Goal: Transaction & Acquisition: Purchase product/service

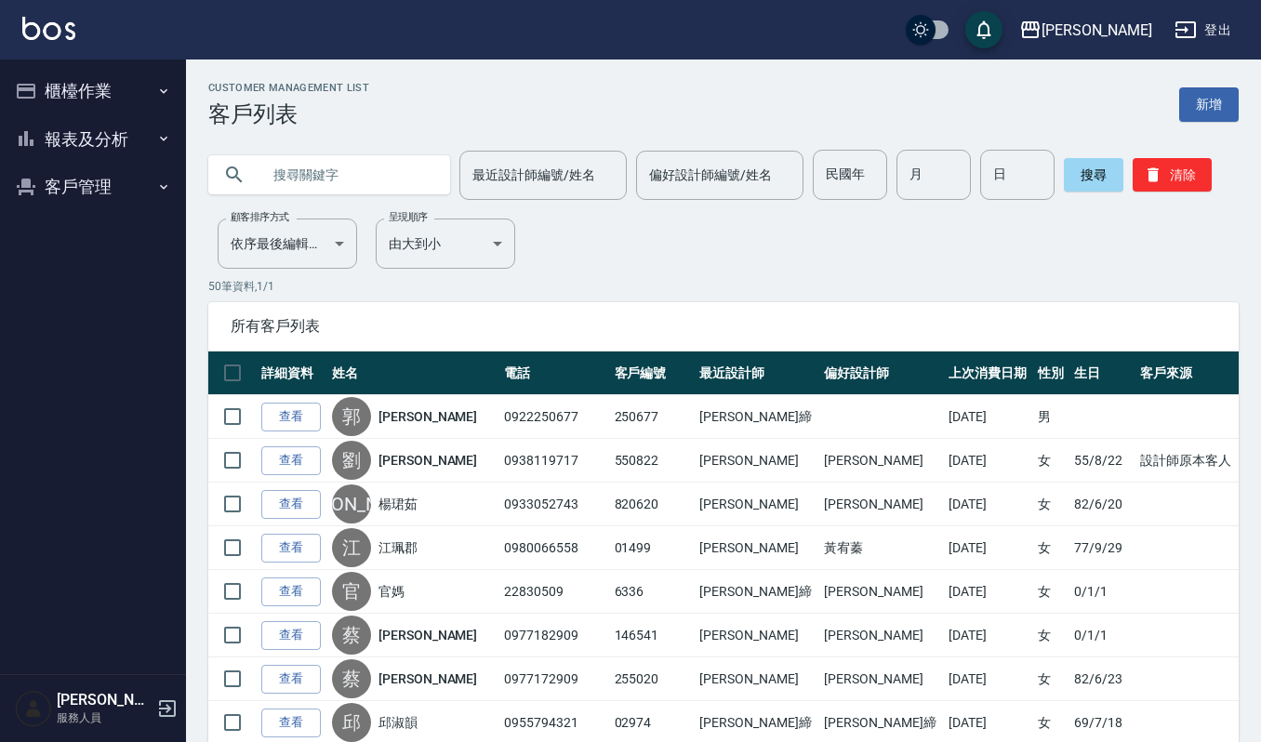
drag, startPoint x: 333, startPoint y: 151, endPoint x: 327, endPoint y: 195, distance: 45.0
click at [333, 161] on input "text" at bounding box center [347, 175] width 175 height 50
type input "470208"
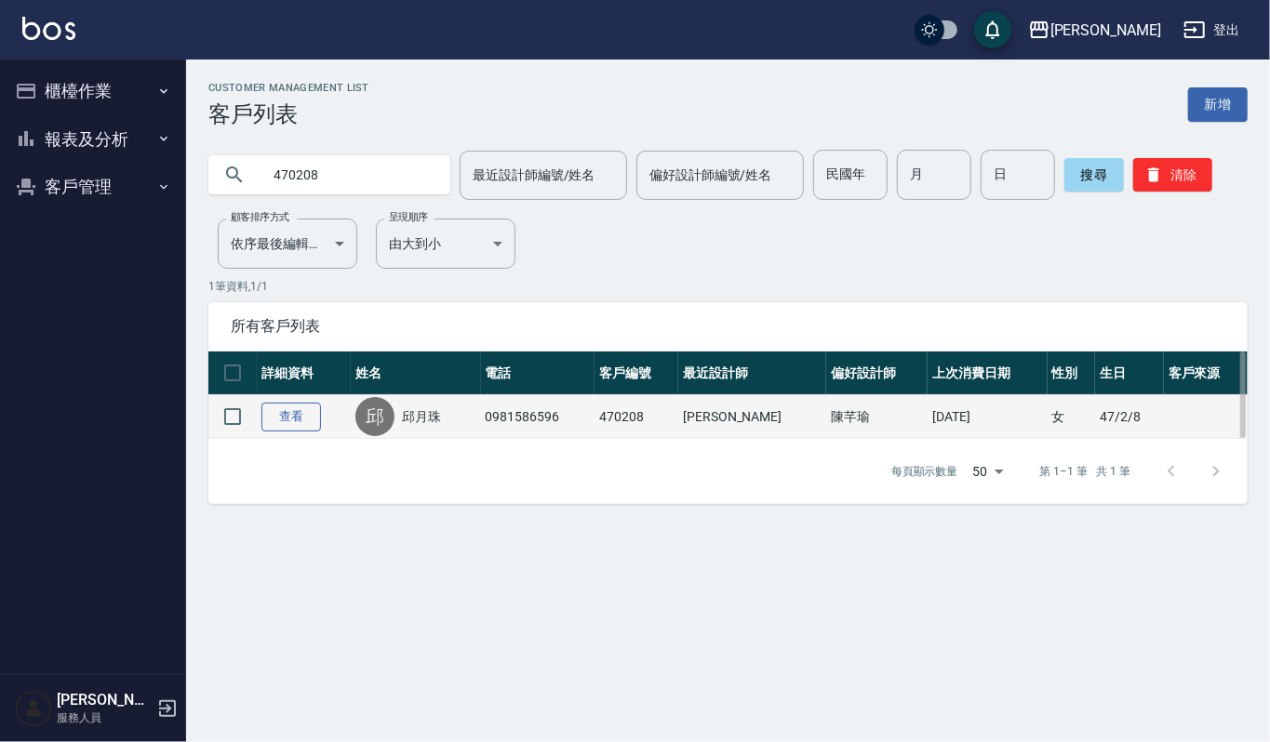
click at [290, 410] on link "查看" at bounding box center [291, 417] width 60 height 29
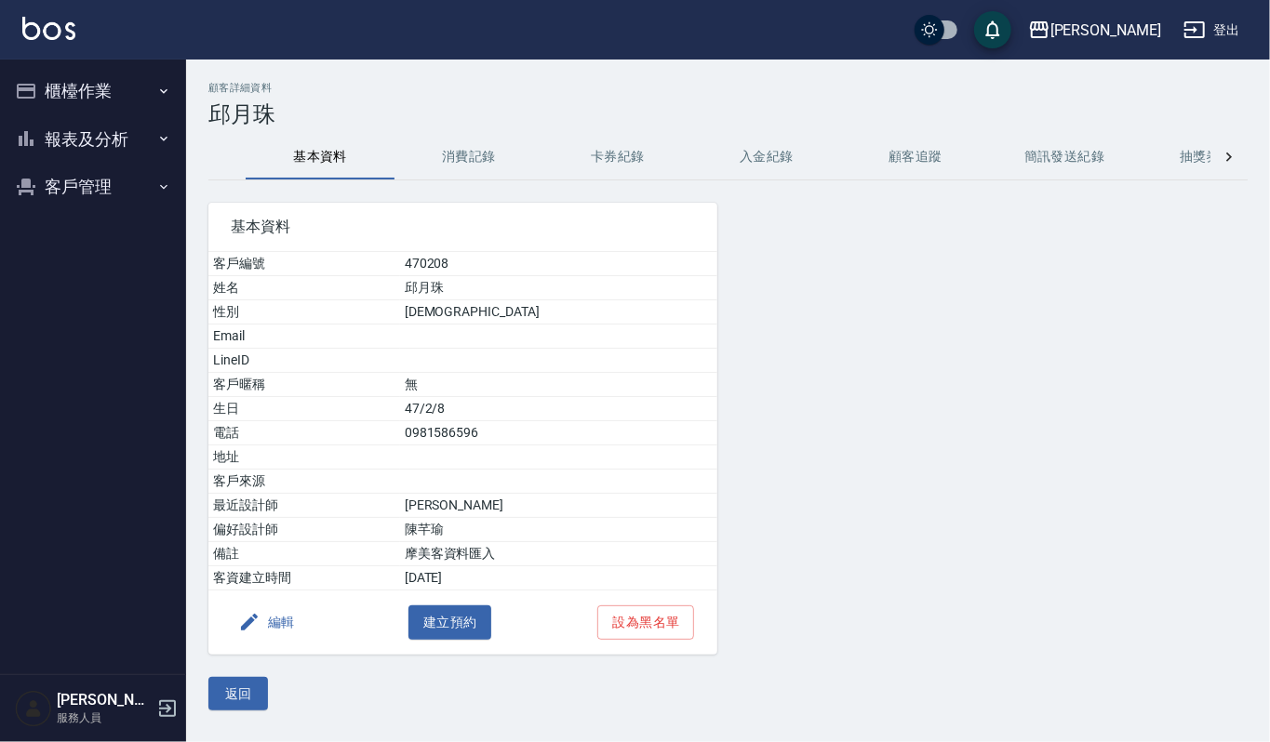
click at [480, 150] on button "消費記錄" at bounding box center [468, 157] width 149 height 45
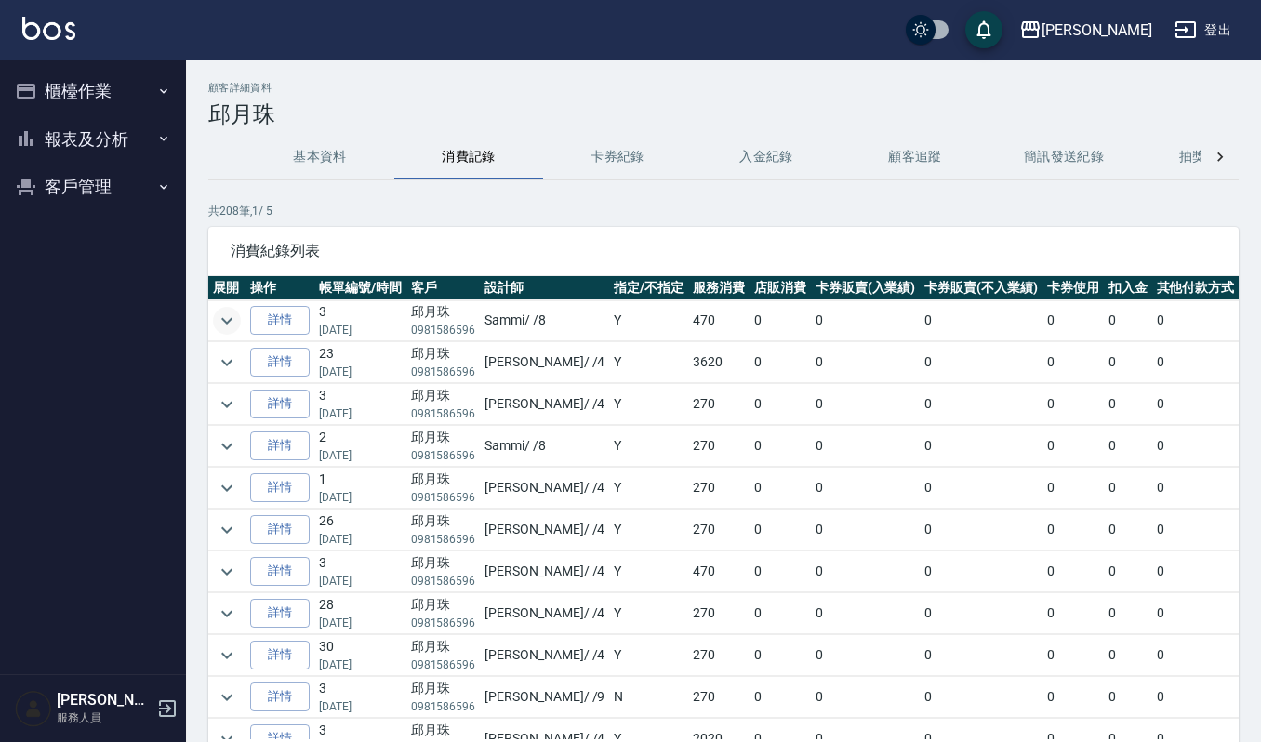
click at [229, 331] on icon "expand row" at bounding box center [227, 321] width 22 height 22
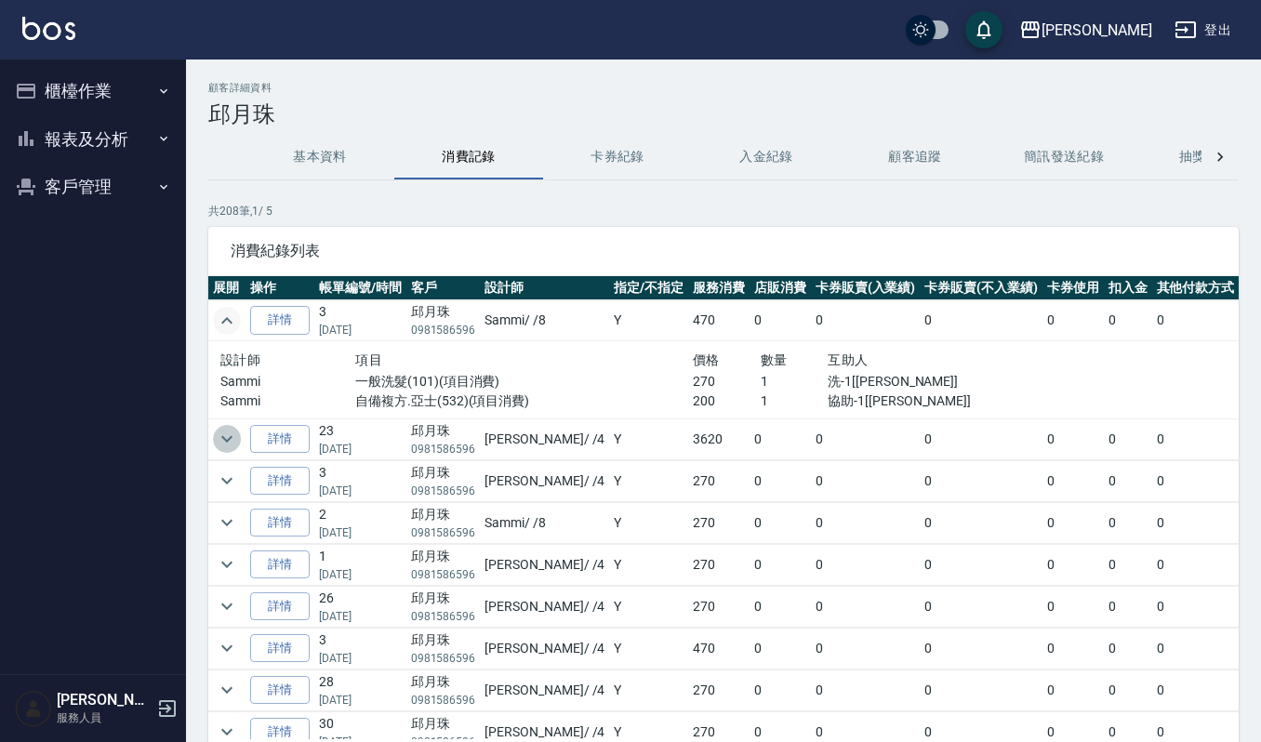
click at [220, 445] on icon "expand row" at bounding box center [227, 439] width 22 height 22
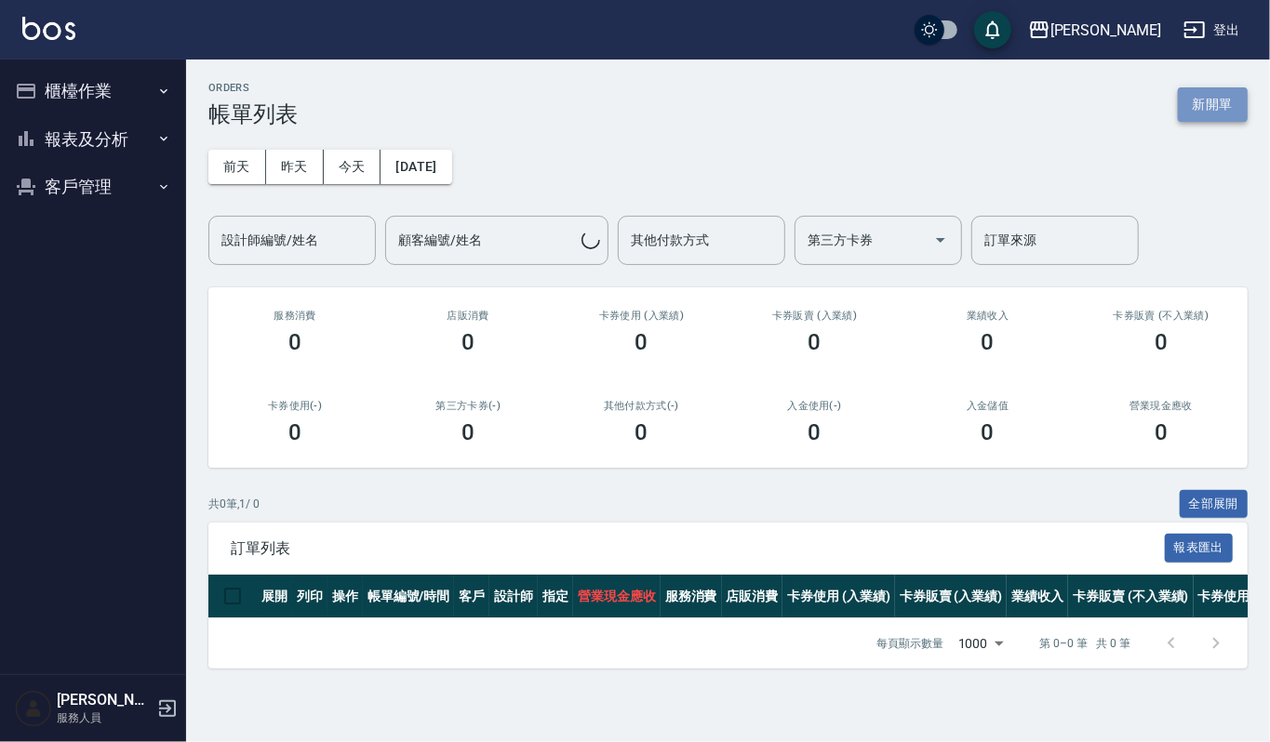
click at [1210, 109] on button "新開單" at bounding box center [1212, 104] width 70 height 34
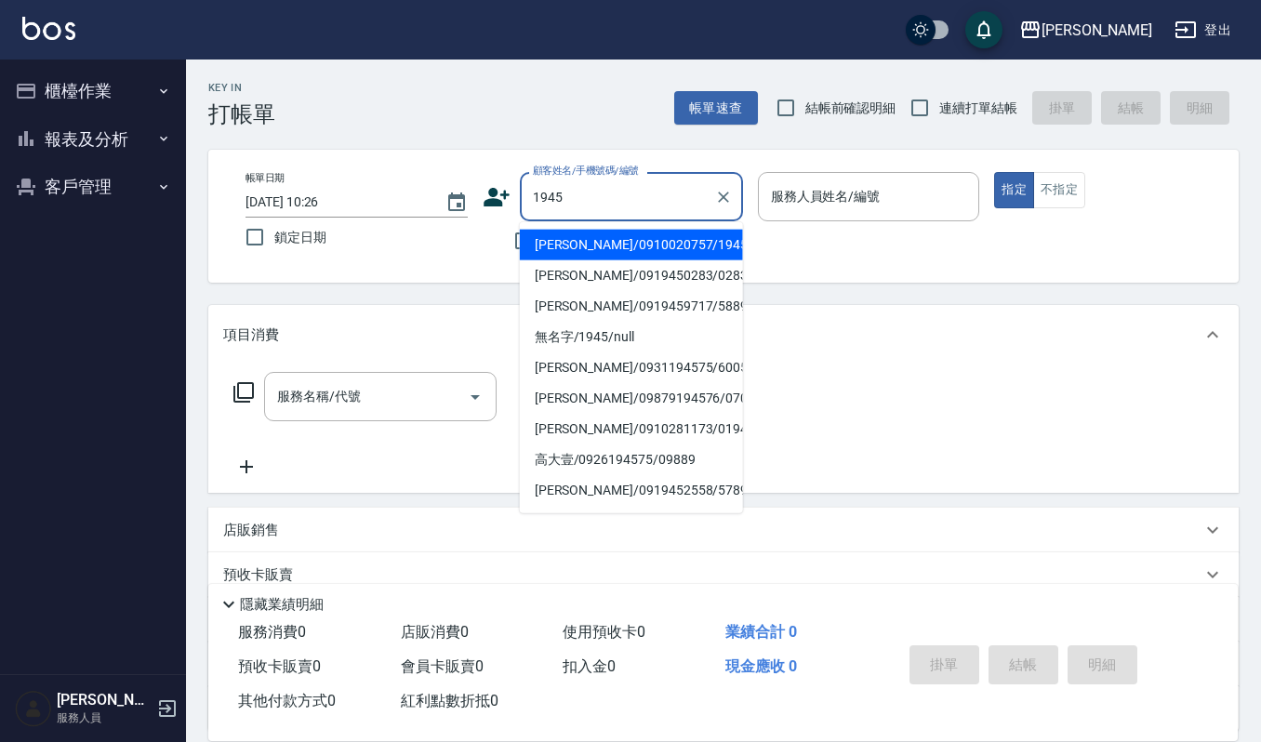
click at [592, 251] on li "[PERSON_NAME]/0910020757/1945" at bounding box center [631, 245] width 223 height 31
type input "[PERSON_NAME]/0910020757/1945"
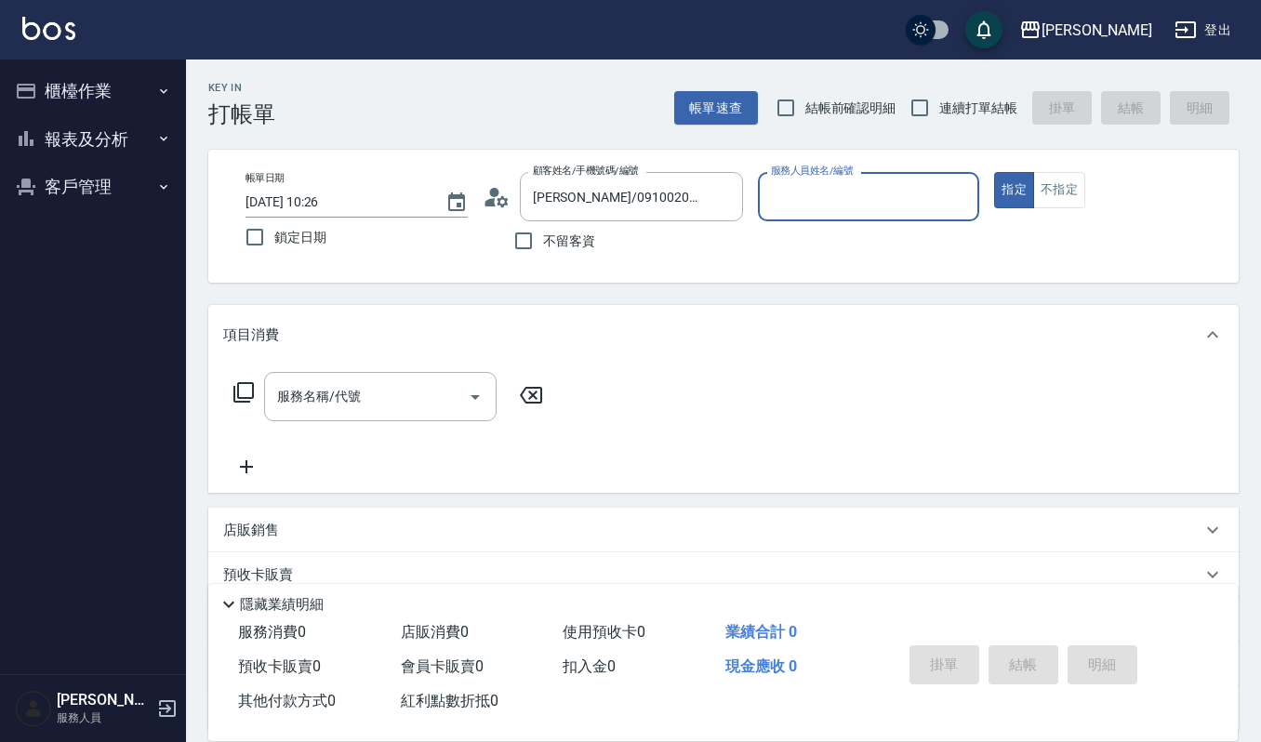
type input "Ruby-17"
click at [396, 394] on input "服務名稱/代號" at bounding box center [367, 396] width 188 height 33
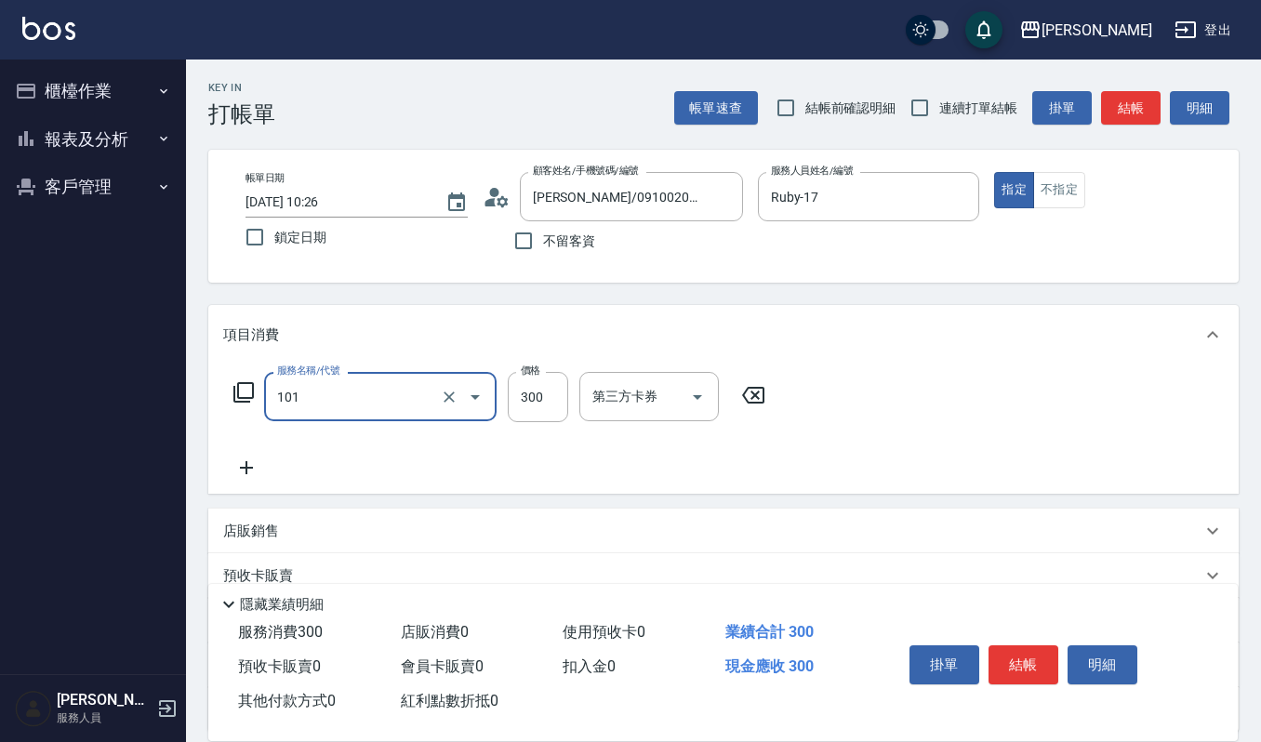
type input "一般洗髮(101)"
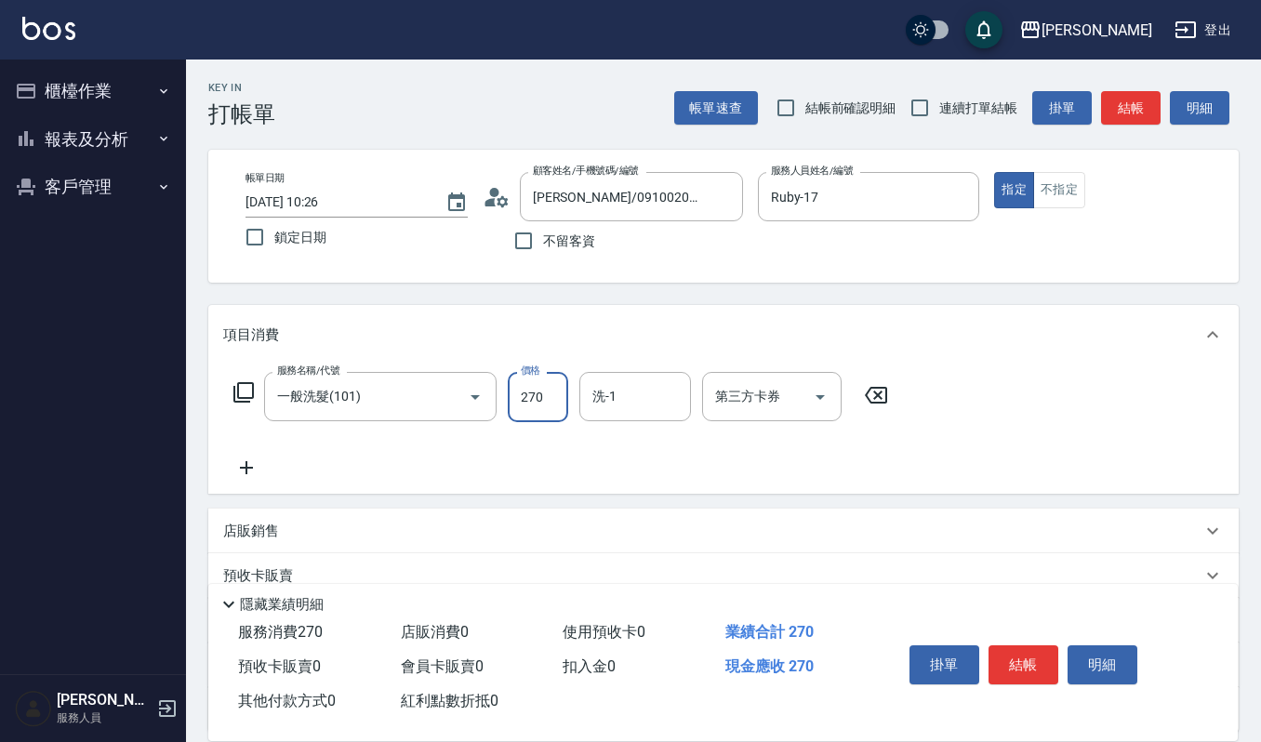
type input "270"
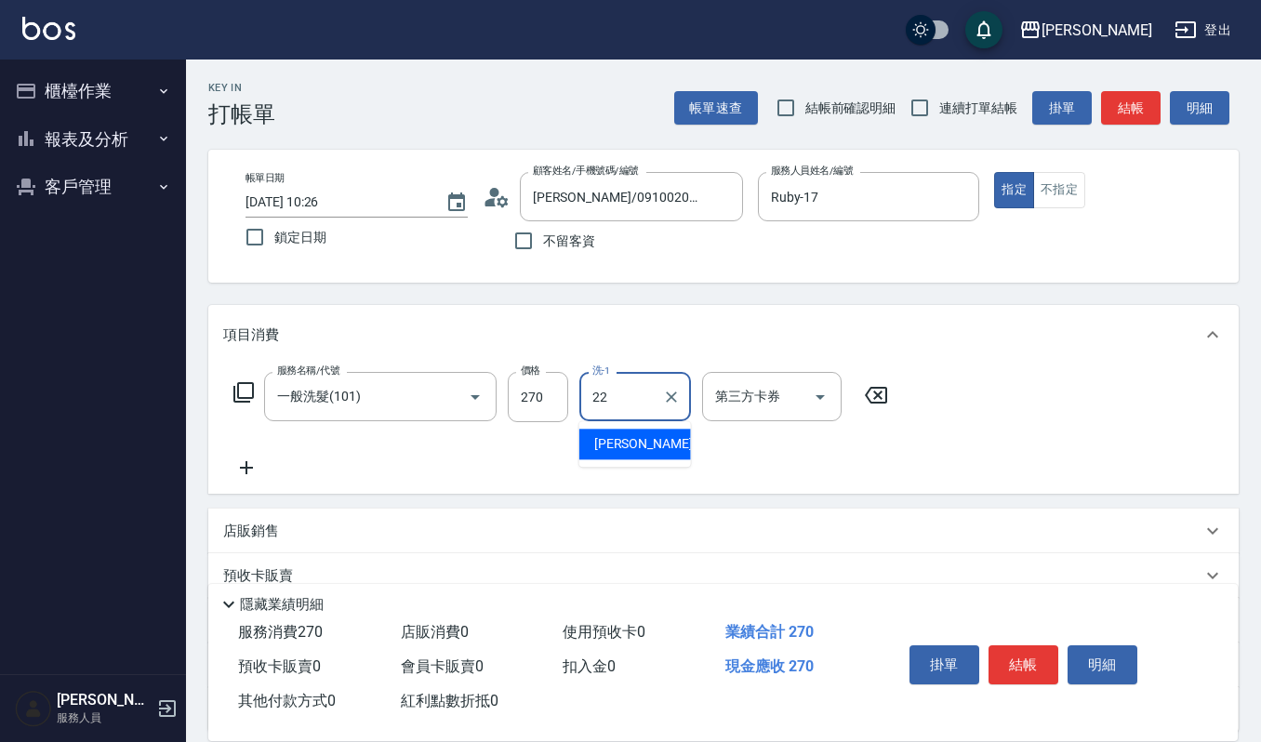
type input "[PERSON_NAME]-22"
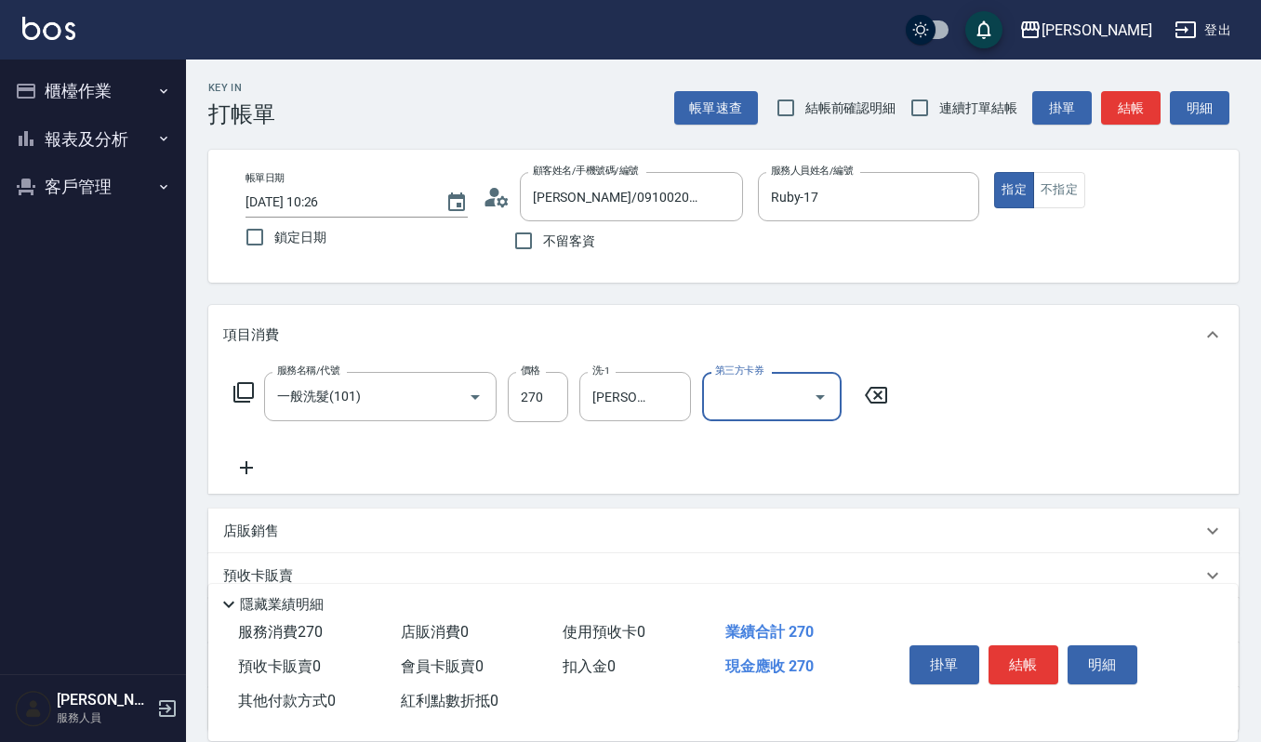
drag, startPoint x: 1032, startPoint y: 657, endPoint x: 1054, endPoint y: 683, distance: 33.7
click at [1053, 683] on div "掛單 結帳 明細" at bounding box center [1023, 667] width 243 height 59
click at [1013, 645] on button "結帳" at bounding box center [1024, 664] width 70 height 39
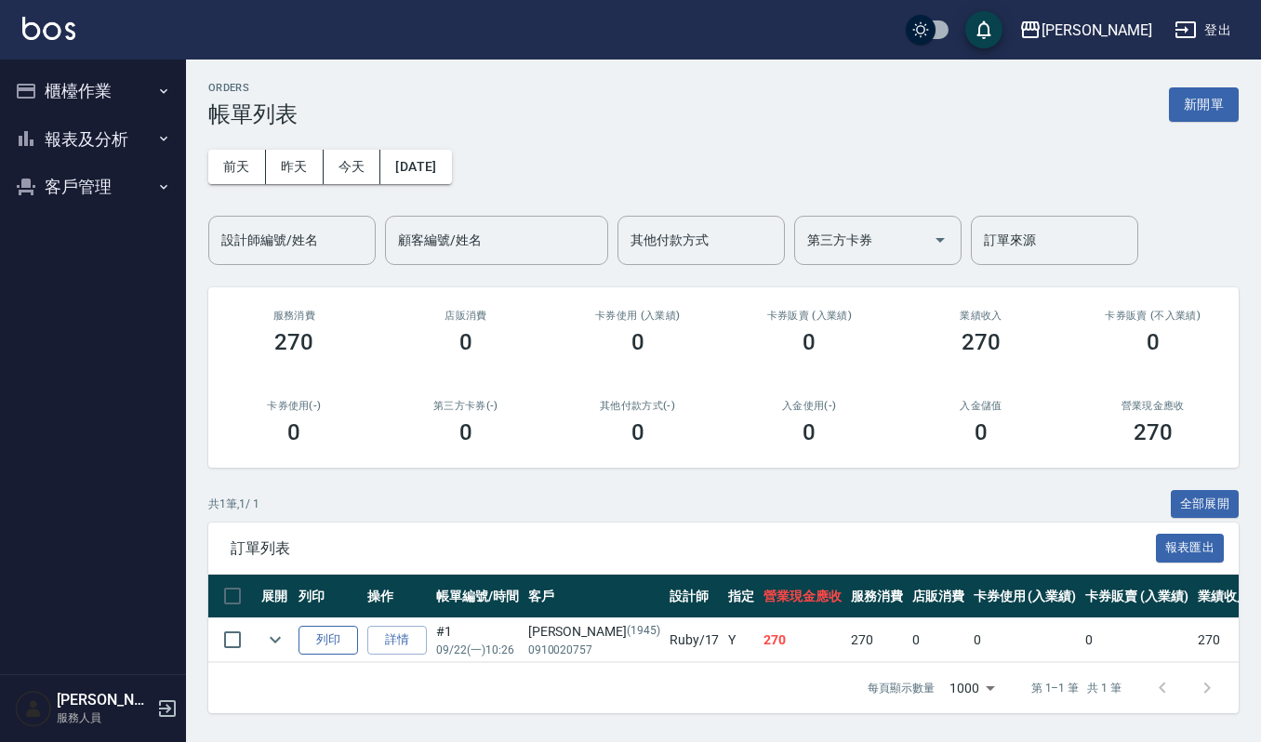
click at [322, 637] on button "列印" at bounding box center [329, 640] width 60 height 29
click at [86, 84] on button "櫃檯作業" at bounding box center [92, 91] width 171 height 48
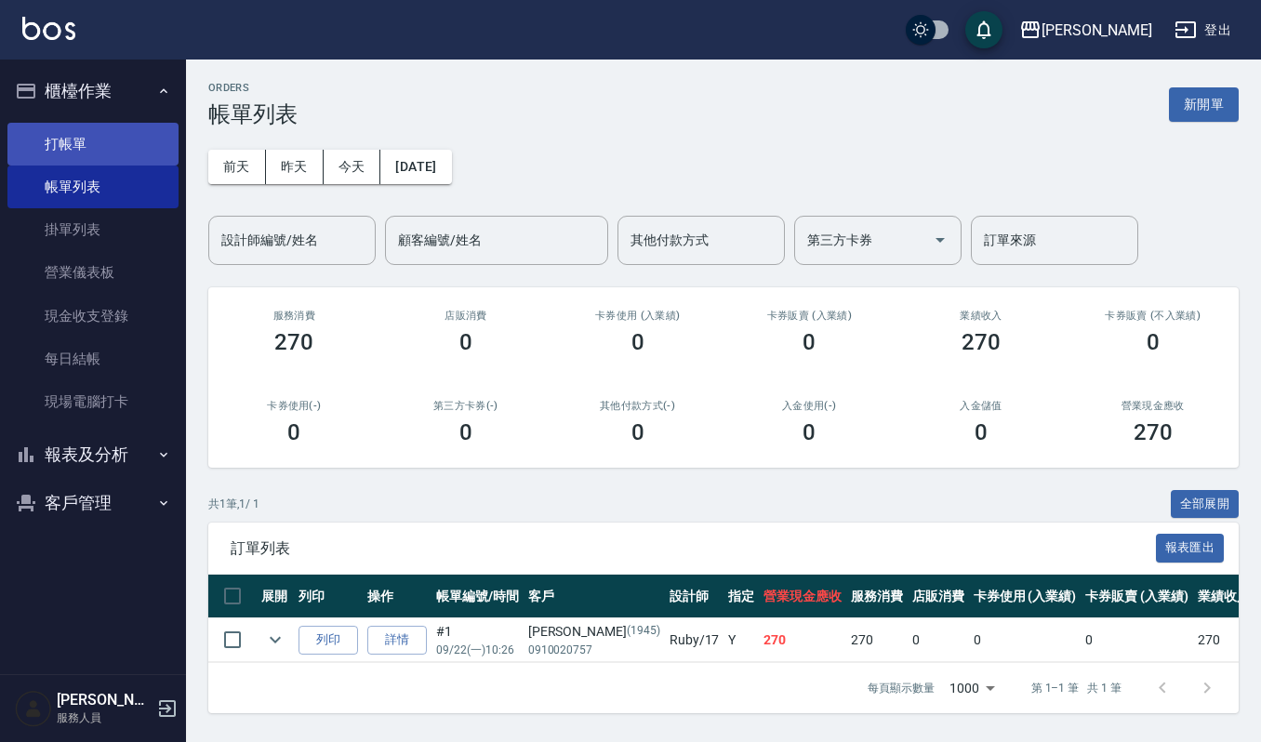
click at [136, 150] on link "打帳單" at bounding box center [92, 144] width 171 height 43
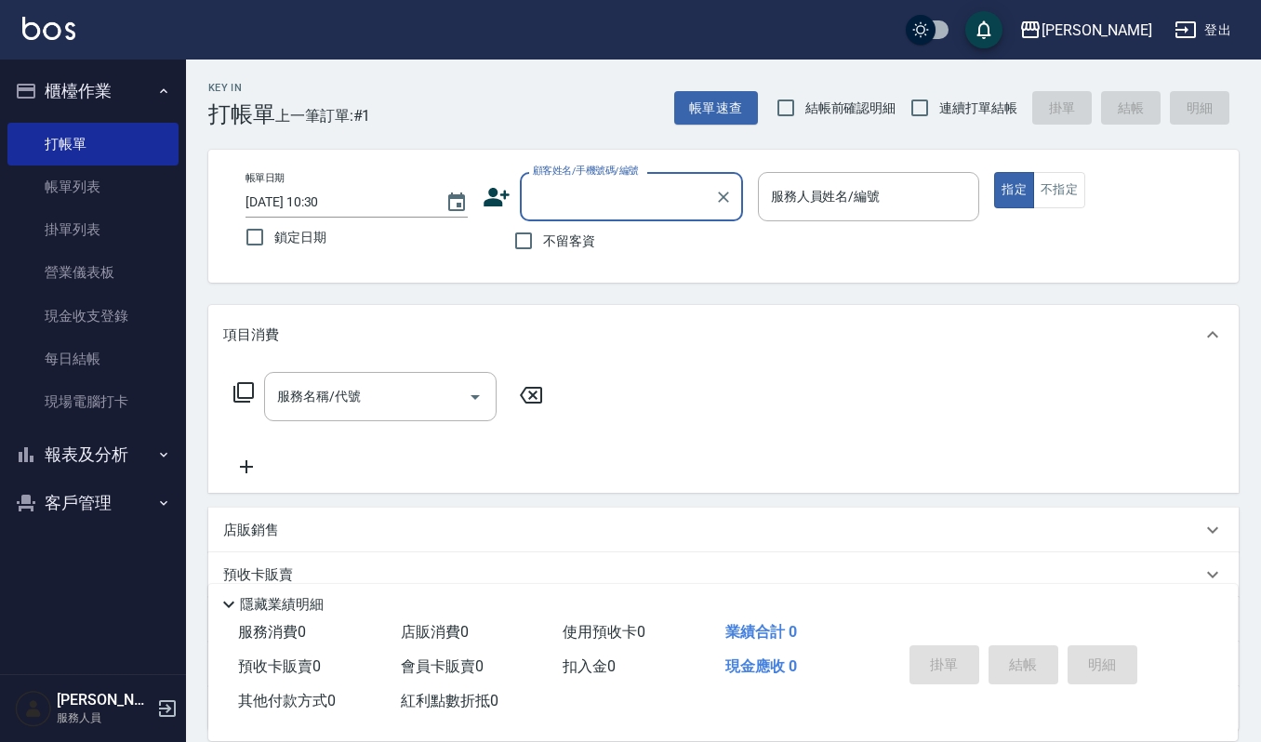
type input "ㄕ"
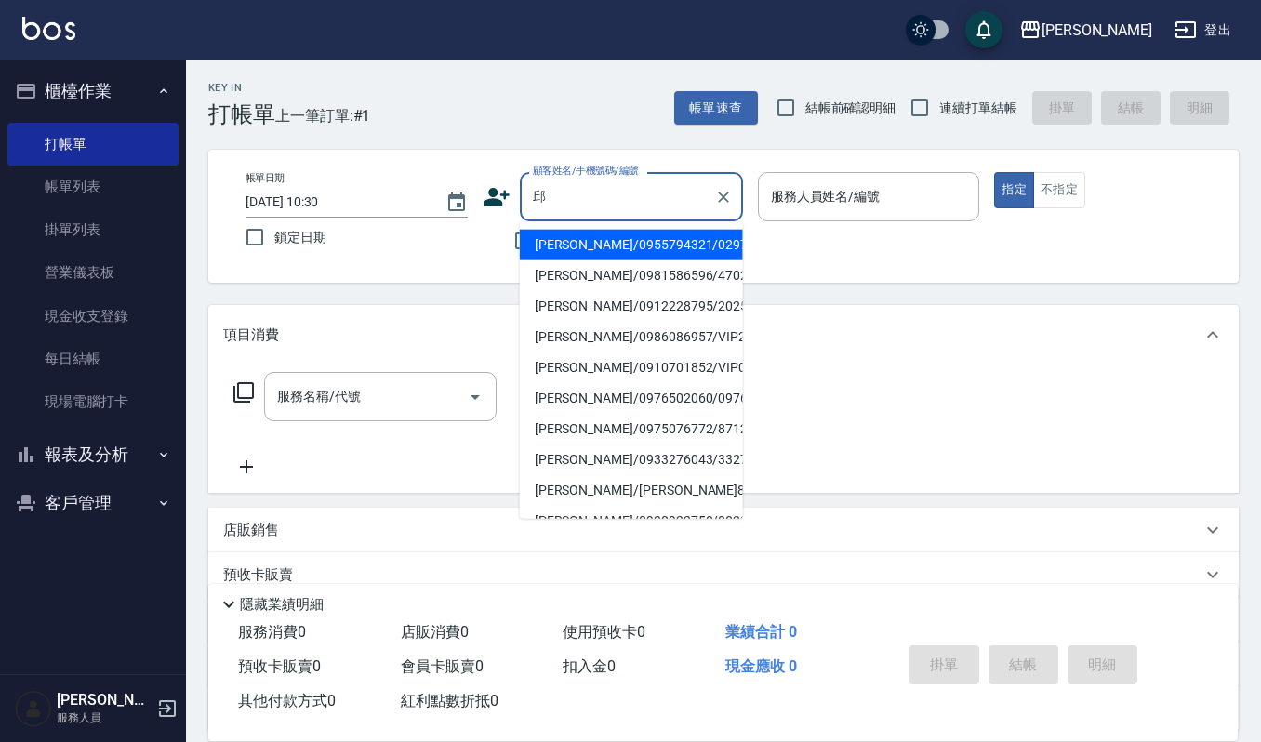
click at [585, 265] on li "[PERSON_NAME]/0981586596/470208" at bounding box center [631, 275] width 223 height 31
type input "[PERSON_NAME]/0981586596/470208"
type input "[PERSON_NAME]-4"
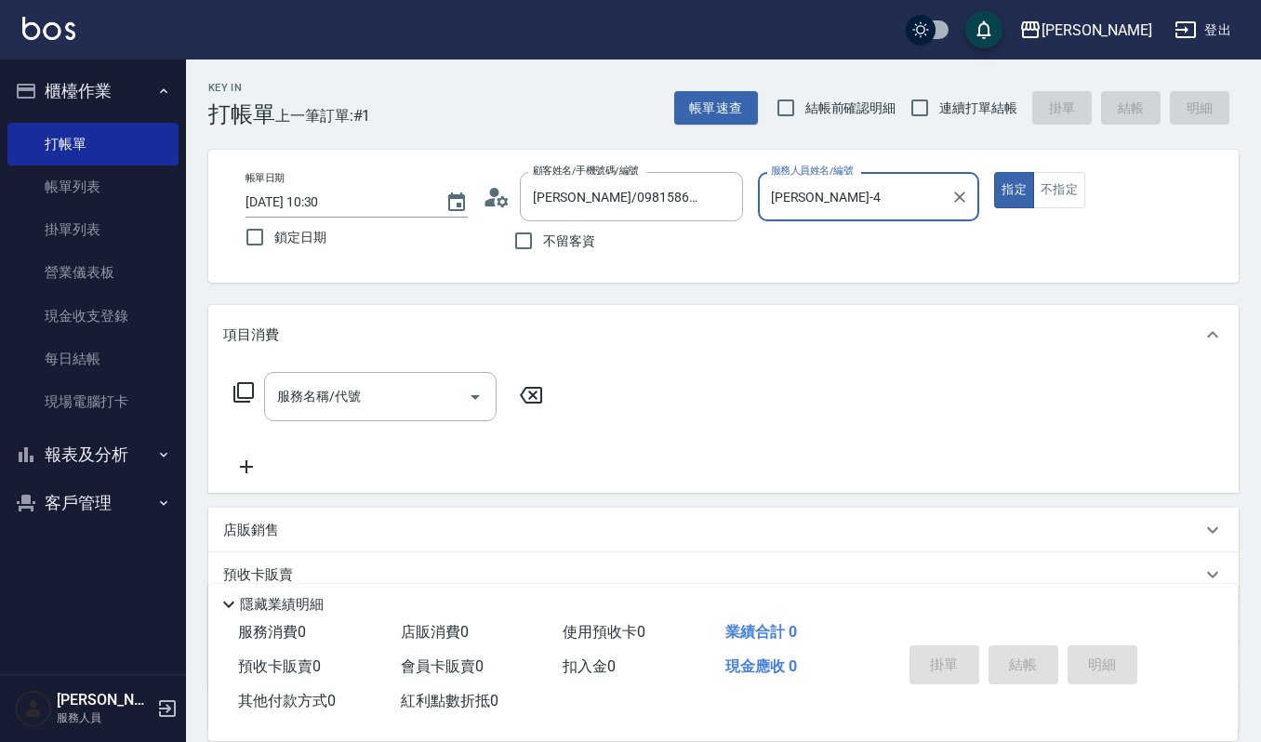
click at [830, 202] on input "[PERSON_NAME]-4" at bounding box center [855, 196] width 178 height 33
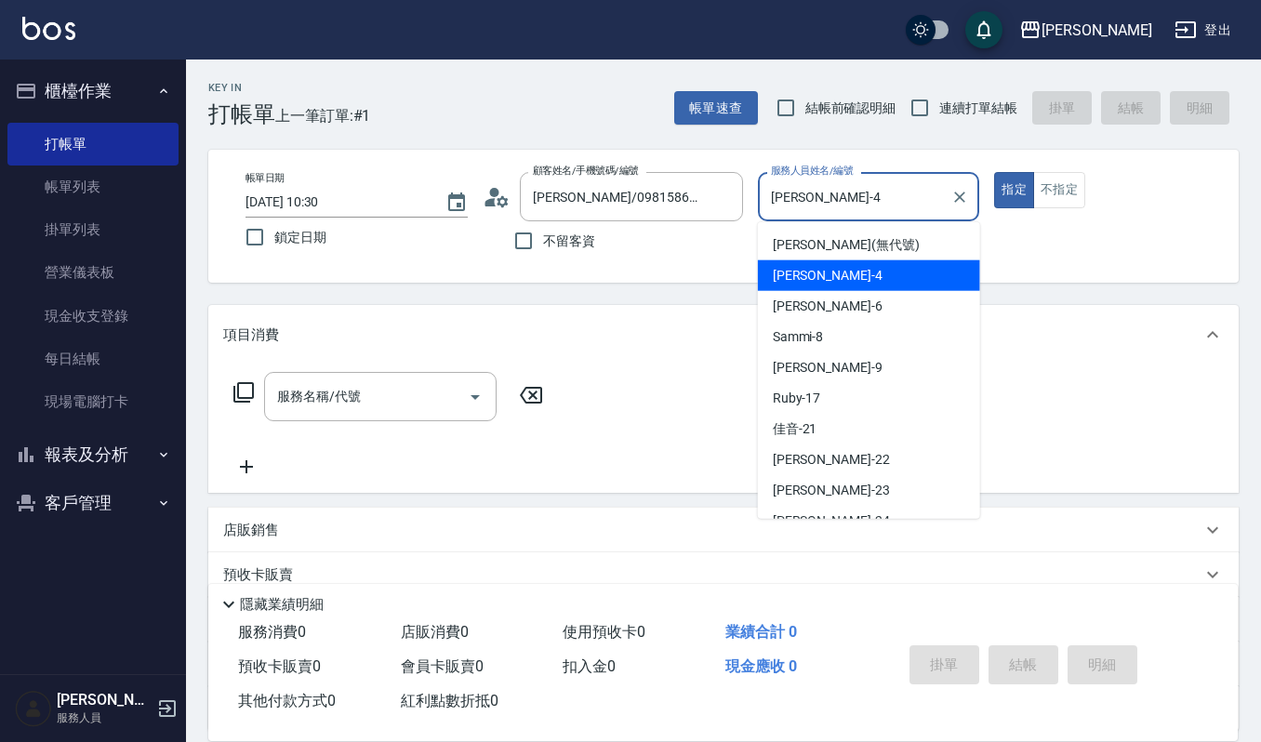
click at [834, 268] on div "[PERSON_NAME] -4" at bounding box center [869, 275] width 222 height 31
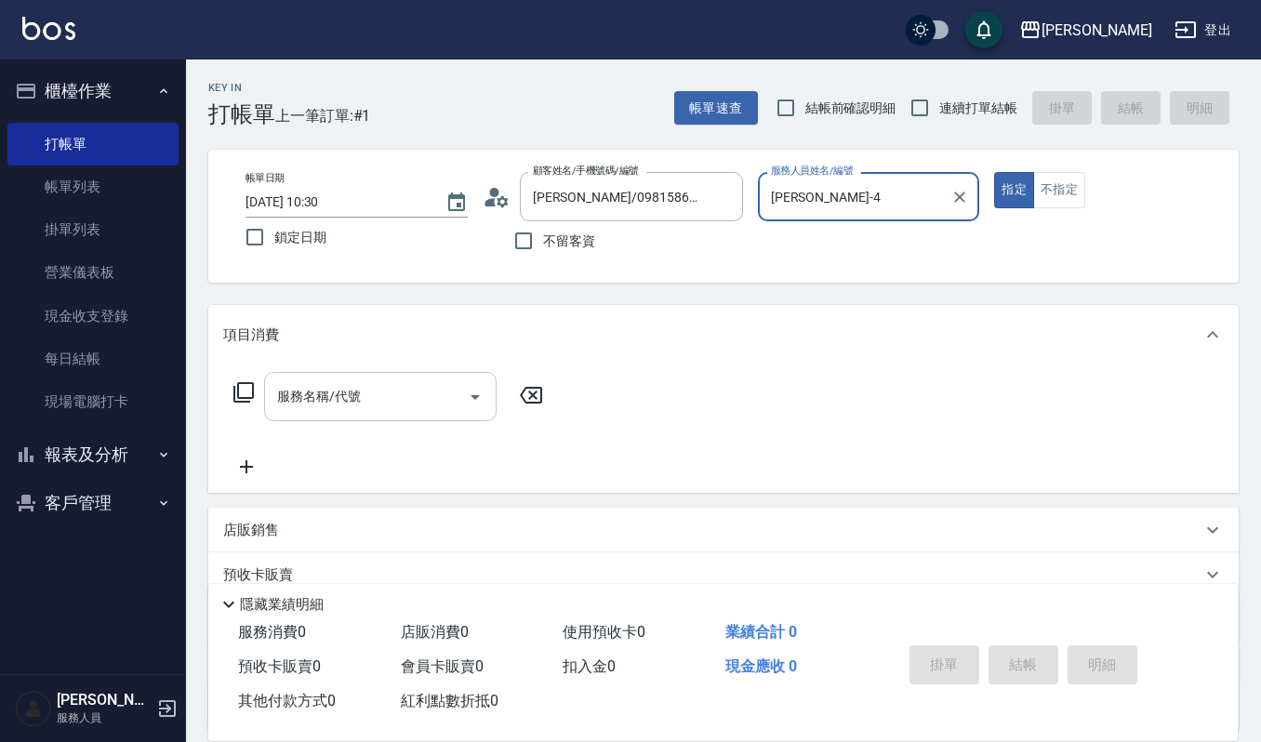
click at [286, 398] on div "服務名稱/代號 服務名稱/代號" at bounding box center [380, 396] width 233 height 49
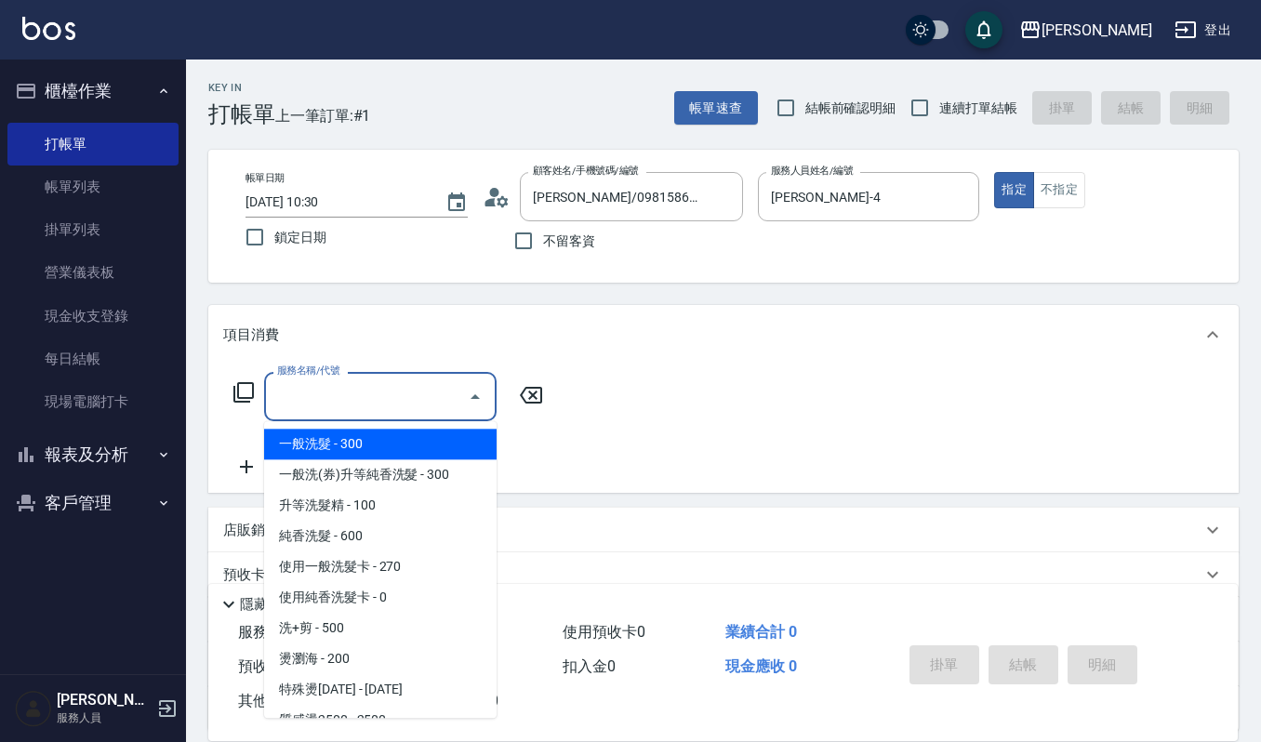
click at [305, 444] on span "一般洗髮 - 300" at bounding box center [380, 444] width 233 height 31
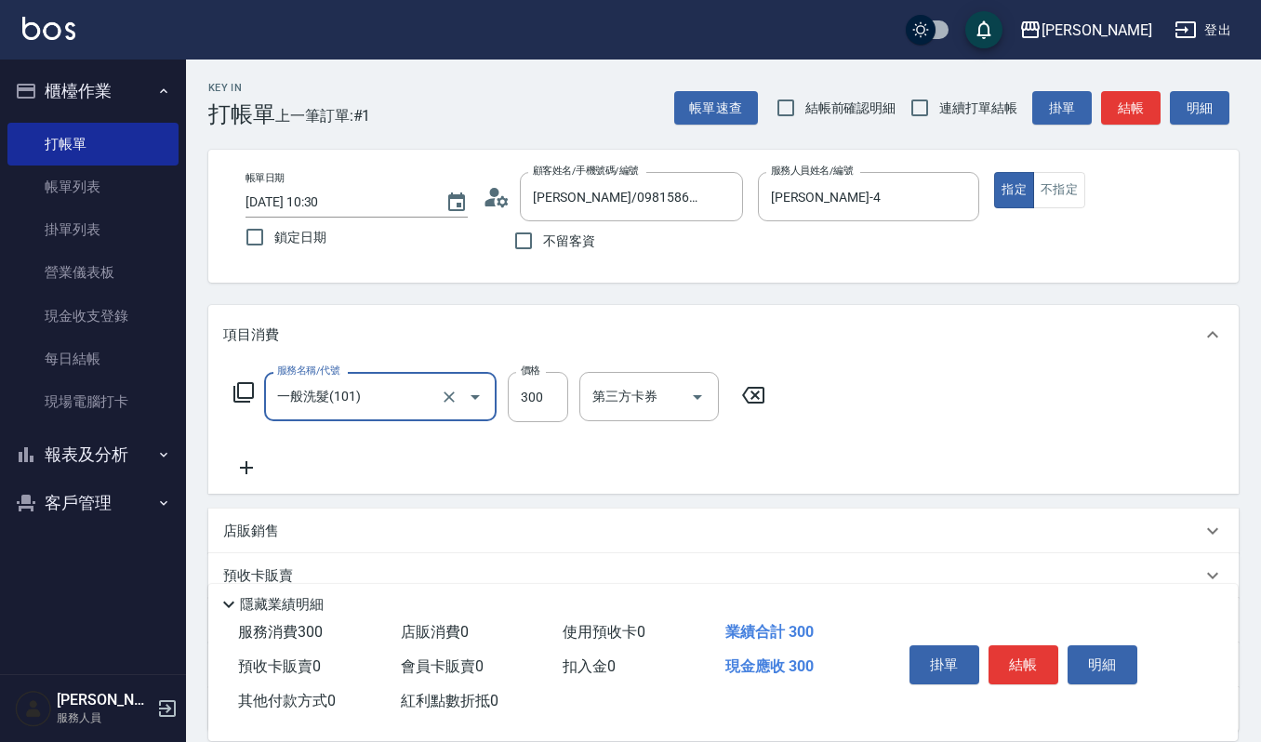
type input "一般洗髮(101)"
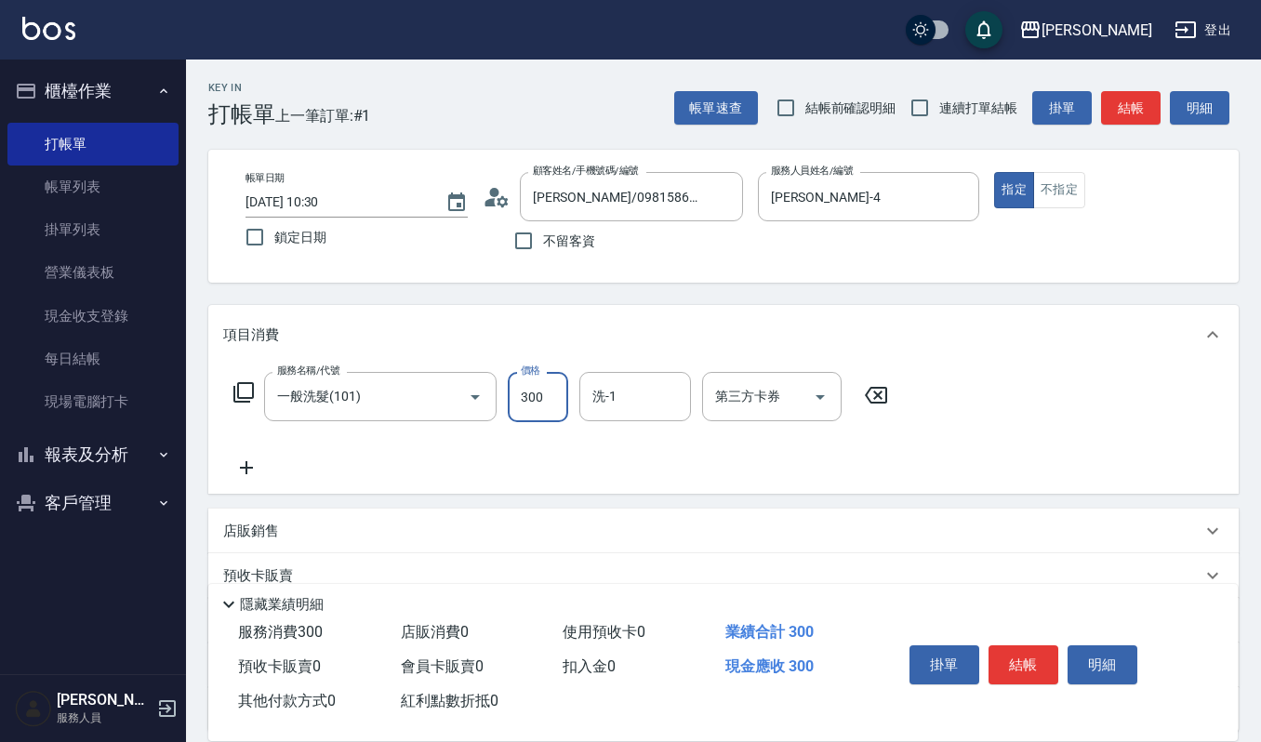
click at [532, 409] on input "300" at bounding box center [538, 397] width 60 height 50
type input "270"
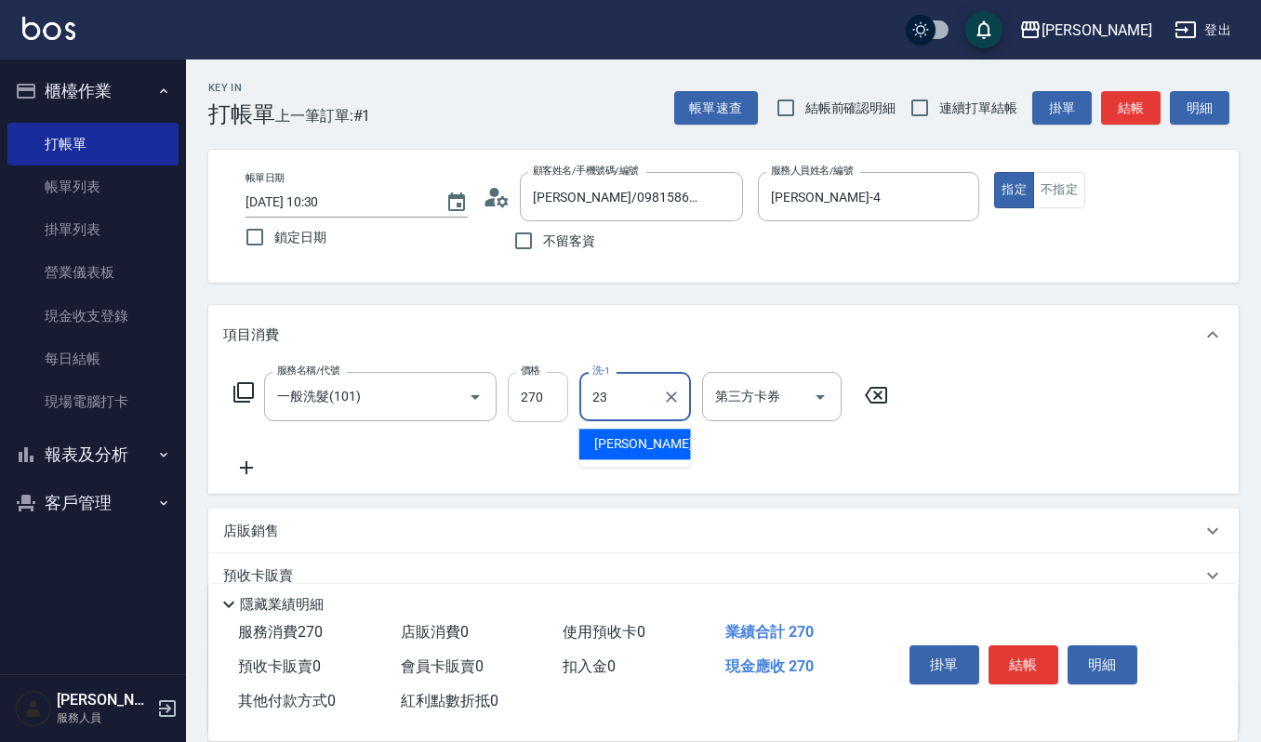
type input "[PERSON_NAME]-23"
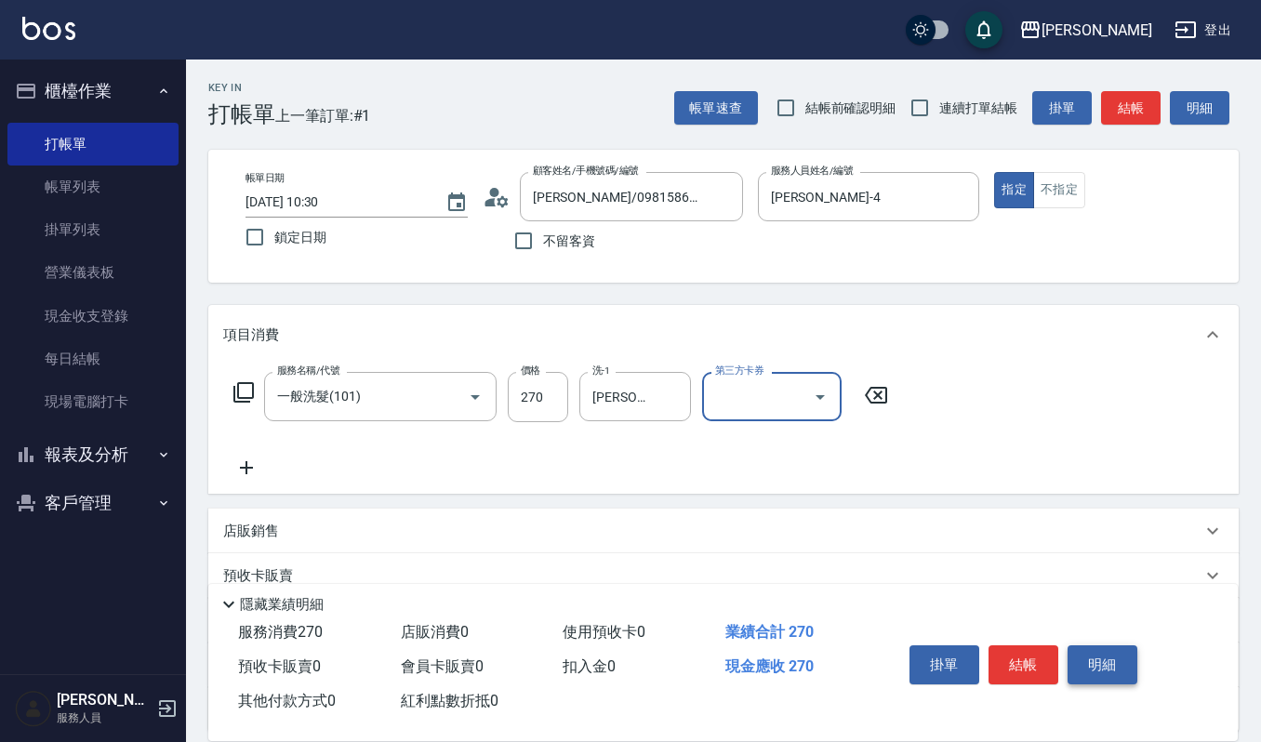
click at [1072, 652] on button "明細" at bounding box center [1103, 664] width 70 height 39
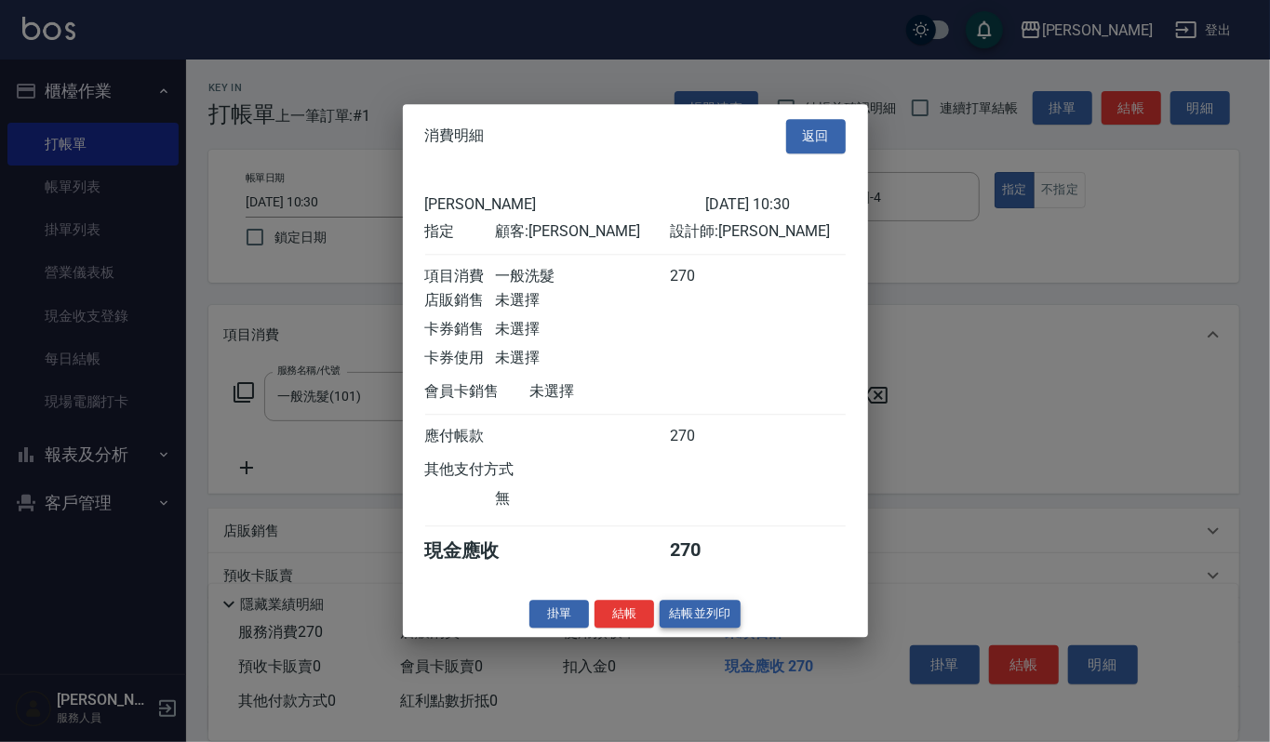
click at [696, 612] on button "結帳並列印" at bounding box center [699, 614] width 81 height 29
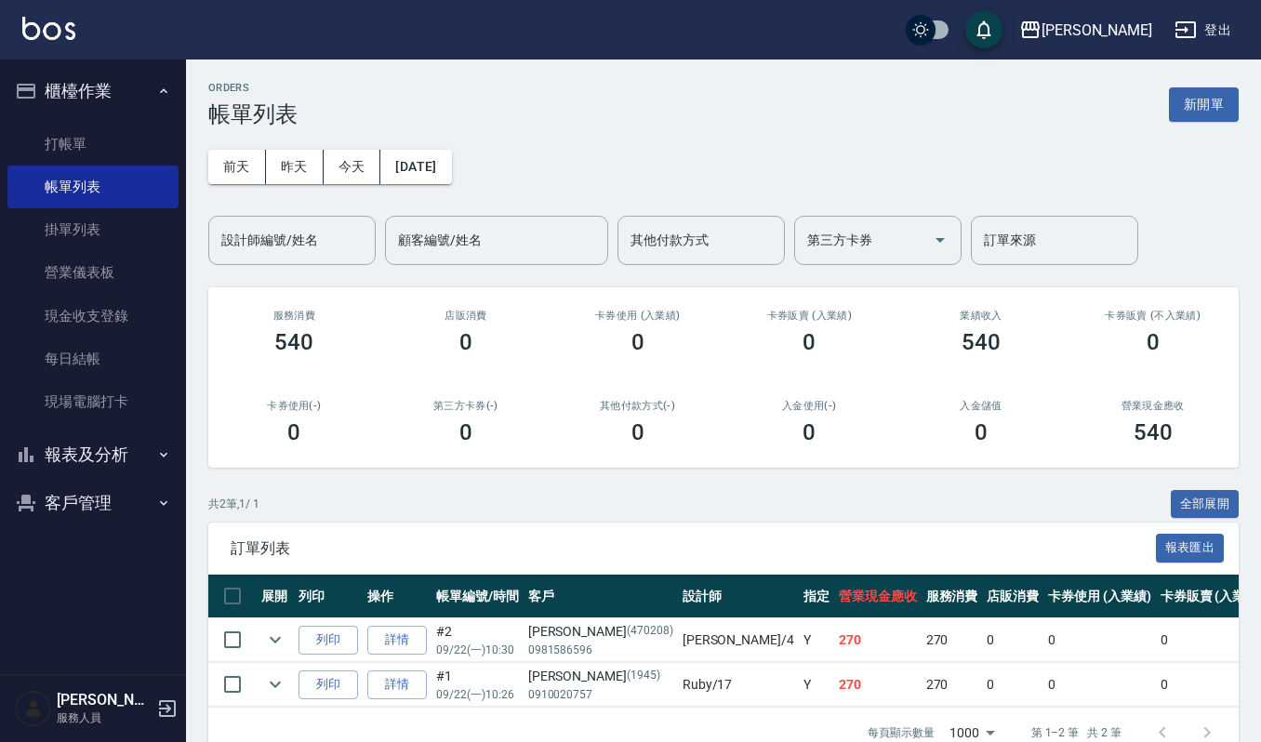
click at [283, 240] on input "設計師編號/姓名" at bounding box center [292, 240] width 151 height 33
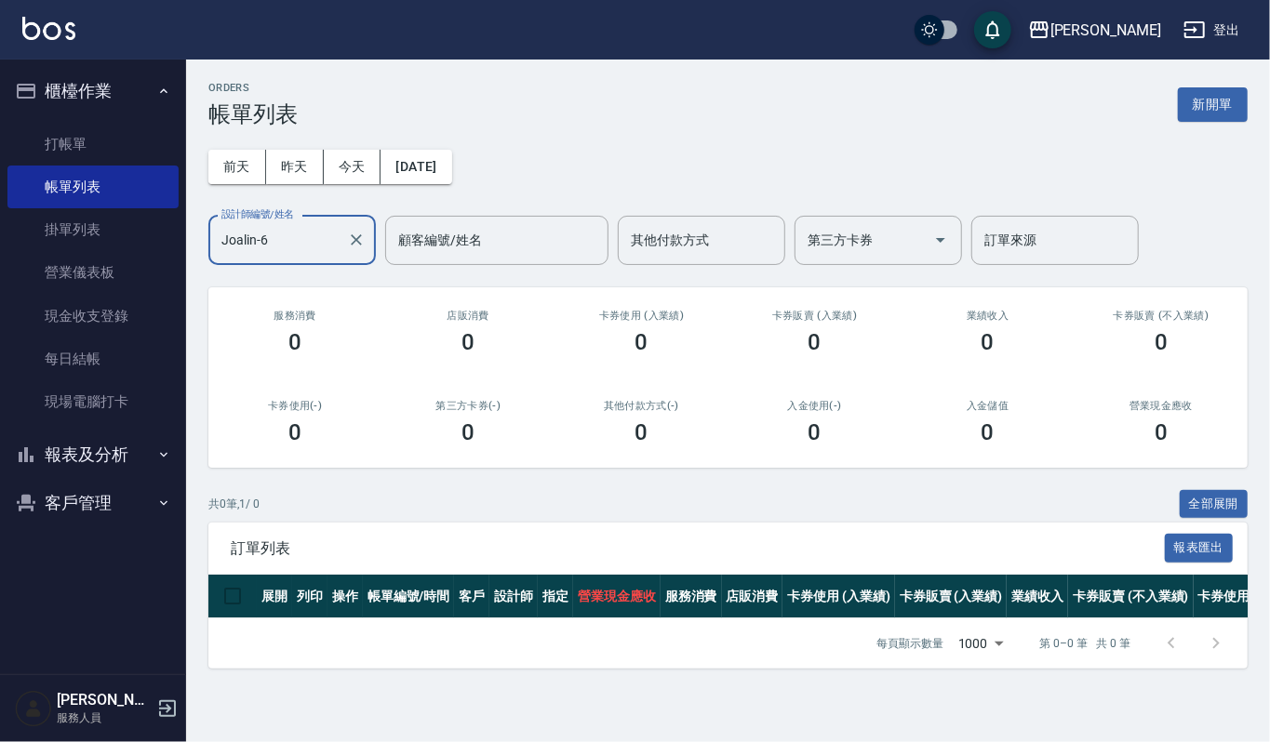
type input "Joalin-6"
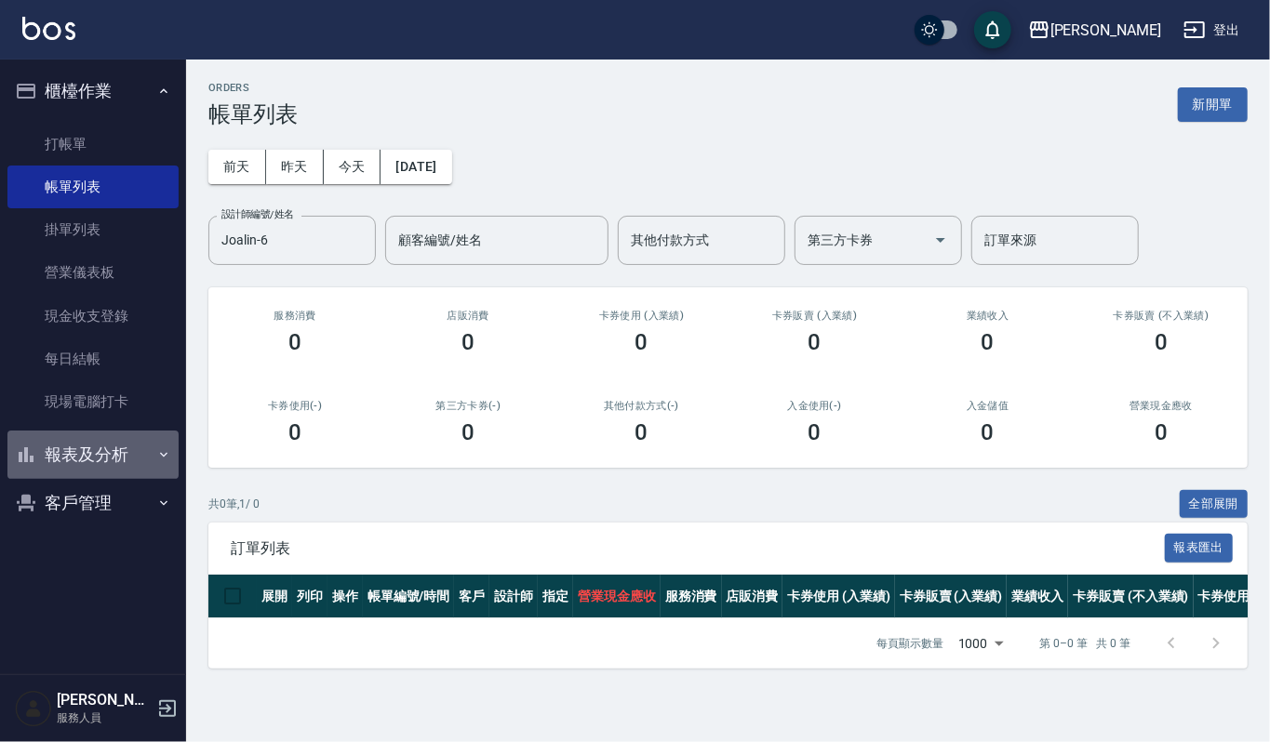
click at [89, 444] on button "報表及分析" at bounding box center [92, 455] width 171 height 48
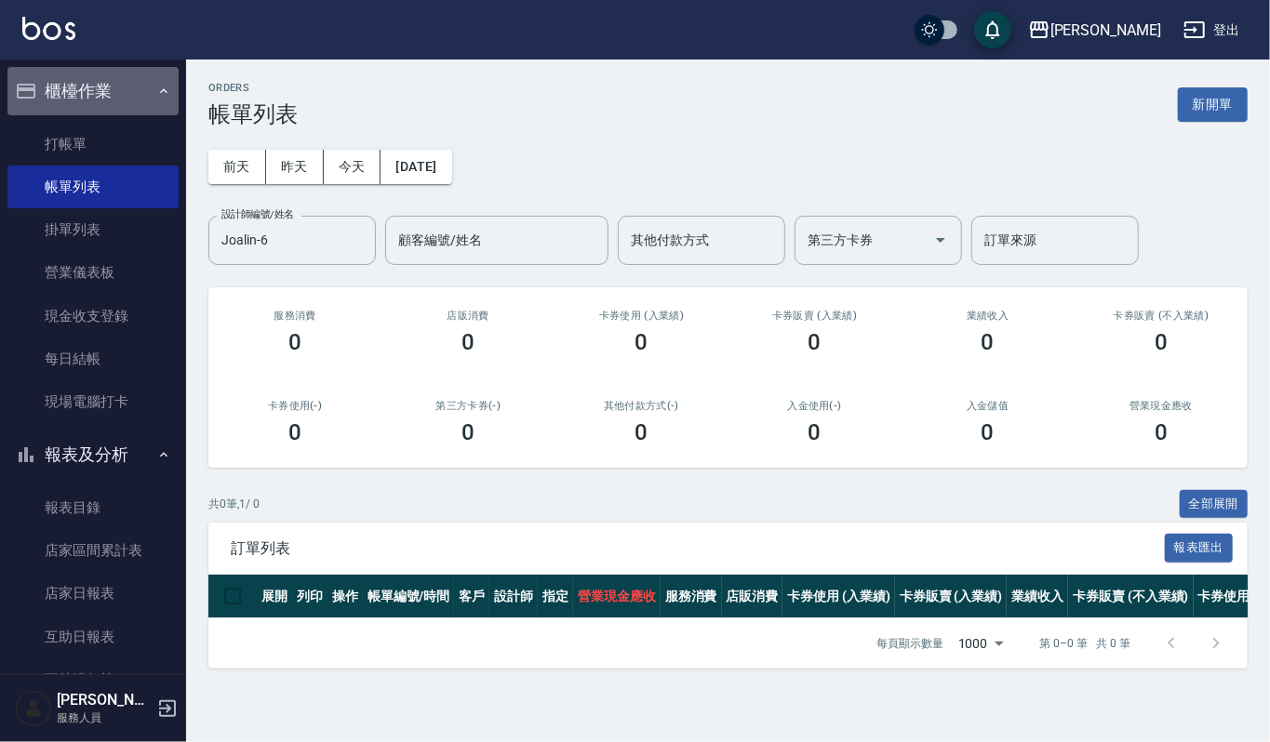
click at [128, 93] on button "櫃檯作業" at bounding box center [92, 91] width 171 height 48
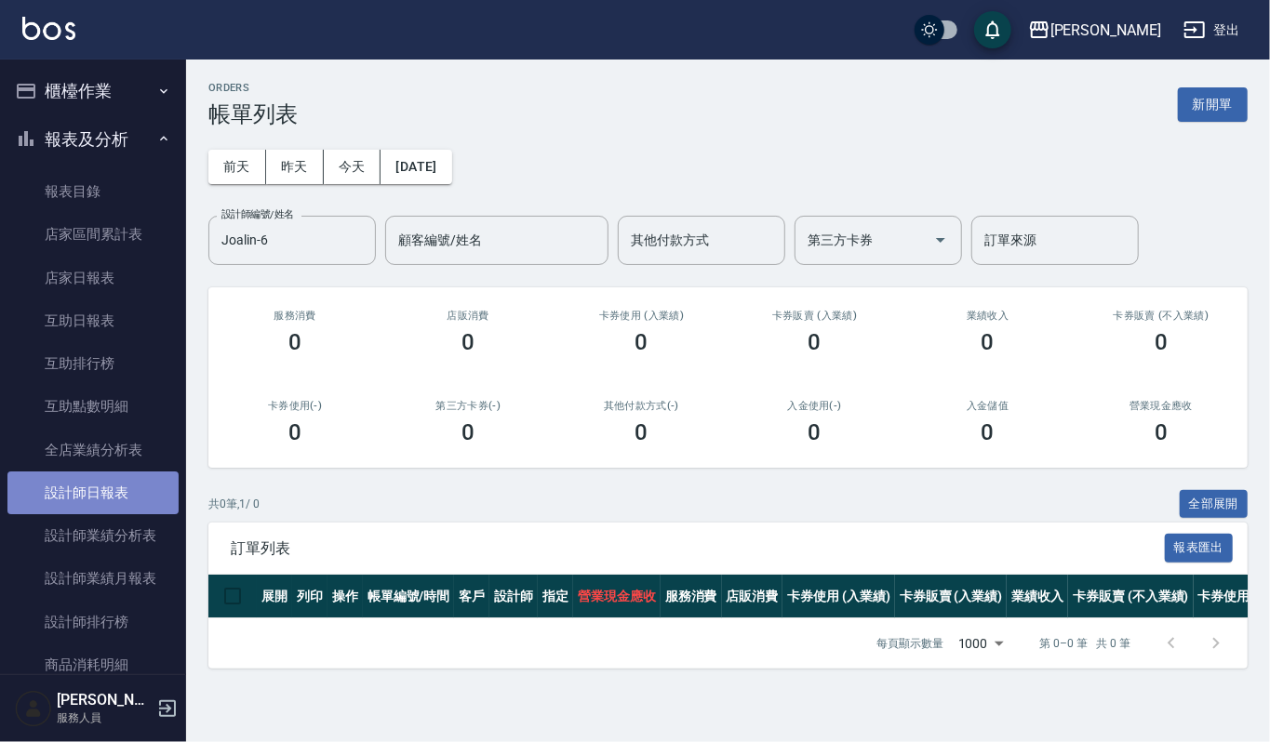
click at [112, 489] on link "設計師日報表" at bounding box center [92, 493] width 171 height 43
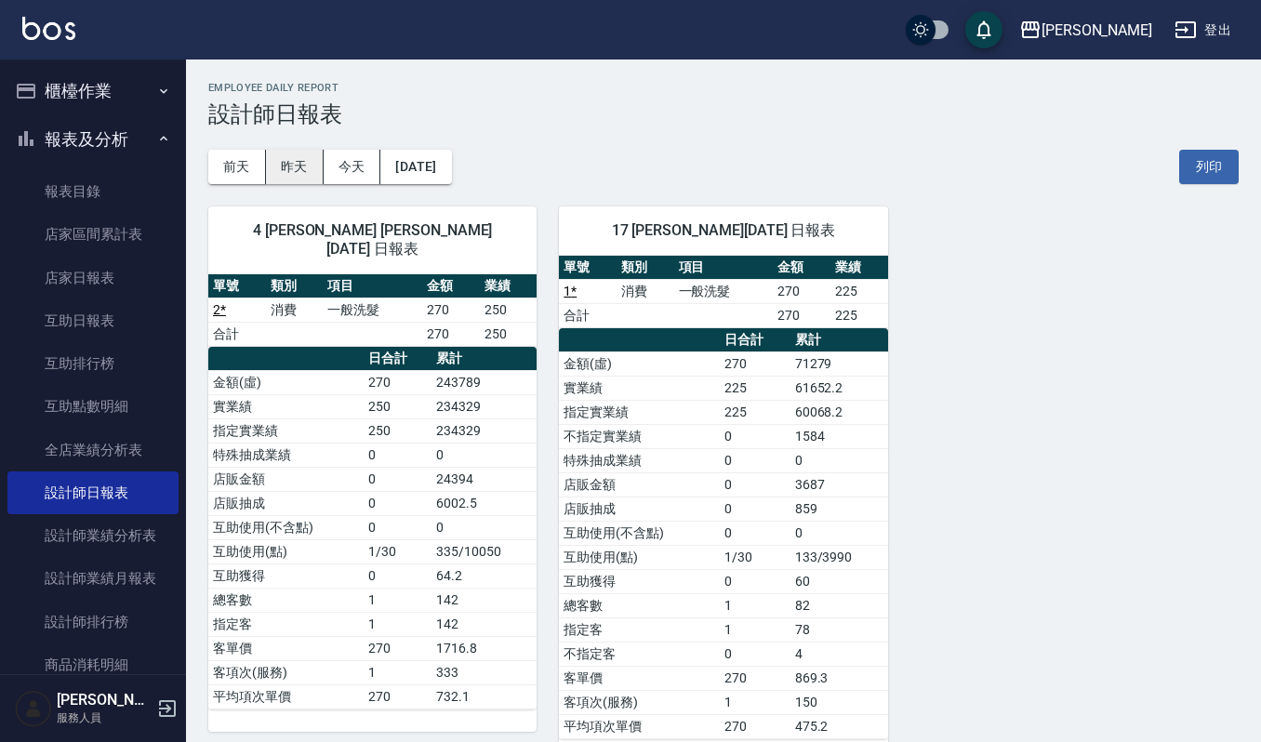
click at [296, 169] on button "昨天" at bounding box center [295, 167] width 58 height 34
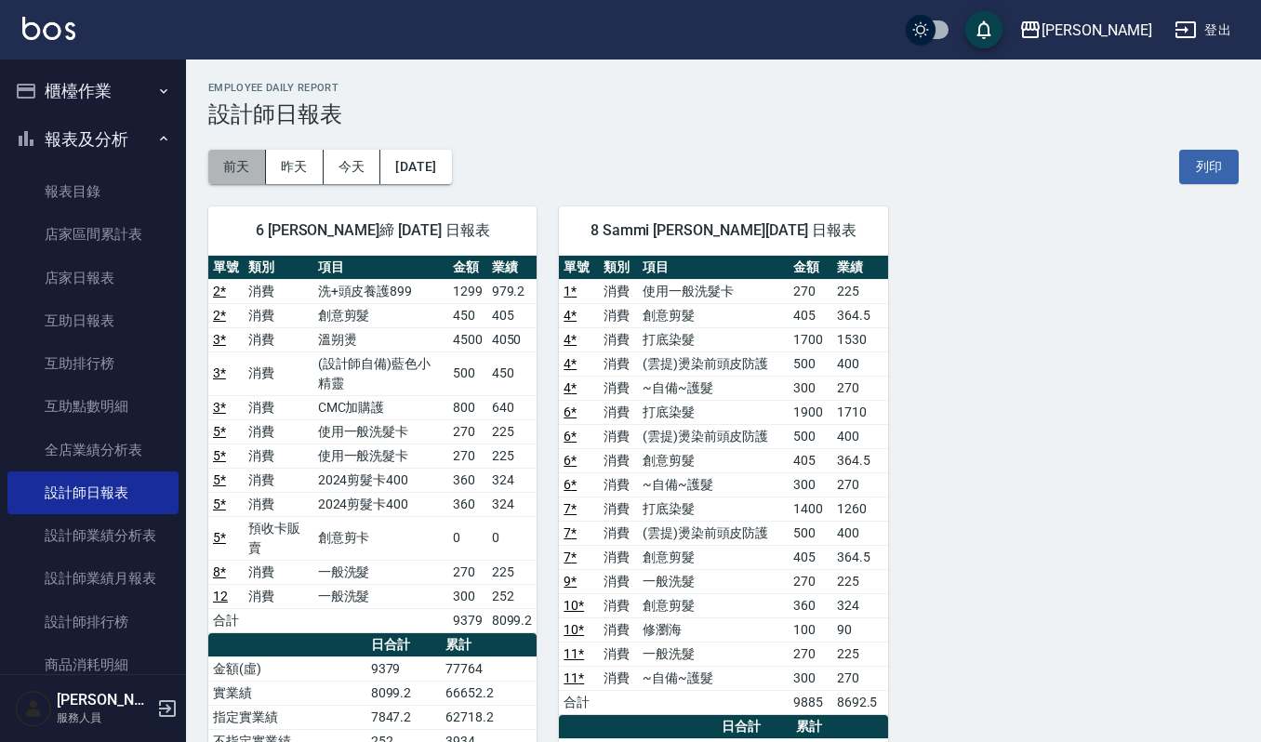
click at [236, 172] on button "前天" at bounding box center [237, 167] width 58 height 34
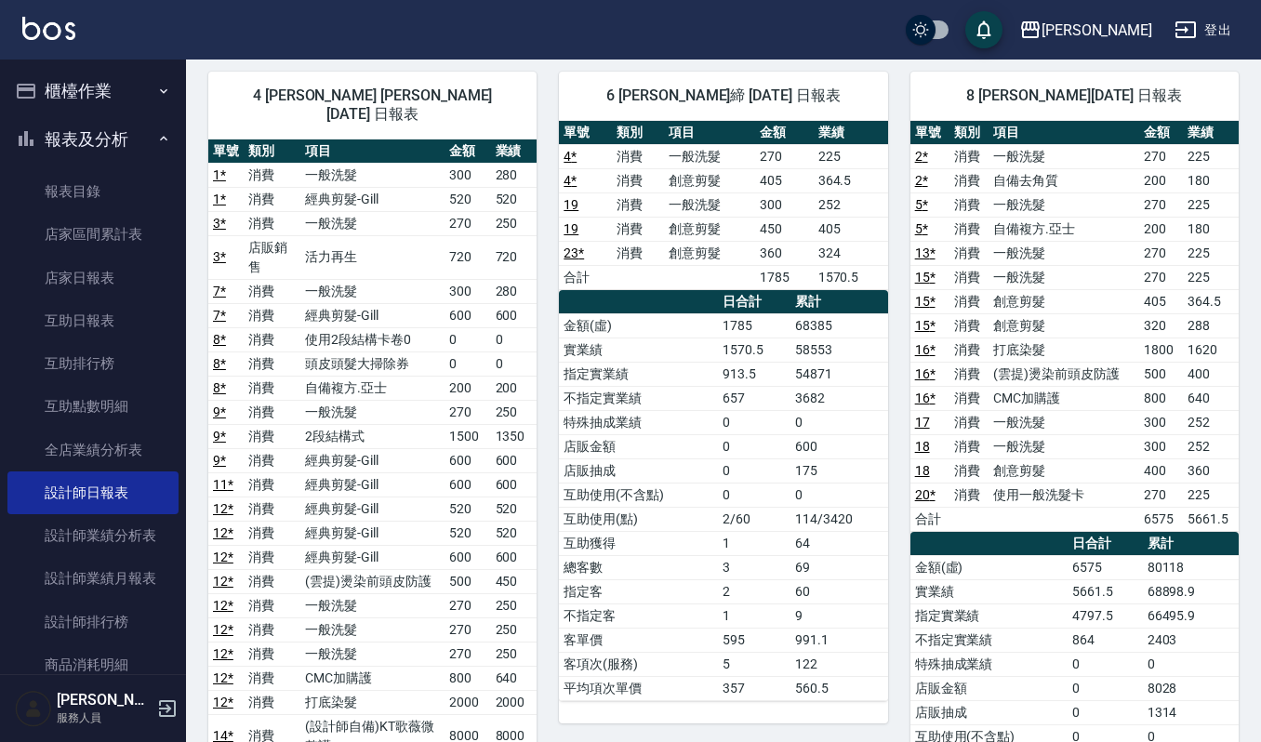
scroll to position [75, 0]
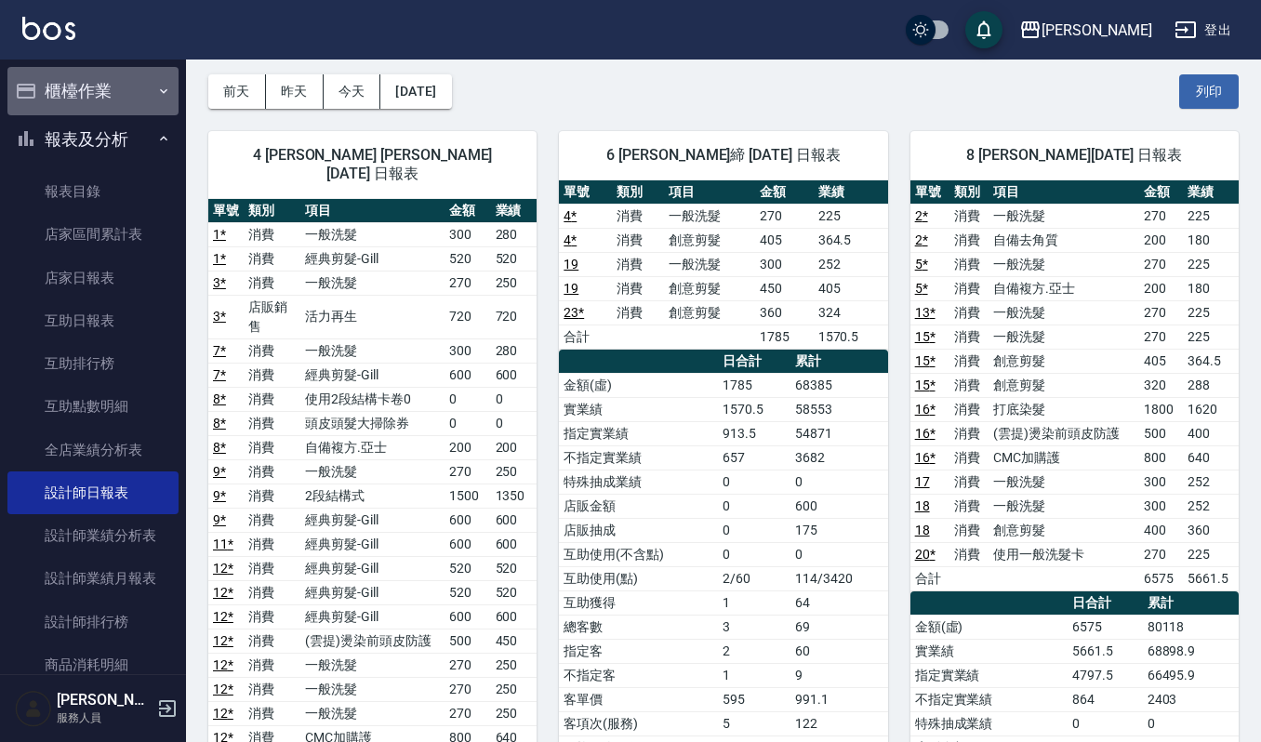
click at [93, 90] on button "櫃檯作業" at bounding box center [92, 91] width 171 height 48
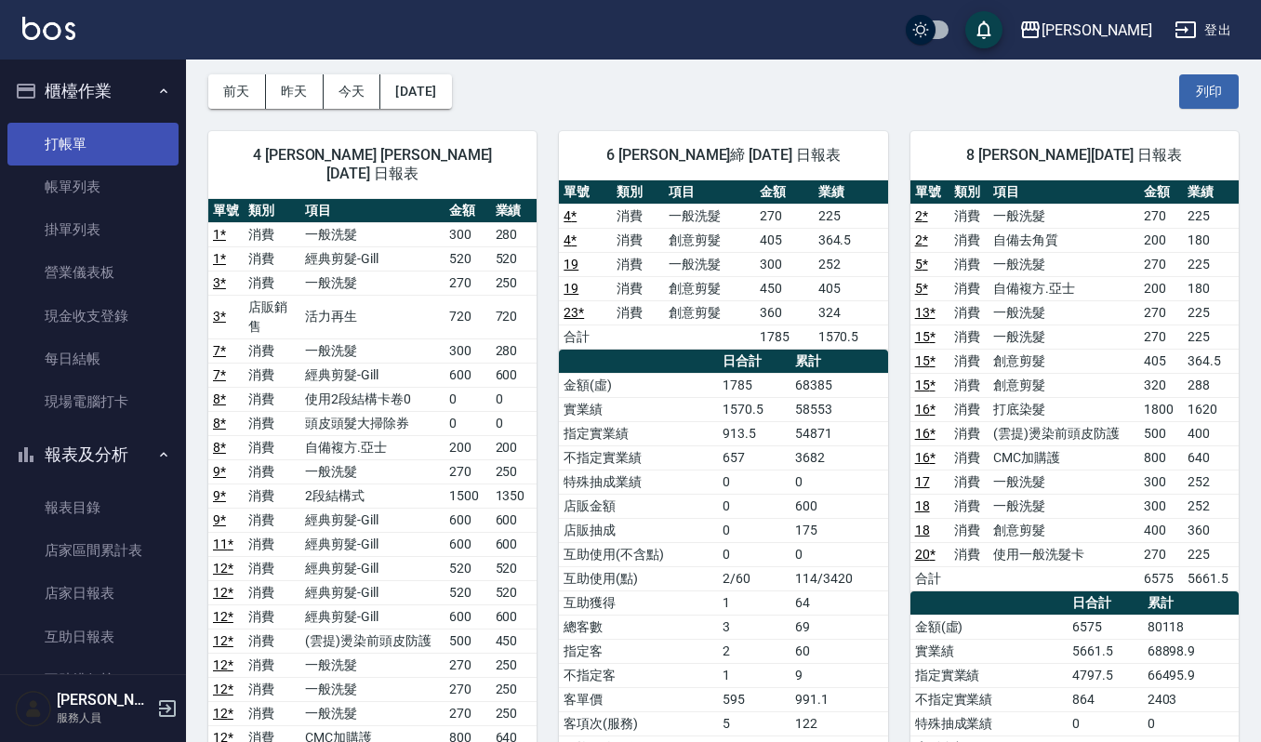
click at [104, 141] on link "打帳單" at bounding box center [92, 144] width 171 height 43
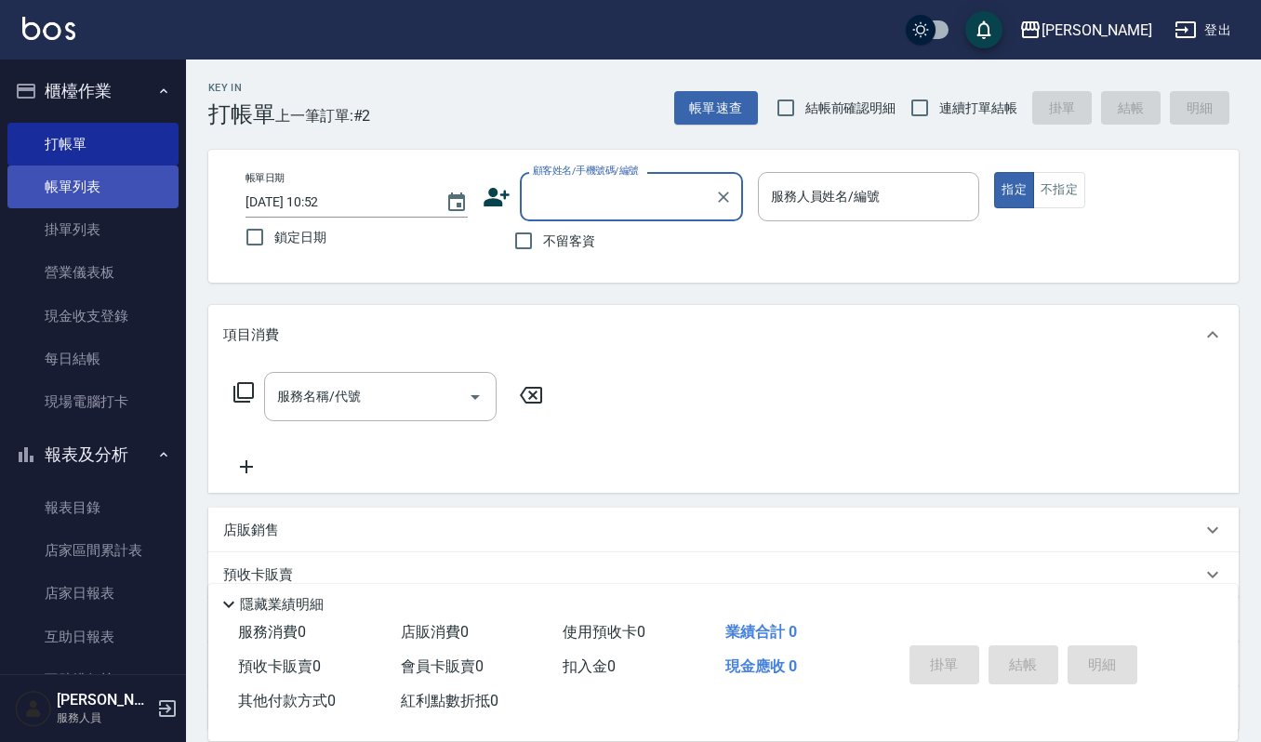
click at [101, 190] on link "帳單列表" at bounding box center [92, 187] width 171 height 43
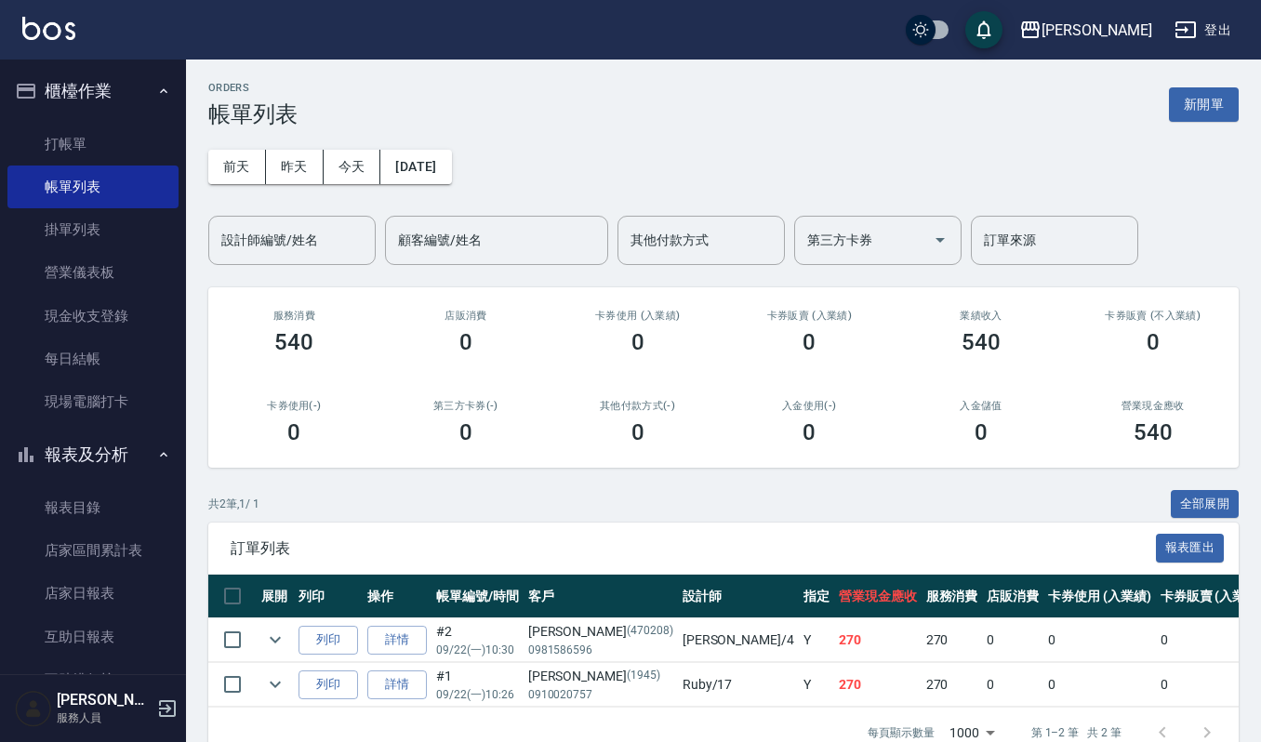
click at [284, 243] on input "設計師編號/姓名" at bounding box center [292, 240] width 151 height 33
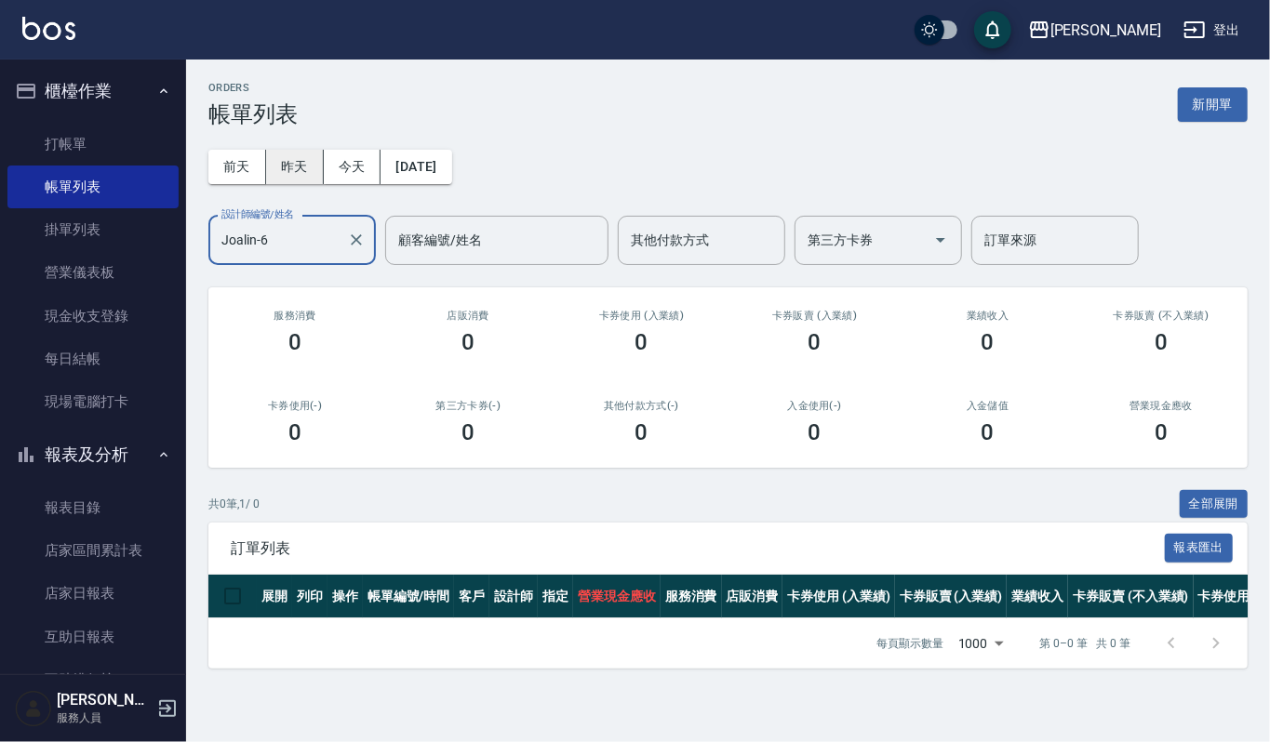
type input "Joalin-6"
click at [309, 160] on button "昨天" at bounding box center [295, 167] width 58 height 34
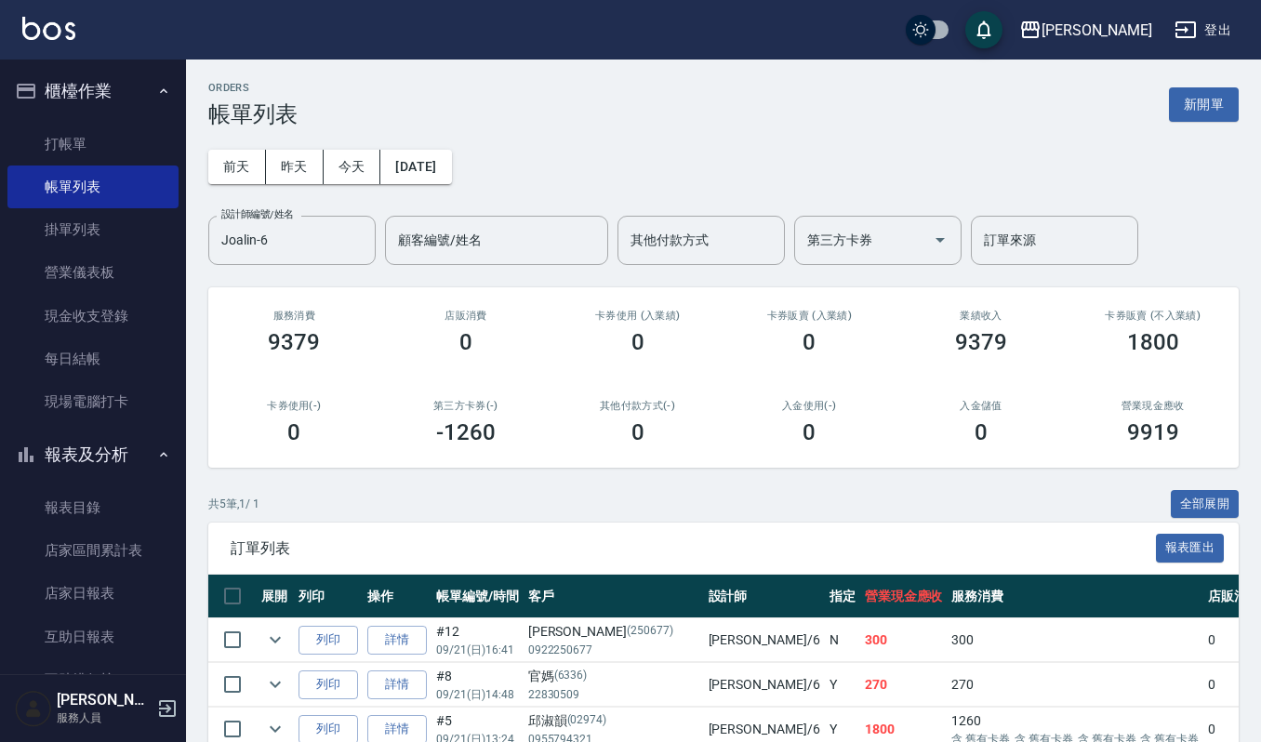
scroll to position [193, 0]
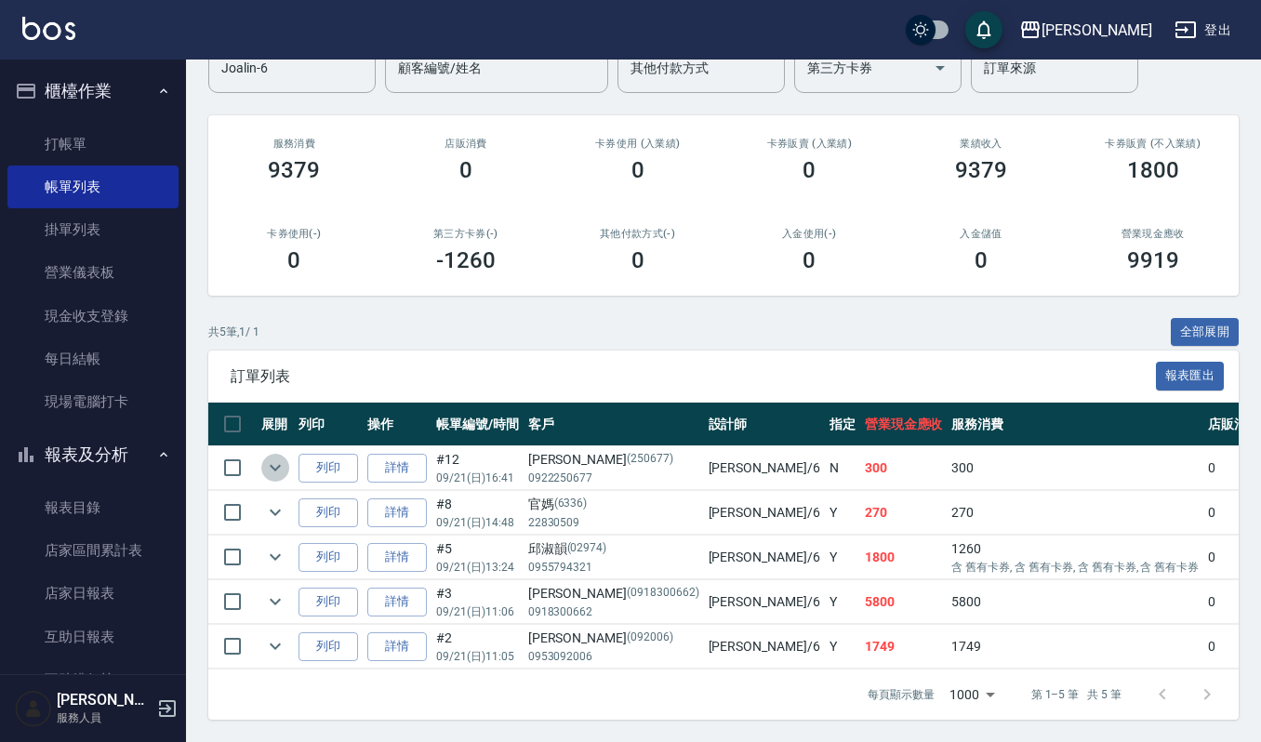
click at [270, 457] on icon "expand row" at bounding box center [275, 468] width 22 height 22
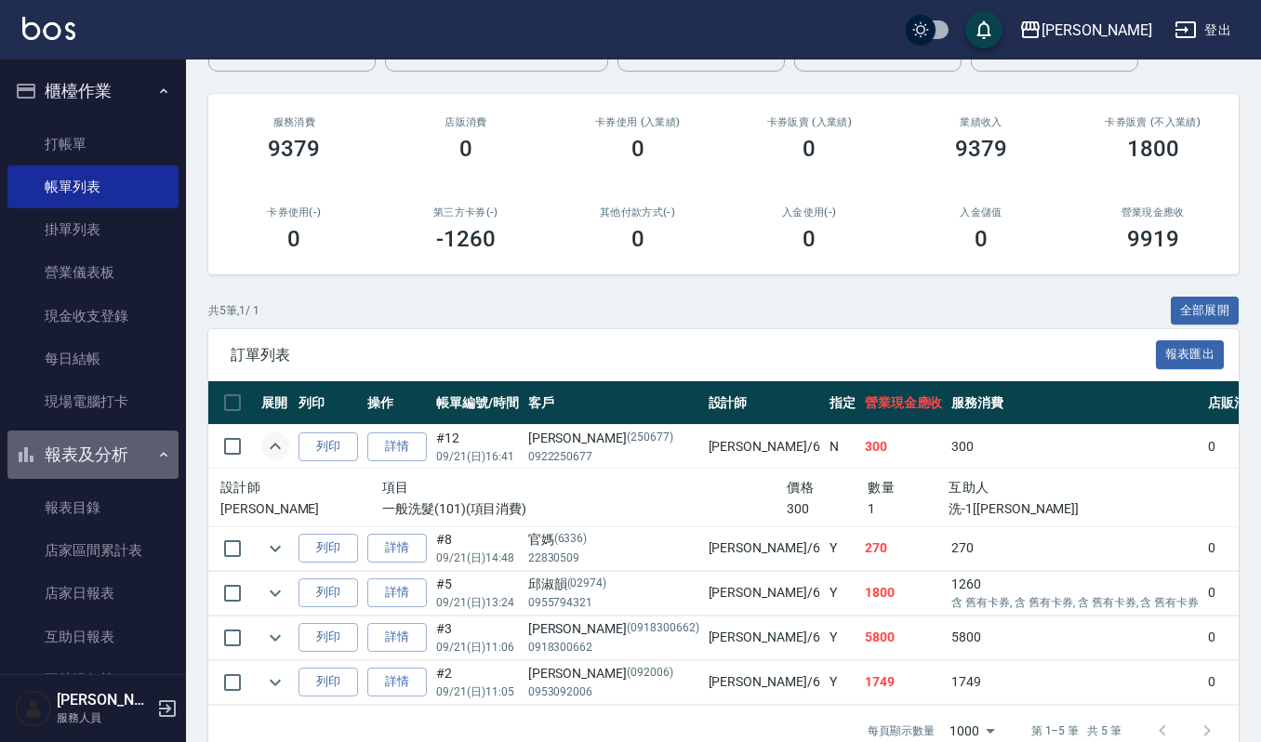
click at [109, 455] on button "報表及分析" at bounding box center [92, 455] width 171 height 48
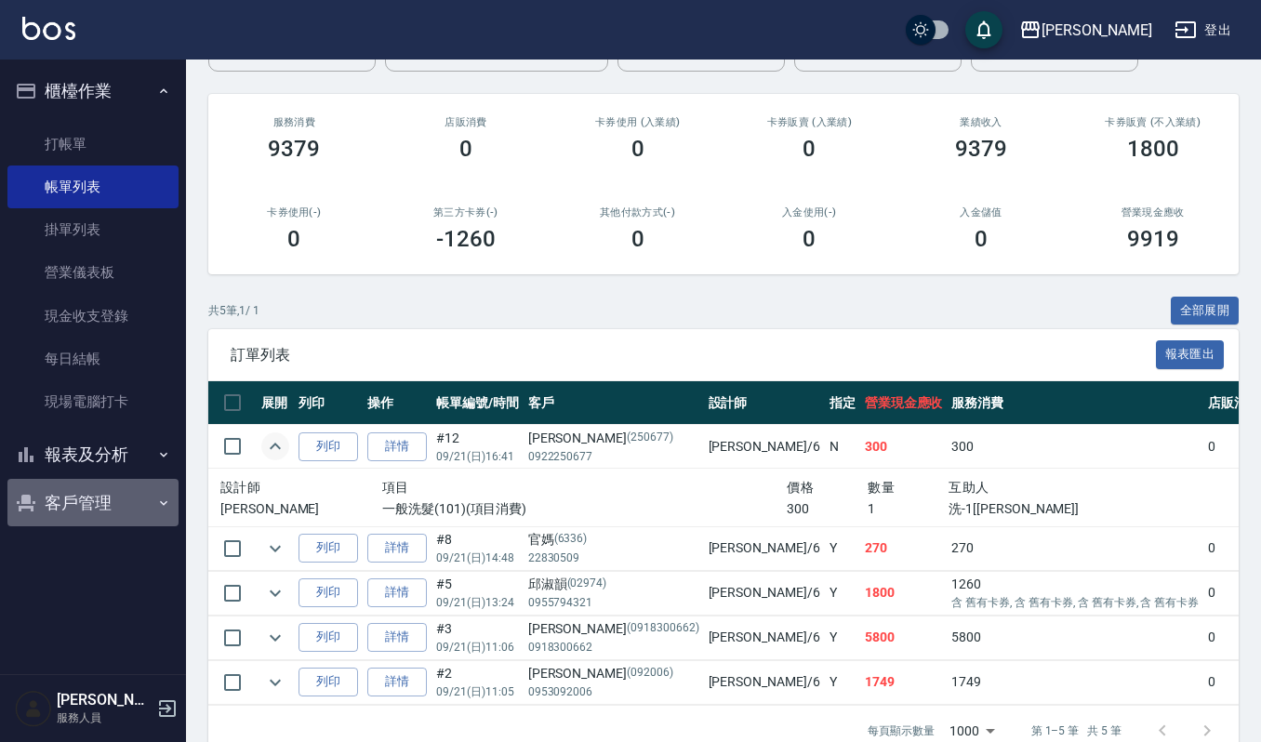
click at [132, 497] on button "客戶管理" at bounding box center [92, 503] width 171 height 48
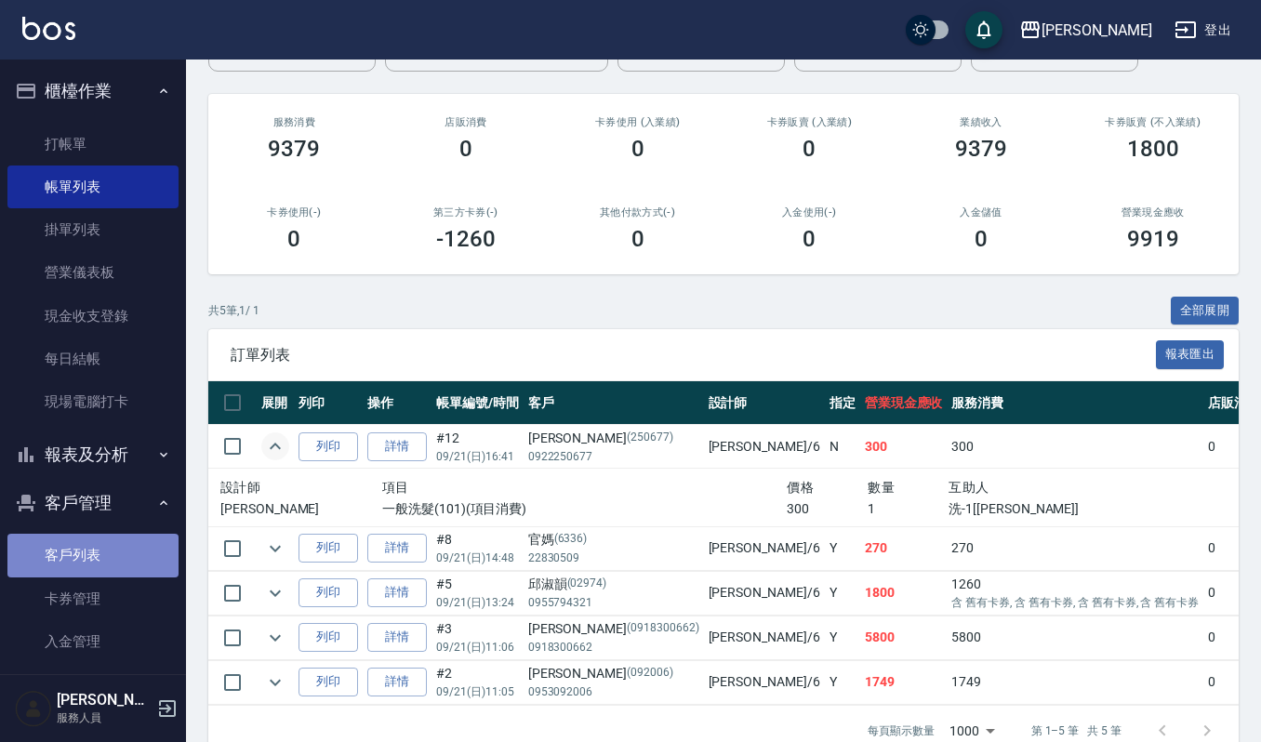
click at [121, 552] on link "客戶列表" at bounding box center [92, 555] width 171 height 43
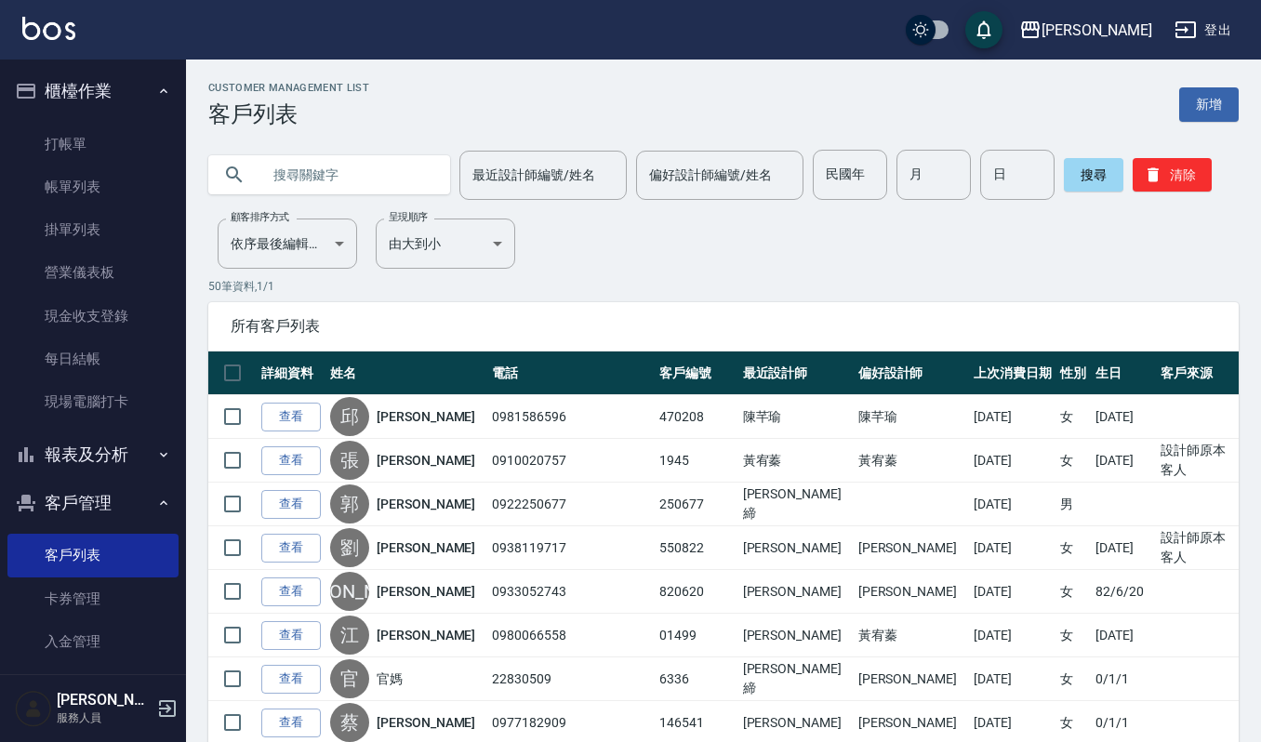
click at [362, 175] on input "text" at bounding box center [347, 175] width 175 height 50
type input "潘"
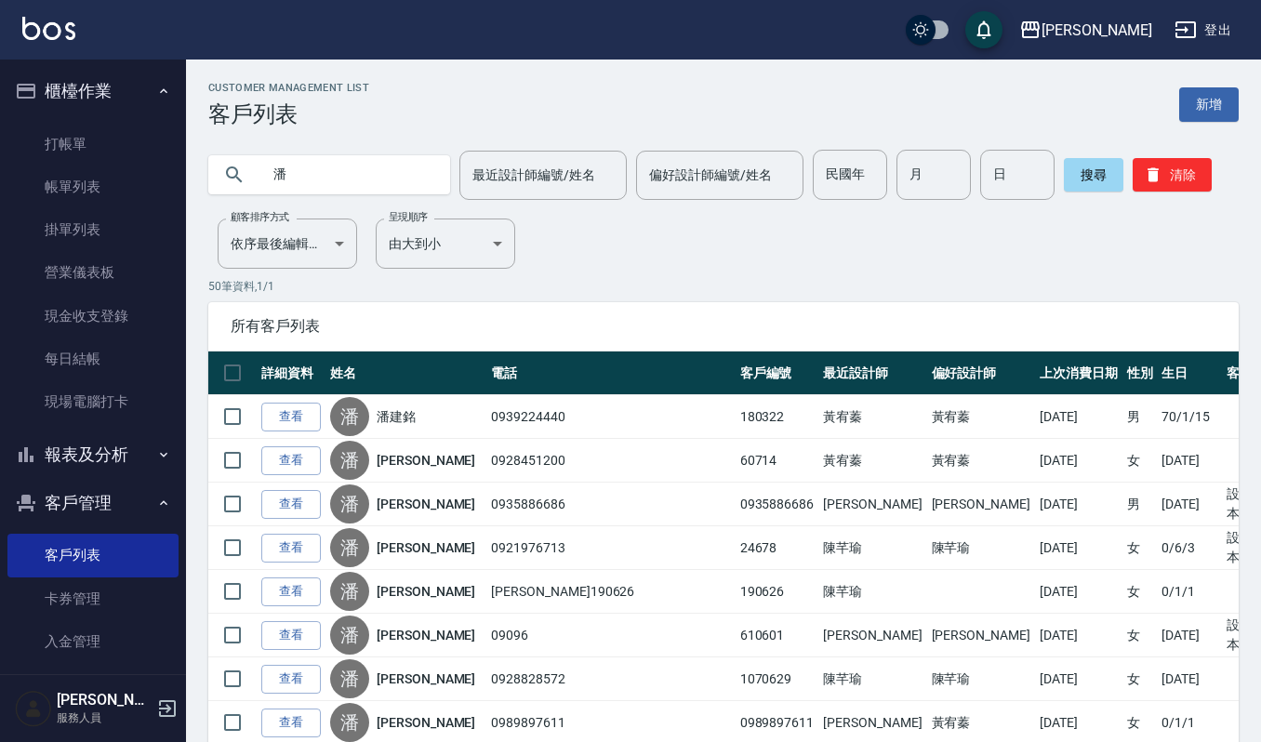
click at [313, 425] on link "查看" at bounding box center [291, 417] width 60 height 29
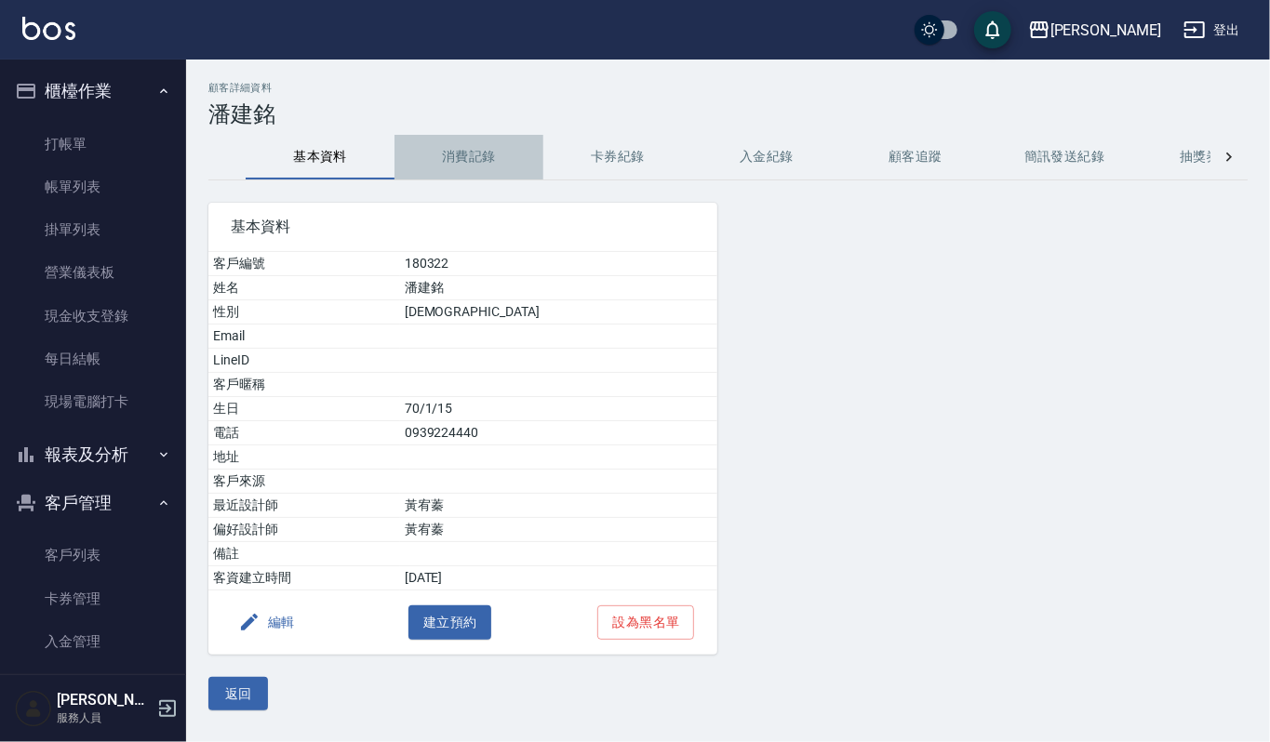
click at [477, 151] on button "消費記錄" at bounding box center [468, 157] width 149 height 45
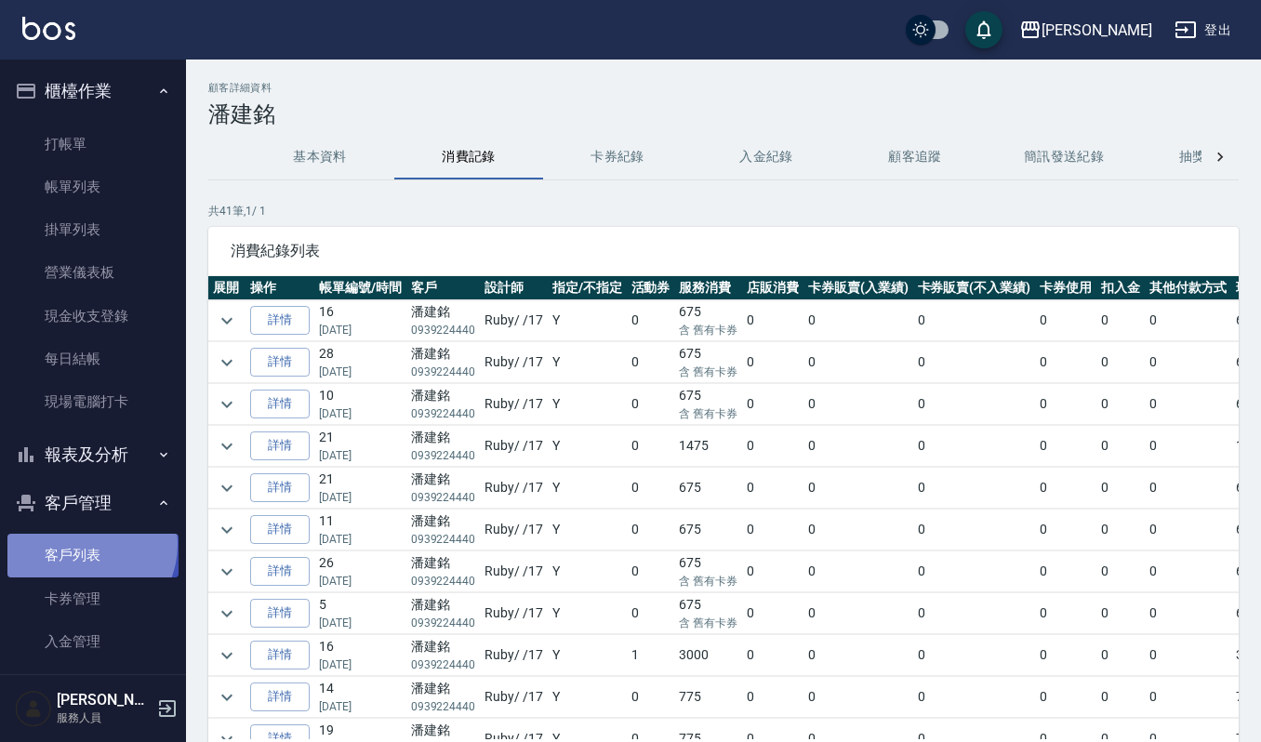
click at [82, 544] on link "客戶列表" at bounding box center [92, 555] width 171 height 43
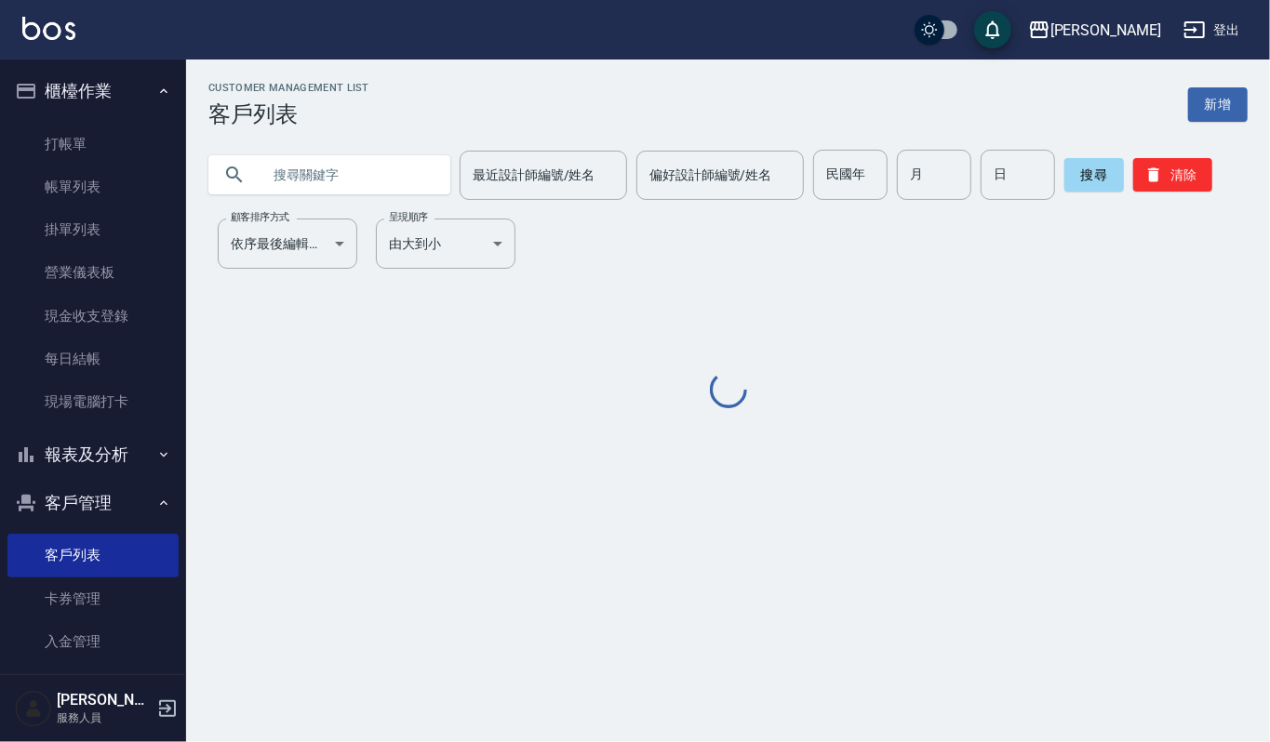
click at [385, 172] on input "text" at bounding box center [347, 175] width 175 height 50
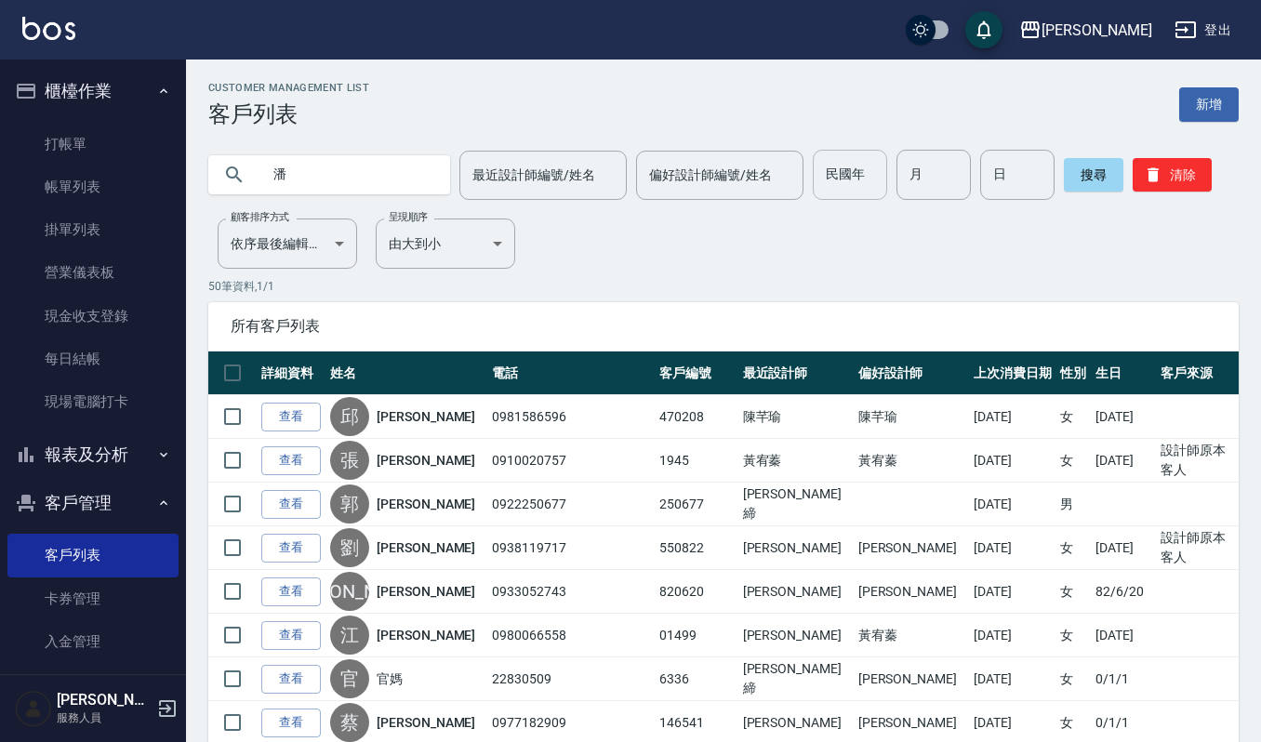
type input "潘"
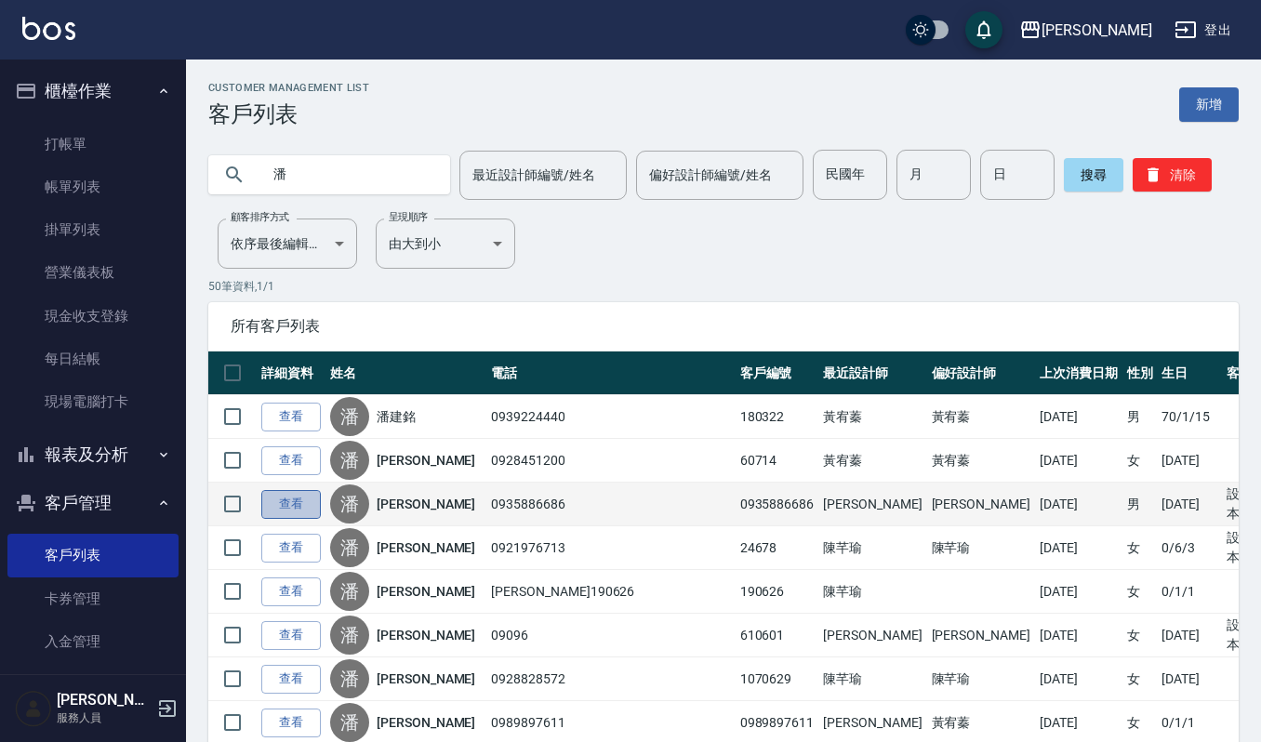
click at [305, 495] on link "查看" at bounding box center [291, 504] width 60 height 29
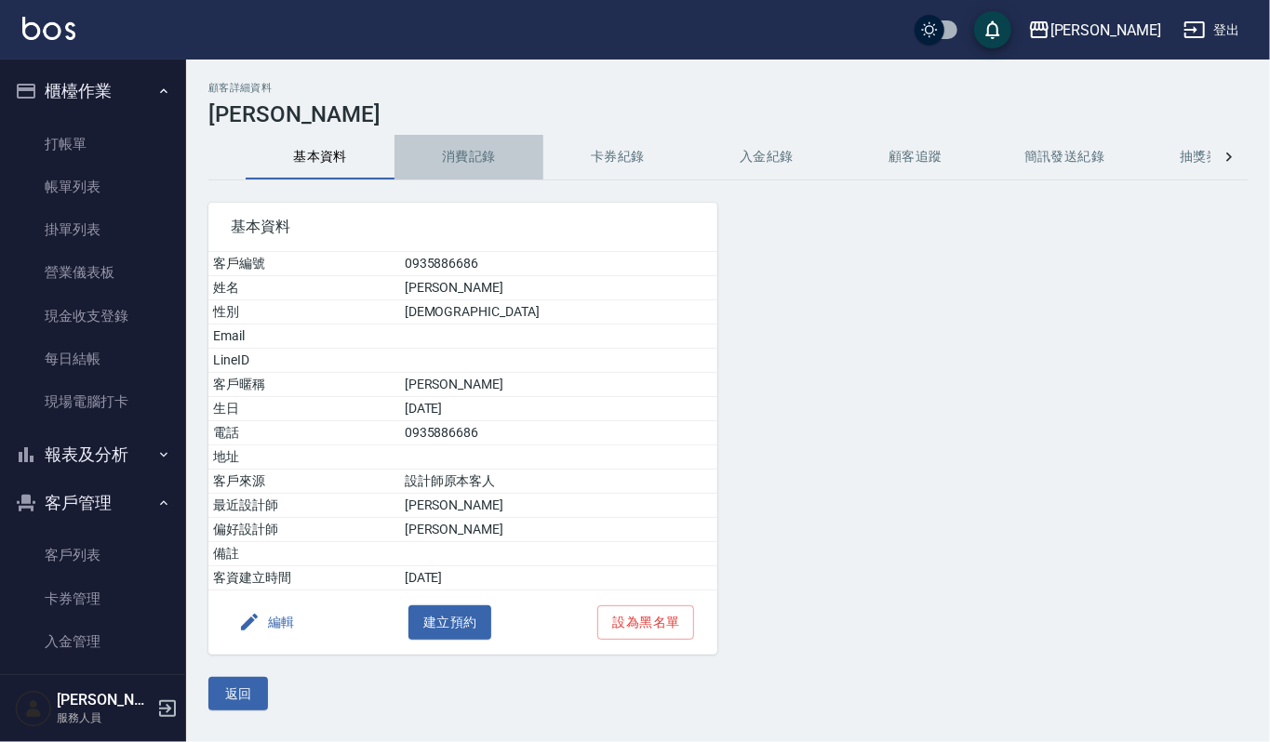
click at [487, 168] on button "消費記錄" at bounding box center [468, 157] width 149 height 45
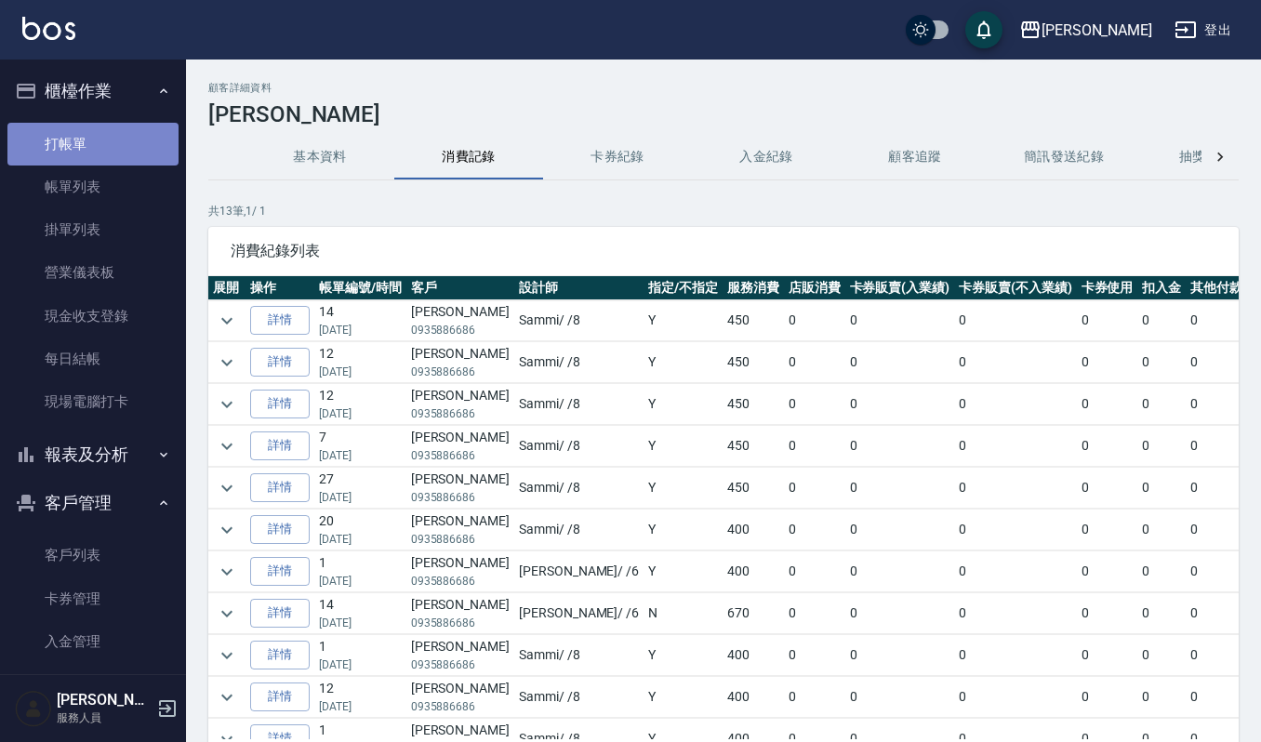
click at [127, 143] on link "打帳單" at bounding box center [92, 144] width 171 height 43
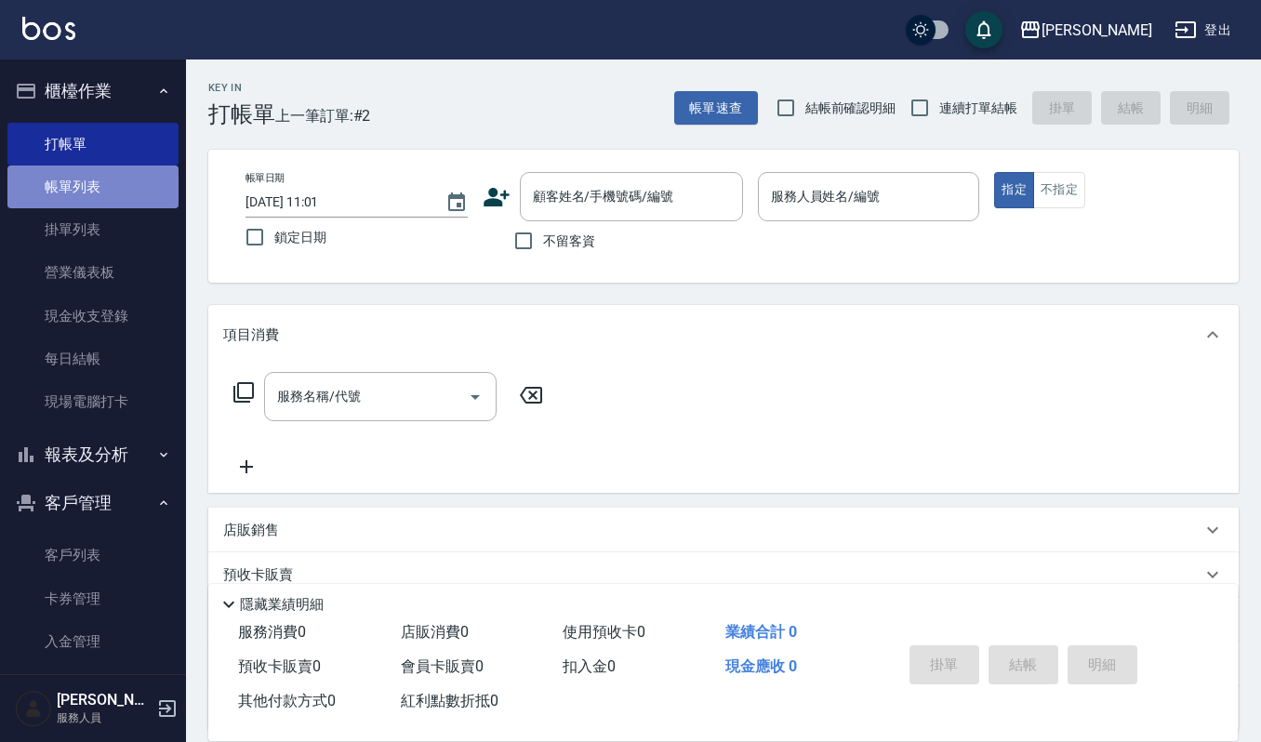
click at [149, 175] on link "帳單列表" at bounding box center [92, 187] width 171 height 43
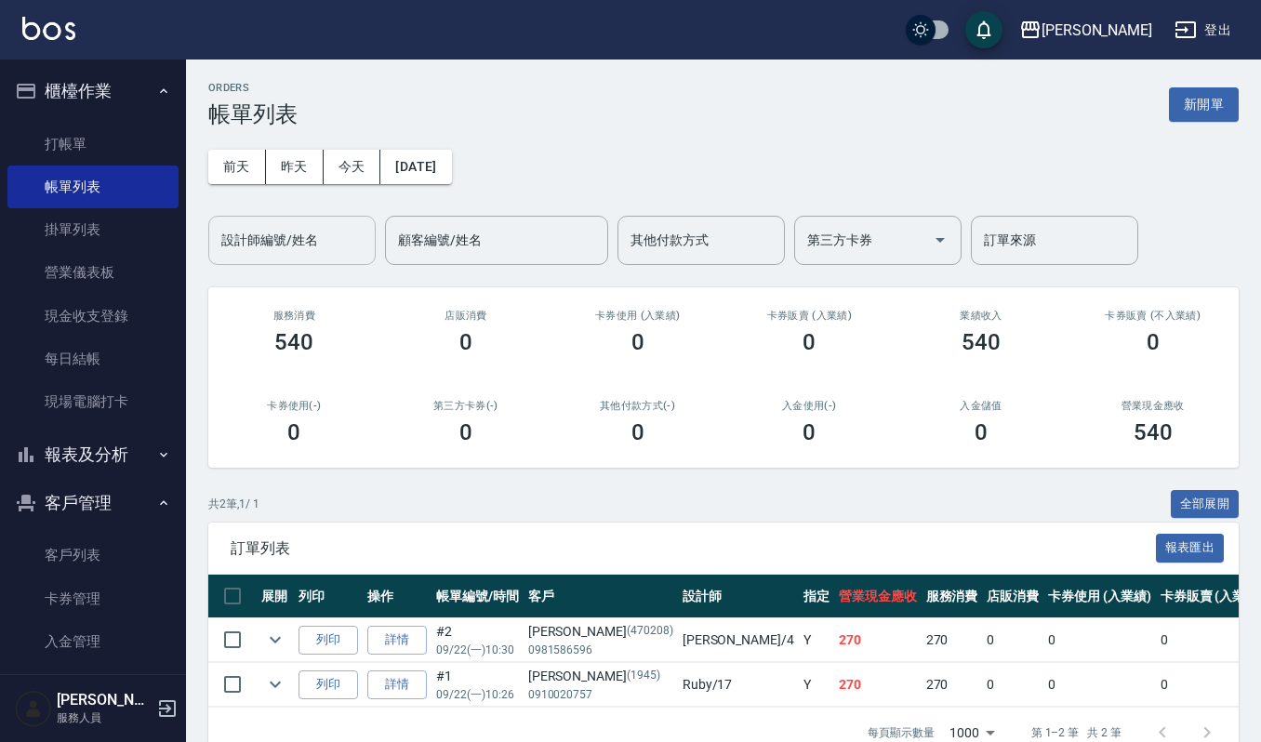
click at [324, 238] on input "設計師編號/姓名" at bounding box center [292, 240] width 151 height 33
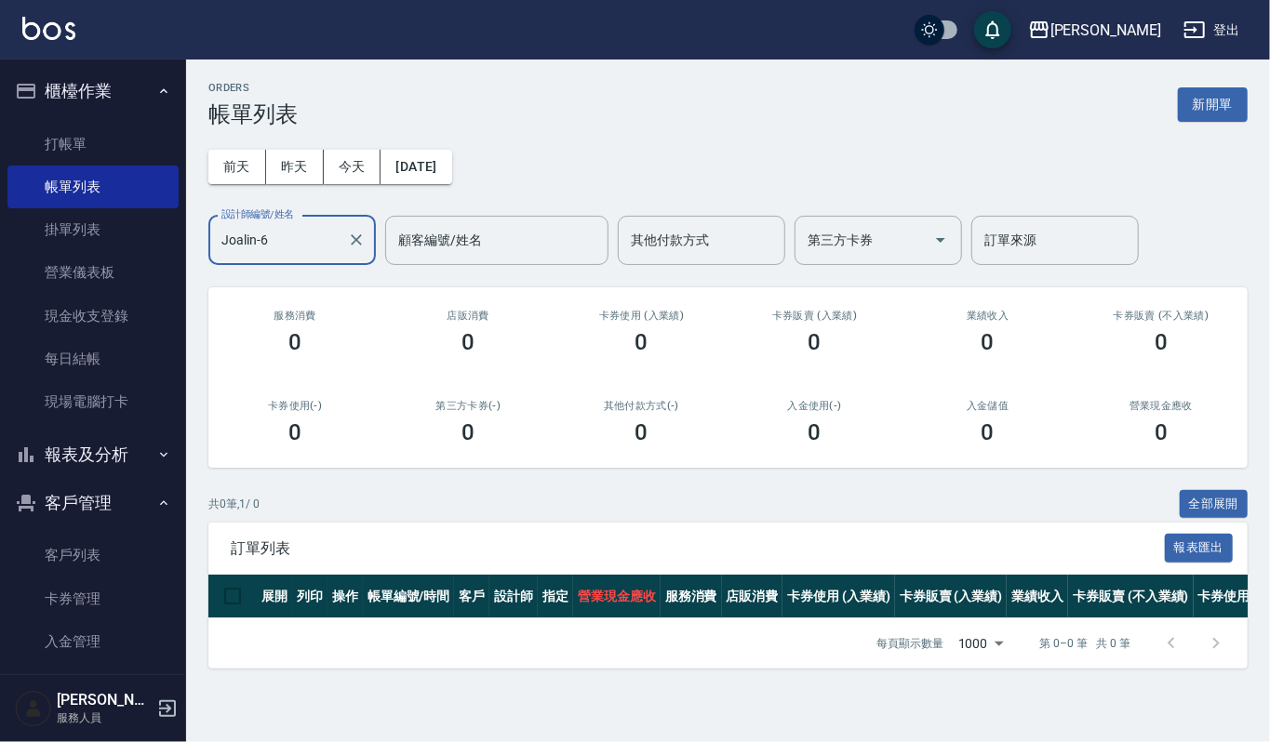
type input "Joalin-6"
click at [292, 171] on button "昨天" at bounding box center [295, 167] width 58 height 34
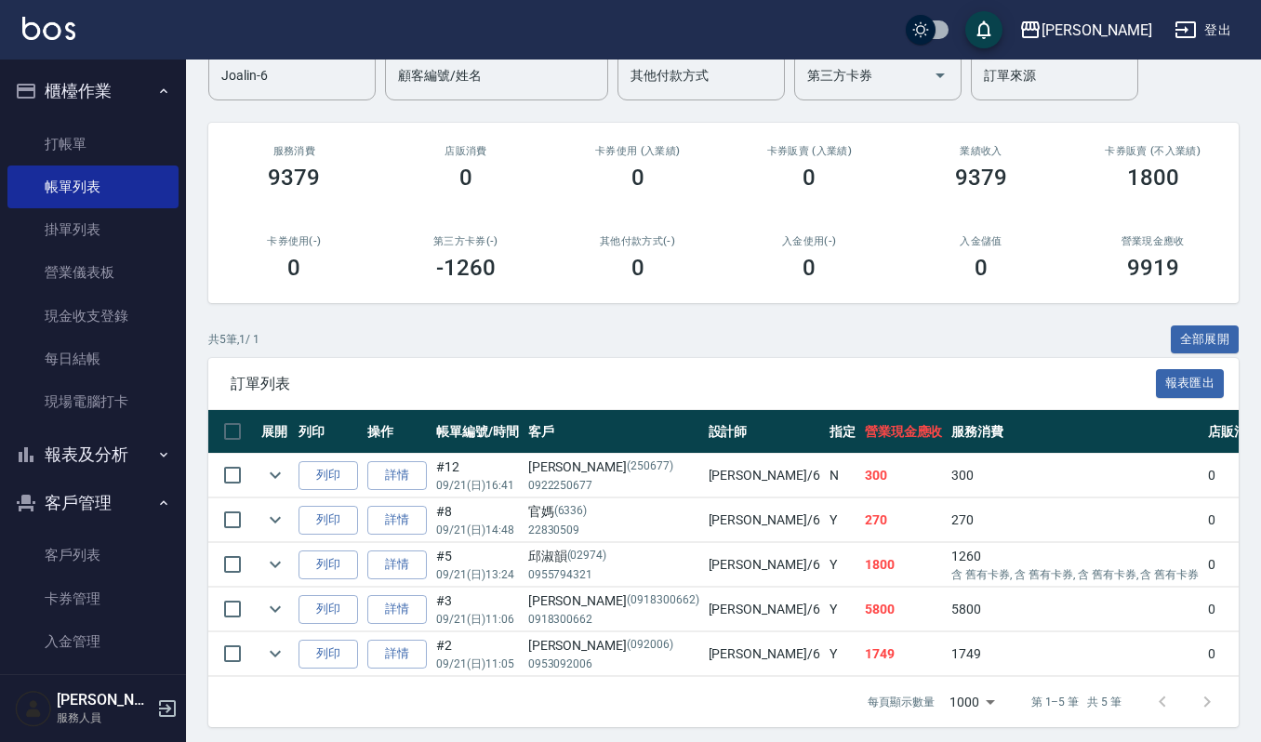
scroll to position [153, 0]
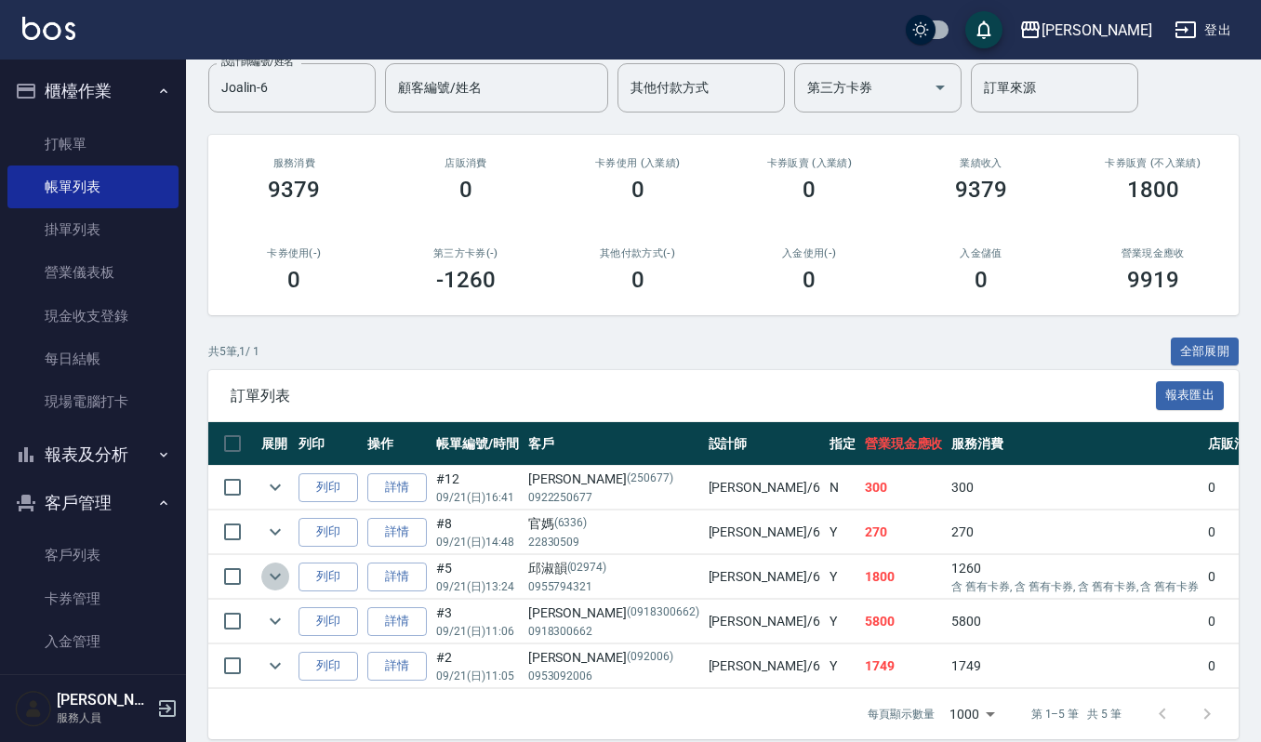
click at [270, 579] on icon "expand row" at bounding box center [275, 576] width 22 height 22
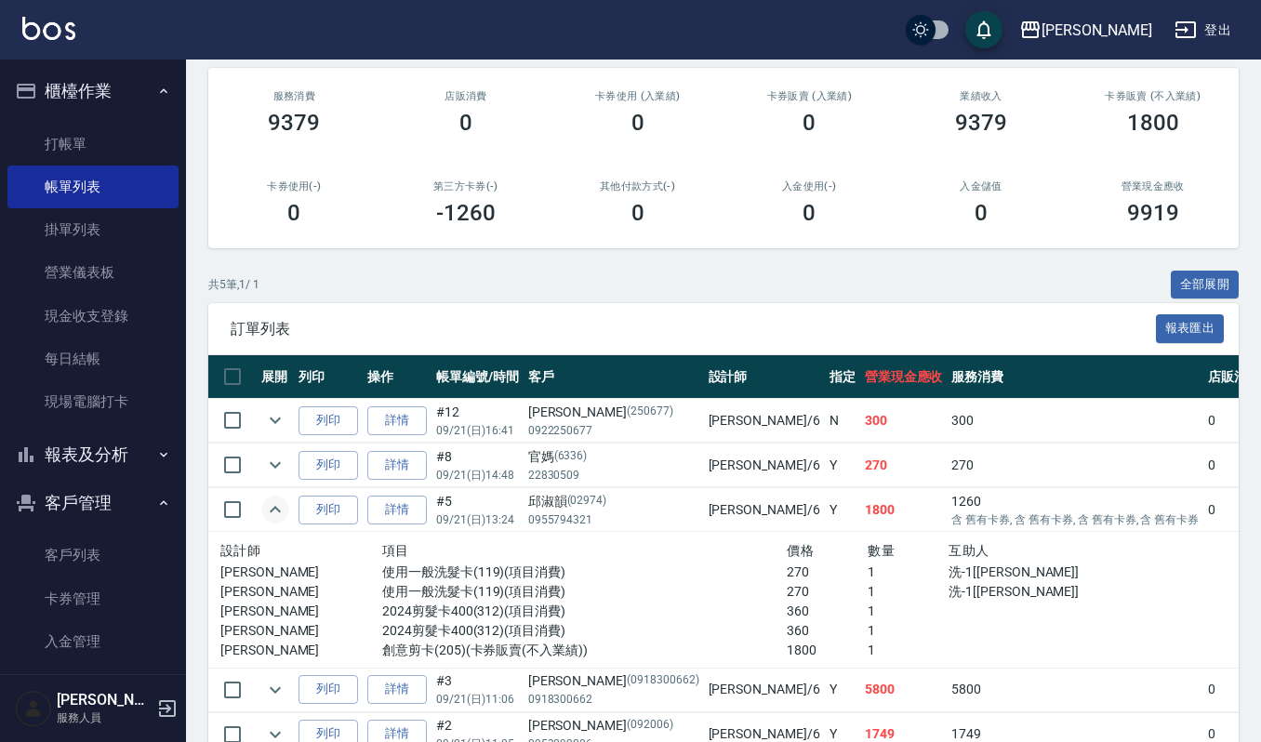
scroll to position [232, 0]
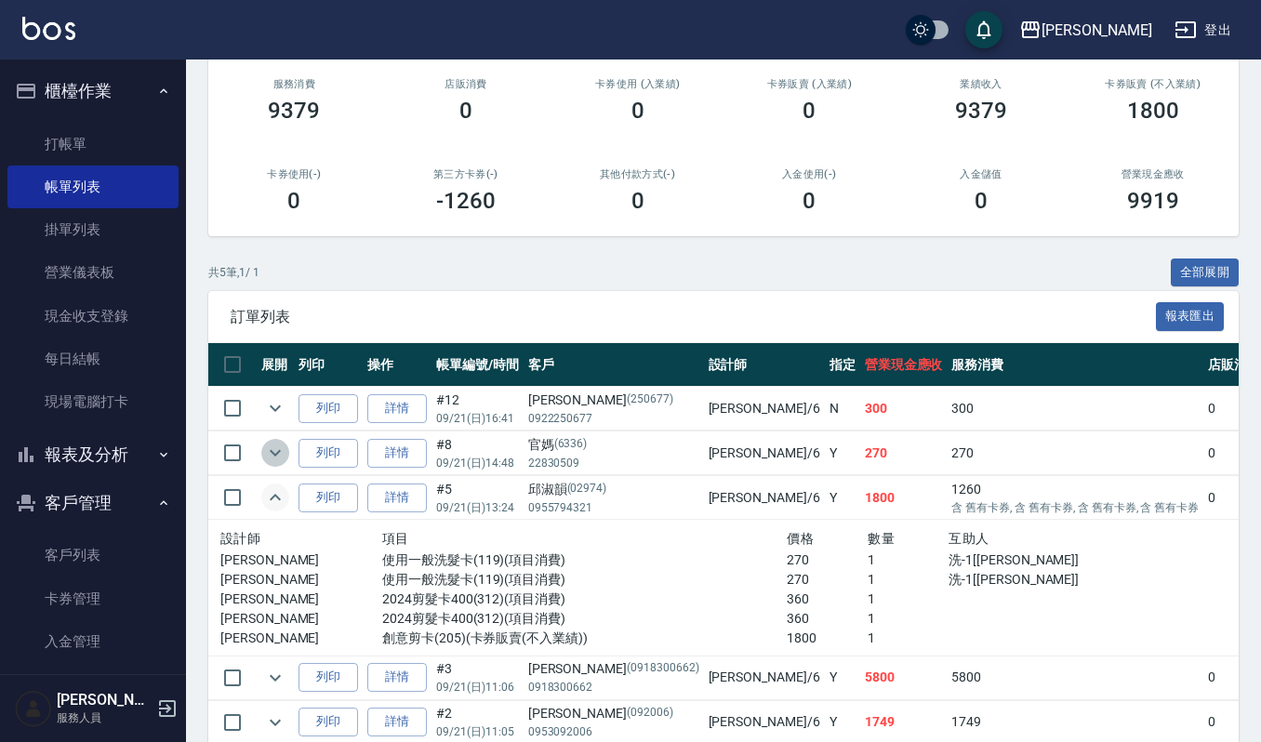
click at [273, 446] on icon "expand row" at bounding box center [275, 453] width 22 height 22
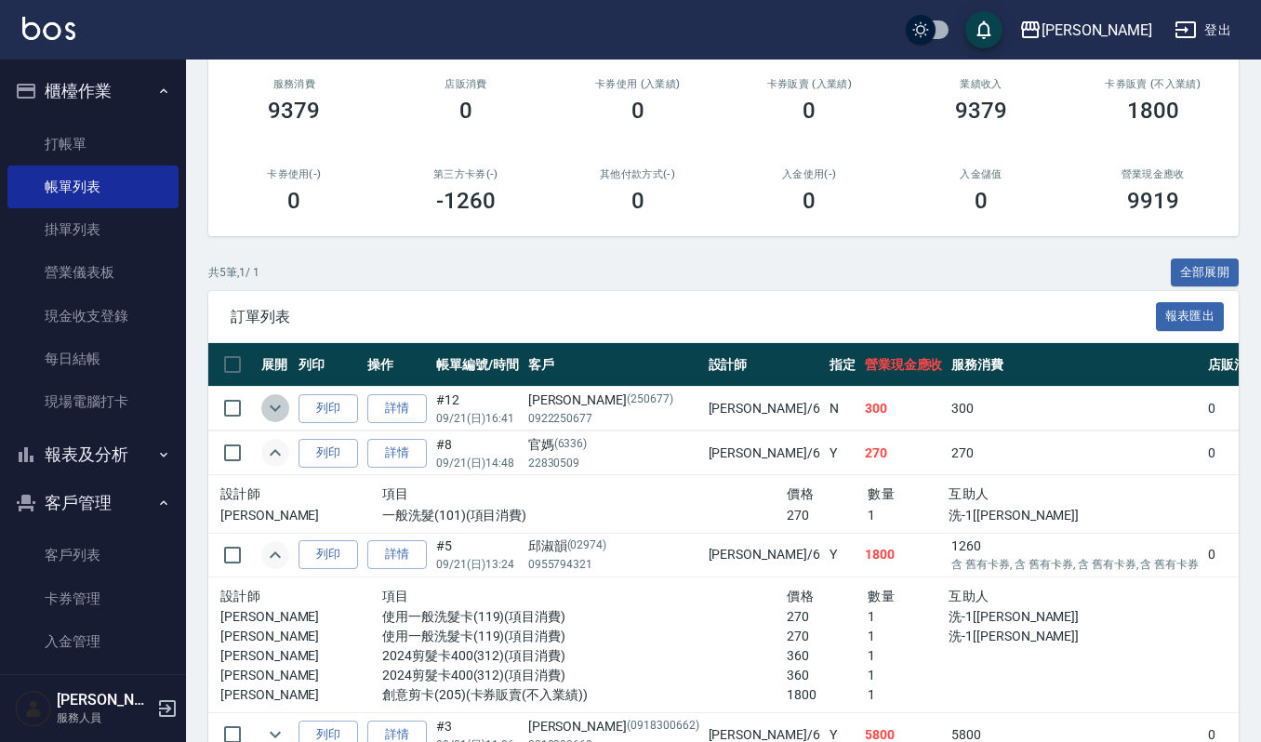
click at [269, 409] on icon "expand row" at bounding box center [275, 408] width 22 height 22
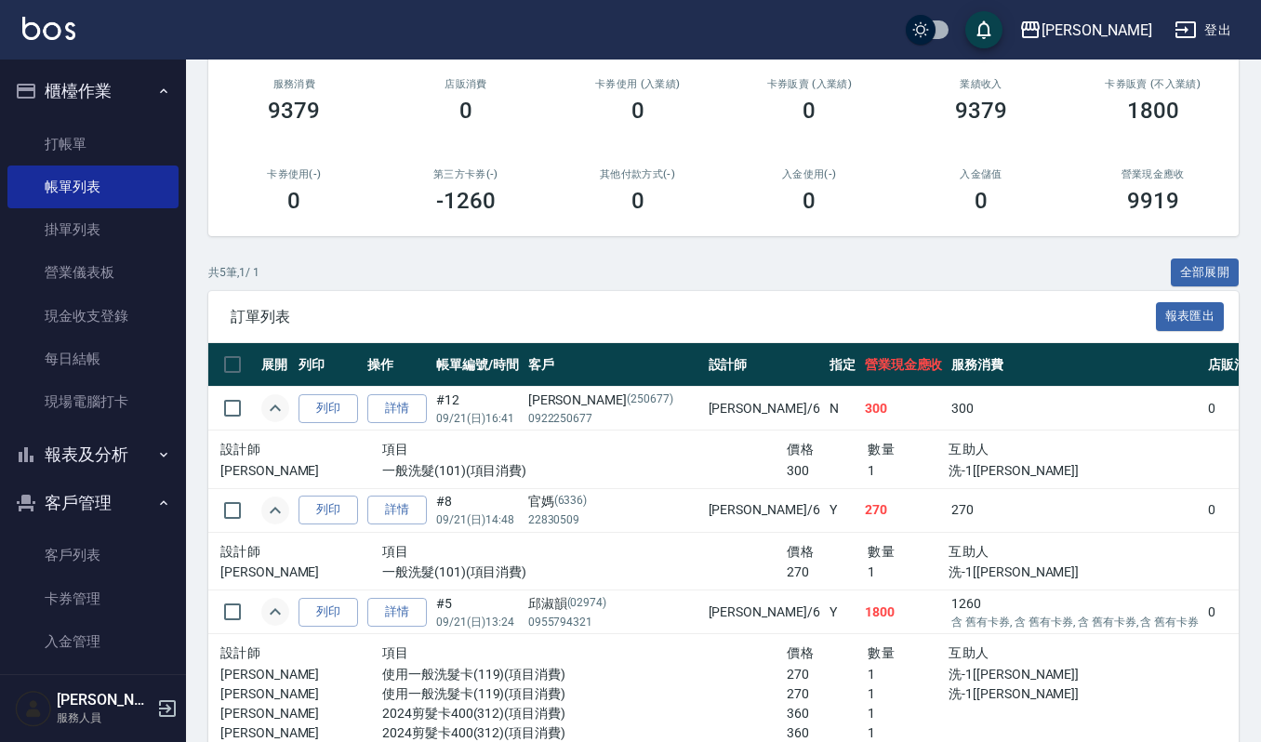
scroll to position [444, 0]
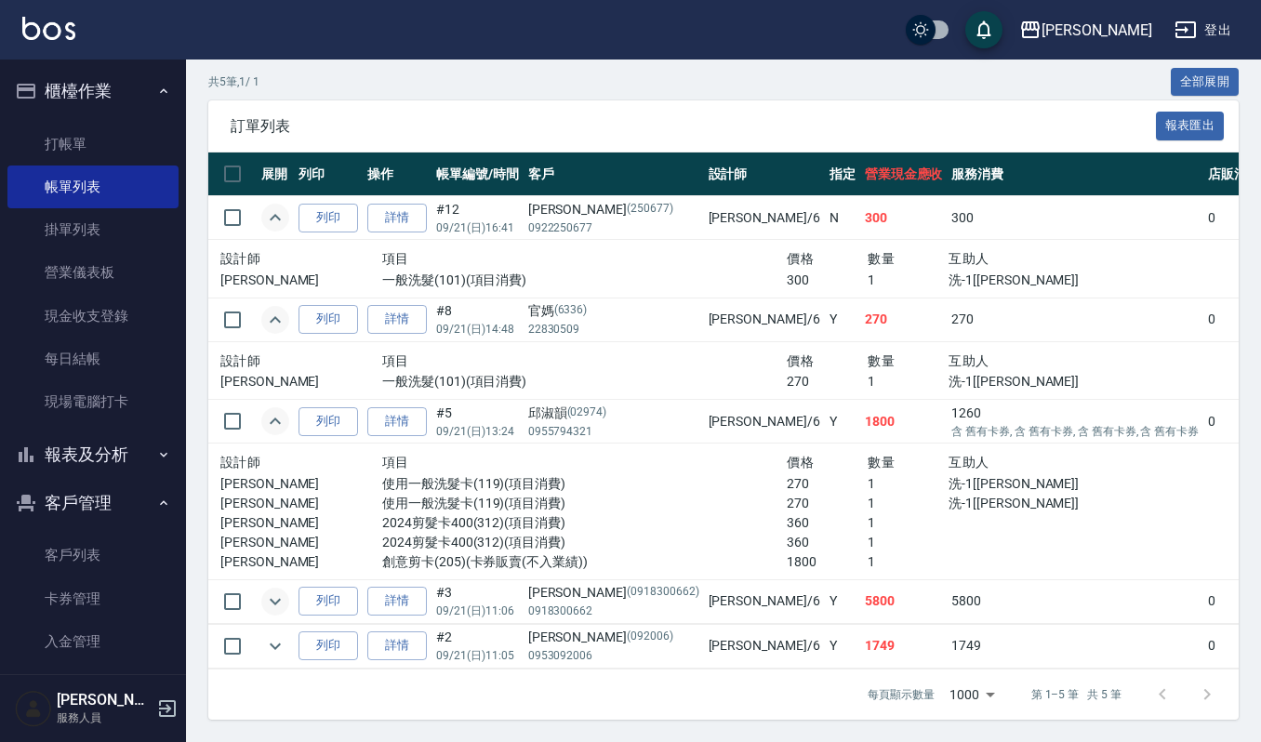
click at [272, 598] on icon "expand row" at bounding box center [275, 601] width 11 height 7
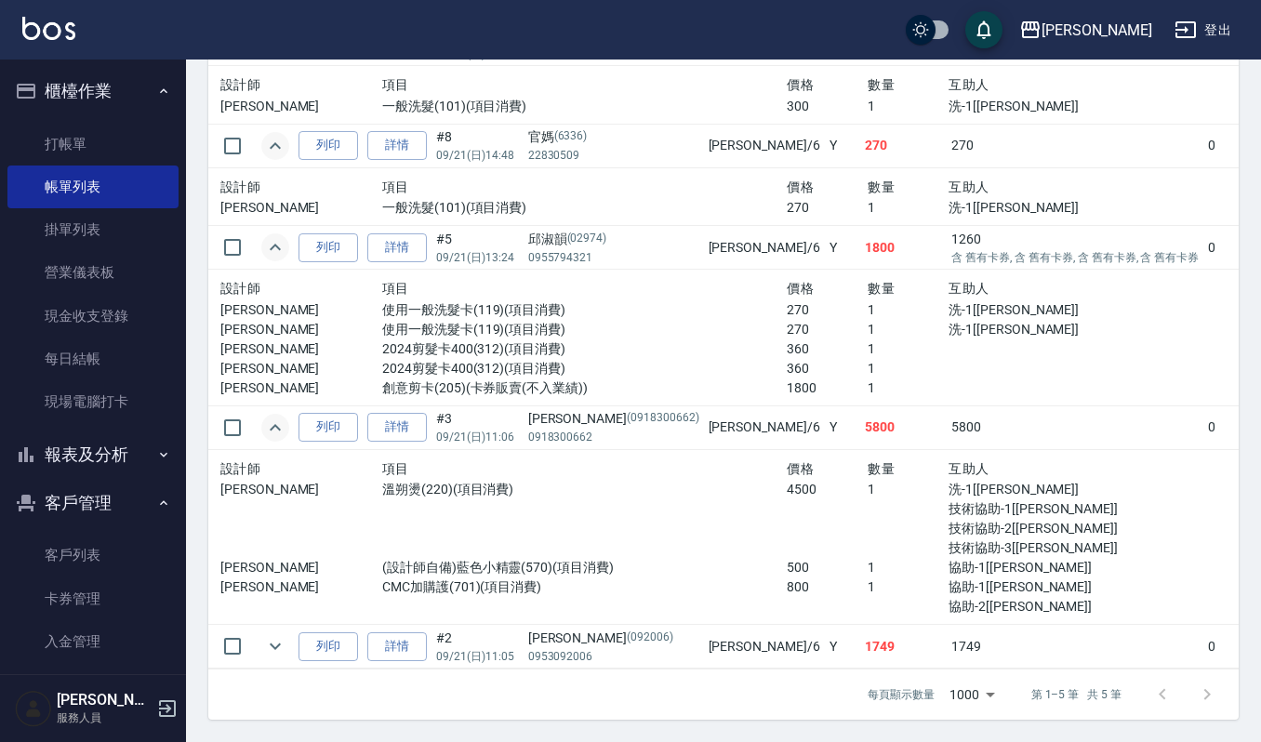
scroll to position [618, 0]
click at [284, 417] on icon "expand row" at bounding box center [275, 428] width 22 height 22
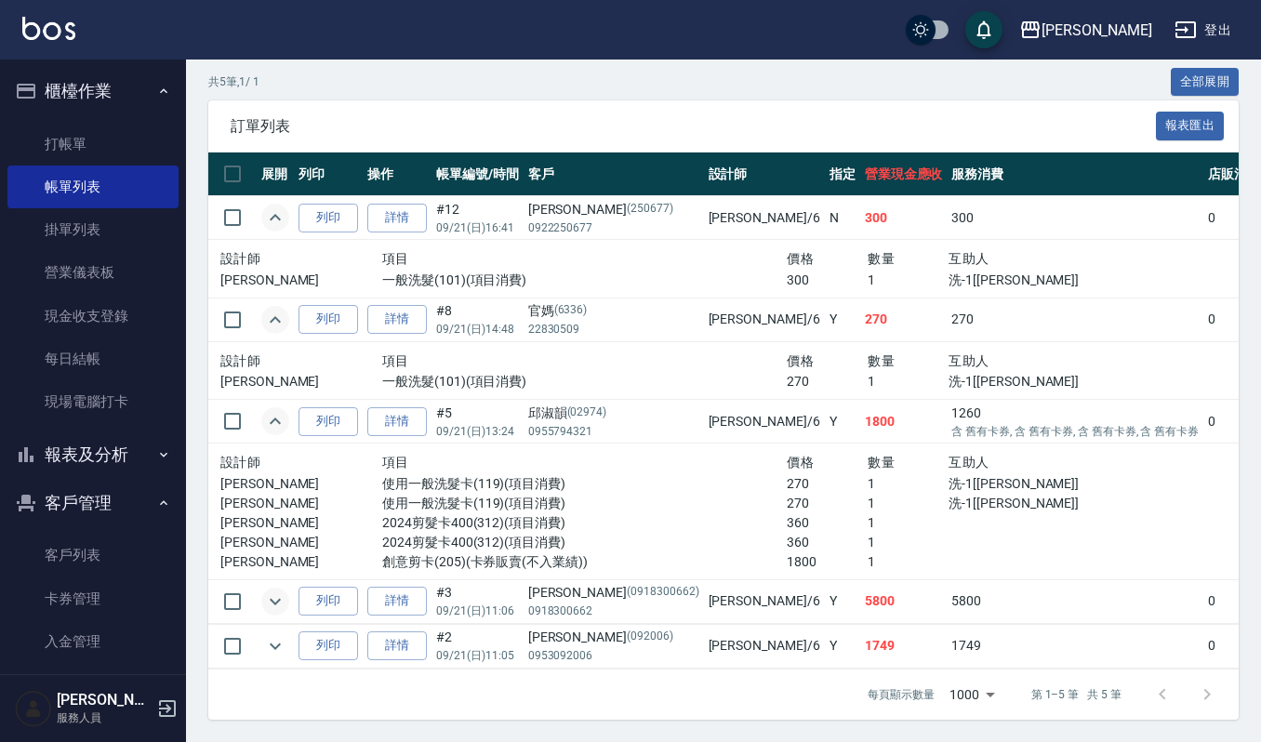
scroll to position [444, 0]
click at [284, 635] on icon "expand row" at bounding box center [275, 646] width 22 height 22
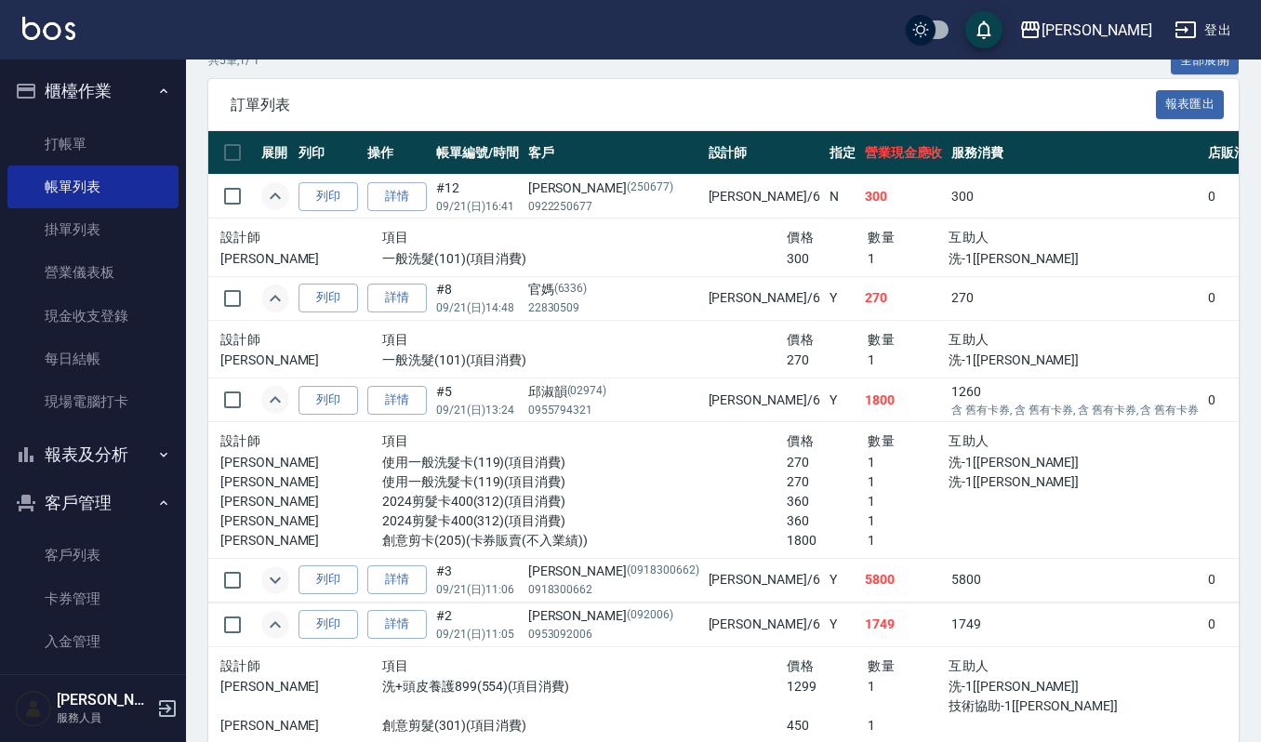
scroll to position [539, 0]
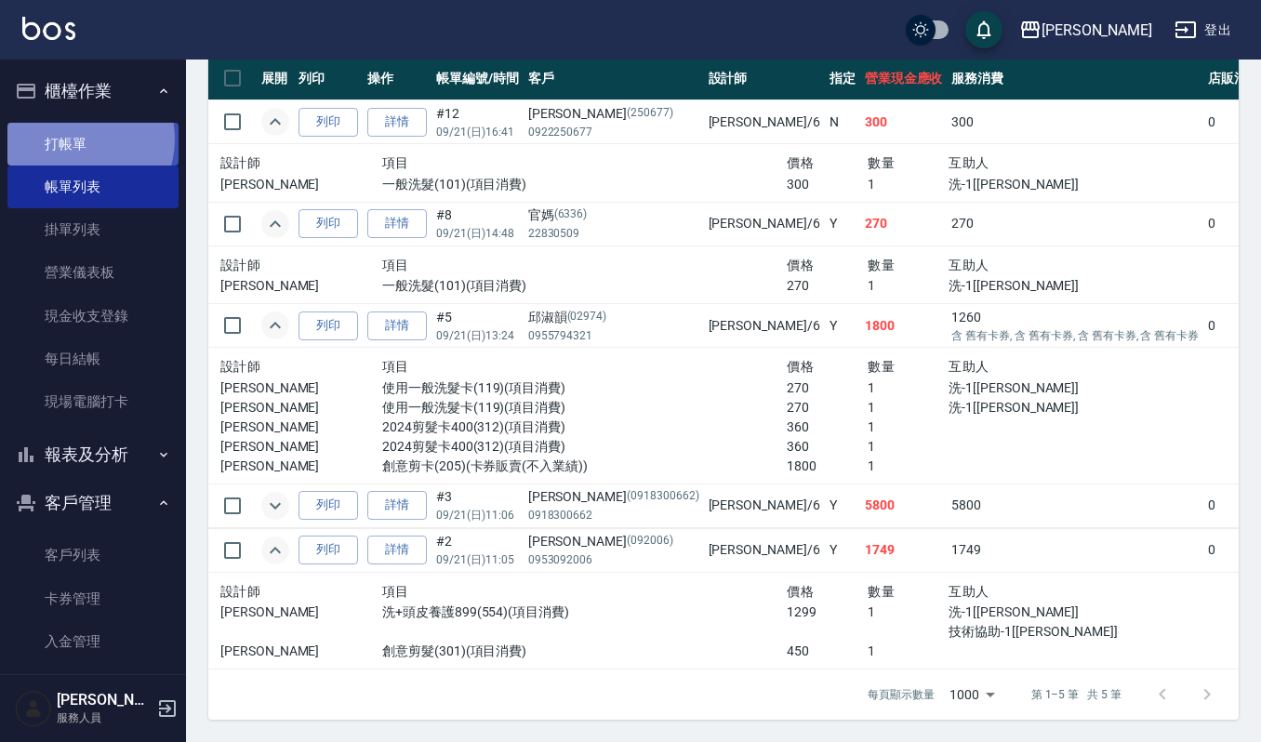
click at [74, 139] on link "打帳單" at bounding box center [92, 144] width 171 height 43
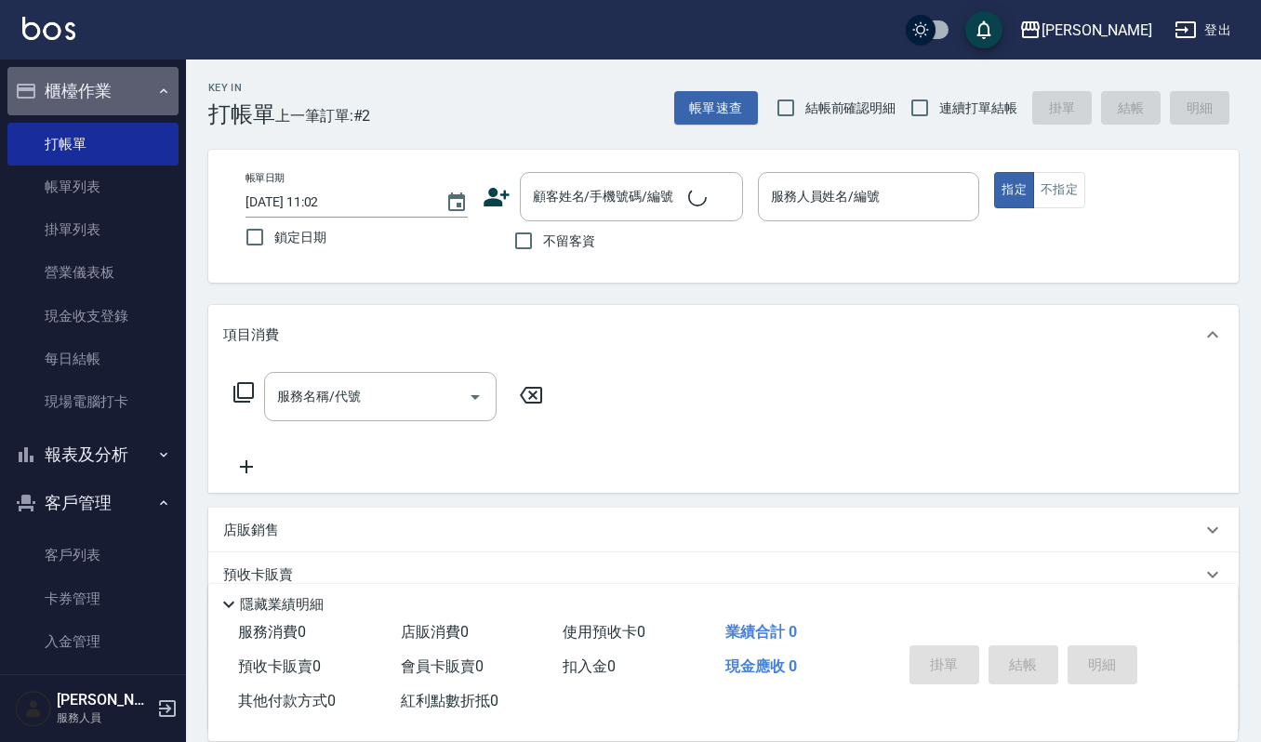
click at [117, 86] on button "櫃檯作業" at bounding box center [92, 91] width 171 height 48
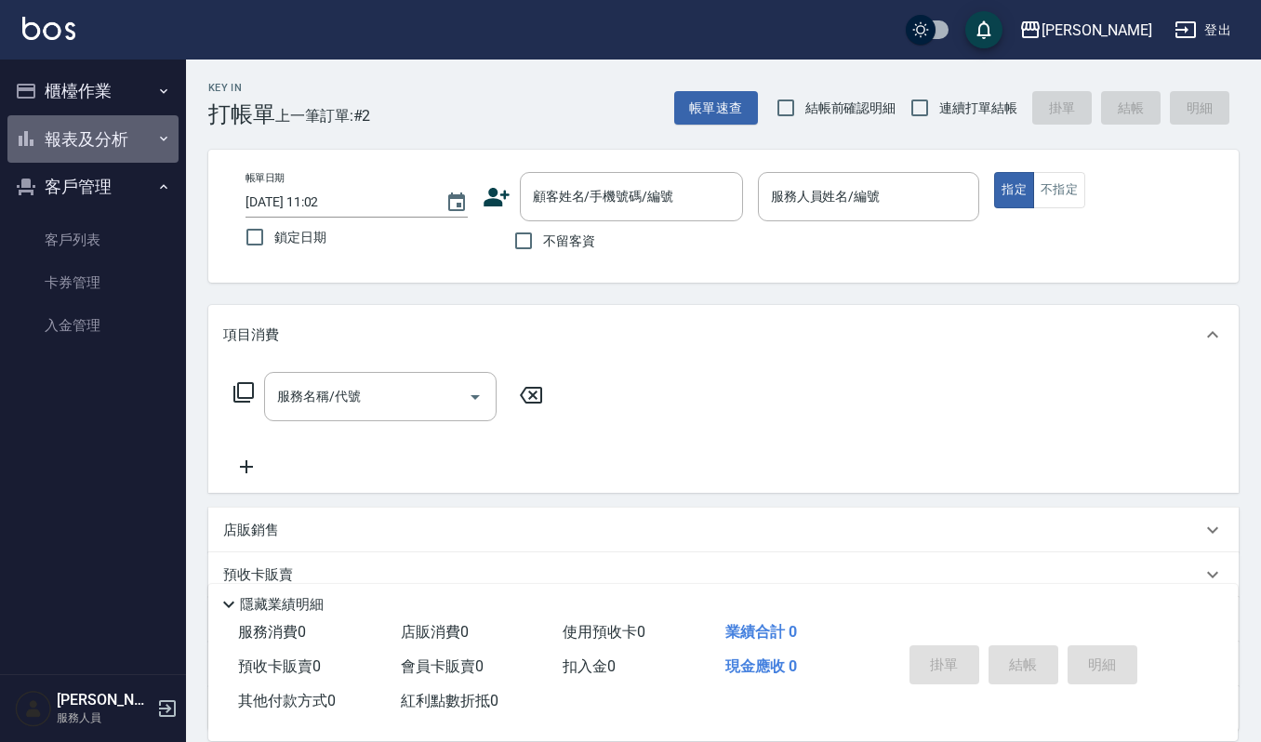
click at [101, 138] on button "報表及分析" at bounding box center [92, 139] width 171 height 48
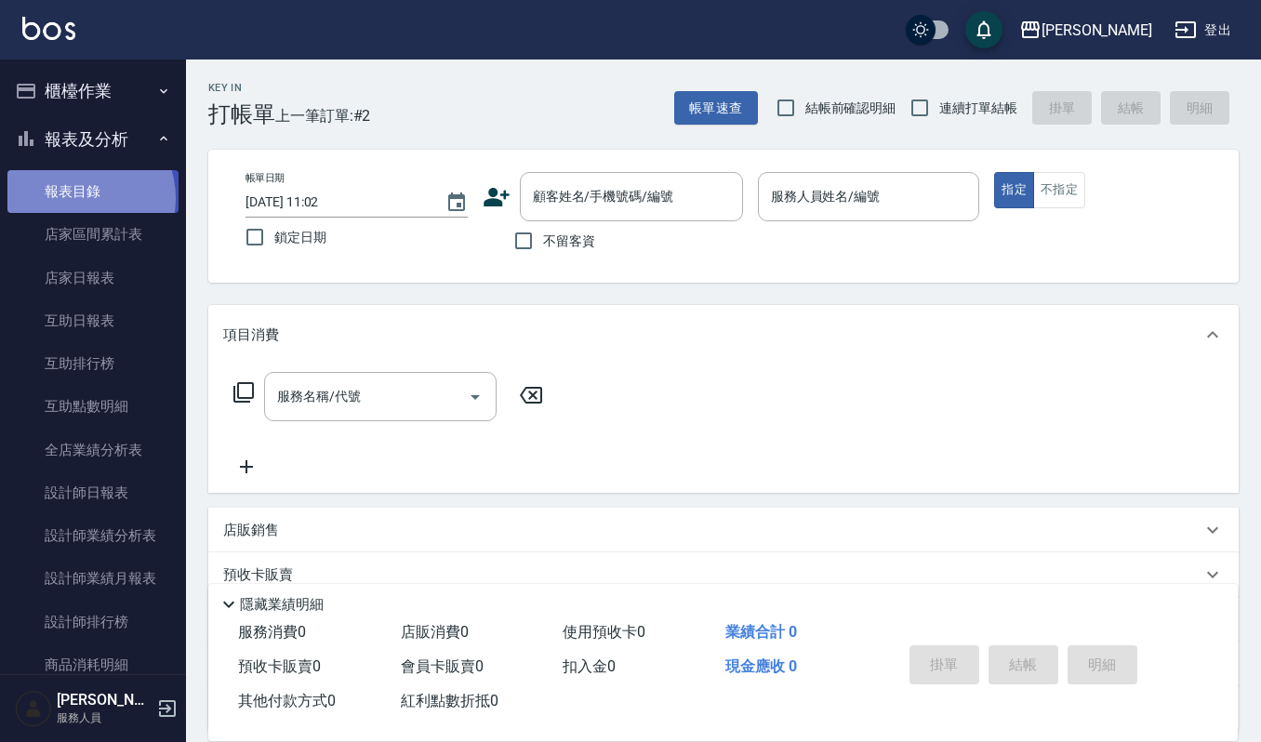
click at [79, 198] on link "報表目錄" at bounding box center [92, 191] width 171 height 43
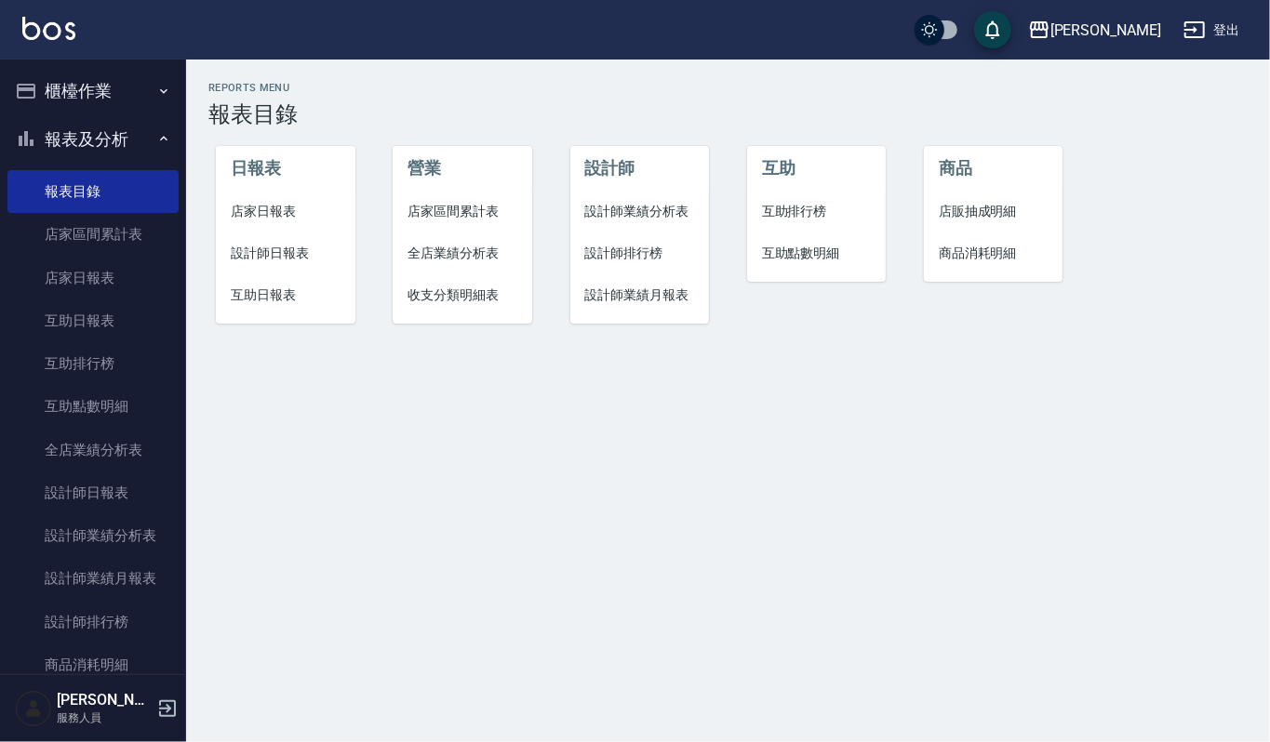
click at [67, 95] on button "櫃檯作業" at bounding box center [92, 91] width 171 height 48
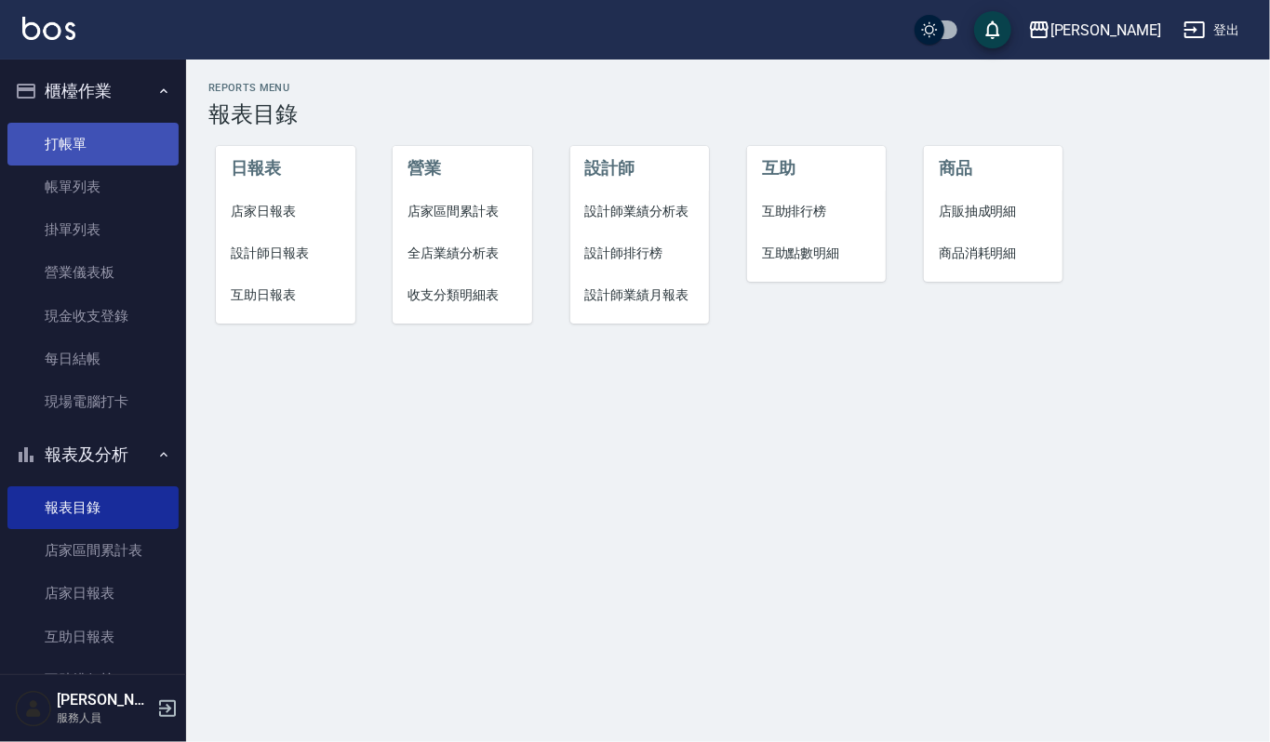
click at [69, 134] on link "打帳單" at bounding box center [92, 144] width 171 height 43
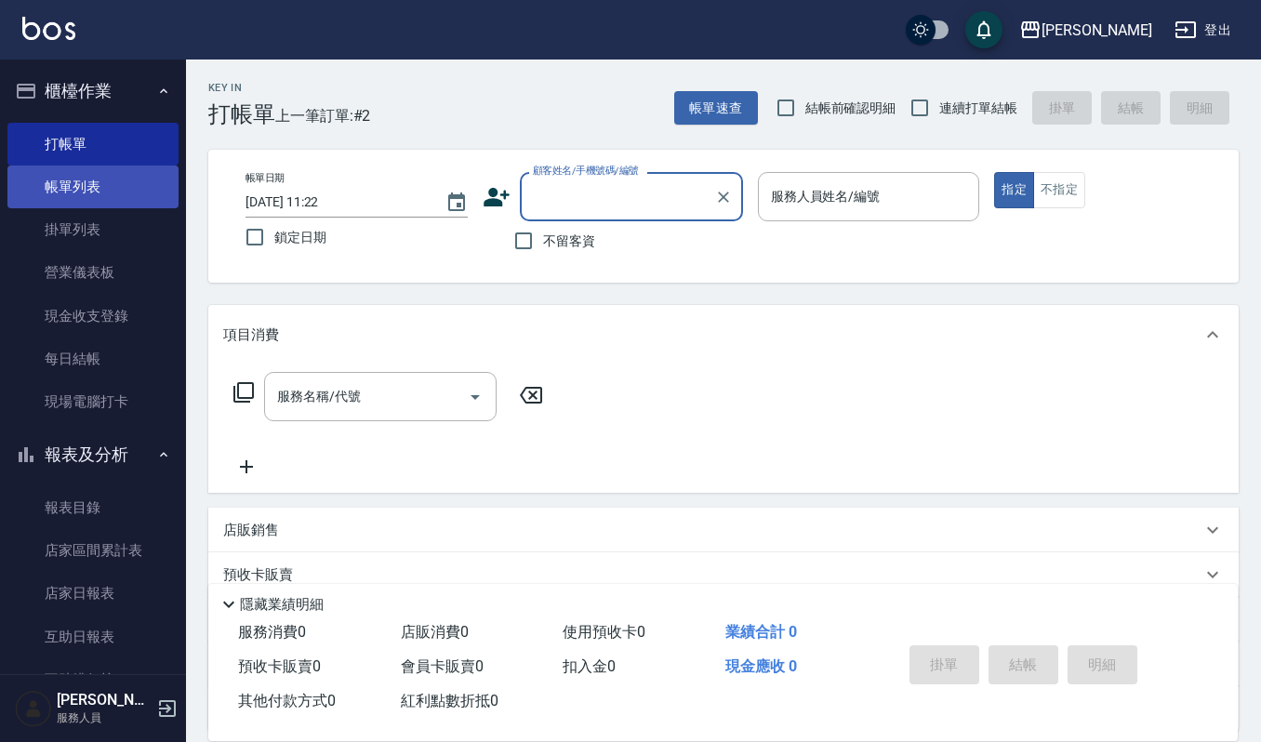
click at [69, 188] on link "帳單列表" at bounding box center [92, 187] width 171 height 43
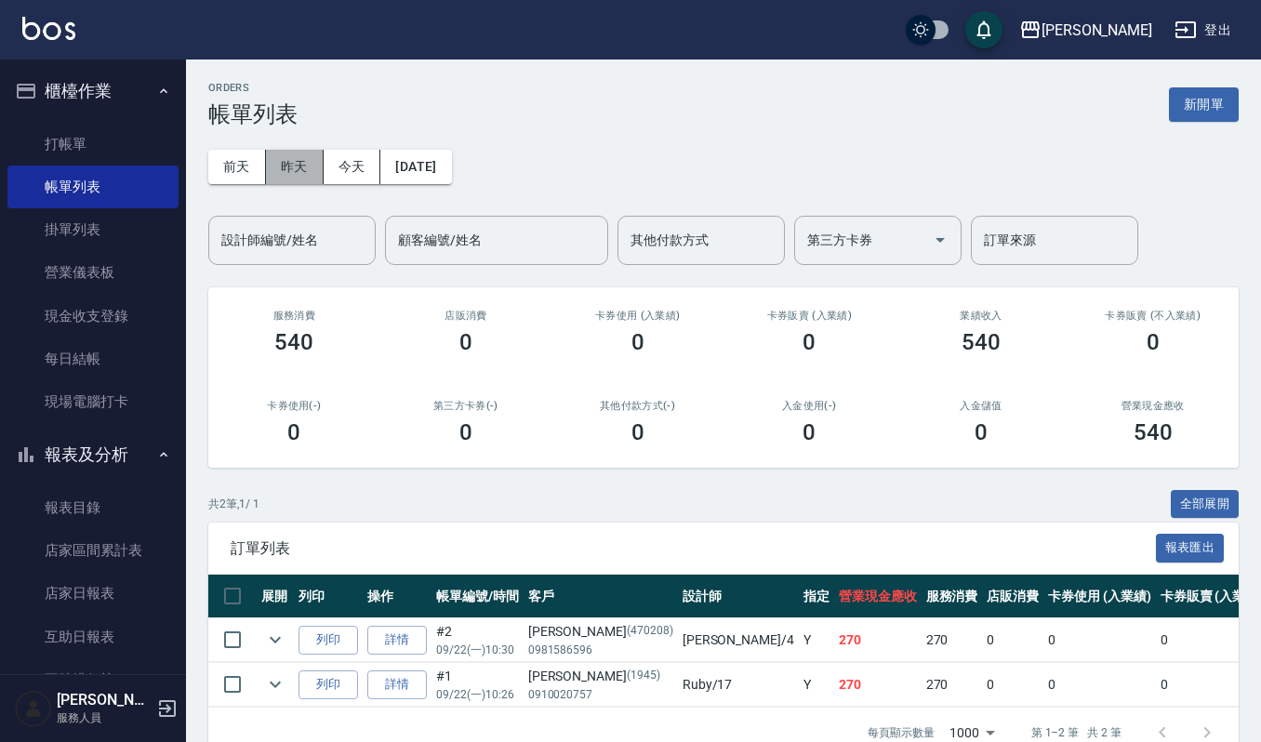
click at [290, 169] on button "昨天" at bounding box center [295, 167] width 58 height 34
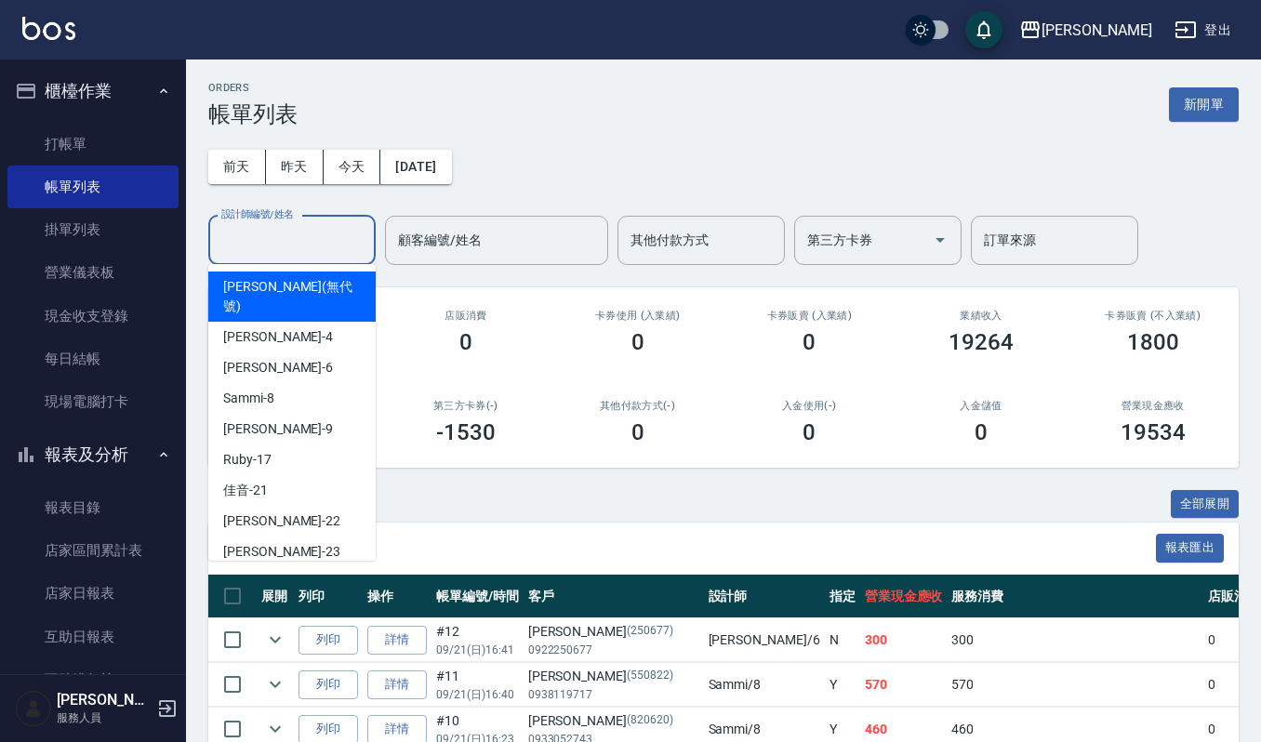
drag, startPoint x: 272, startPoint y: 235, endPoint x: 264, endPoint y: 273, distance: 37.9
click at [272, 236] on input "設計師編號/姓名" at bounding box center [292, 240] width 151 height 33
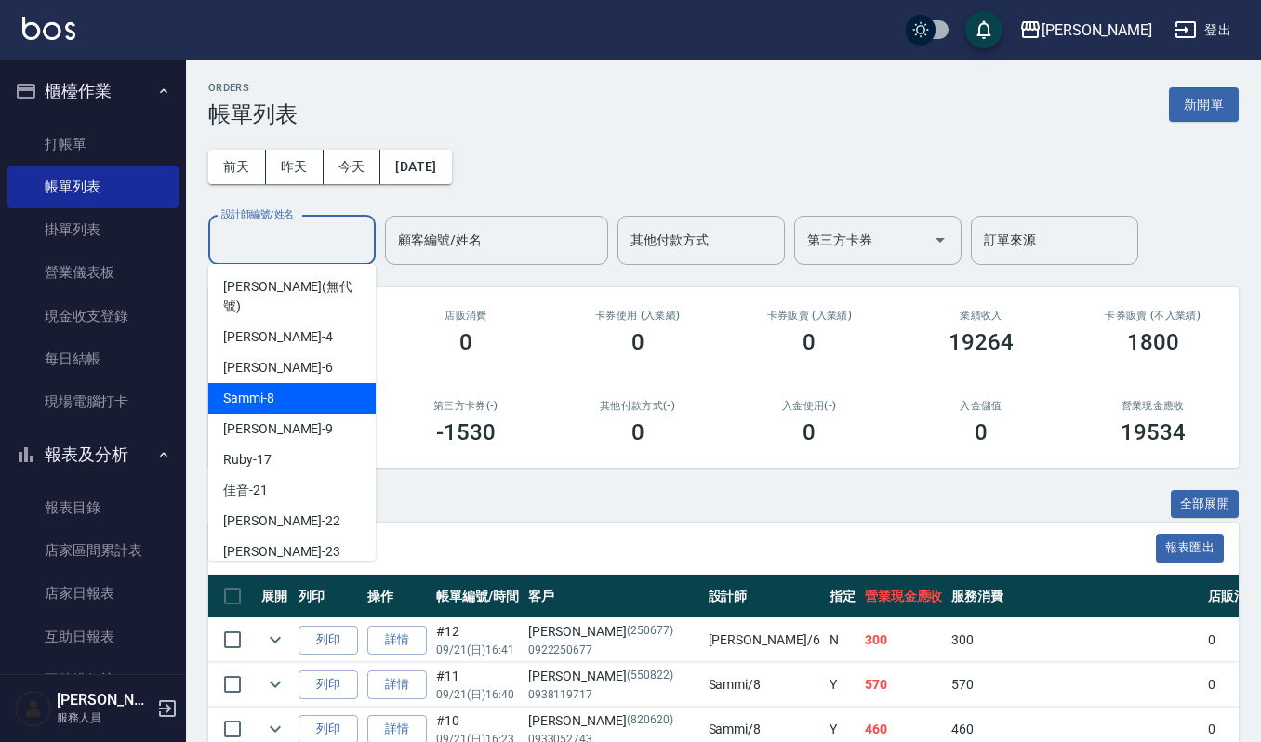
click at [273, 389] on span "Sammi -8" at bounding box center [248, 399] width 51 height 20
type input "Sammi-8"
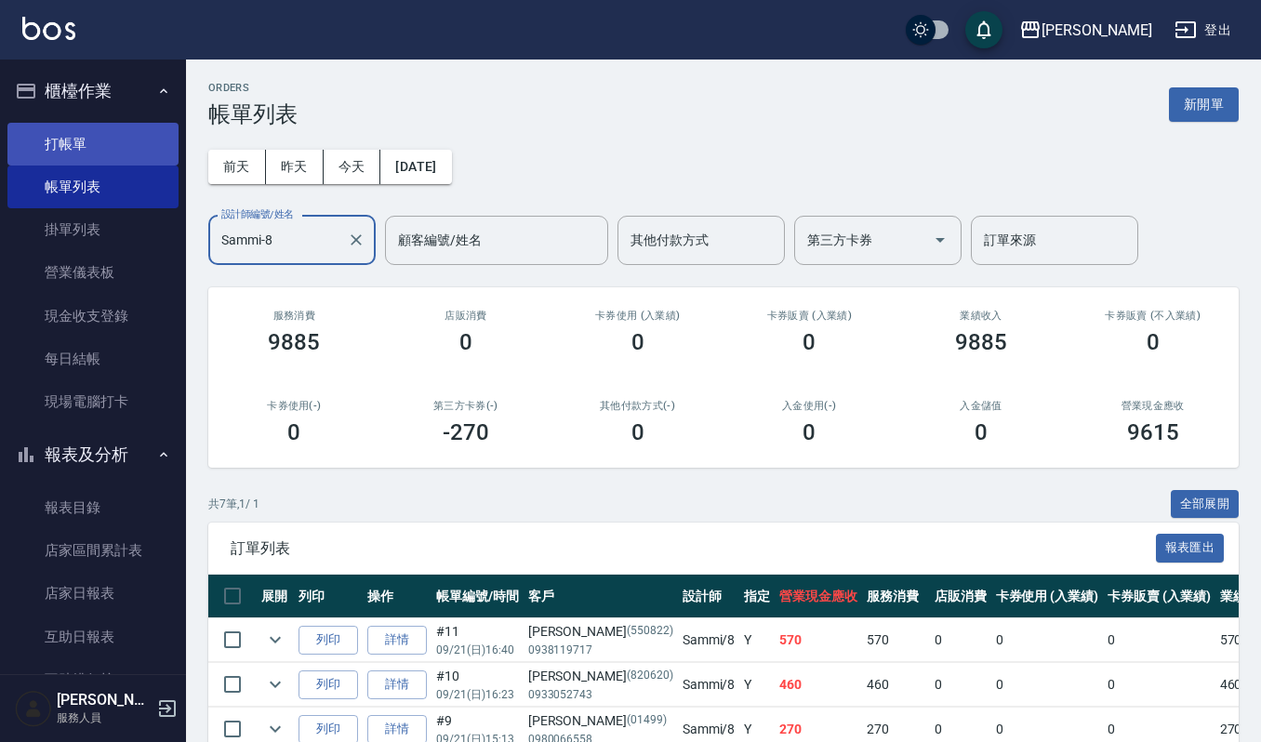
click at [64, 158] on link "打帳單" at bounding box center [92, 144] width 171 height 43
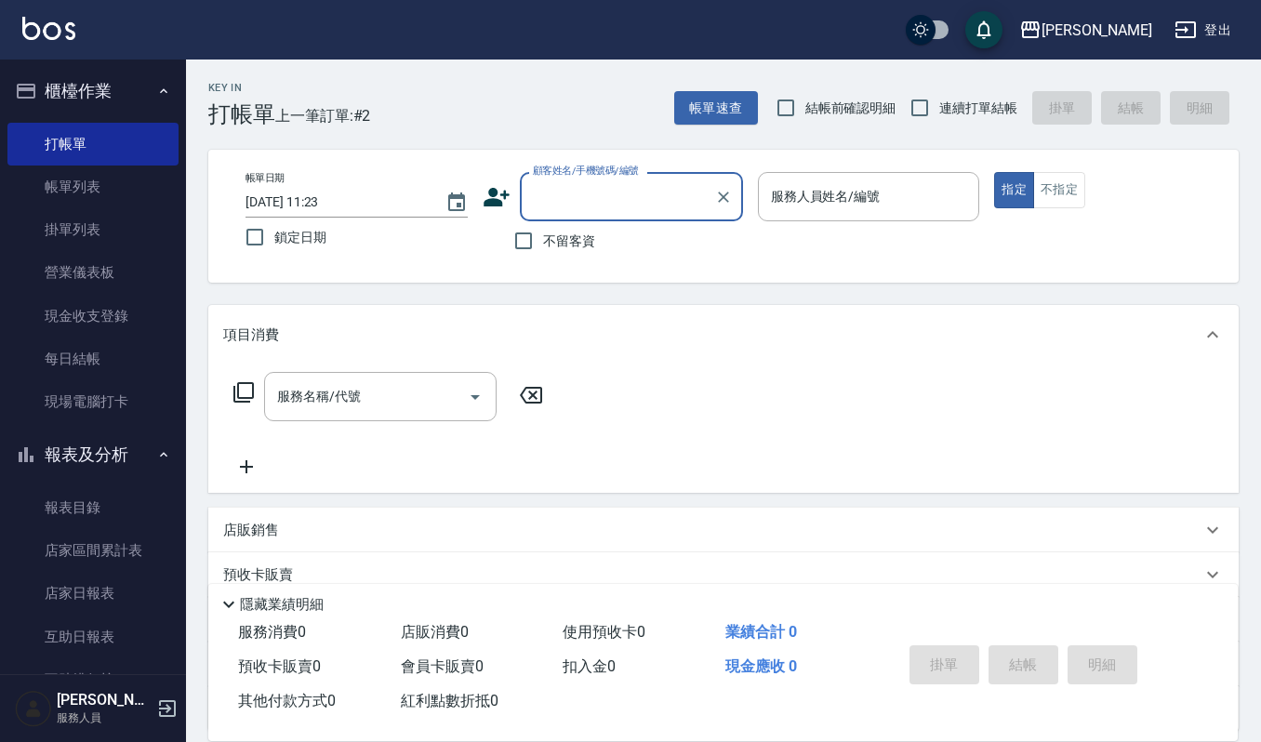
click at [641, 188] on input "顧客姓名/手機號碼/編號" at bounding box center [617, 196] width 179 height 33
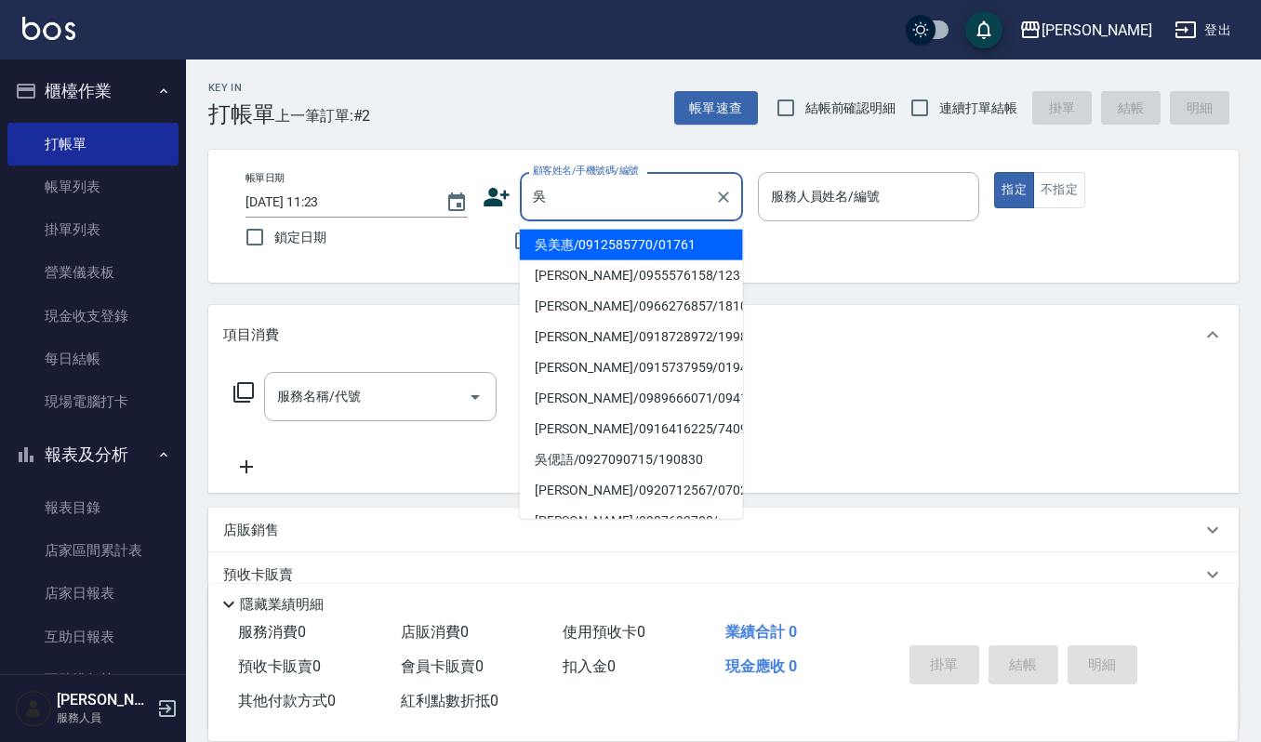
click at [577, 246] on li "吳美惠/0912585770/01761" at bounding box center [631, 245] width 223 height 31
type input "吳美惠/0912585770/01761"
type input "[PERSON_NAME]-4"
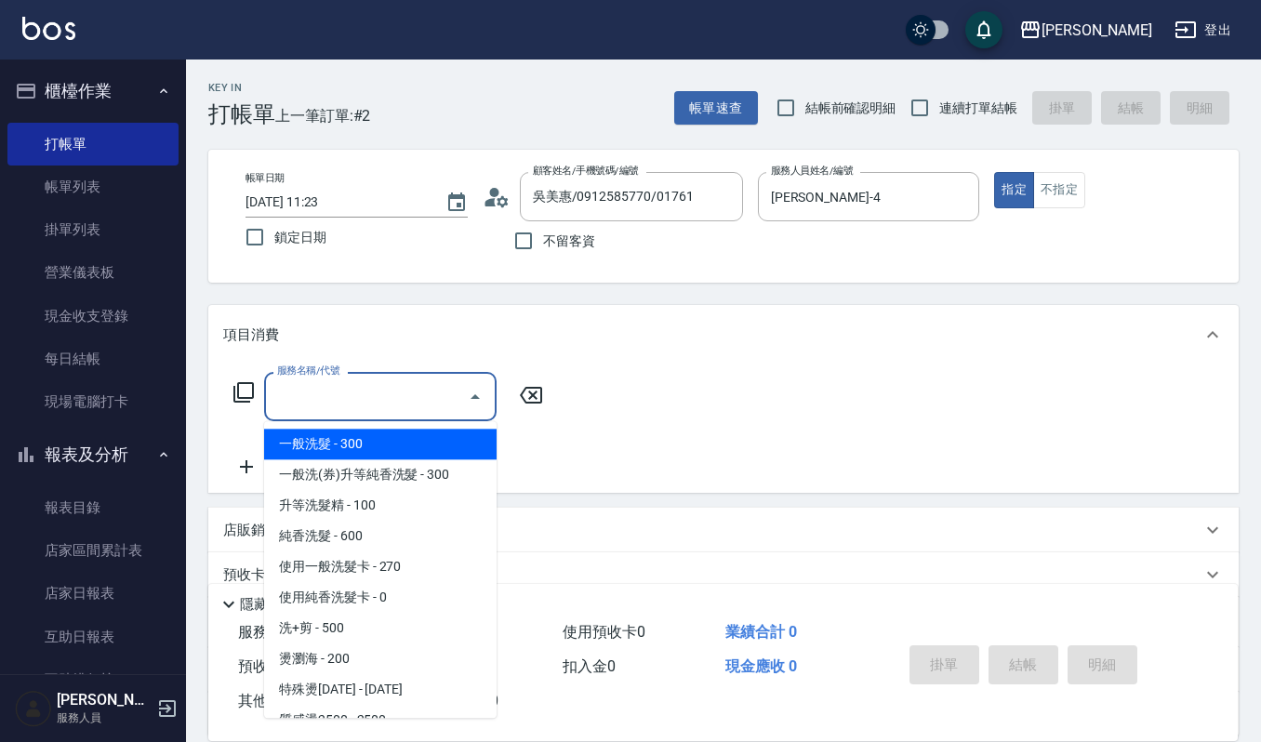
click at [448, 384] on input "服務名稱/代號" at bounding box center [367, 396] width 188 height 33
click at [455, 445] on span "一般洗髮 - 300" at bounding box center [380, 444] width 233 height 31
type input "一般洗髮(101)"
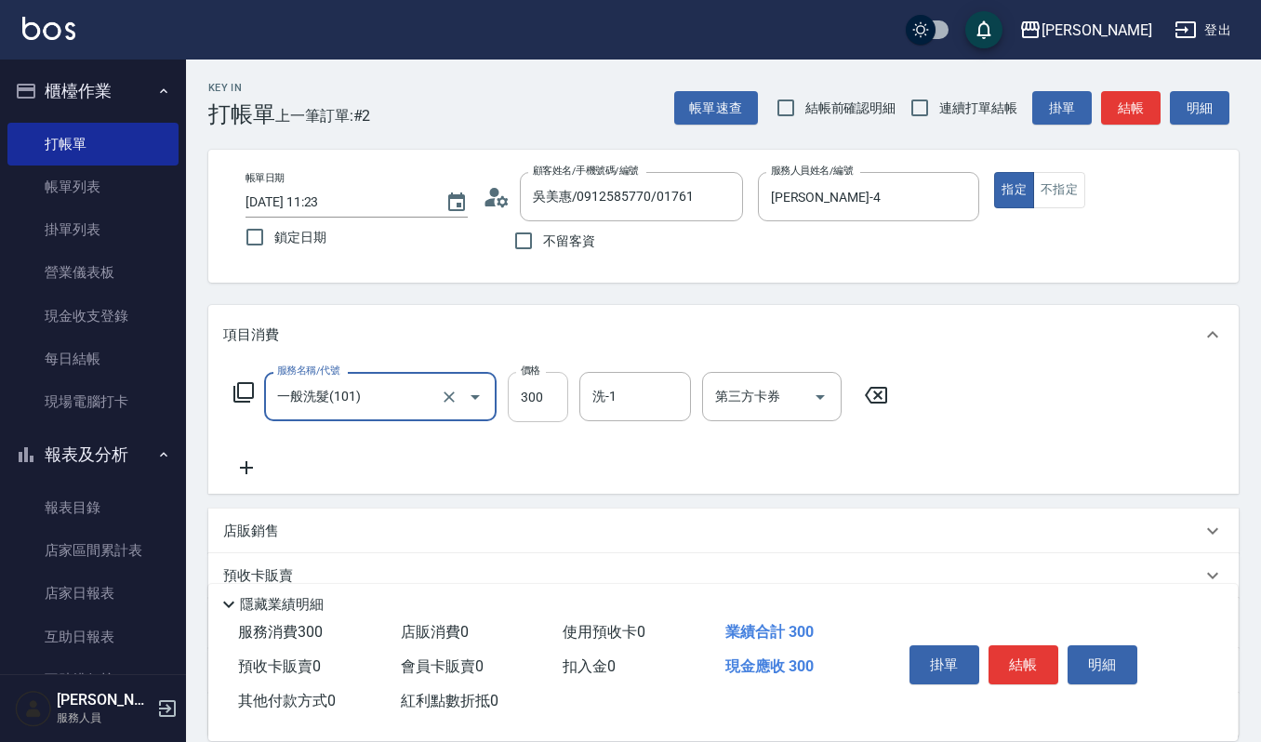
click at [529, 398] on input "300" at bounding box center [538, 397] width 60 height 50
type input "270"
click at [627, 400] on input "洗-1" at bounding box center [635, 396] width 95 height 33
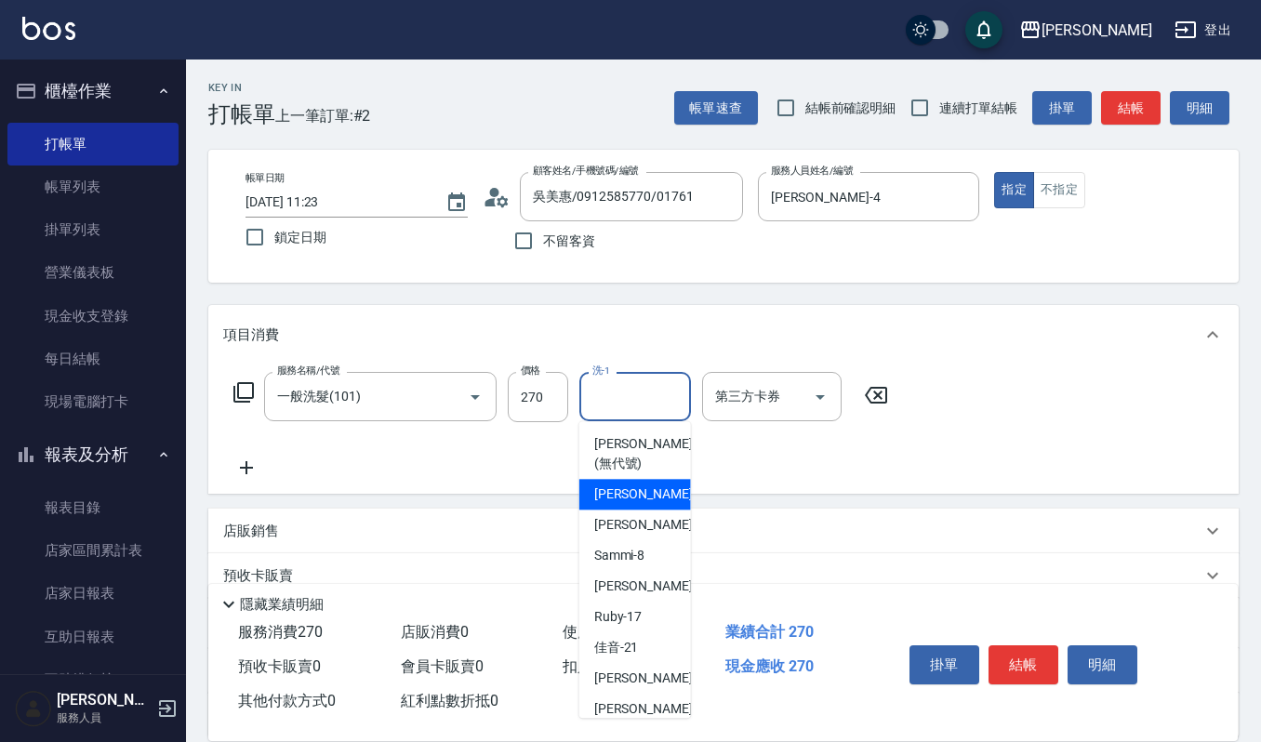
click at [634, 493] on div "[PERSON_NAME] -4" at bounding box center [635, 494] width 112 height 31
type input "[PERSON_NAME]-4"
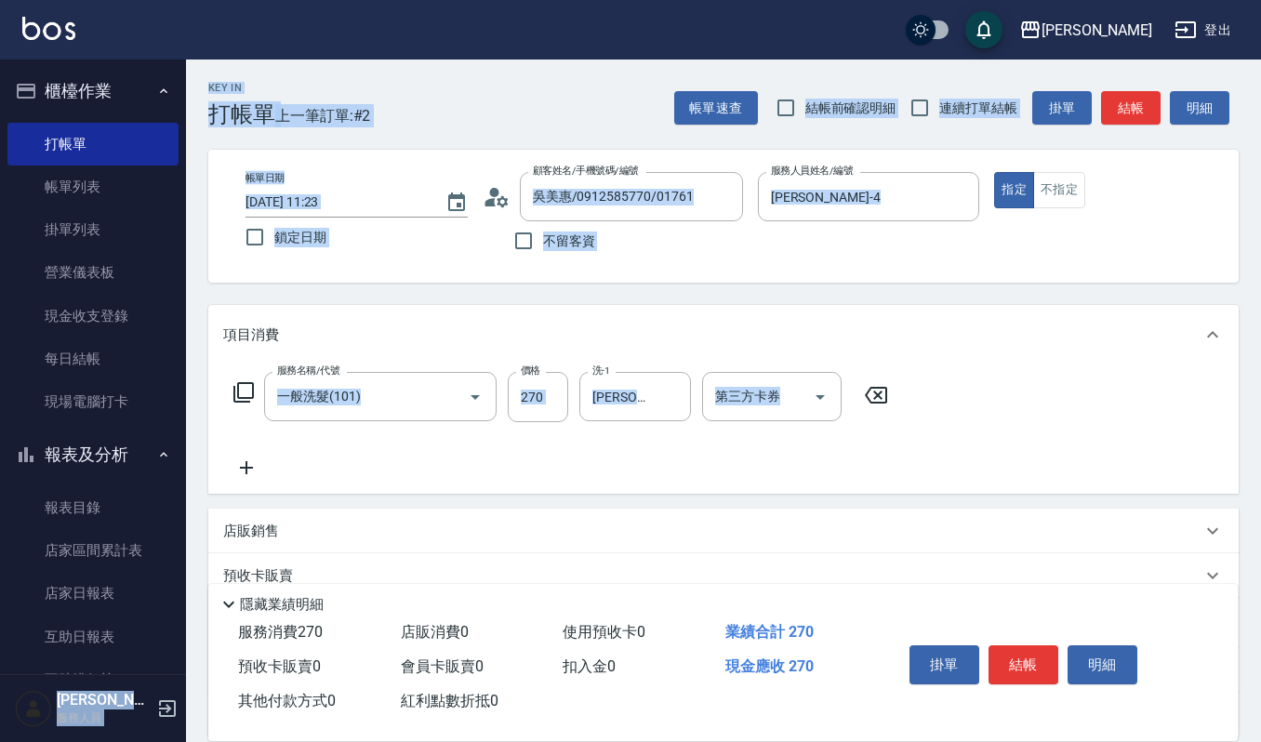
click at [0, 414] on div "上越[PERSON_NAME] 登出 櫃檯作業 打帳單 帳單列表 掛單列表 營業儀表板 現金收支登錄 每日結帳 現場電腦打卡 報表及分析 報表目錄 店家區間累…" at bounding box center [630, 456] width 1261 height 912
click at [311, 447] on div "服務名稱/代號 一般洗髮(101) 服務名稱/代號 價格 270 價格 洗-1 [PERSON_NAME]-4 洗-1 第三方卡券 第三方卡券" at bounding box center [561, 425] width 676 height 107
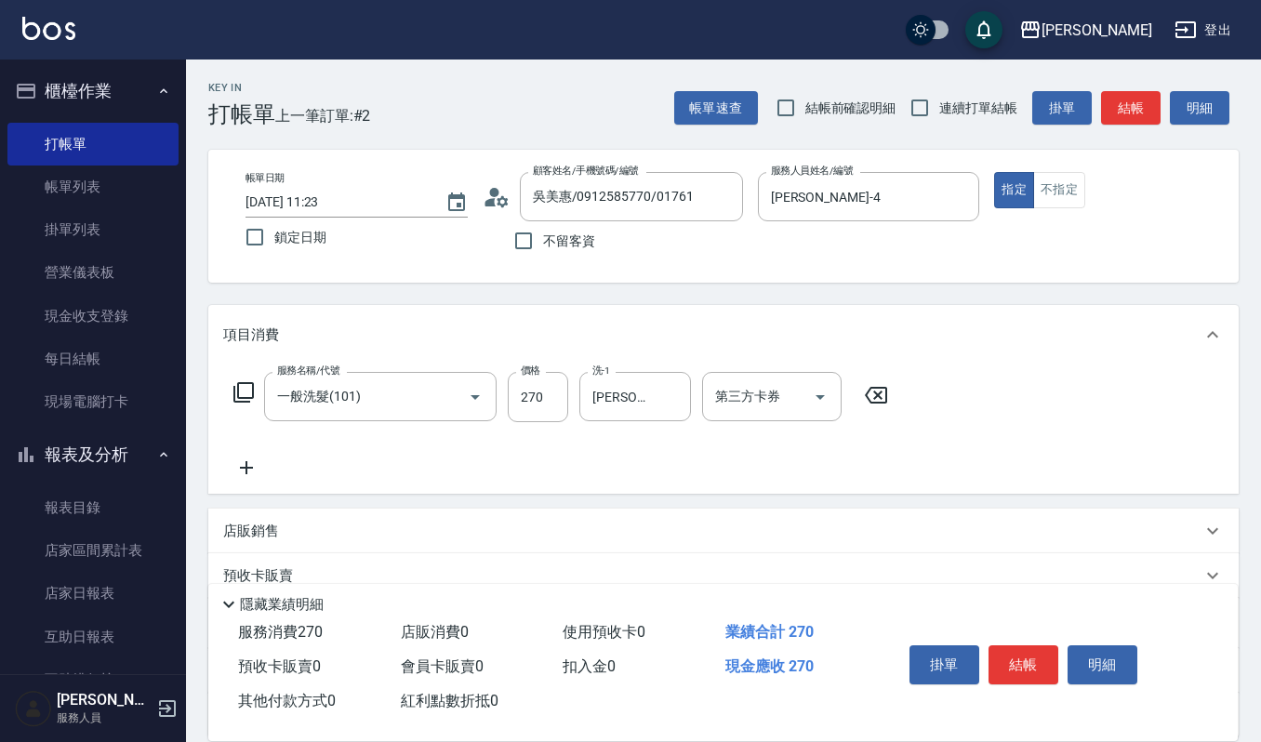
click at [247, 473] on icon at bounding box center [246, 468] width 47 height 22
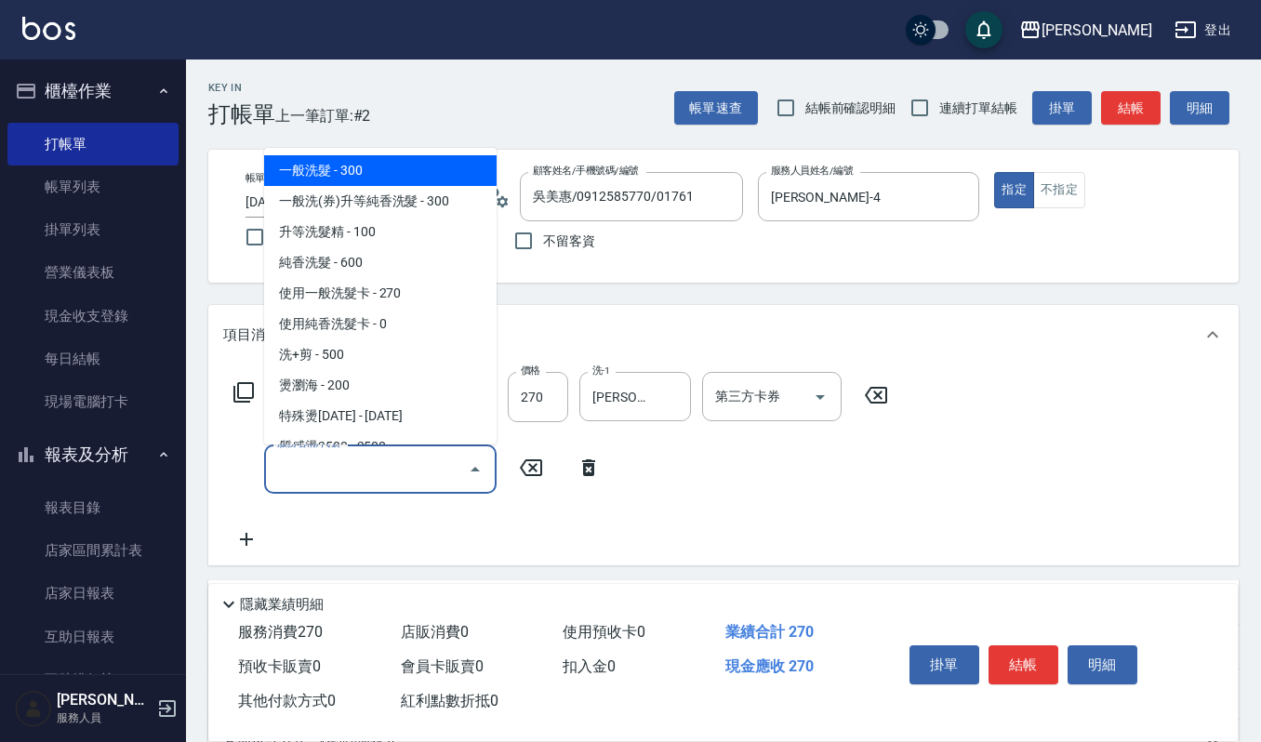
click at [295, 474] on input "服務名稱/代號" at bounding box center [367, 469] width 188 height 33
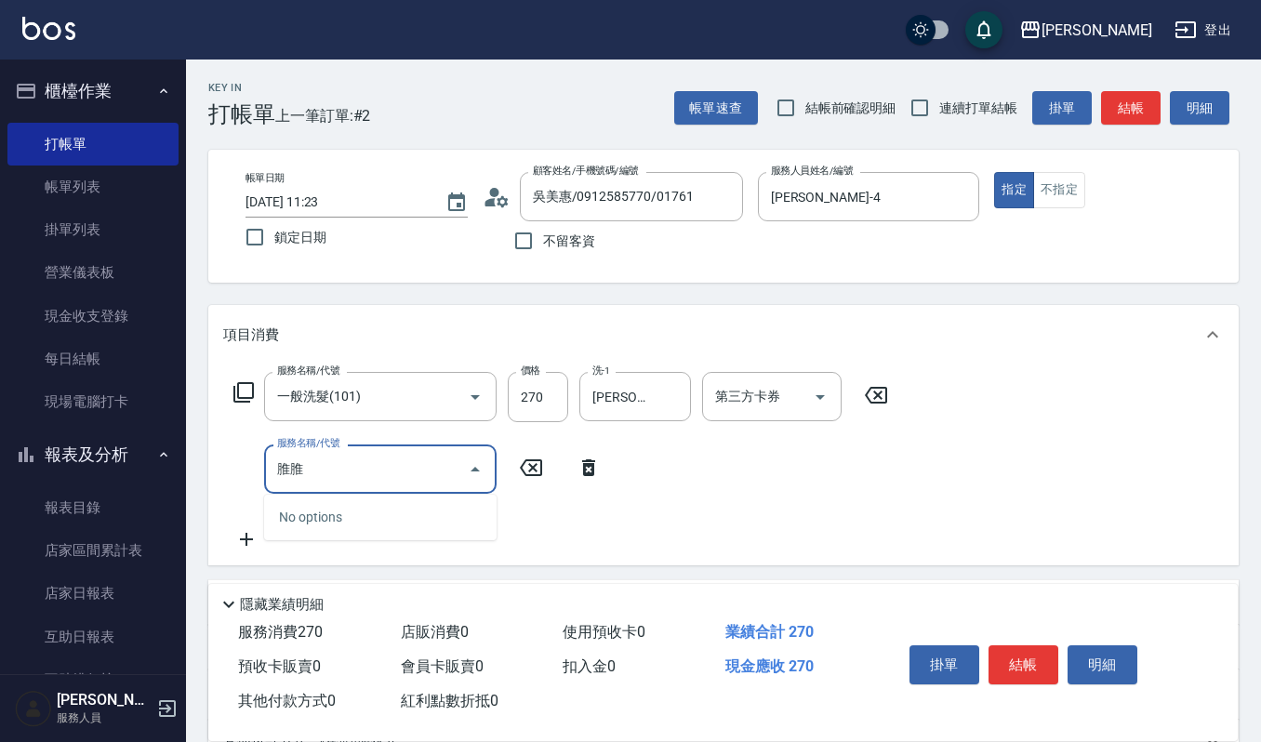
click at [340, 450] on div "脽脽 服務名稱/代號" at bounding box center [380, 469] width 233 height 49
click at [339, 466] on input "脽脽" at bounding box center [367, 469] width 188 height 33
type input "脽"
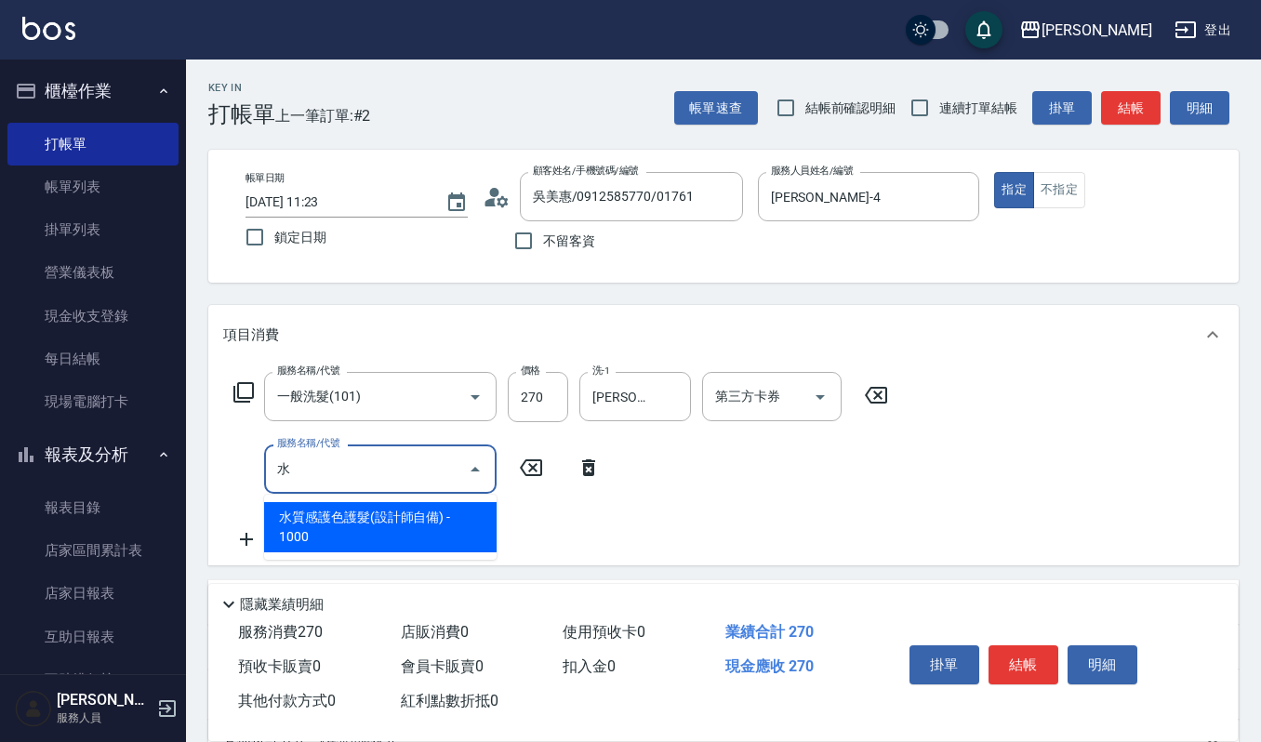
click at [355, 512] on span "水質感護色護髮(設計師自備) - 1000" at bounding box center [380, 527] width 233 height 50
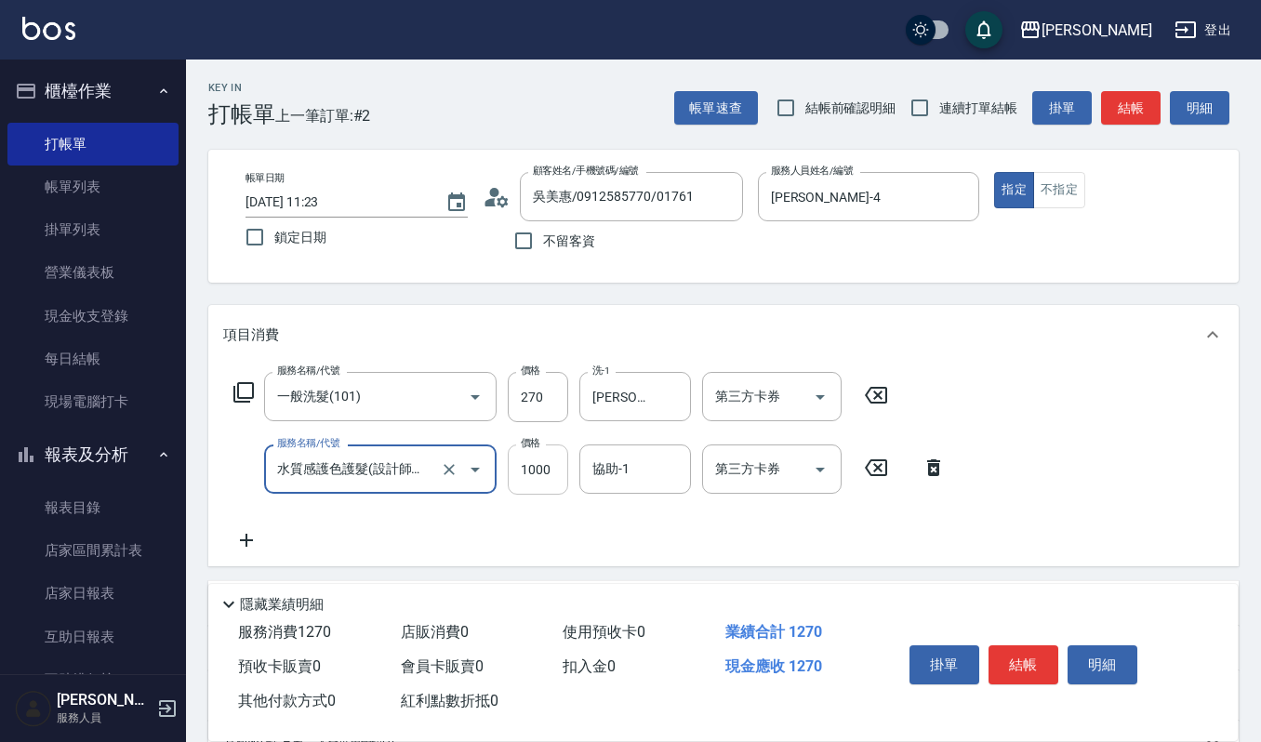
type input "水質感護色護髮(設計師自備)(514)"
click at [530, 470] on input "1000" at bounding box center [538, 470] width 60 height 50
type input "2000"
click at [653, 459] on input "協助-1" at bounding box center [635, 469] width 95 height 33
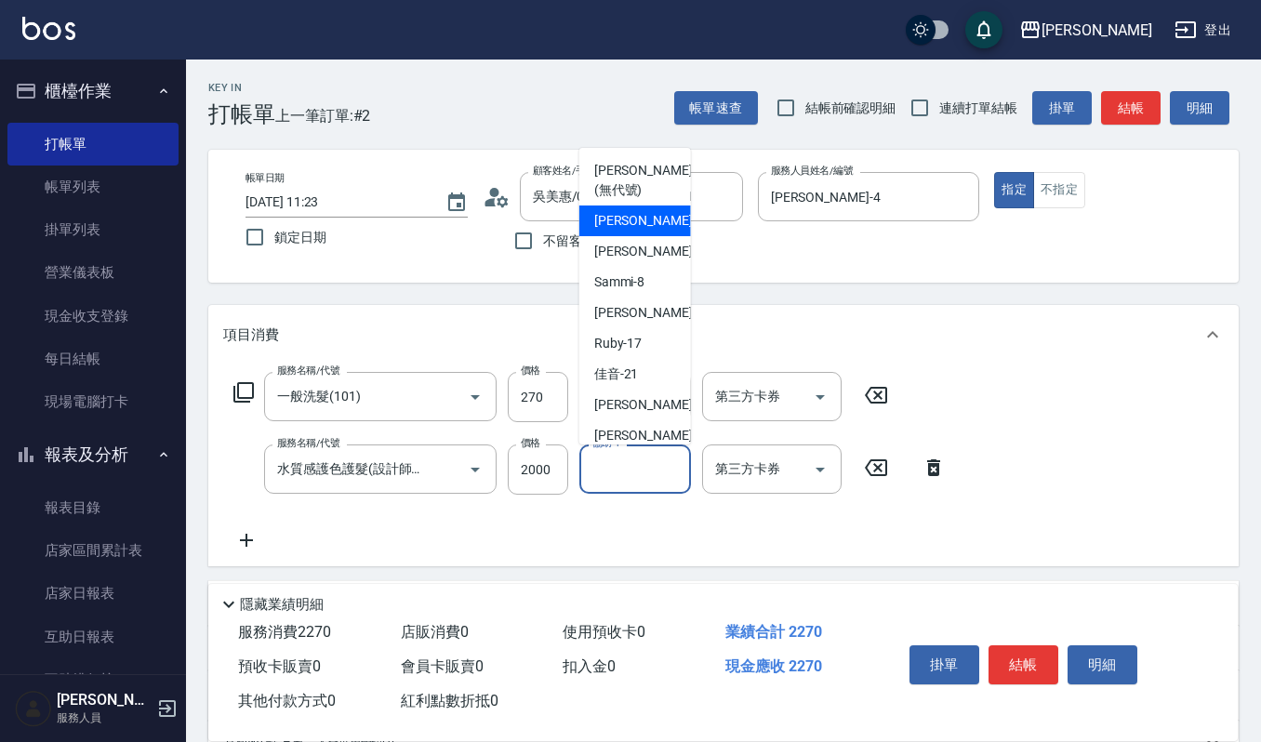
click at [640, 223] on div "[PERSON_NAME] -4" at bounding box center [635, 221] width 112 height 31
type input "[PERSON_NAME]-4"
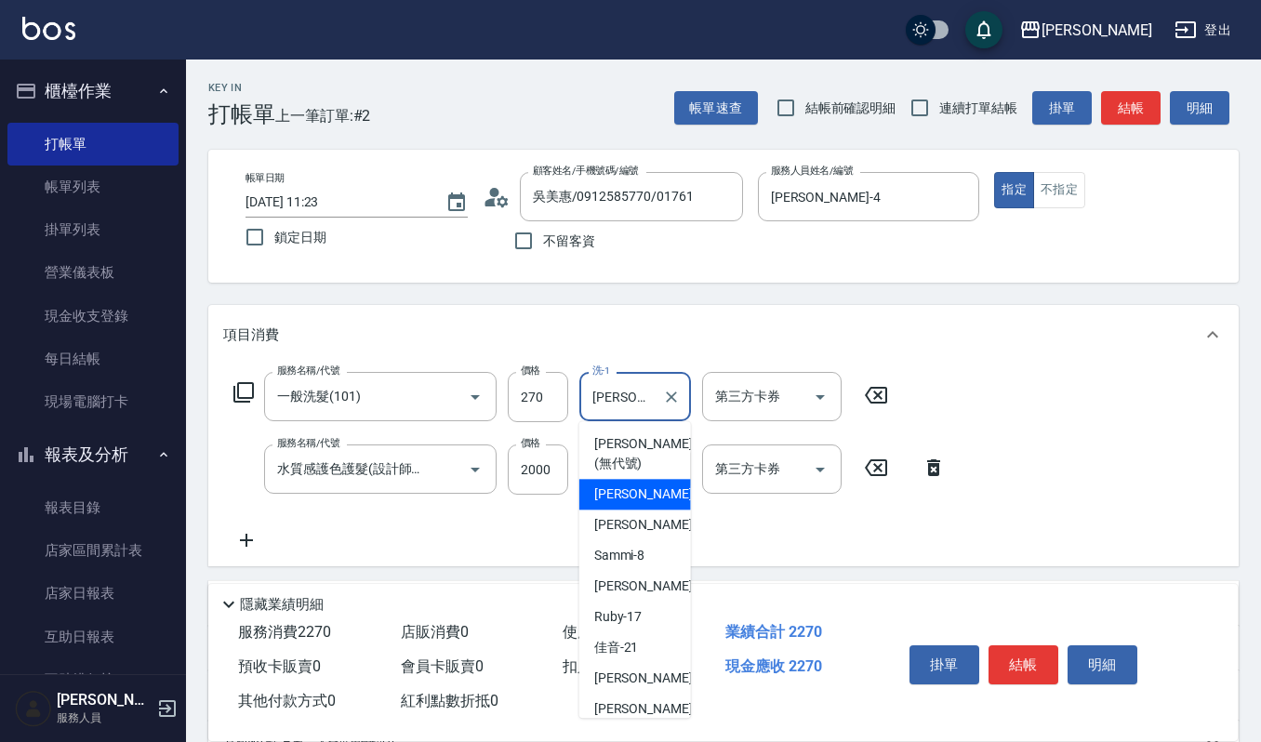
click at [640, 398] on input "[PERSON_NAME]-4" at bounding box center [621, 396] width 67 height 33
click at [623, 701] on span "[PERSON_NAME] -23" at bounding box center [652, 709] width 117 height 20
type input "[PERSON_NAME]-23"
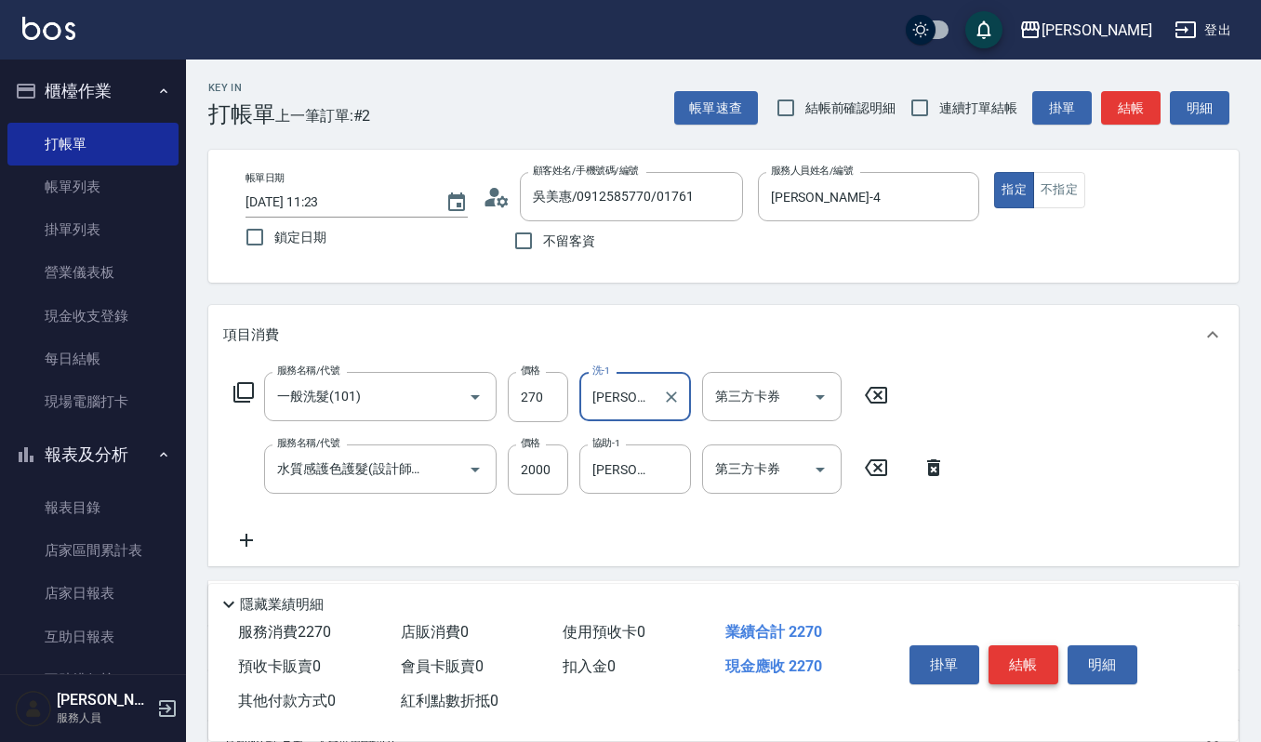
click at [1023, 667] on button "結帳" at bounding box center [1024, 664] width 70 height 39
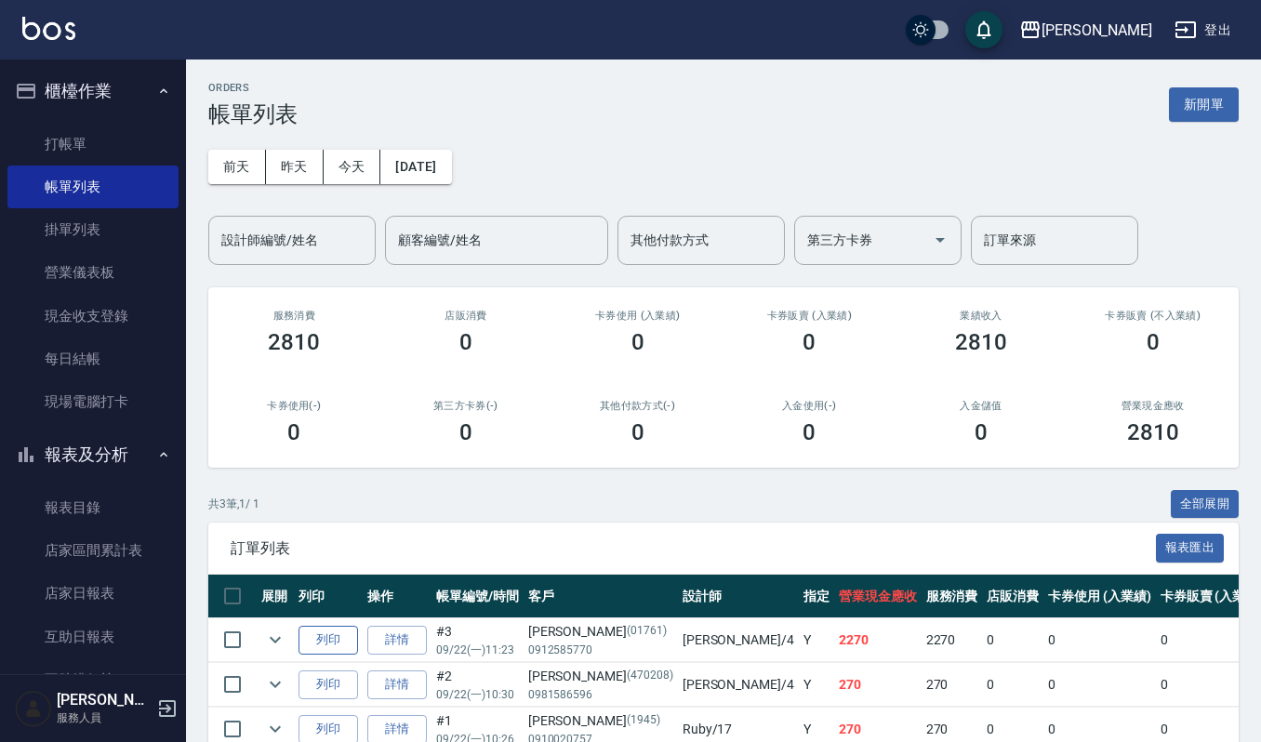
click at [329, 637] on button "列印" at bounding box center [329, 640] width 60 height 29
click at [400, 642] on link "詳情" at bounding box center [397, 640] width 60 height 29
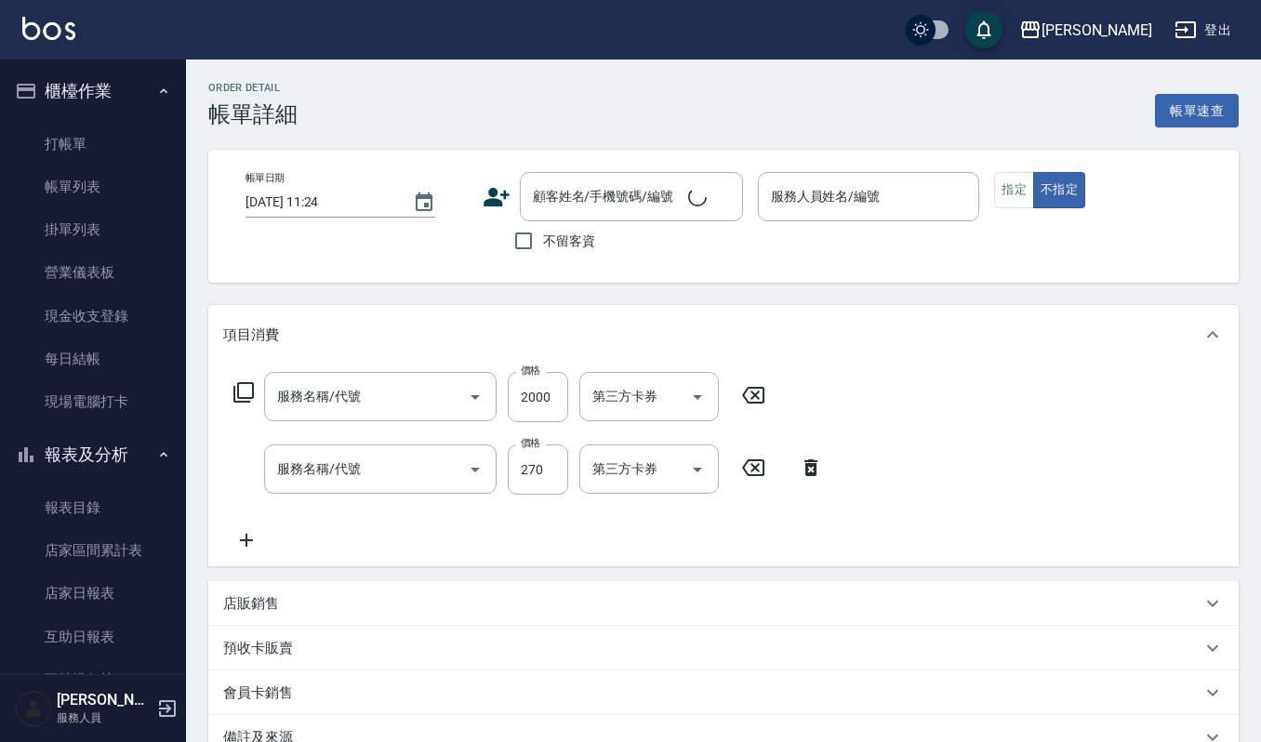
type input "[DATE] 11:23"
type input "[PERSON_NAME]-4"
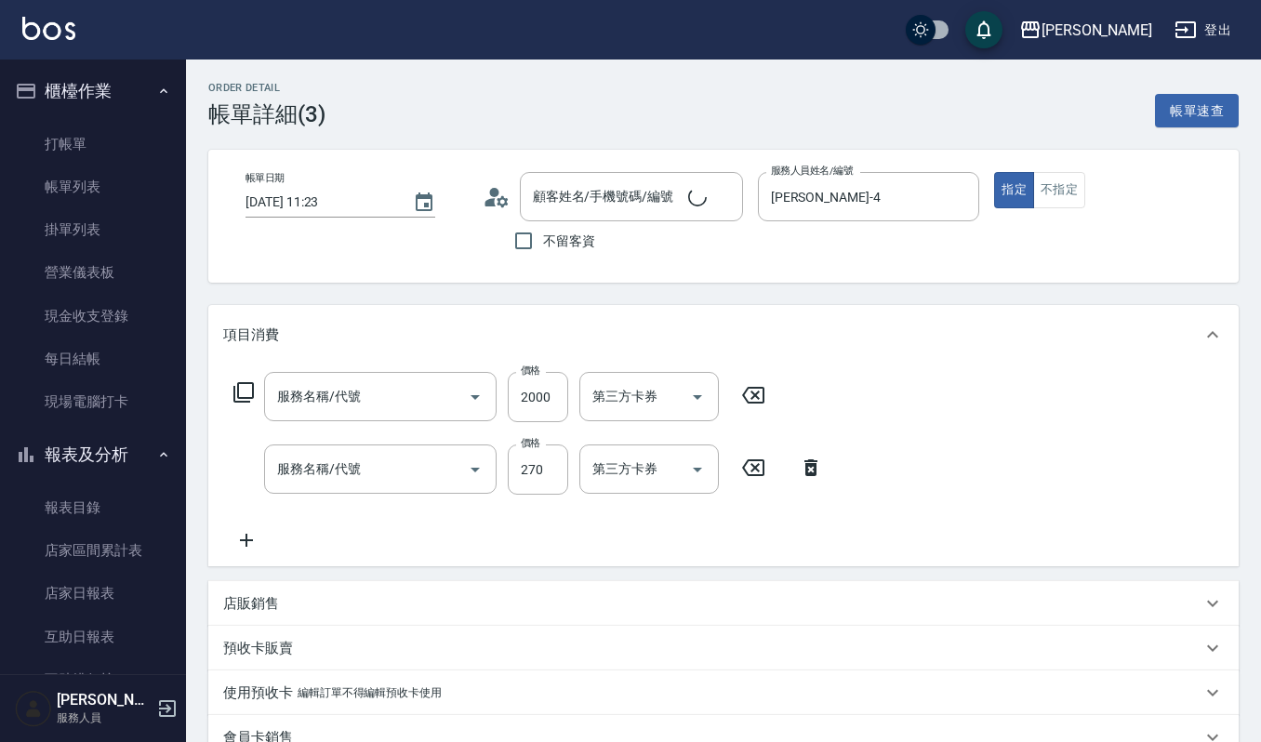
type input "水質感護色護髮(設計師自備)(514)"
type input "一般洗髮(101)"
type input "吳美惠/0912585770/01761"
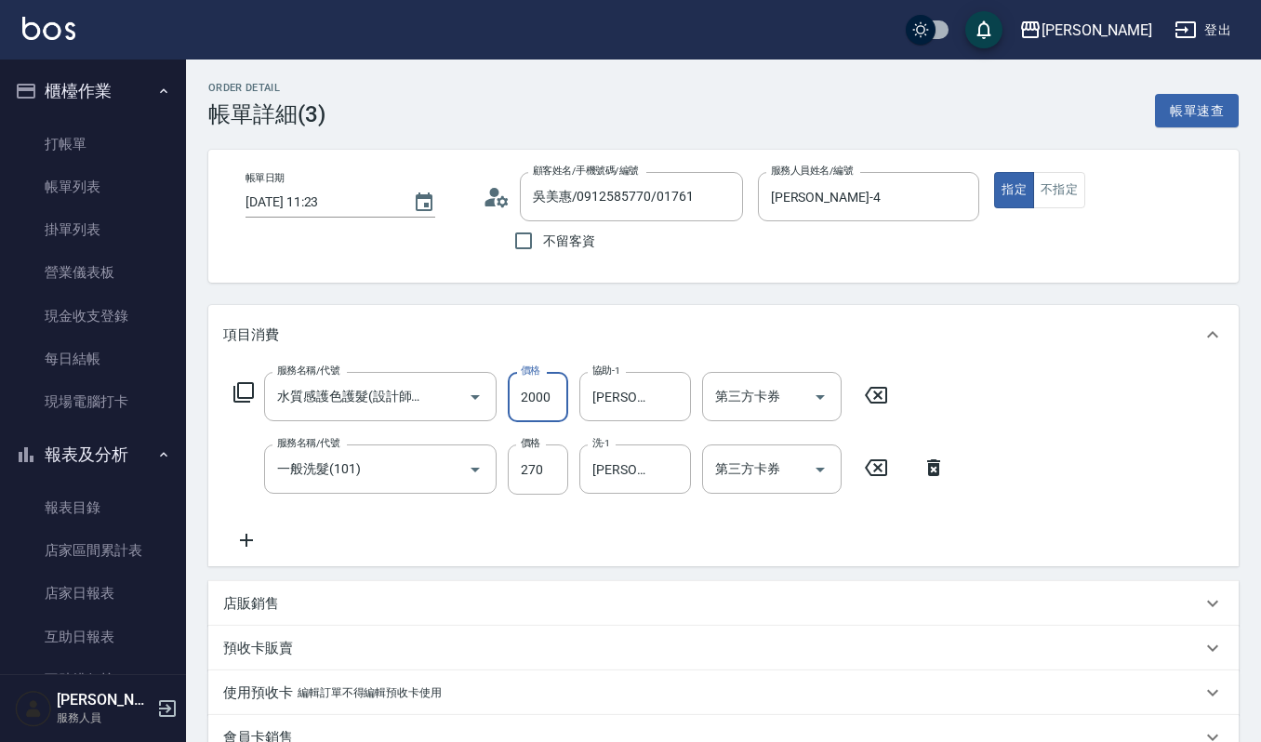
click at [555, 394] on input "2000" at bounding box center [538, 397] width 60 height 50
type input "1500"
click at [246, 540] on icon at bounding box center [246, 540] width 13 height 13
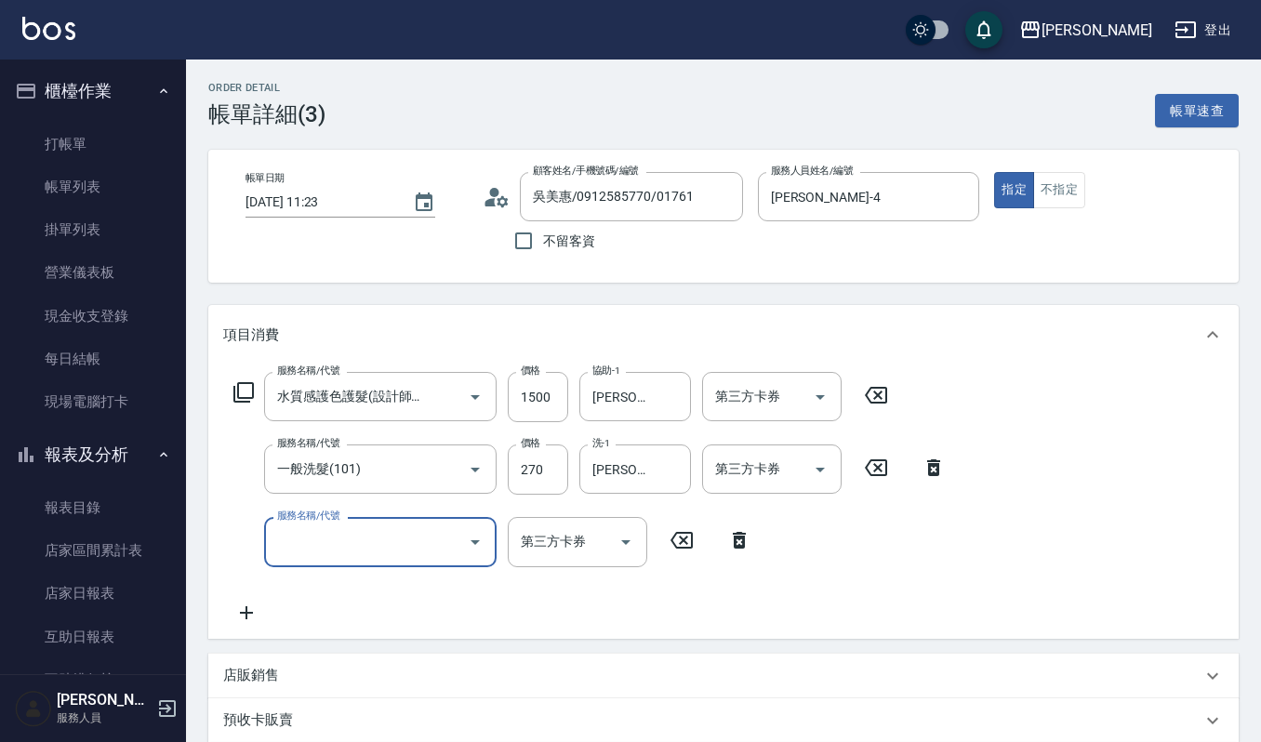
click at [310, 532] on input "服務名稱/代號" at bounding box center [367, 542] width 188 height 33
click at [324, 582] on span "(設計師自備)藍色小精靈 - 500" at bounding box center [380, 589] width 233 height 31
type input "(設計師自備)藍色小精靈(570)"
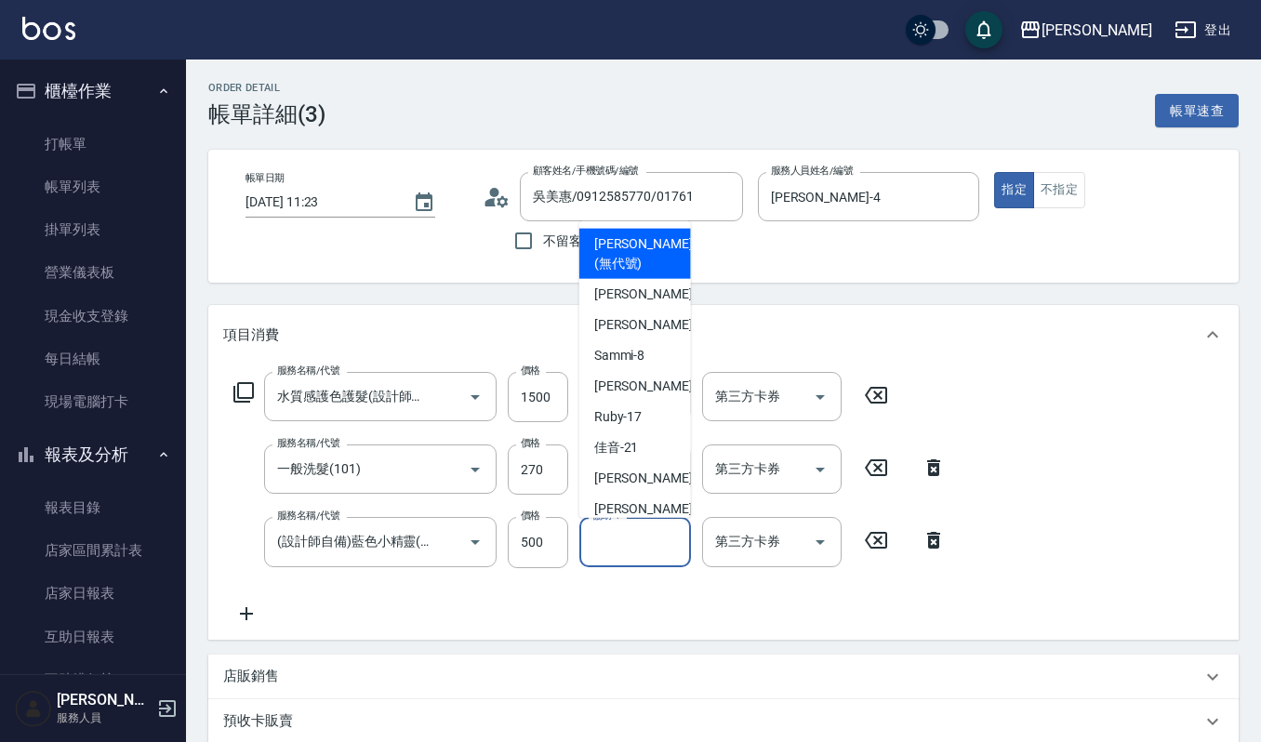
click at [619, 548] on input "協助-1" at bounding box center [635, 542] width 95 height 33
click at [622, 290] on span "[PERSON_NAME] -4" at bounding box center [649, 294] width 110 height 20
type input "[PERSON_NAME]-4"
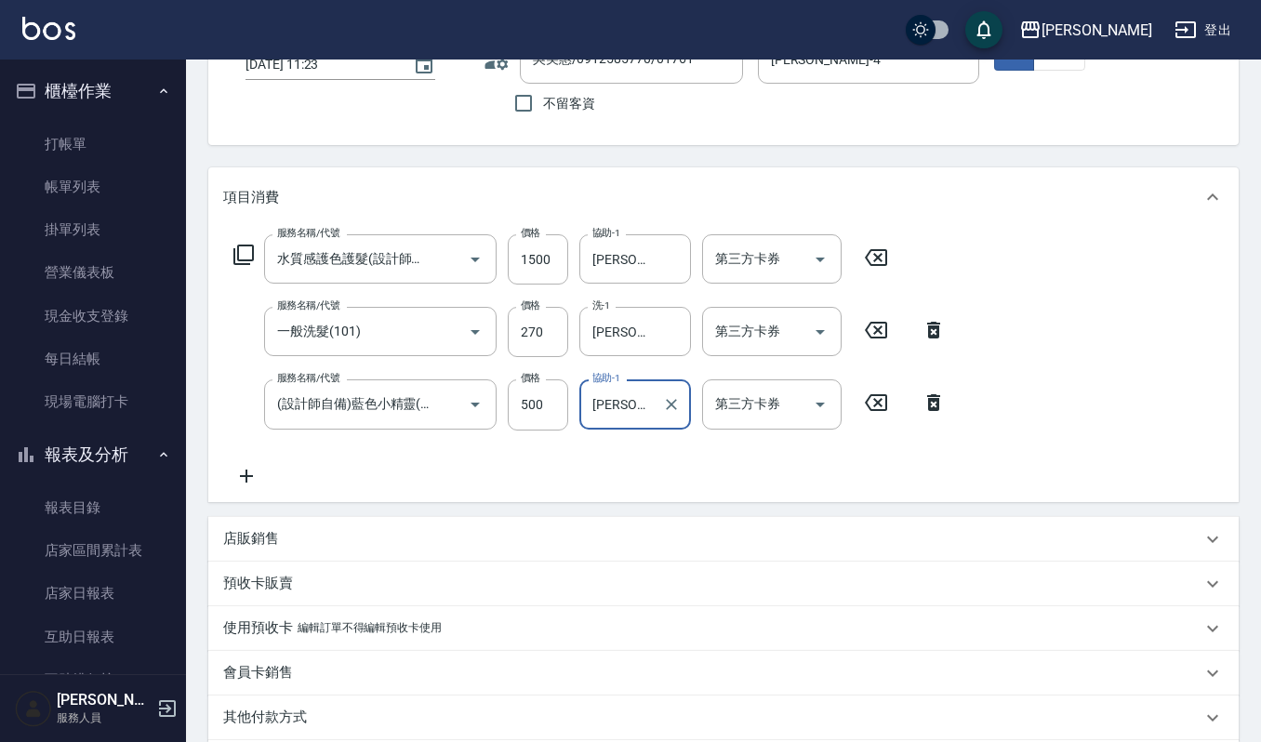
scroll to position [372, 0]
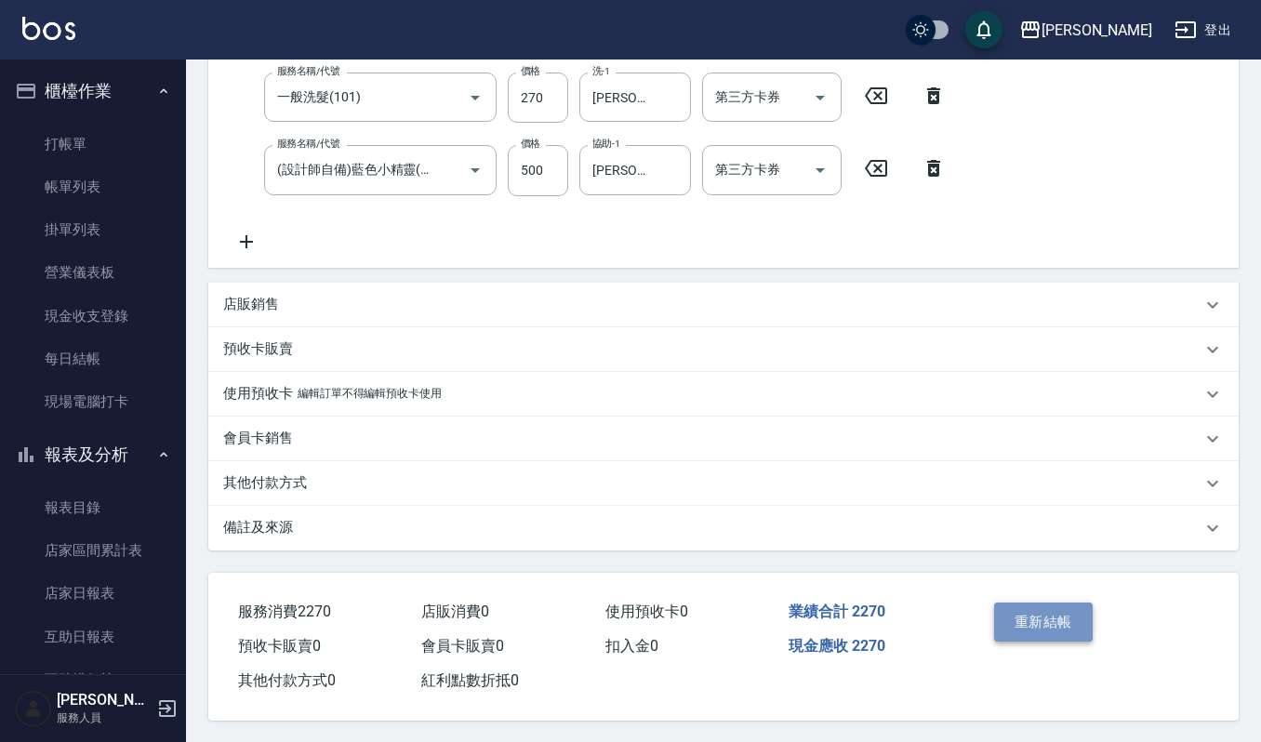
click at [1019, 619] on button "重新結帳" at bounding box center [1043, 622] width 99 height 39
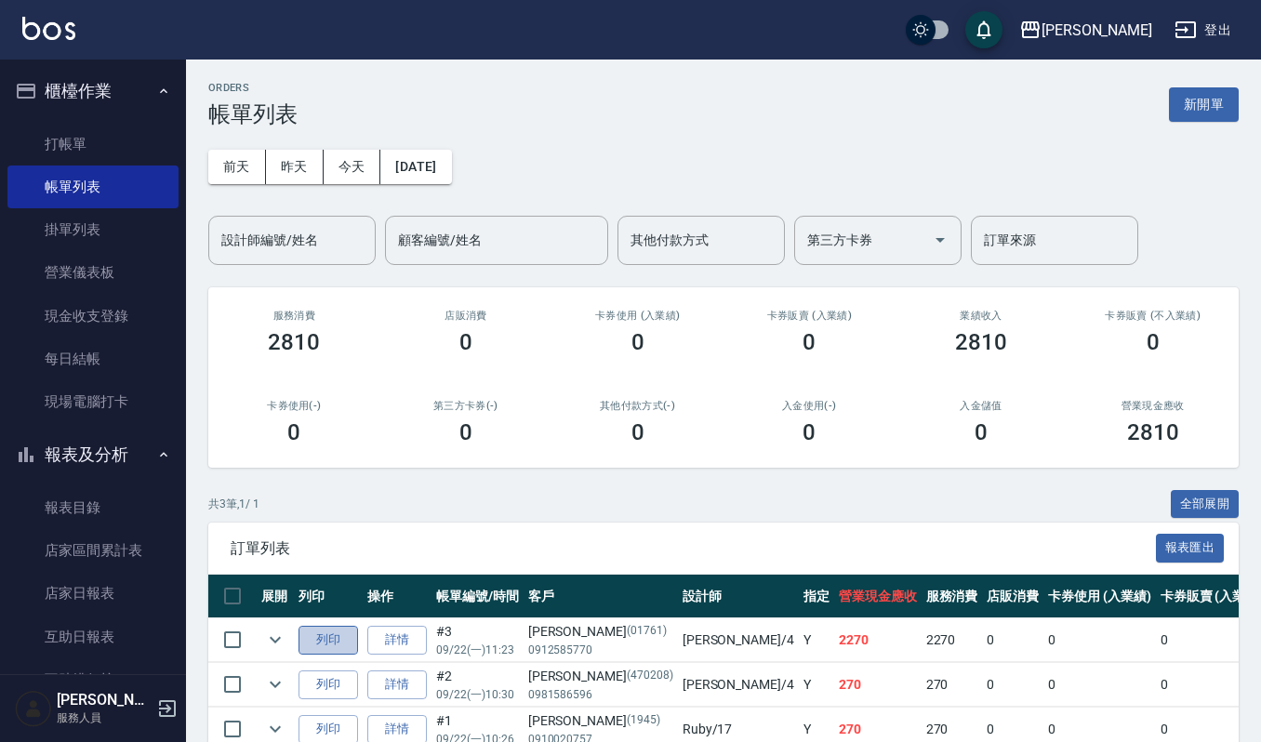
click at [318, 633] on button "列印" at bounding box center [329, 640] width 60 height 29
click at [72, 147] on link "打帳單" at bounding box center [92, 144] width 171 height 43
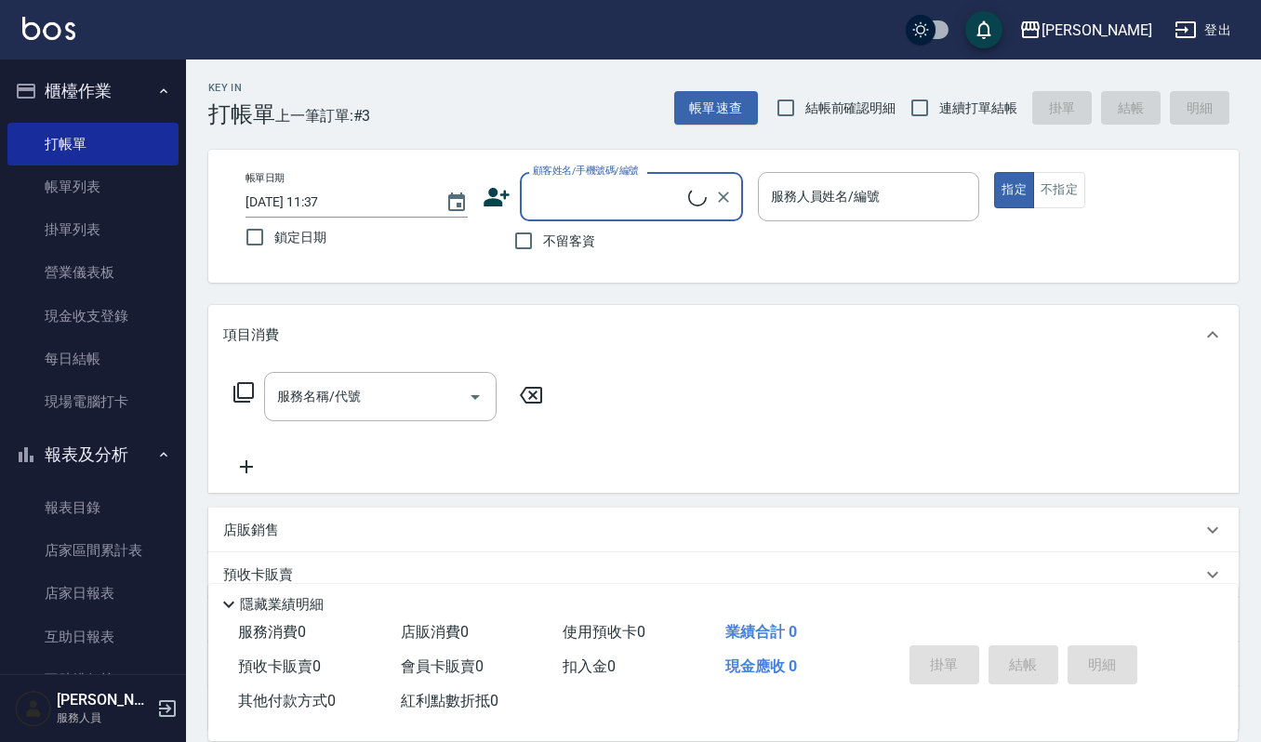
click at [564, 197] on input "顧客姓名/手機號碼/編號" at bounding box center [608, 196] width 160 height 33
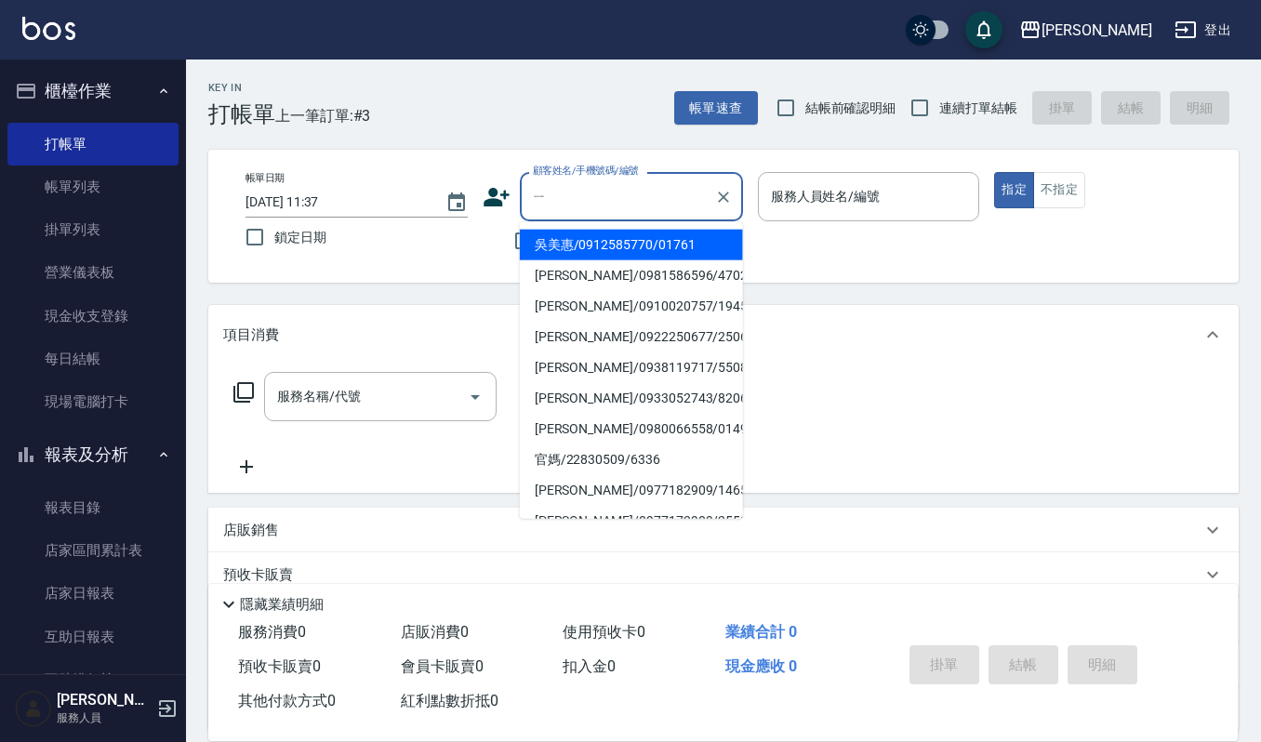
type input "衣"
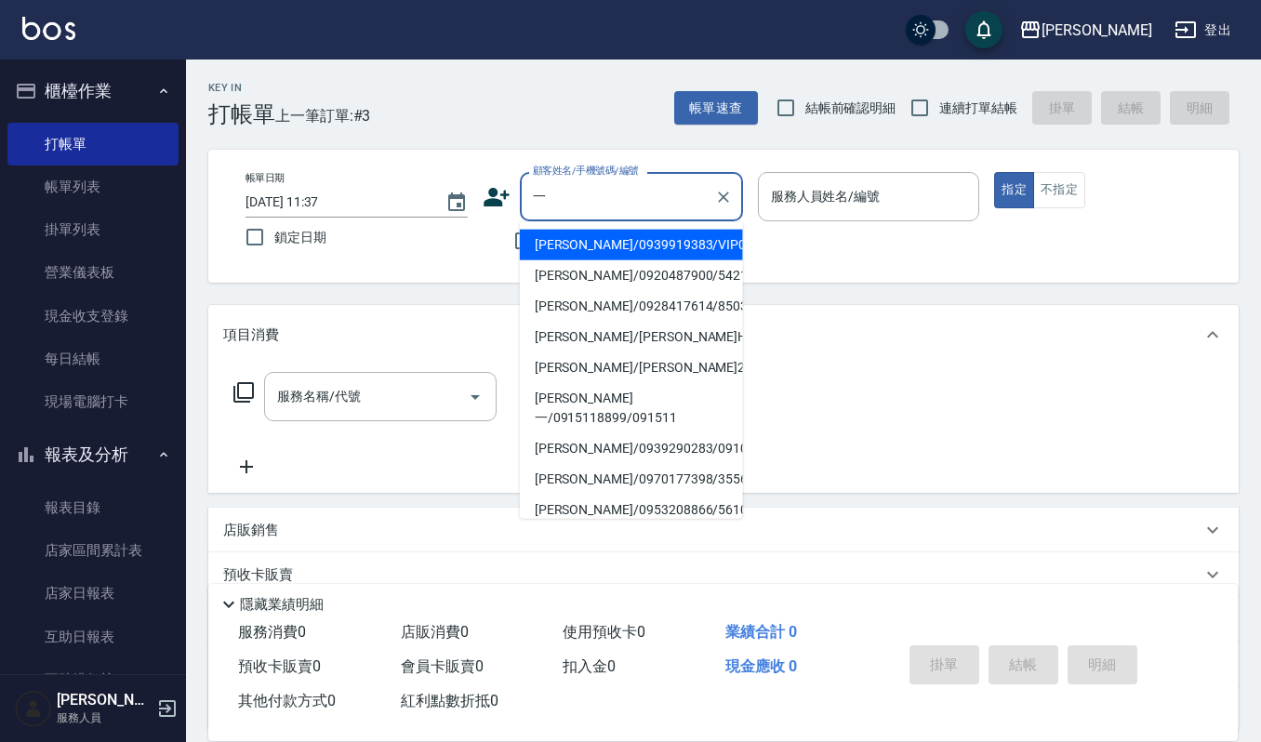
click at [556, 244] on li "[PERSON_NAME]/0939919383/VIP0724" at bounding box center [631, 245] width 223 height 31
type input "[PERSON_NAME]/0939919383/VIP0724"
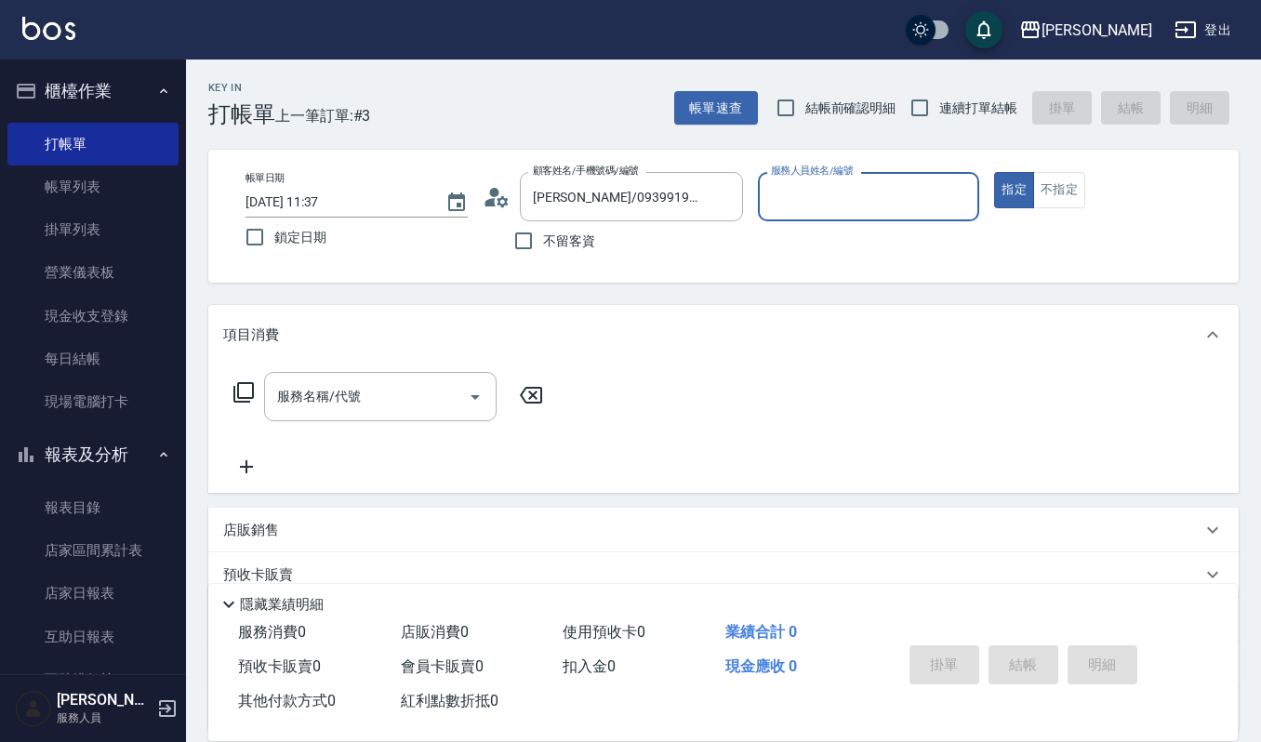
type input "Sammi-8"
click at [470, 399] on icon "Open" at bounding box center [475, 397] width 22 height 22
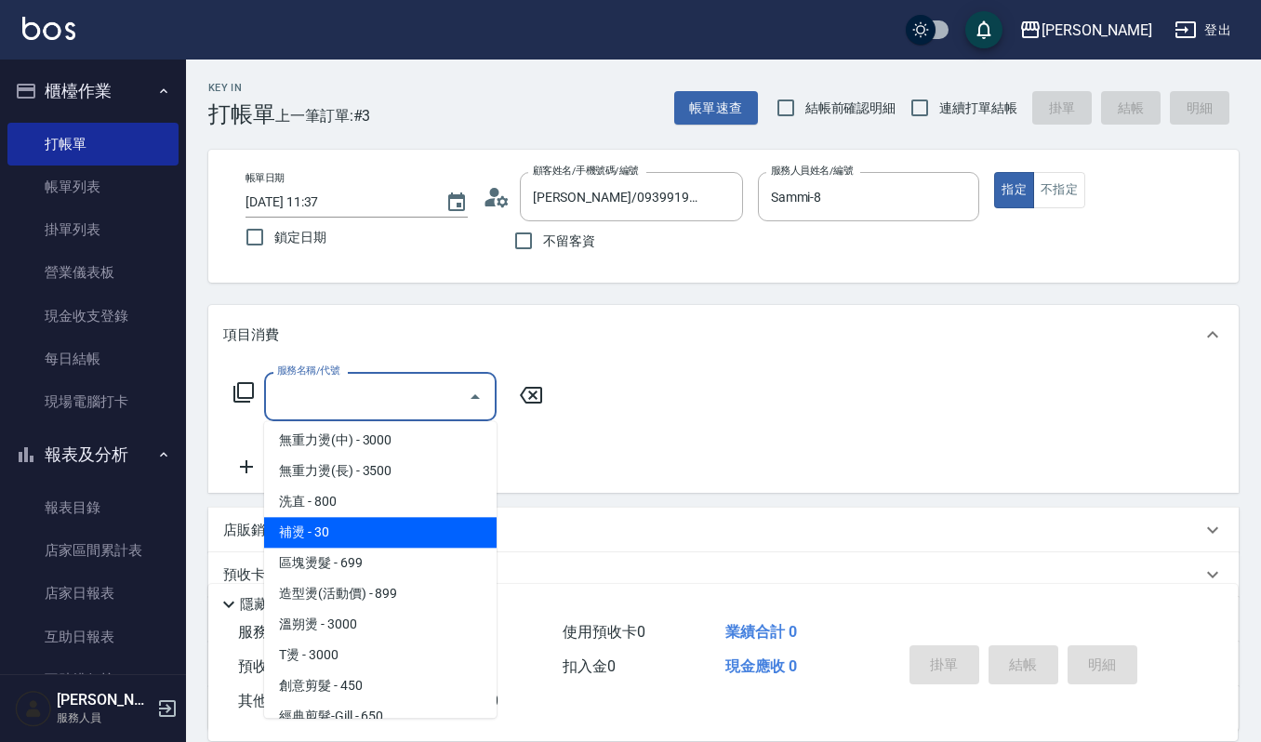
scroll to position [496, 0]
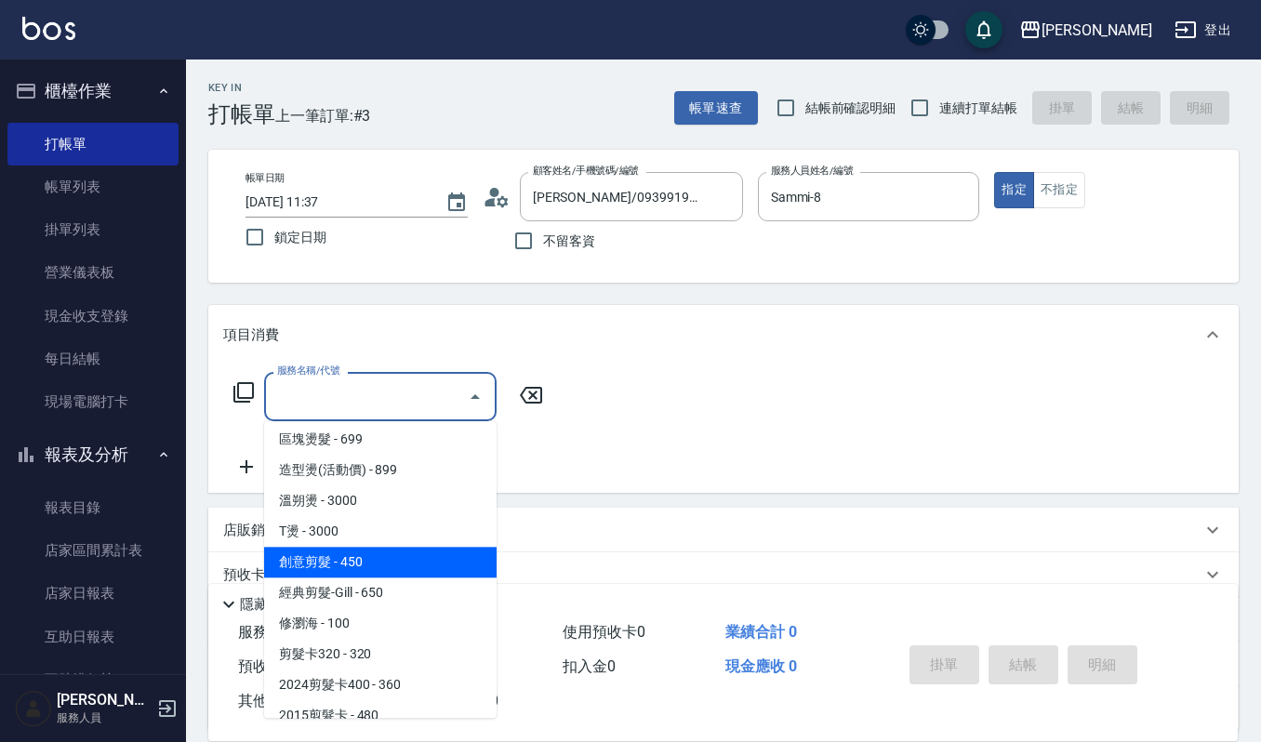
click at [424, 566] on span "創意剪髮 - 450" at bounding box center [380, 562] width 233 height 31
type input "創意剪髮(301)"
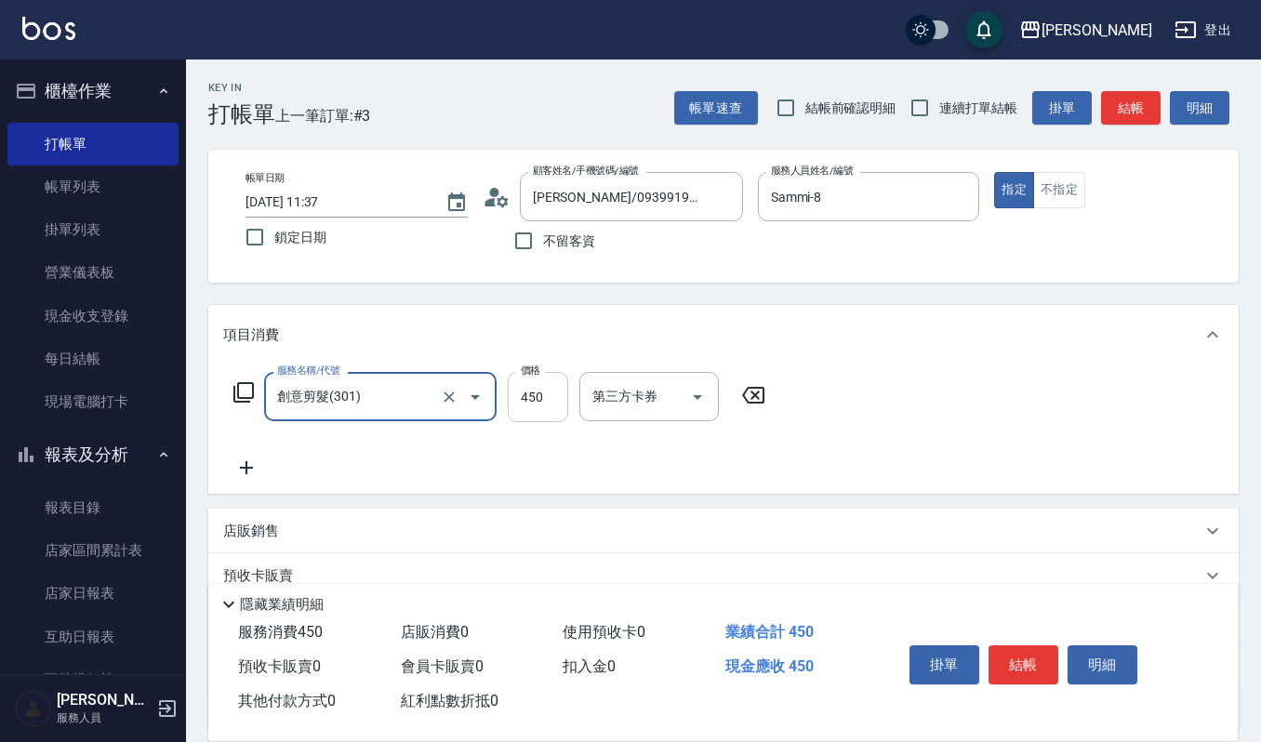
click at [548, 399] on input "450" at bounding box center [538, 397] width 60 height 50
type input "405"
click at [1027, 668] on button "結帳" at bounding box center [1024, 664] width 70 height 39
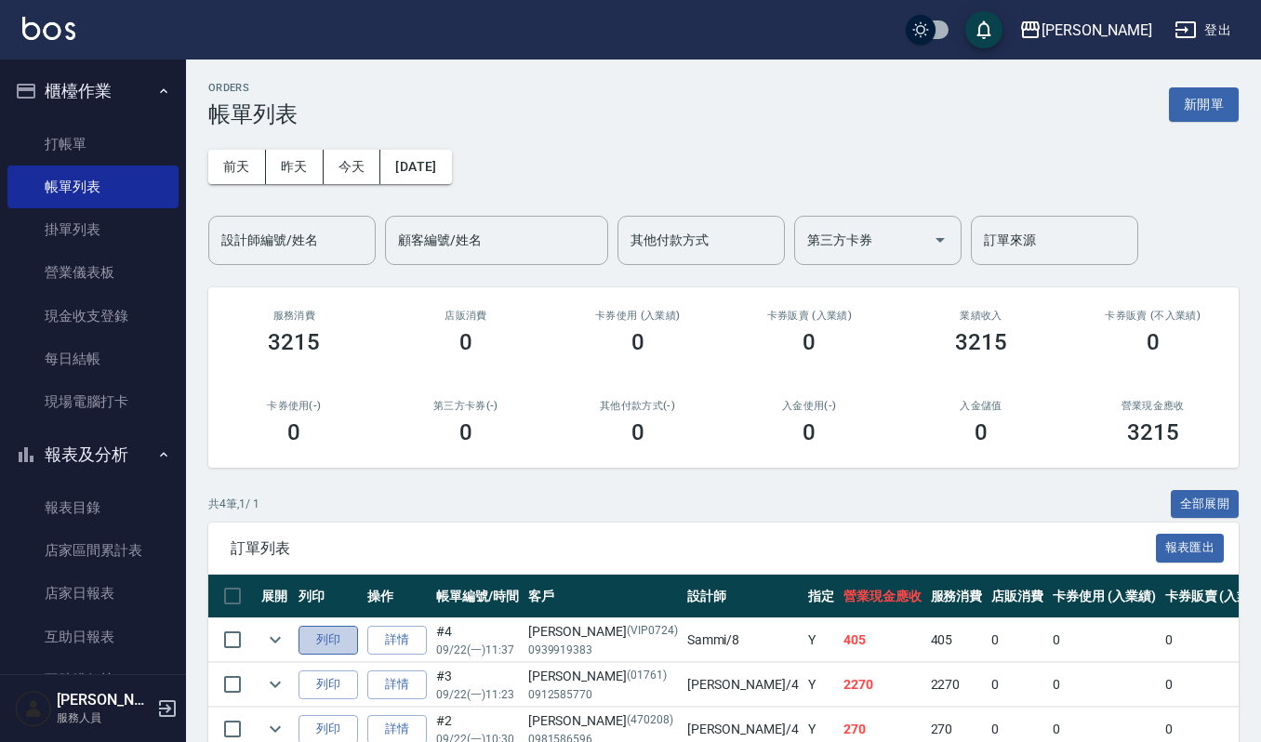
click at [331, 642] on button "列印" at bounding box center [329, 640] width 60 height 29
click at [115, 440] on button "報表及分析" at bounding box center [92, 455] width 171 height 48
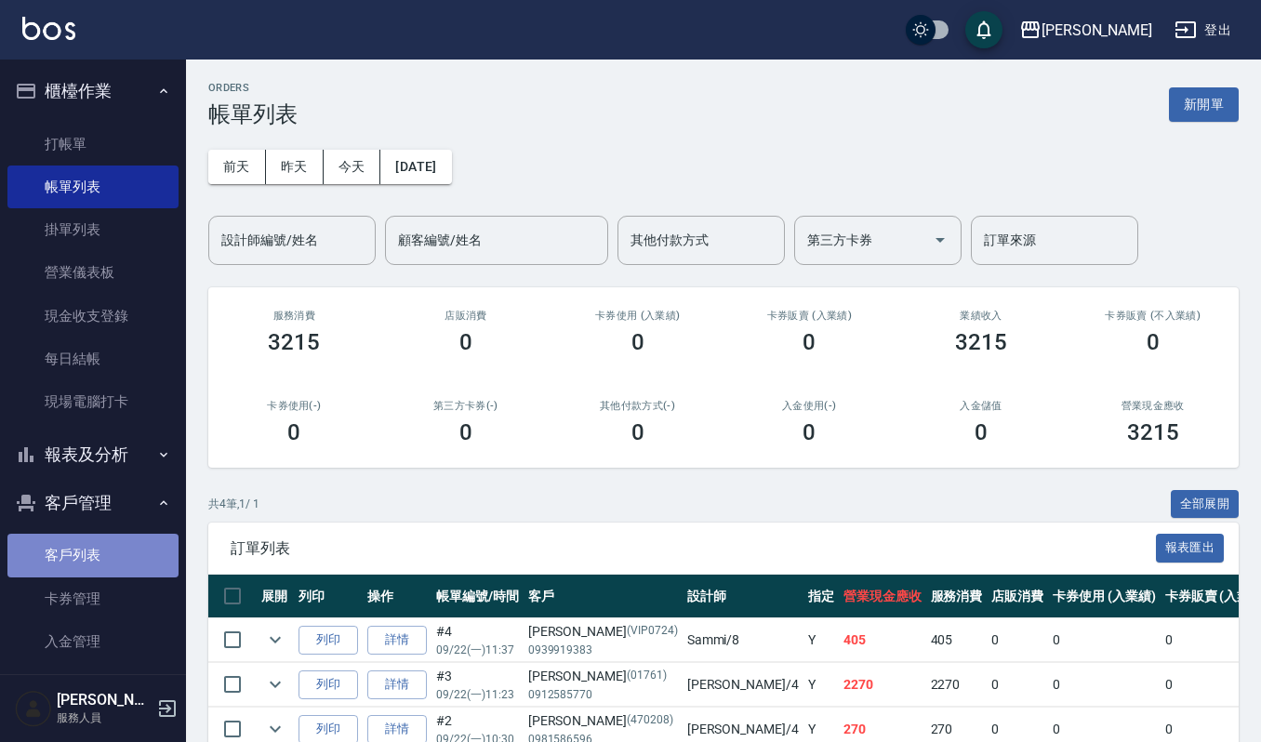
click at [105, 558] on link "客戶列表" at bounding box center [92, 555] width 171 height 43
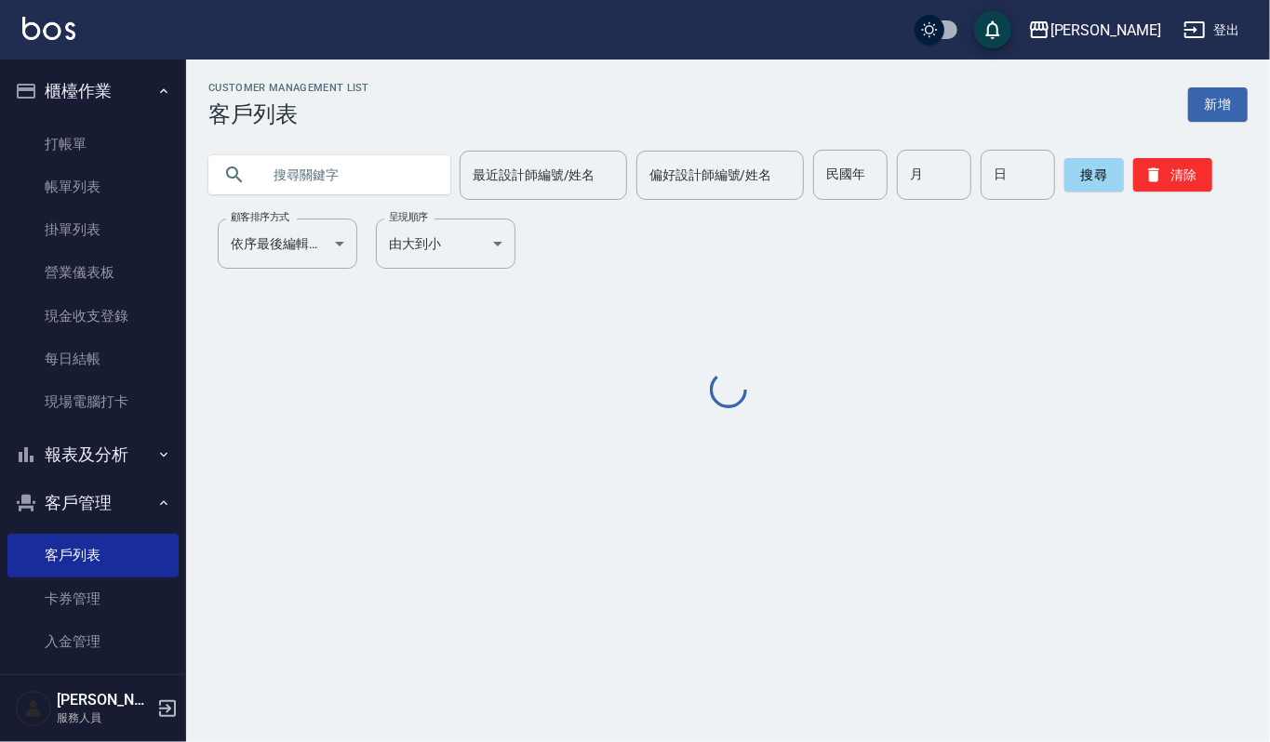
click at [413, 180] on input "text" at bounding box center [347, 175] width 175 height 50
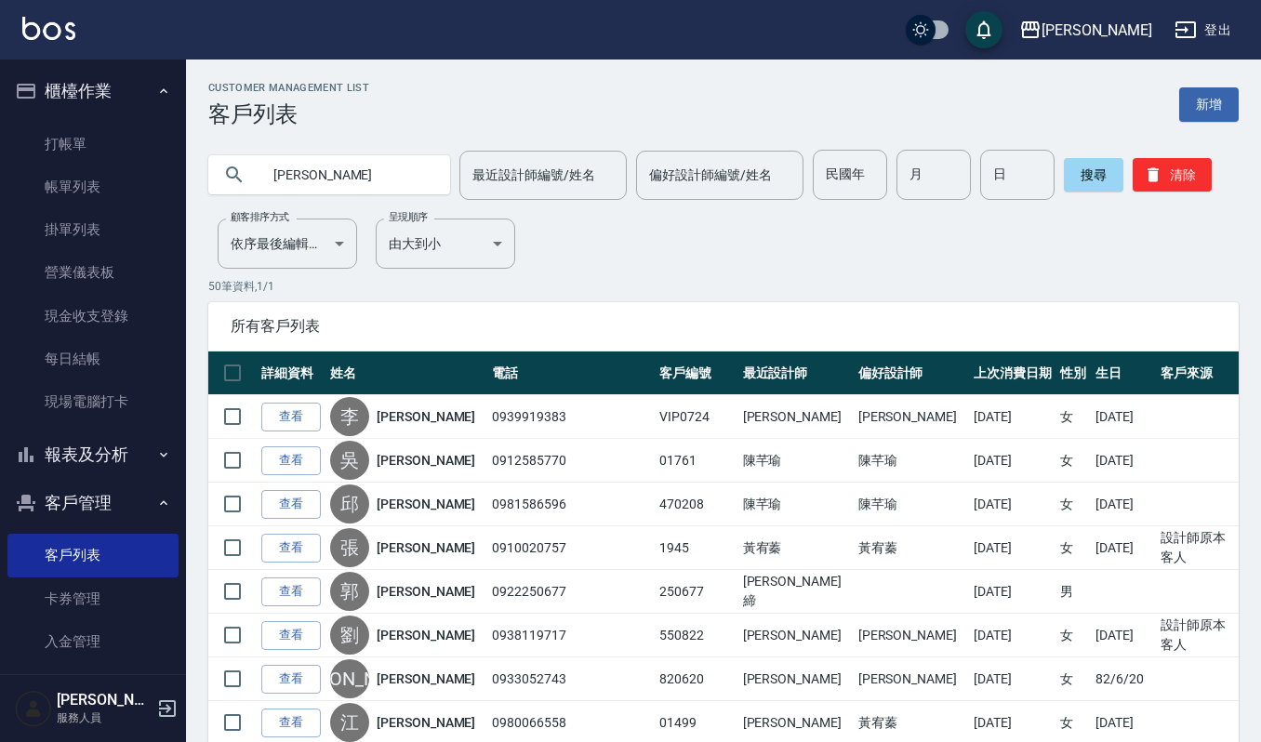
type input "[PERSON_NAME]"
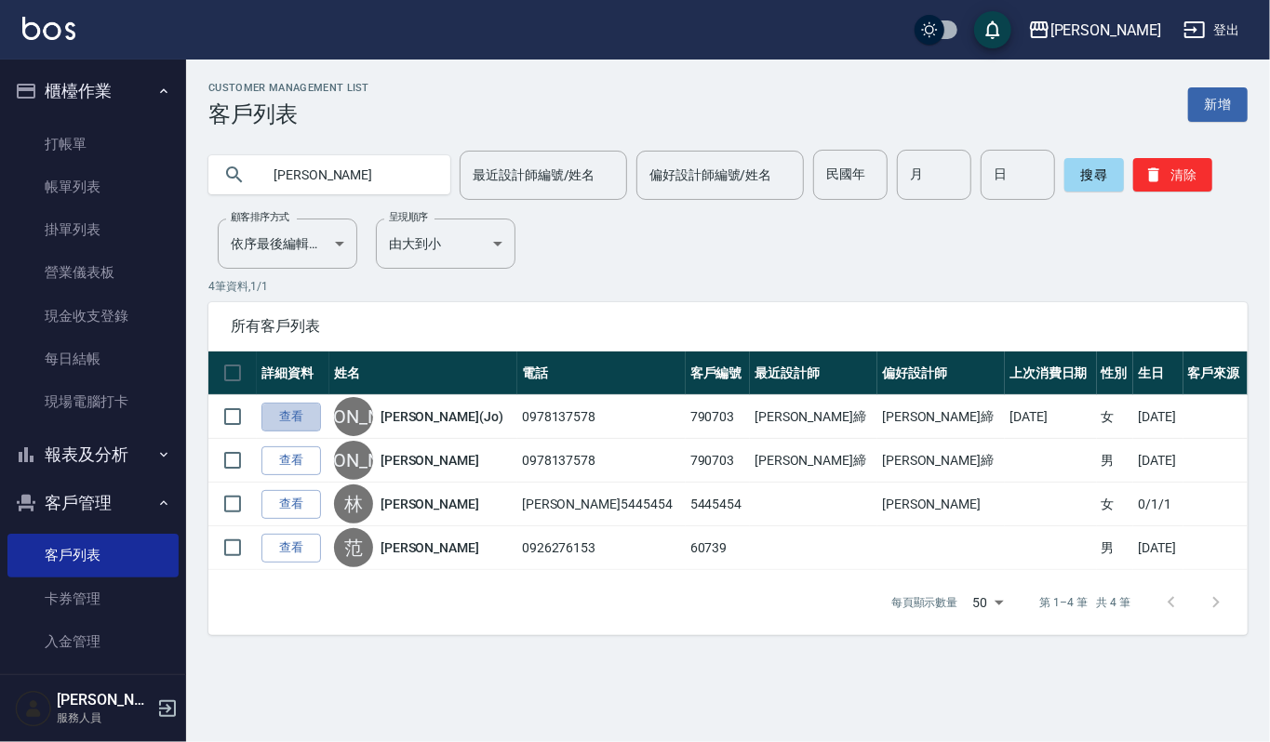
click at [303, 420] on link "查看" at bounding box center [291, 417] width 60 height 29
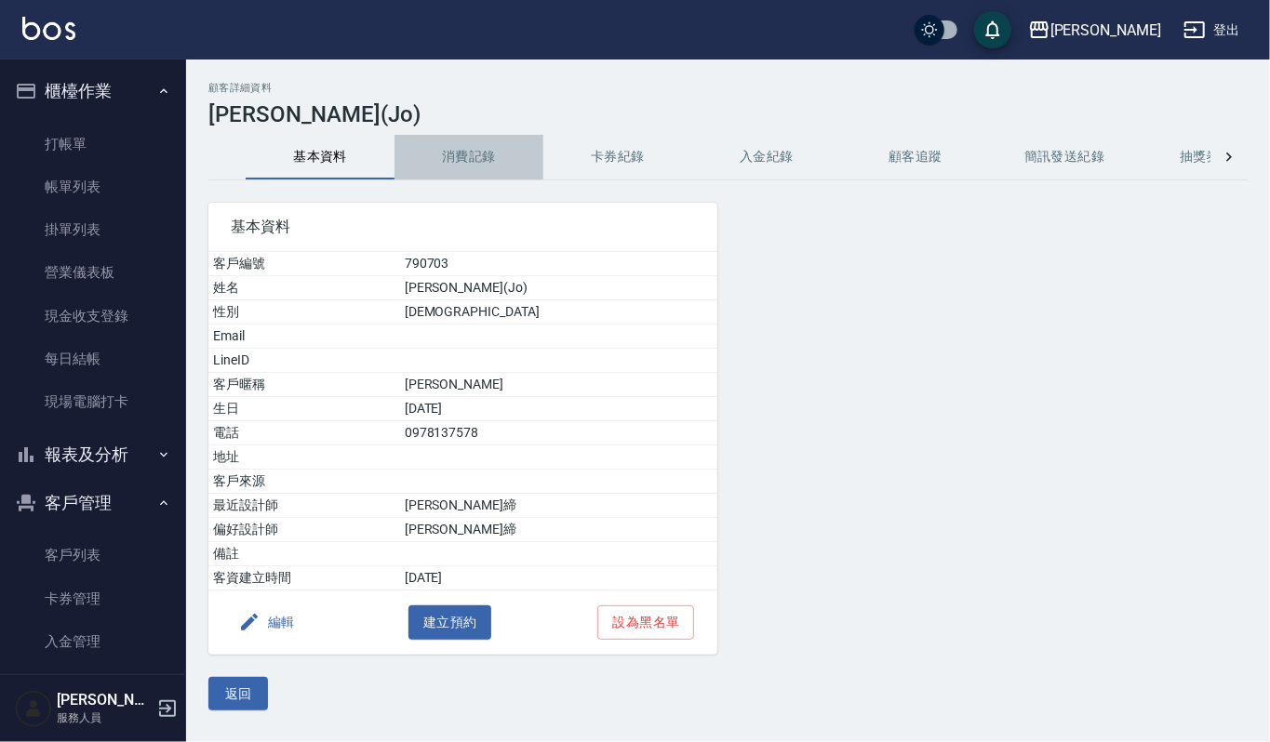
click at [469, 158] on button "消費記錄" at bounding box center [468, 157] width 149 height 45
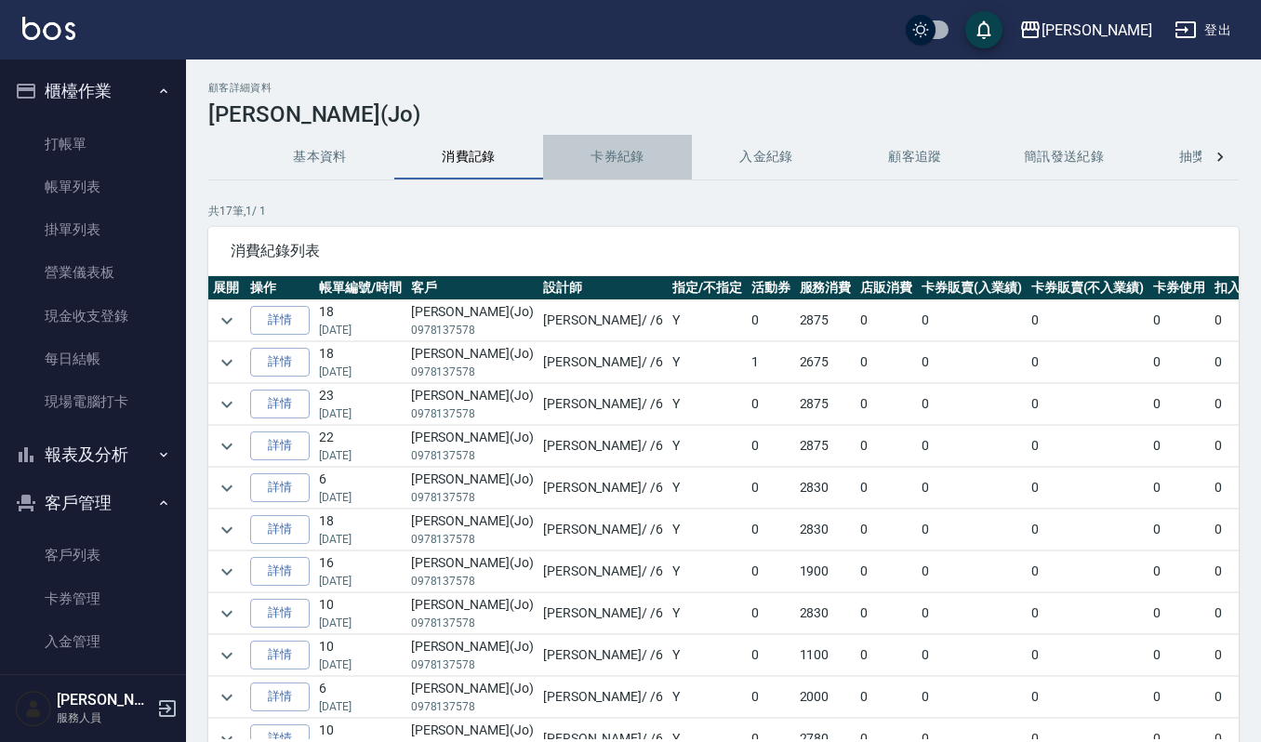
click at [610, 165] on button "卡券紀錄" at bounding box center [617, 157] width 149 height 45
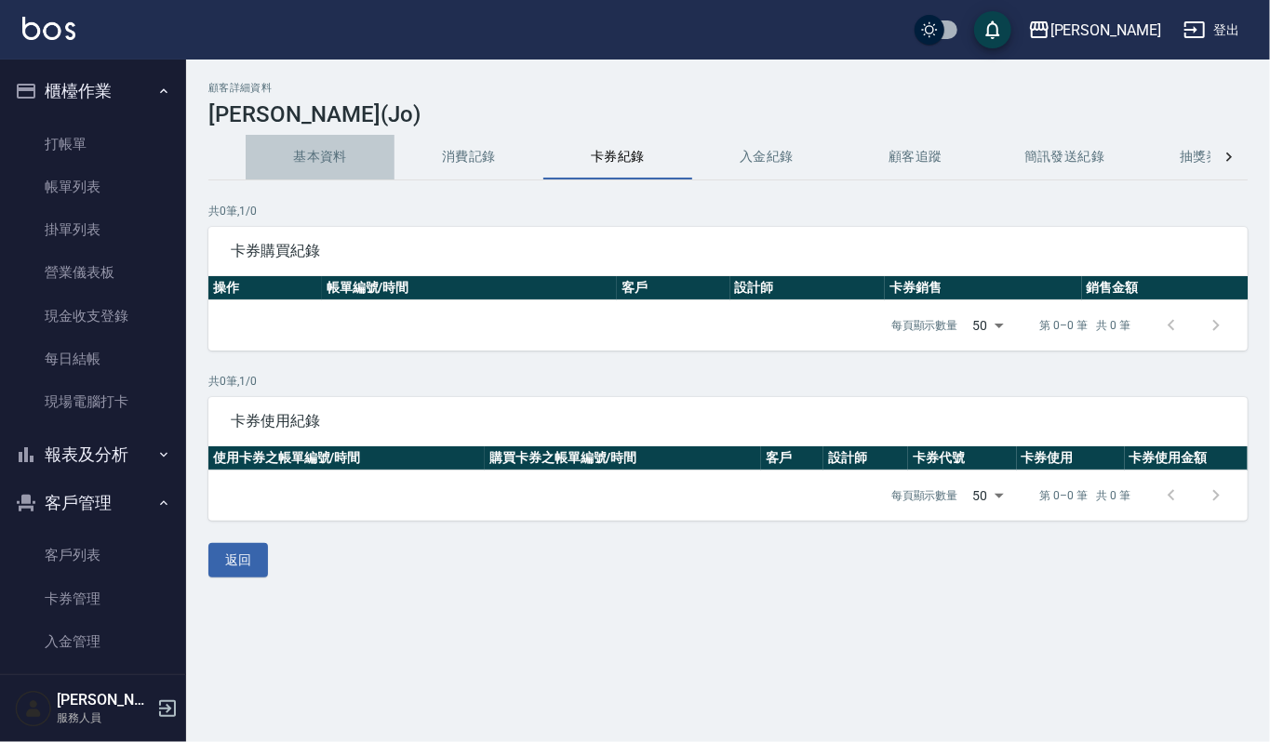
click at [337, 153] on button "基本資料" at bounding box center [320, 157] width 149 height 45
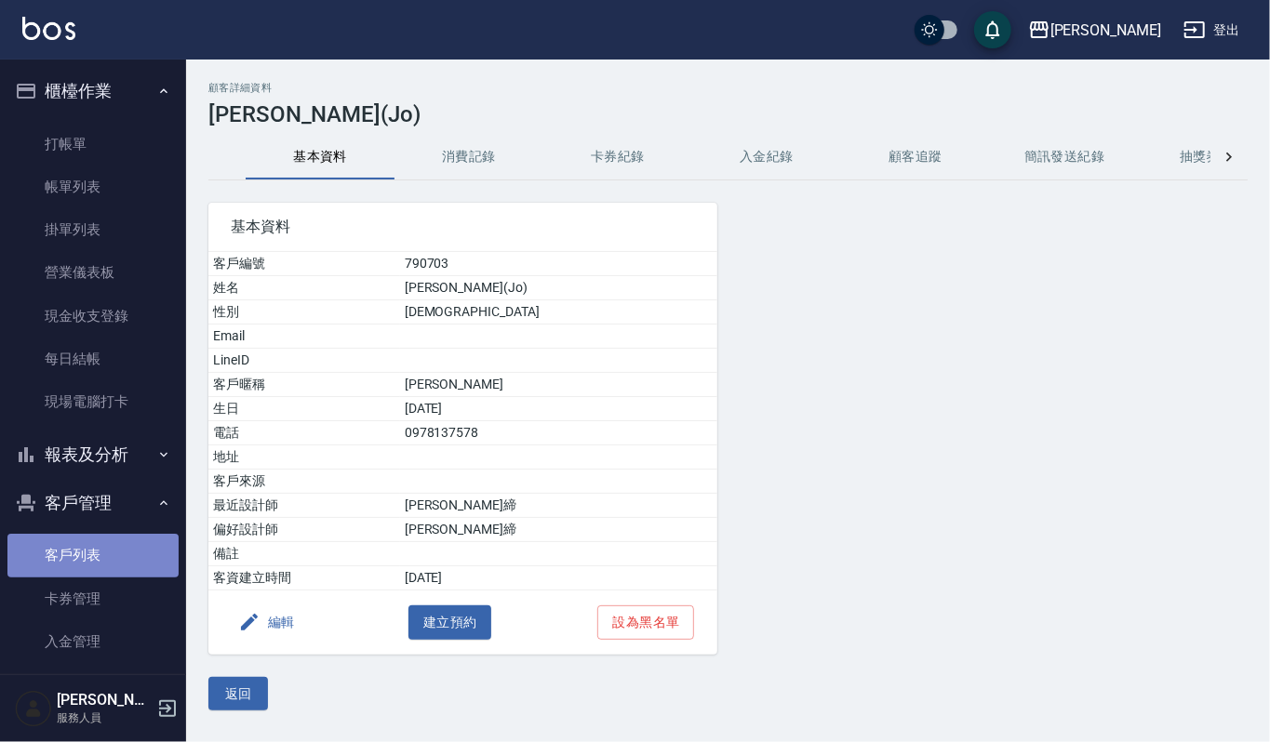
click at [105, 555] on link "客戶列表" at bounding box center [92, 555] width 171 height 43
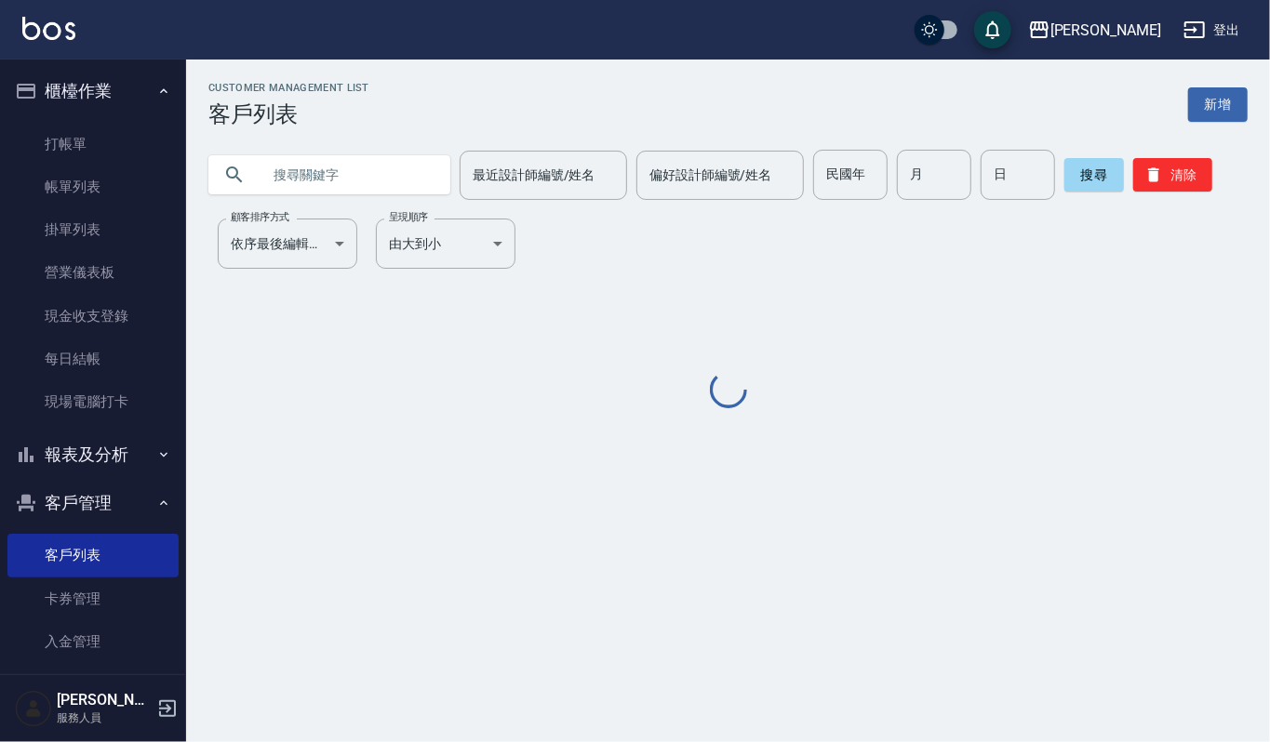
click at [384, 183] on input "text" at bounding box center [347, 175] width 175 height 50
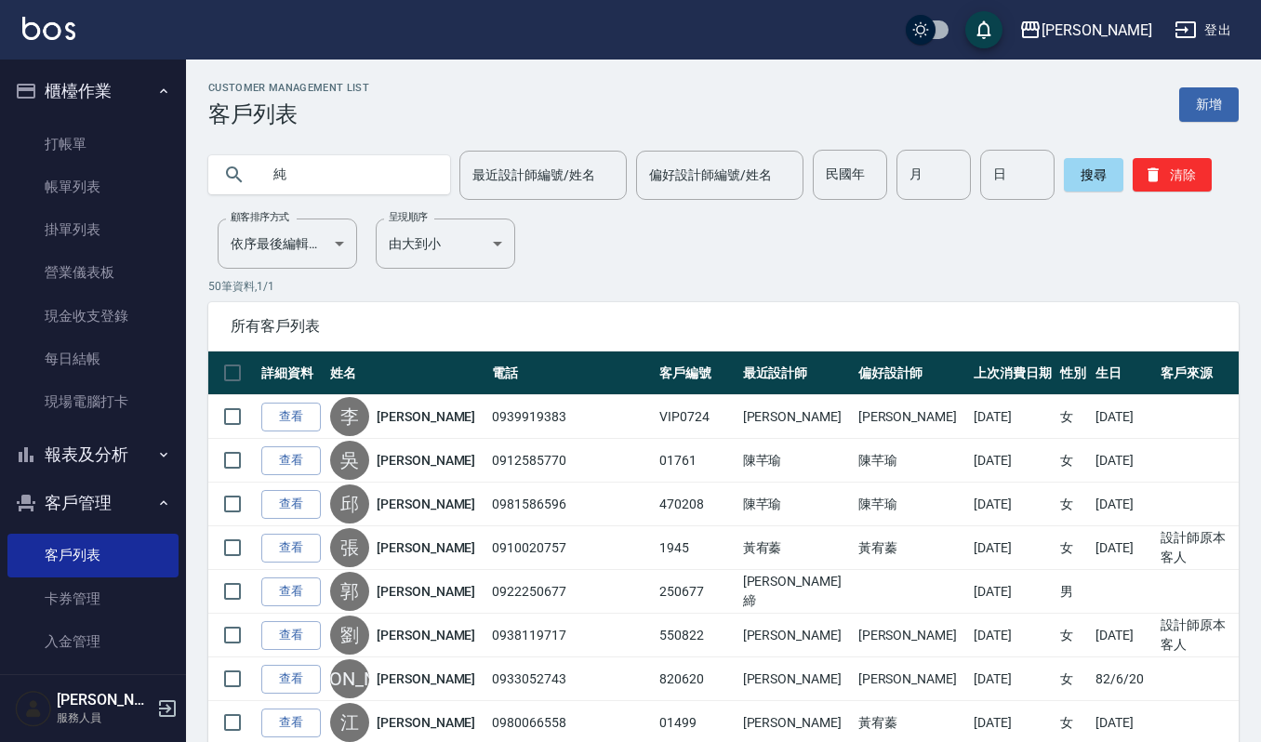
type input "純"
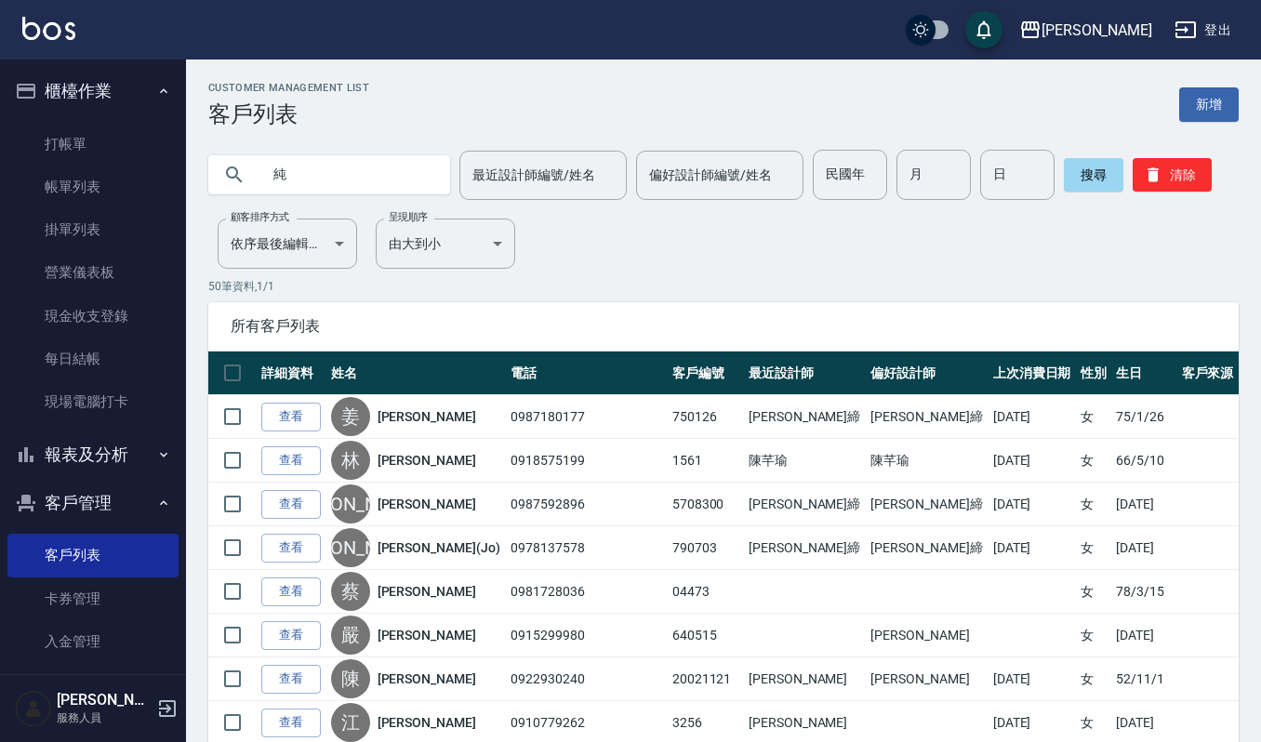
scroll to position [19, 0]
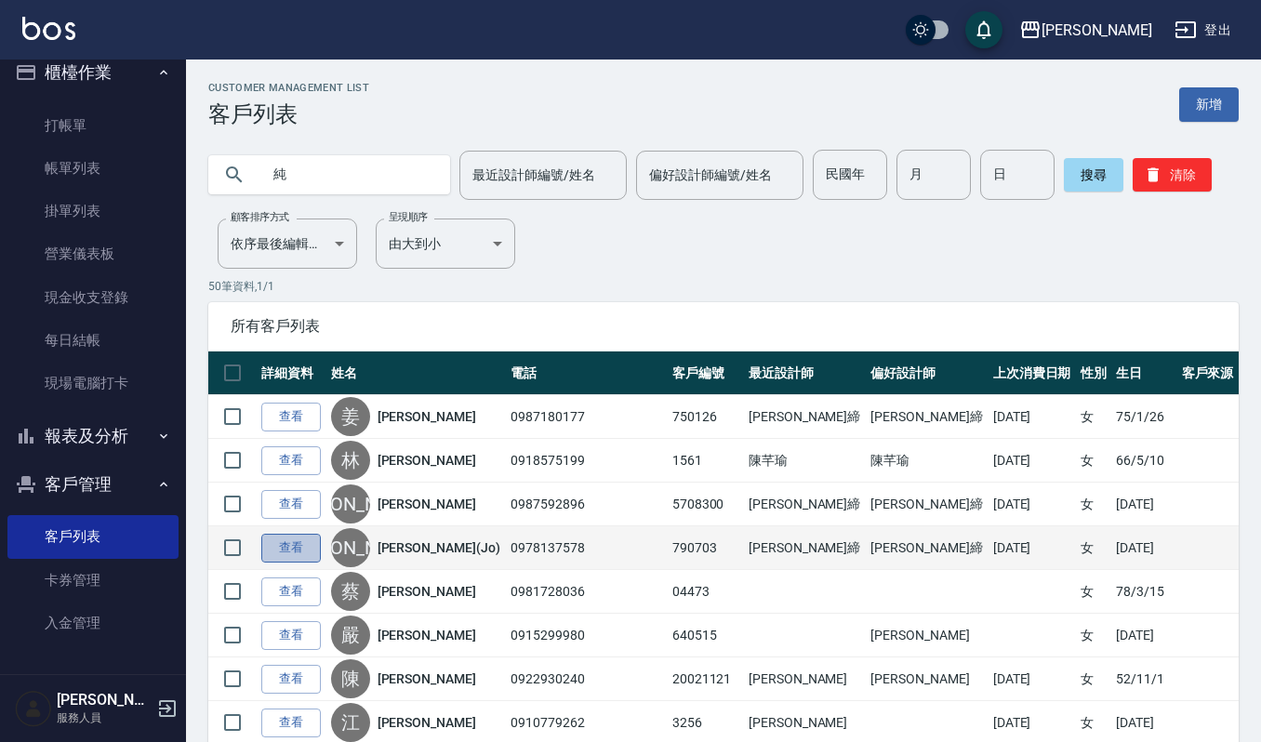
click at [281, 545] on link "查看" at bounding box center [291, 548] width 60 height 29
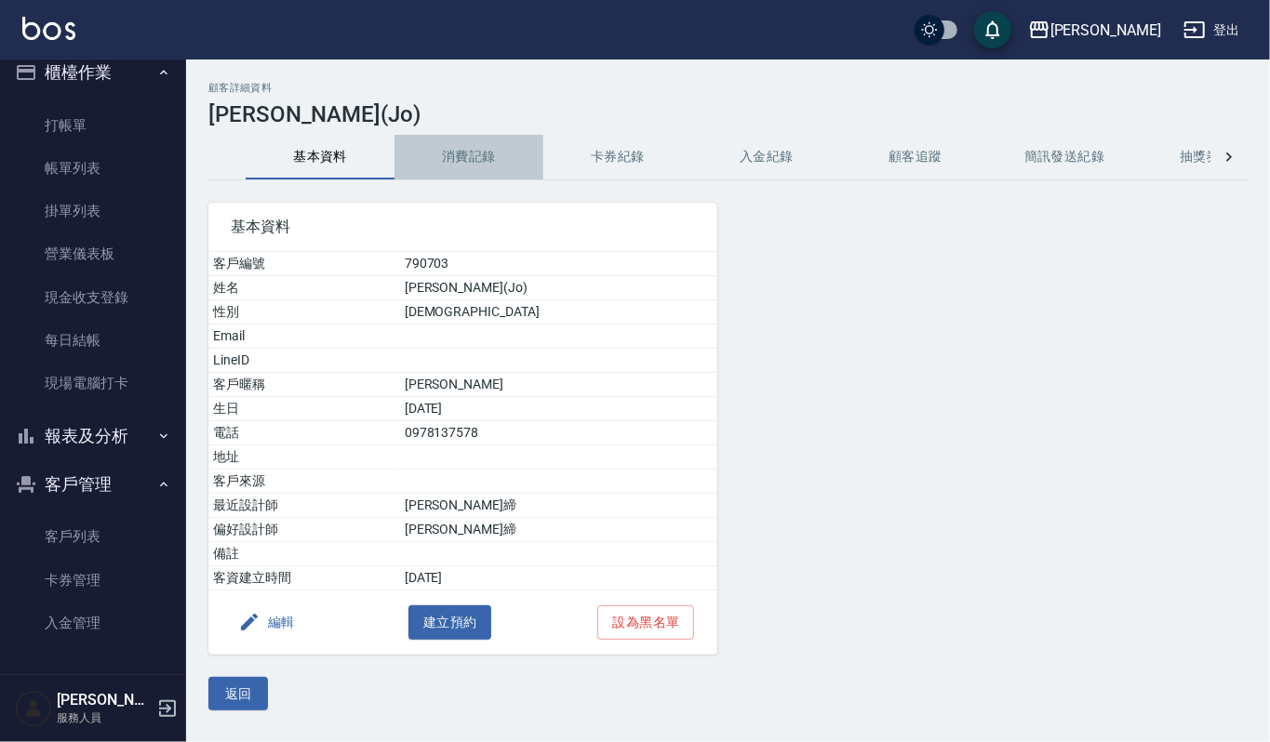
click at [476, 162] on button "消費記錄" at bounding box center [468, 157] width 149 height 45
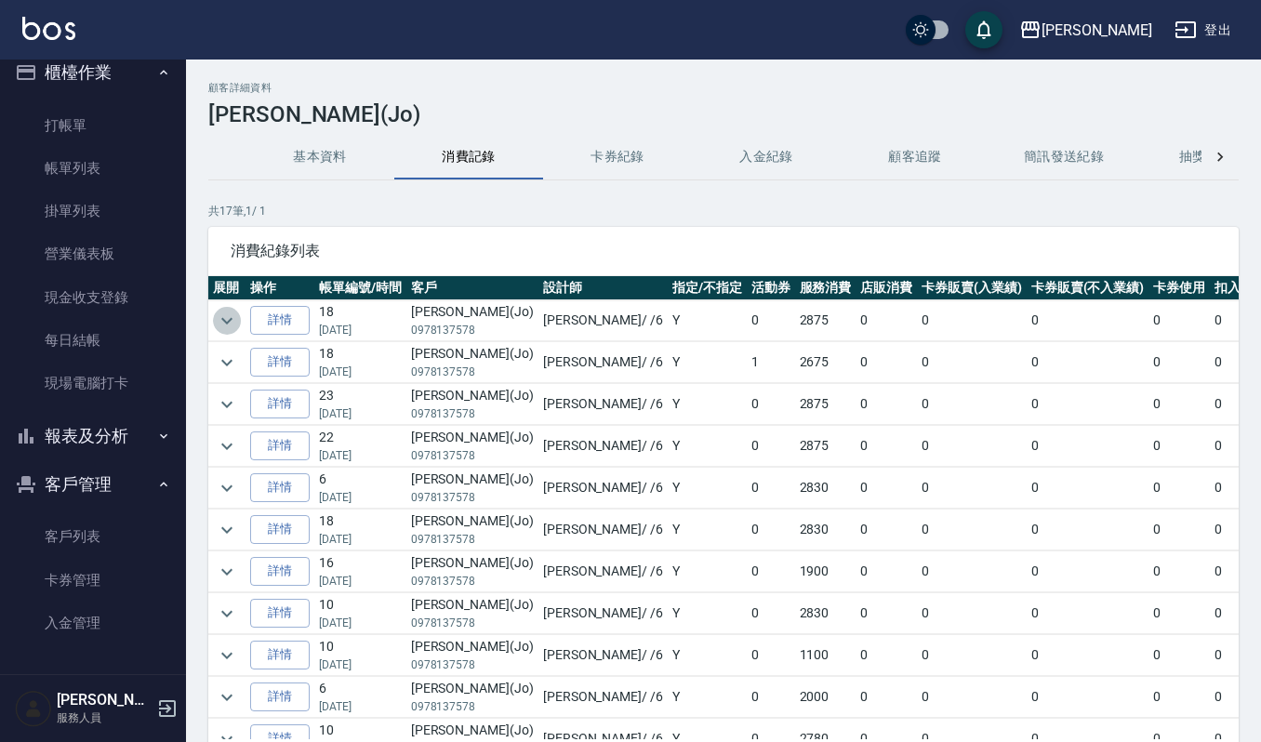
click at [233, 327] on icon "expand row" at bounding box center [227, 321] width 22 height 22
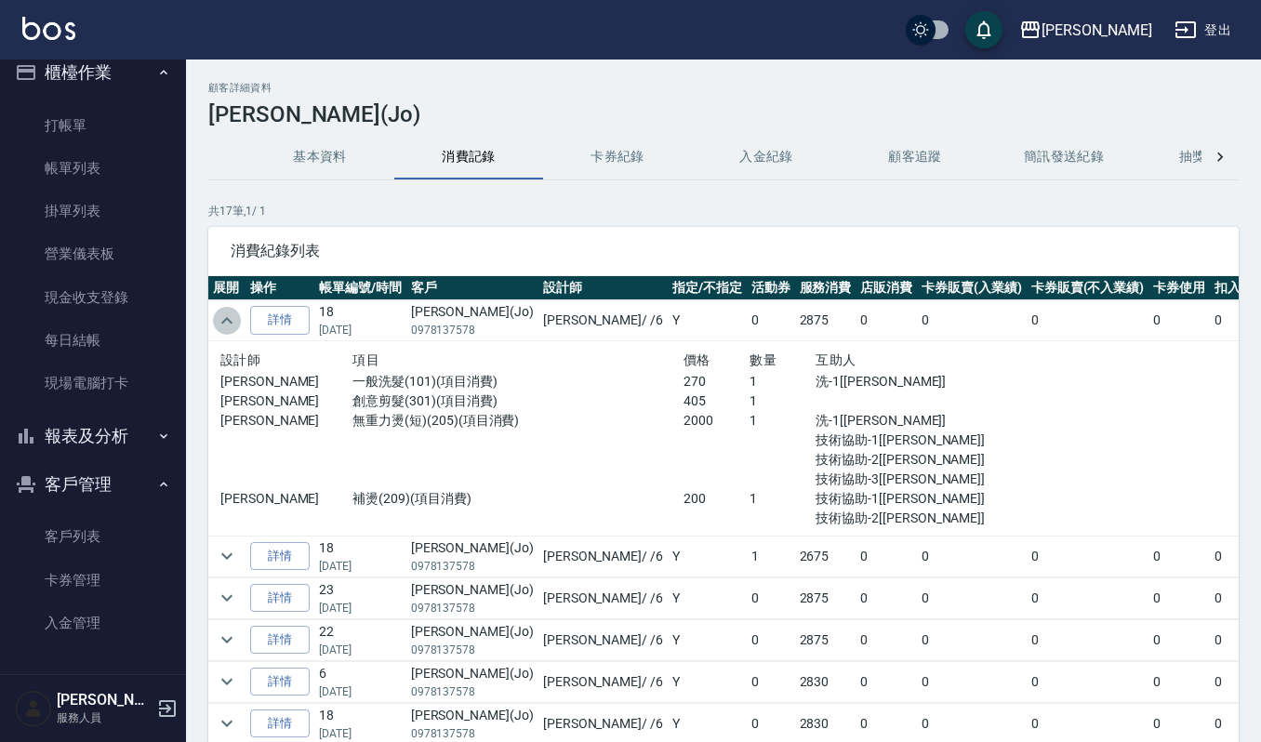
click at [224, 321] on icon "expand row" at bounding box center [226, 320] width 11 height 7
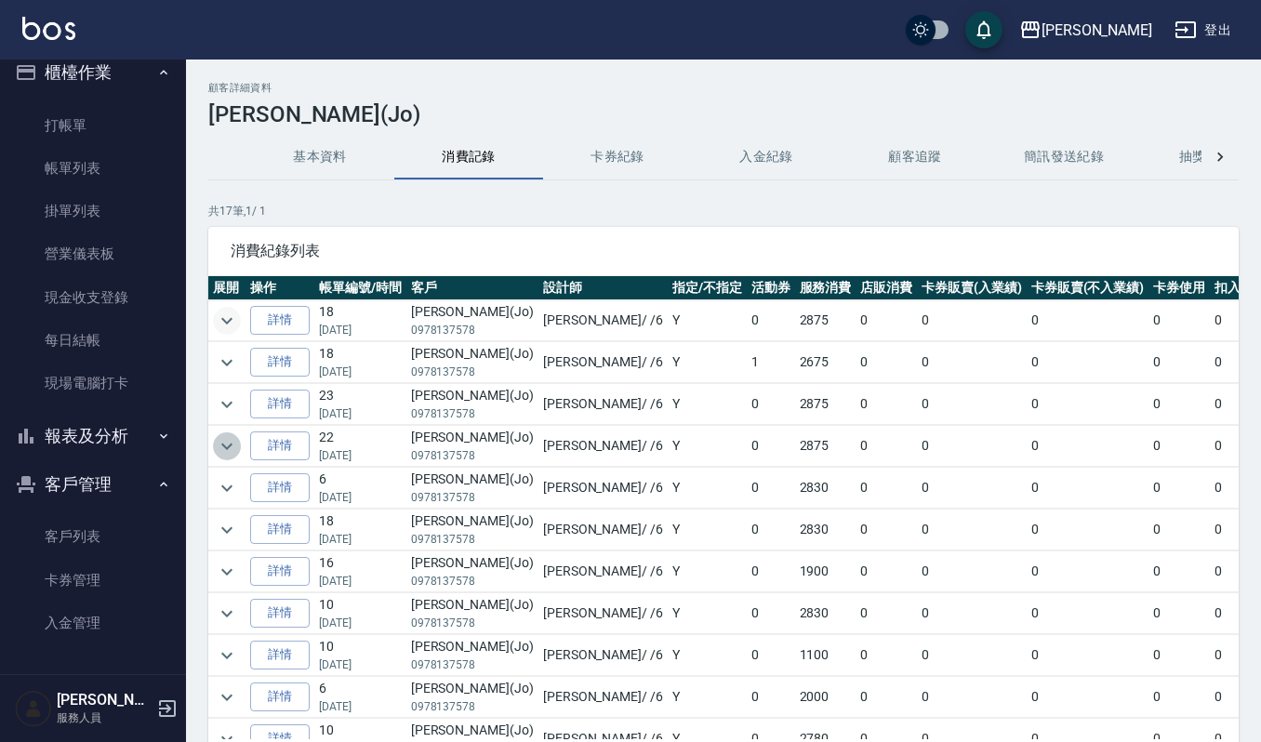
click at [223, 448] on icon "expand row" at bounding box center [227, 446] width 22 height 22
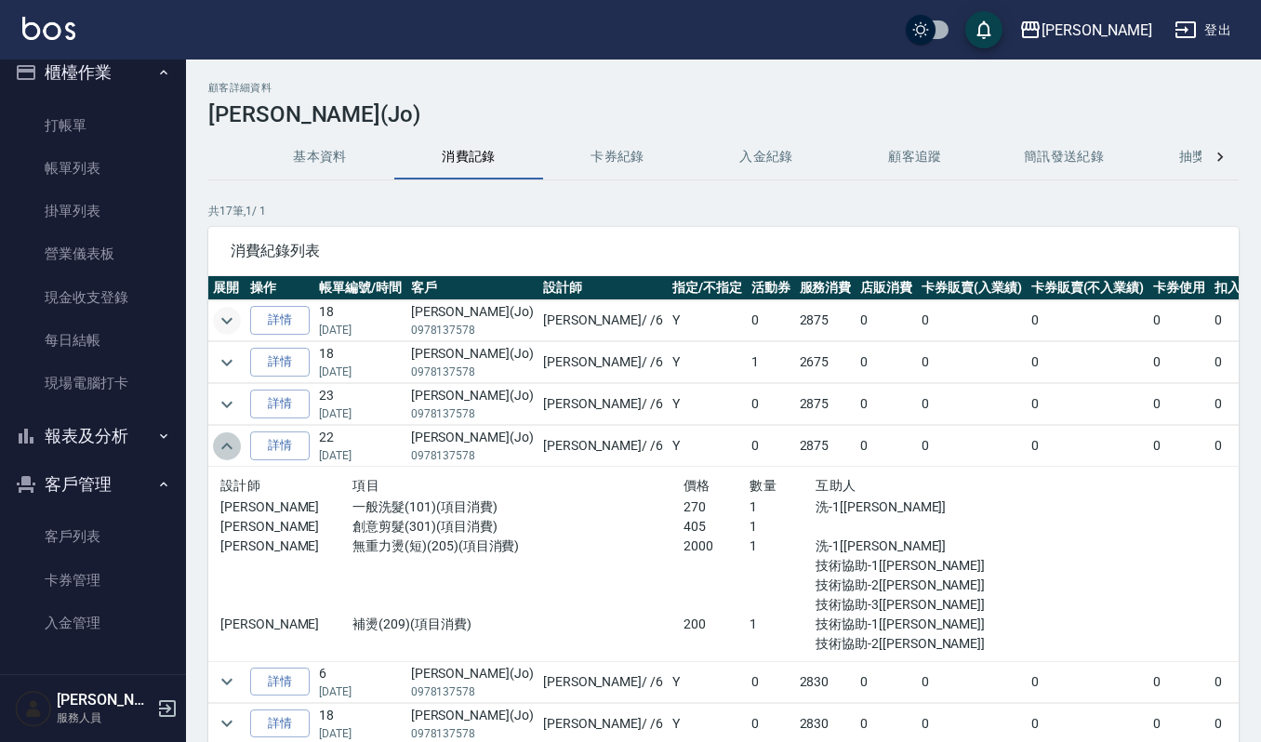
click at [223, 448] on icon "expand row" at bounding box center [226, 446] width 11 height 7
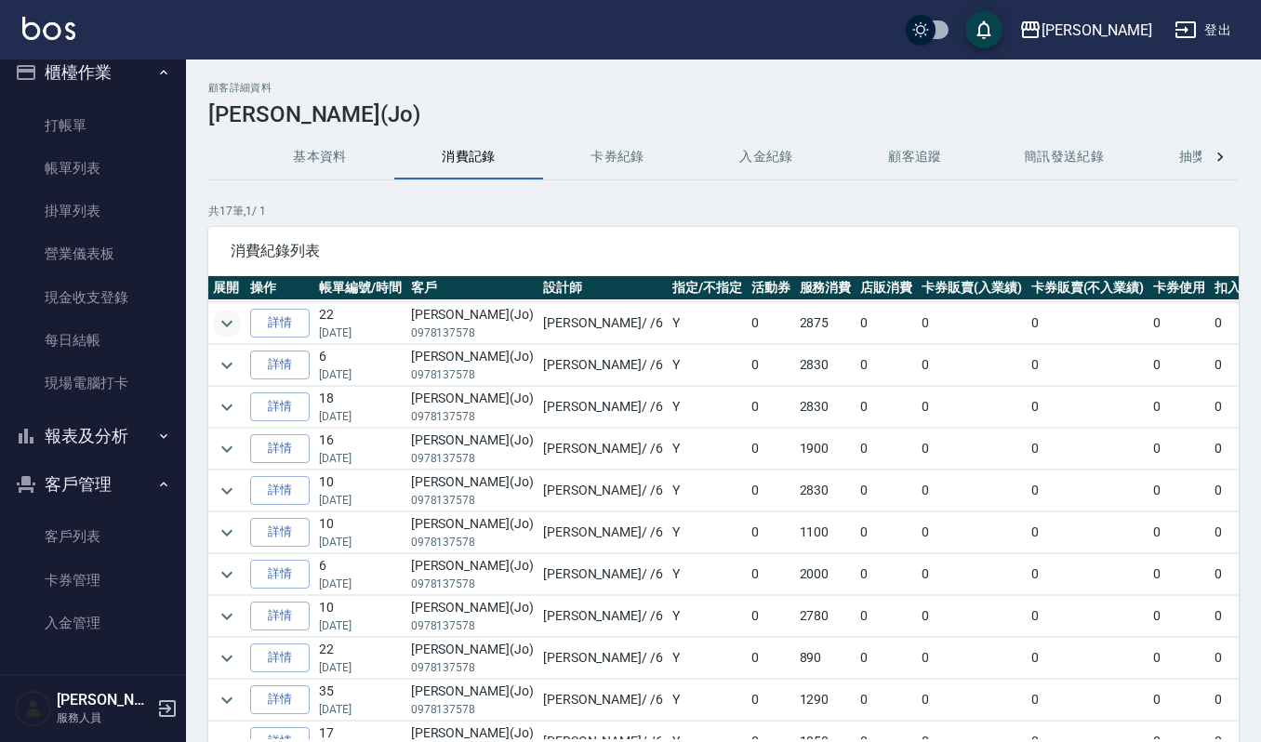
scroll to position [147, 0]
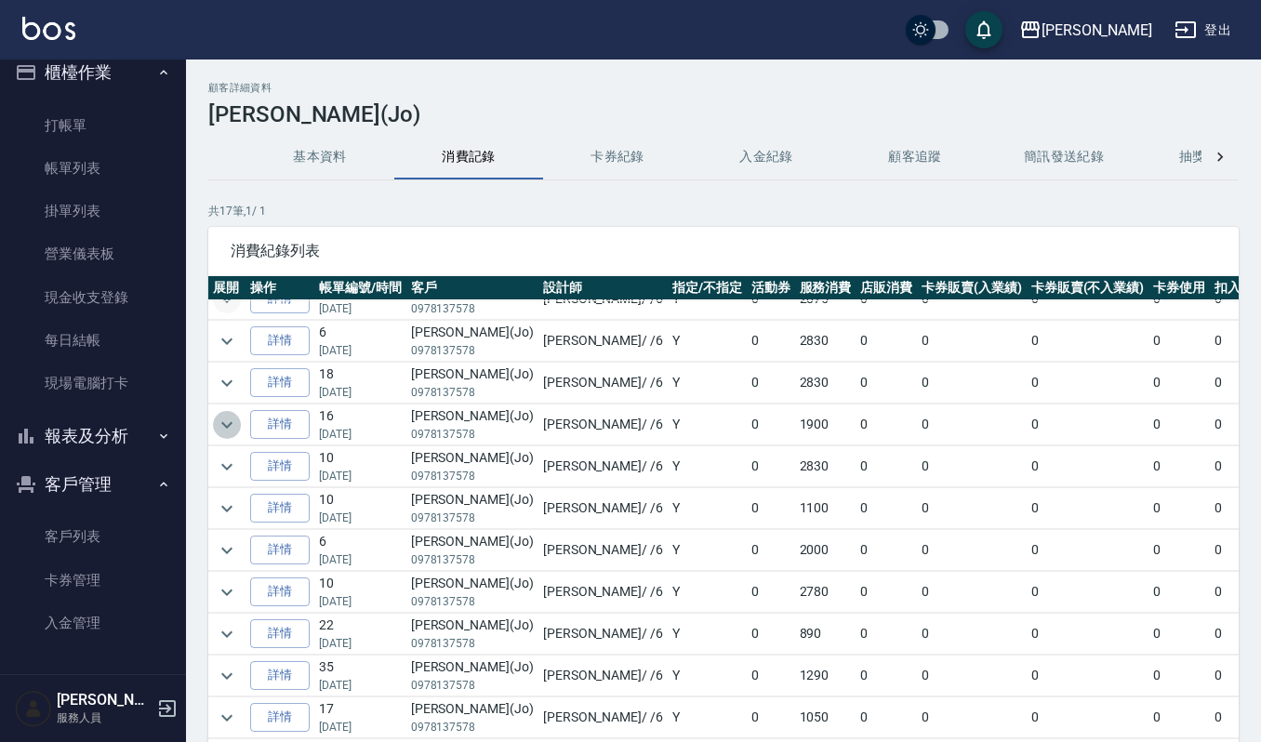
click at [221, 436] on icon "expand row" at bounding box center [227, 425] width 22 height 22
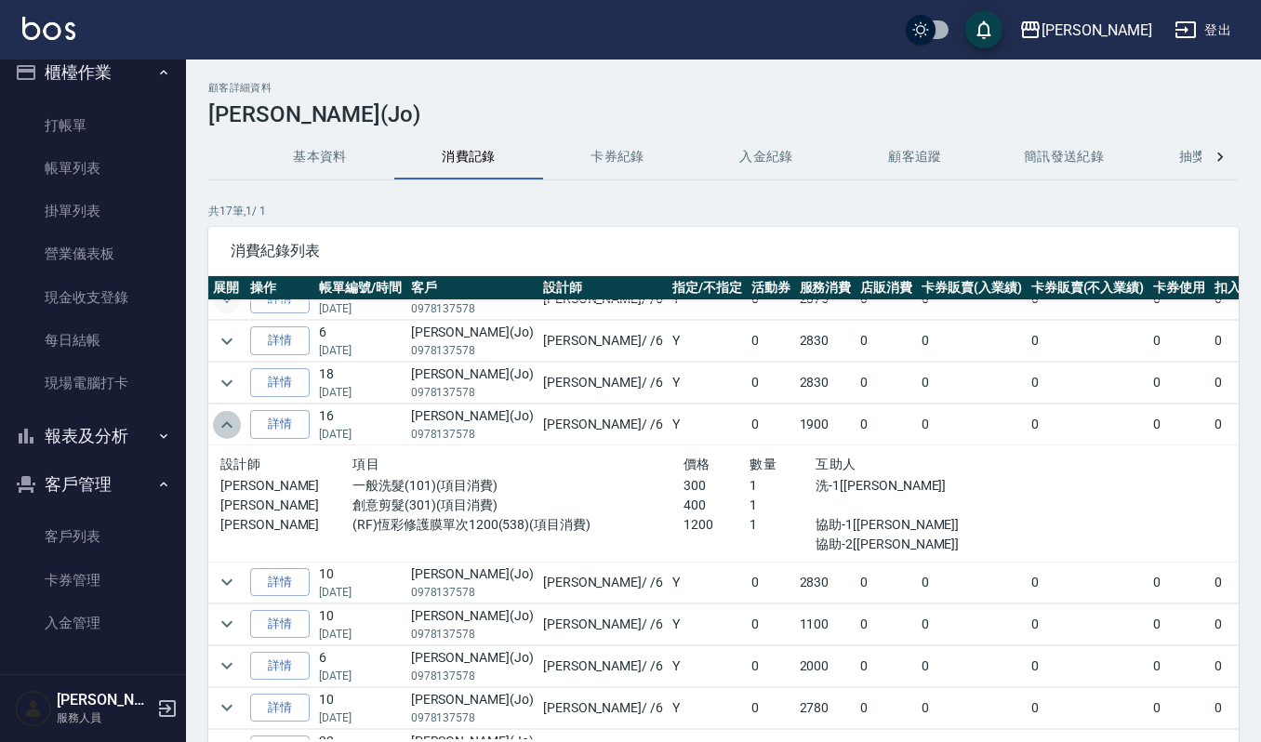
click at [221, 436] on icon "expand row" at bounding box center [227, 425] width 22 height 22
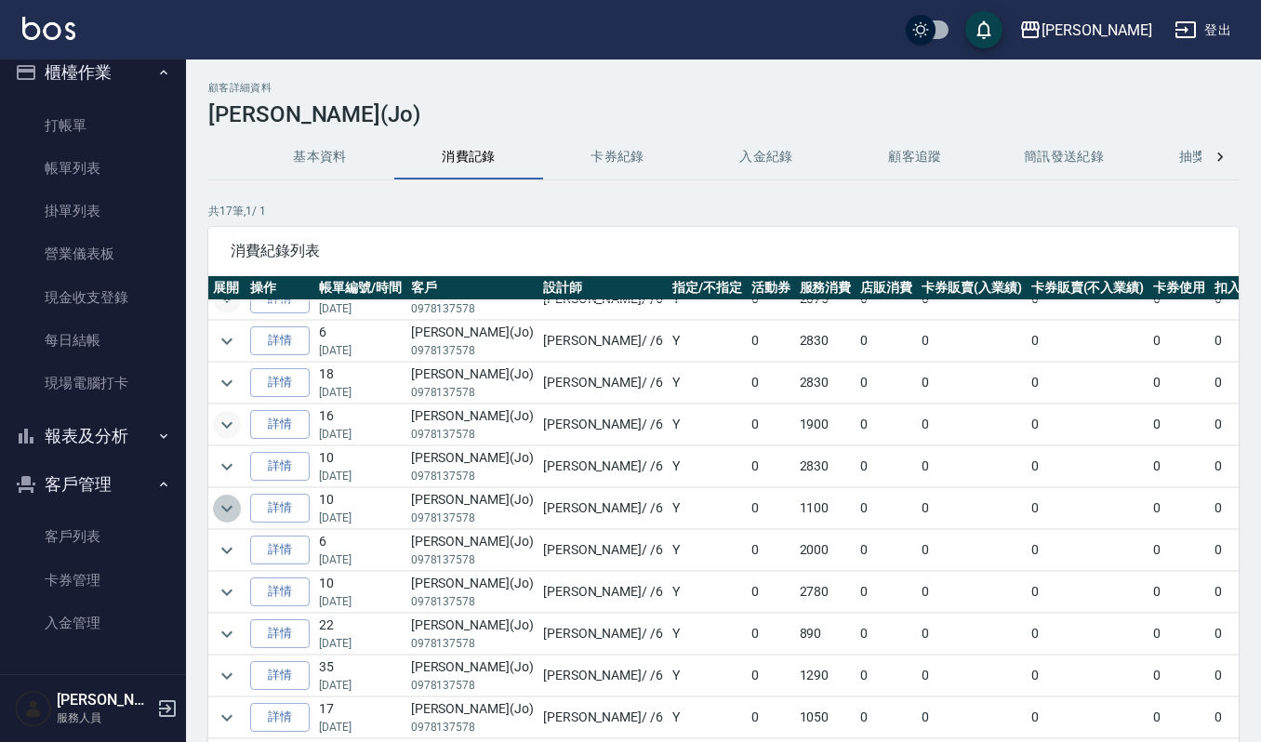
click at [221, 507] on icon "expand row" at bounding box center [227, 509] width 22 height 22
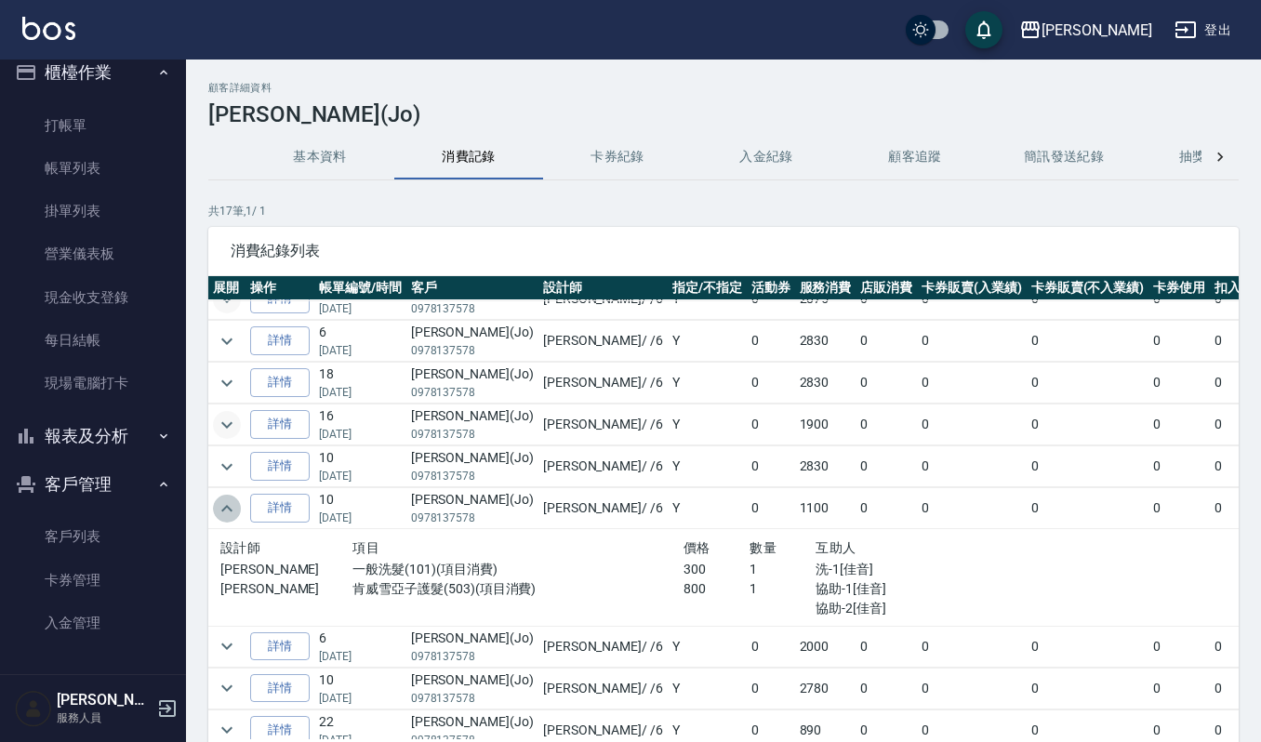
click at [234, 510] on icon "expand row" at bounding box center [227, 509] width 22 height 22
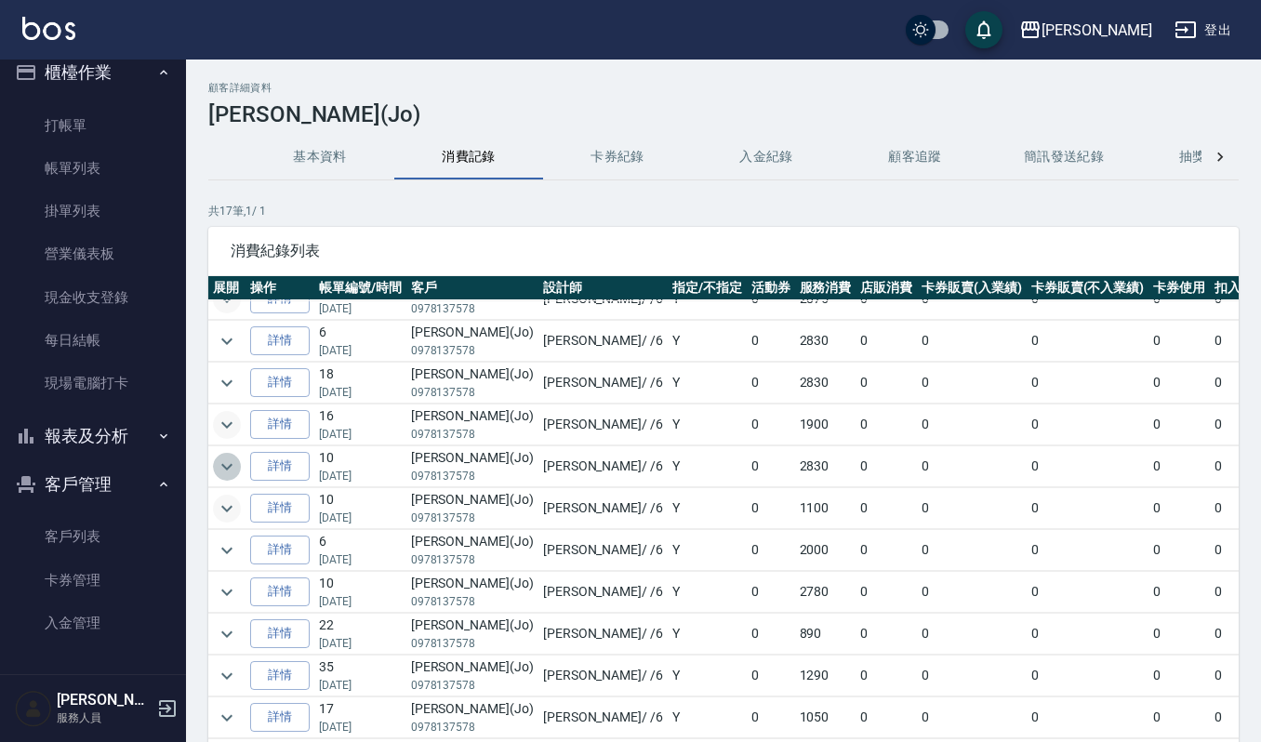
click at [229, 478] on icon "expand row" at bounding box center [227, 467] width 22 height 22
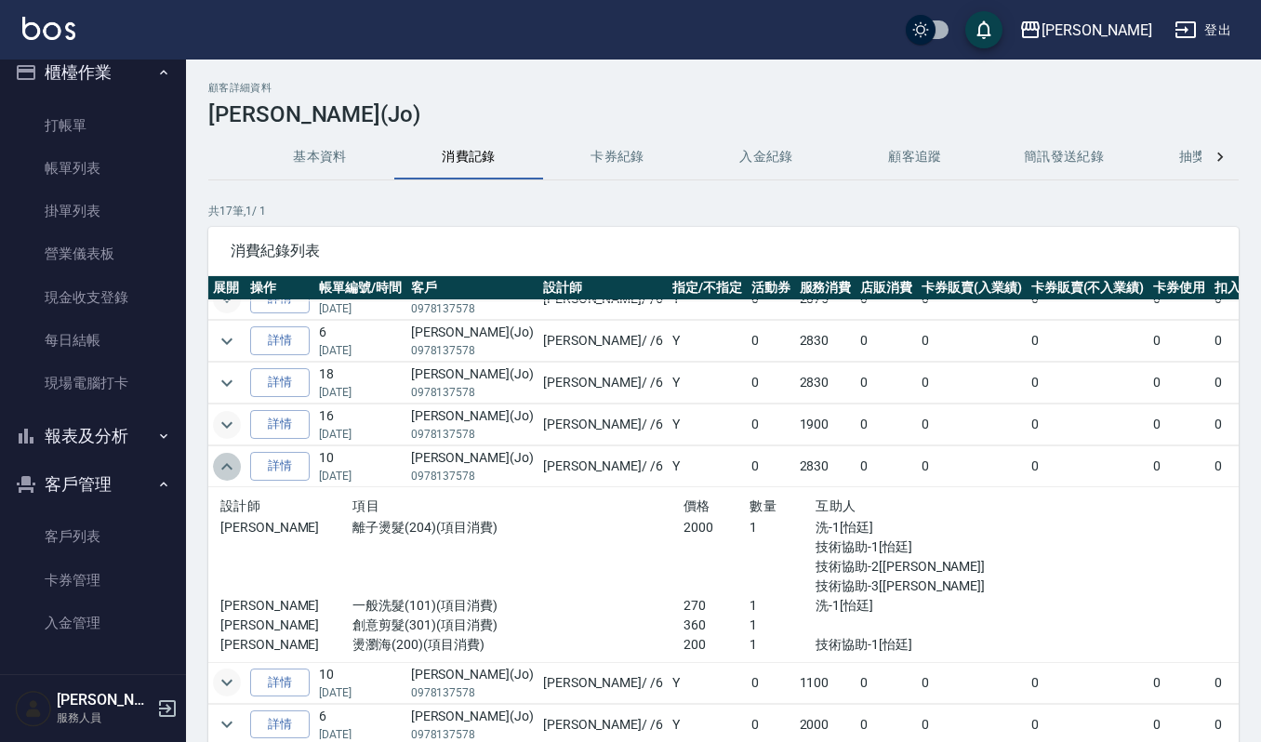
click at [229, 478] on icon "expand row" at bounding box center [227, 467] width 22 height 22
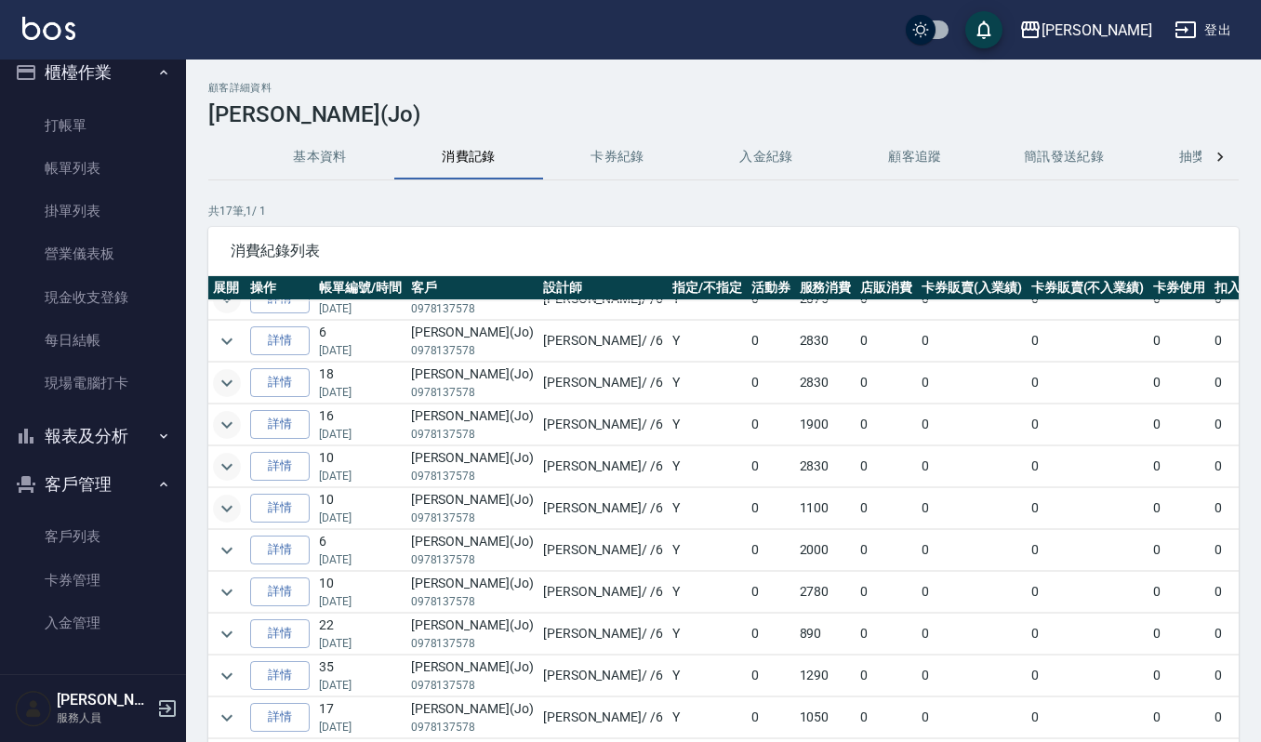
click at [225, 391] on icon "expand row" at bounding box center [227, 383] width 22 height 22
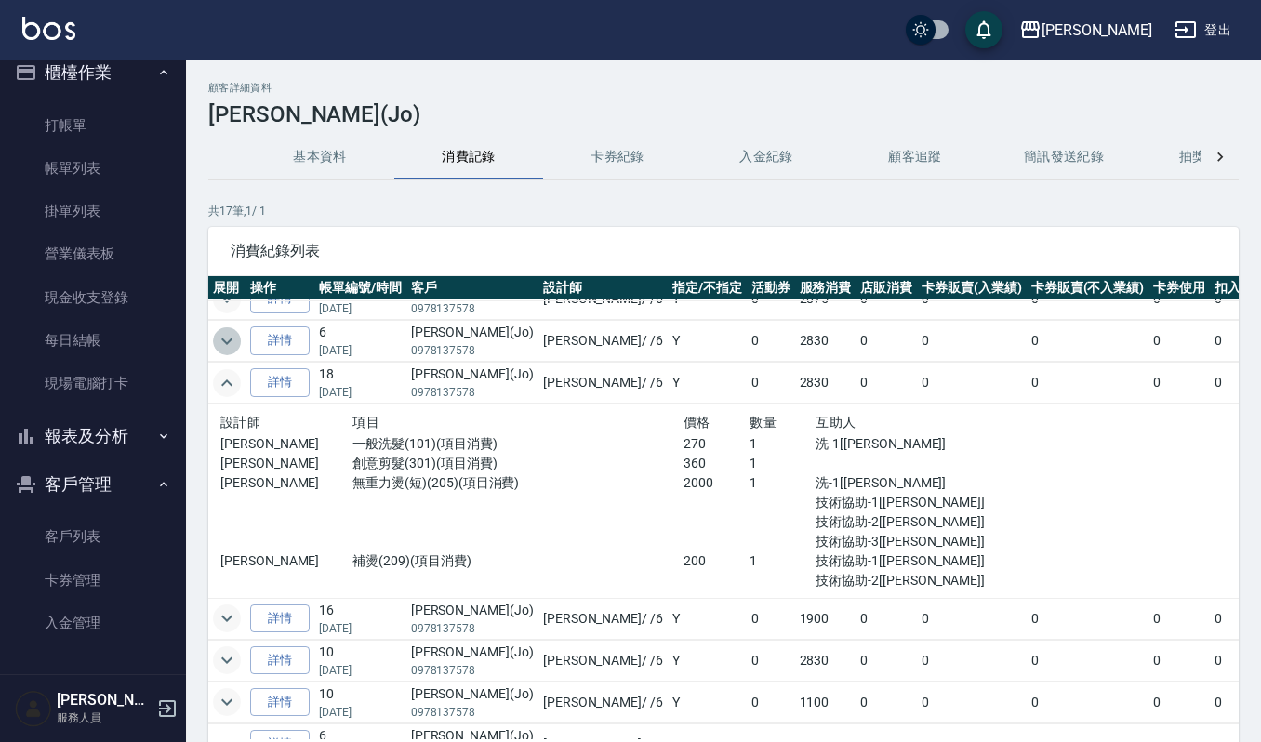
click at [227, 343] on icon "expand row" at bounding box center [227, 341] width 22 height 22
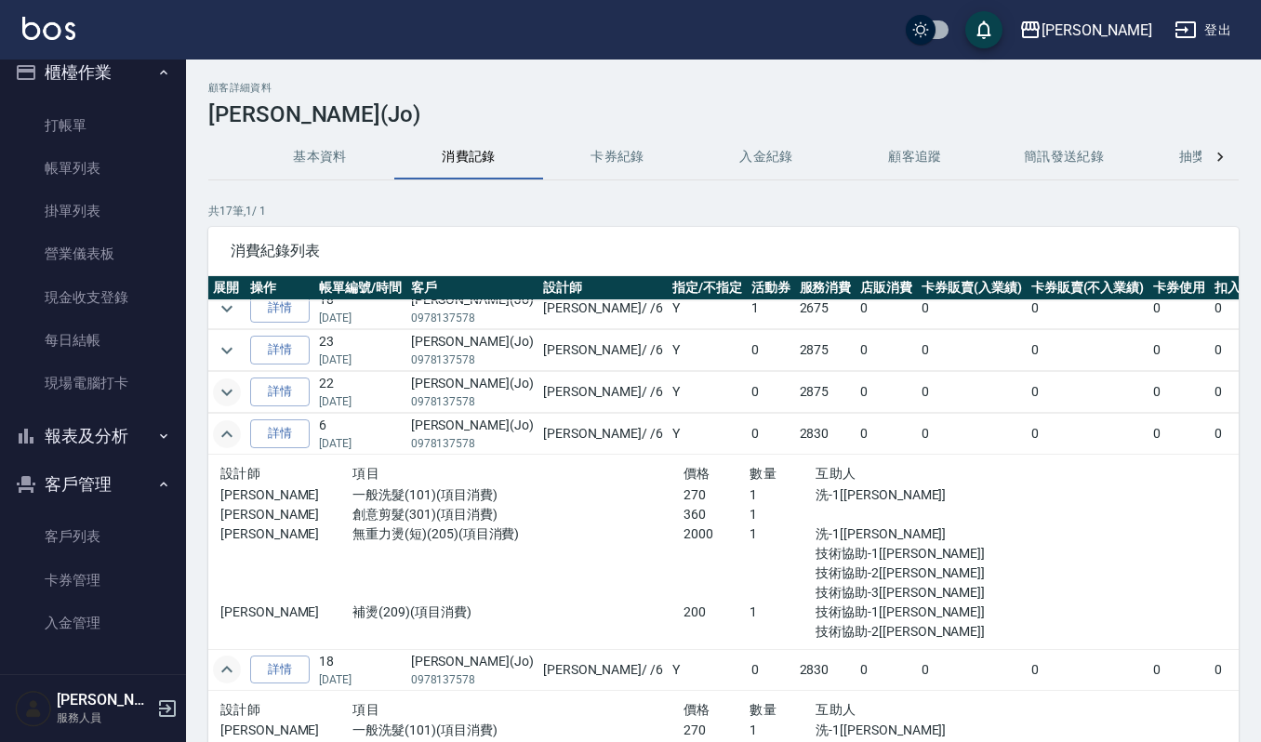
scroll to position [0, 0]
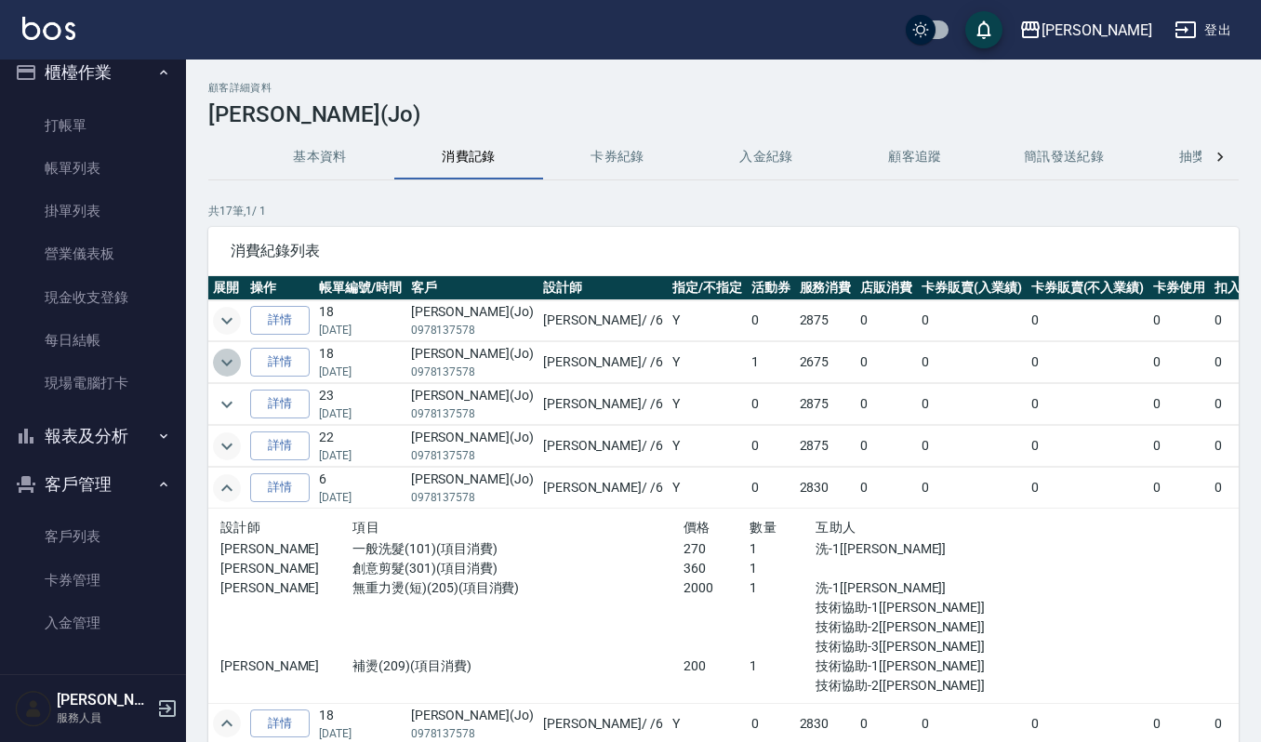
click at [232, 363] on icon "expand row" at bounding box center [227, 363] width 22 height 22
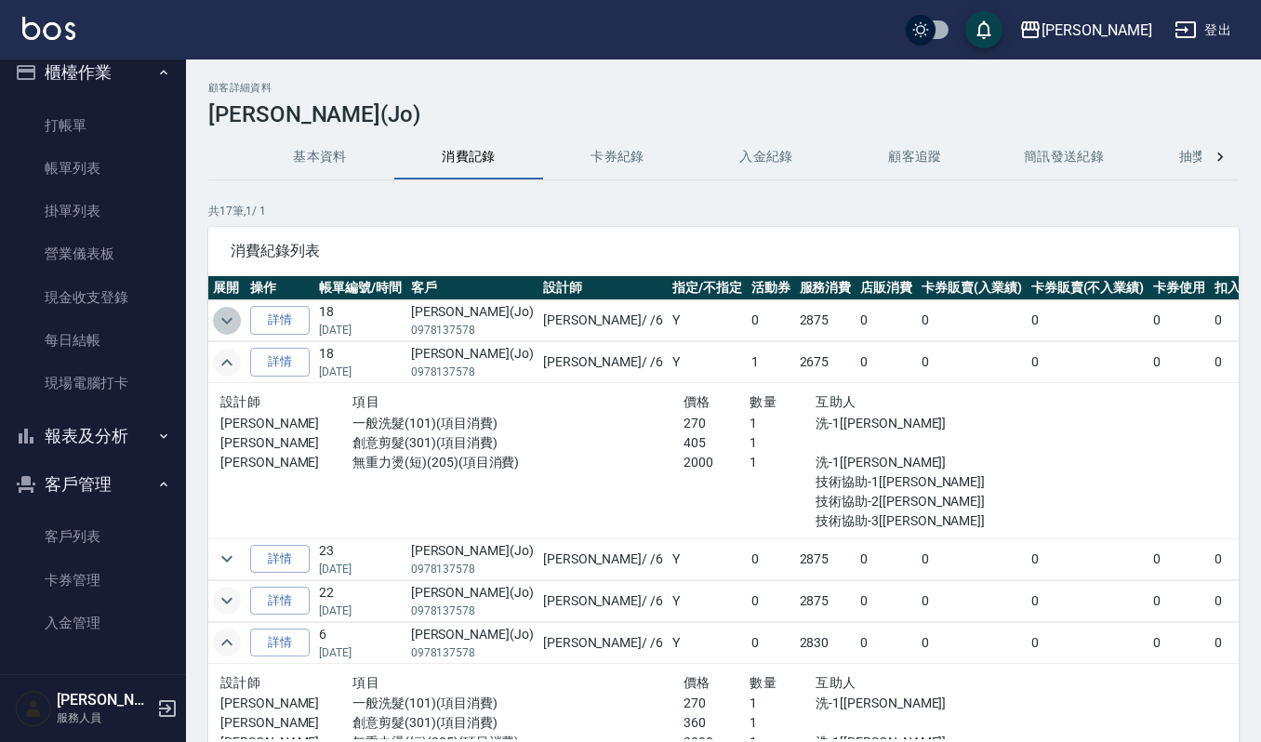
click at [231, 322] on icon "expand row" at bounding box center [227, 321] width 22 height 22
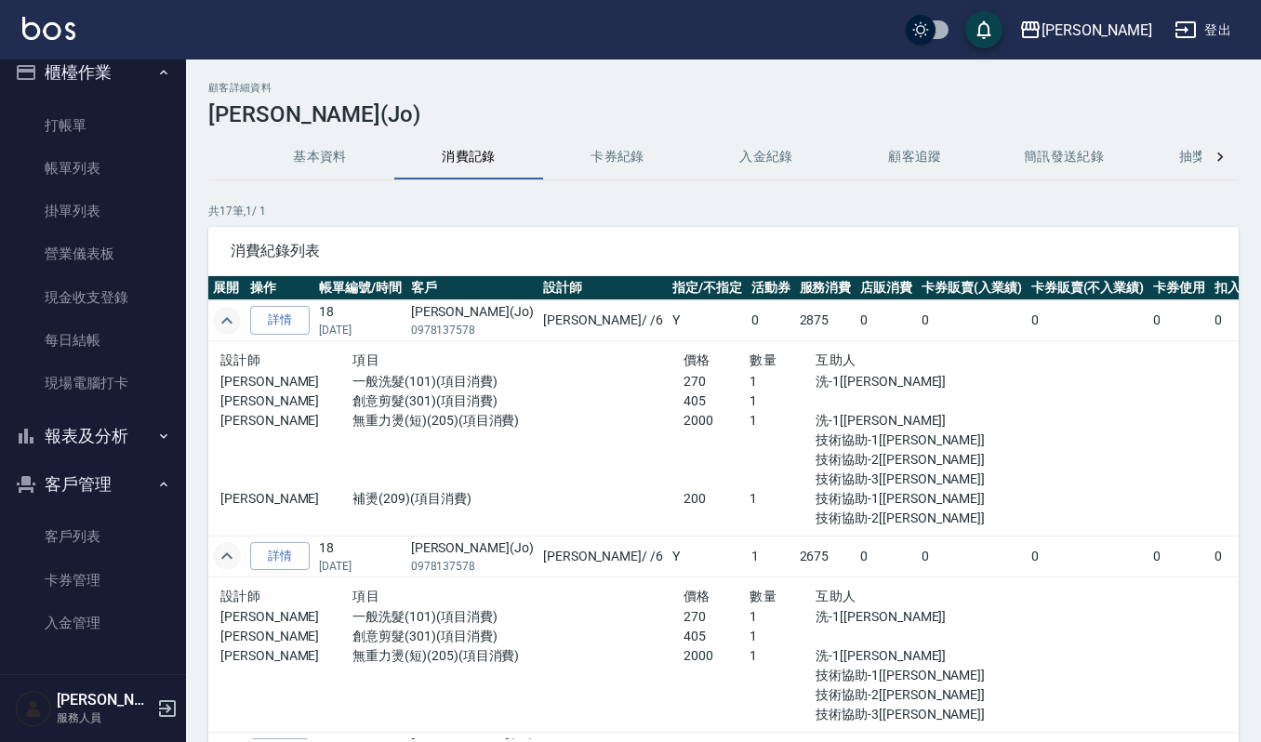
click at [231, 322] on icon "expand row" at bounding box center [226, 320] width 11 height 7
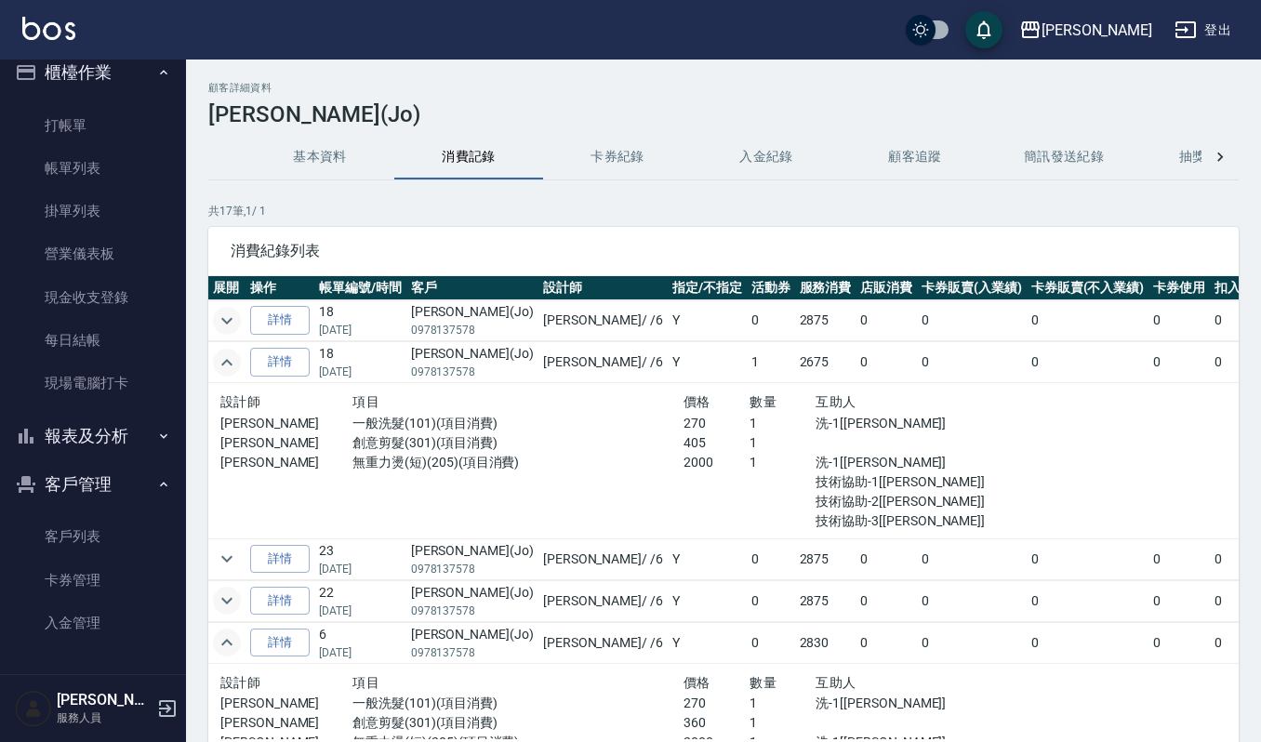
click at [228, 359] on icon "expand row" at bounding box center [227, 363] width 22 height 22
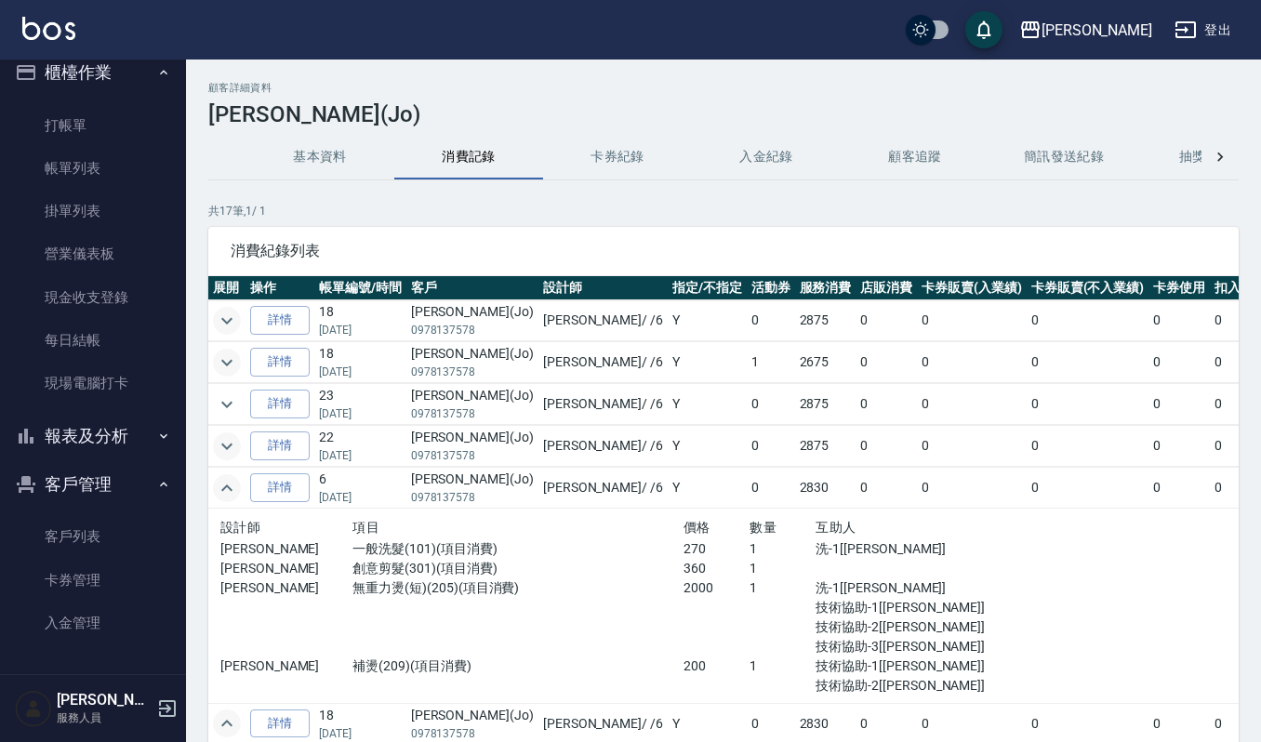
click at [233, 317] on icon "expand row" at bounding box center [227, 321] width 22 height 22
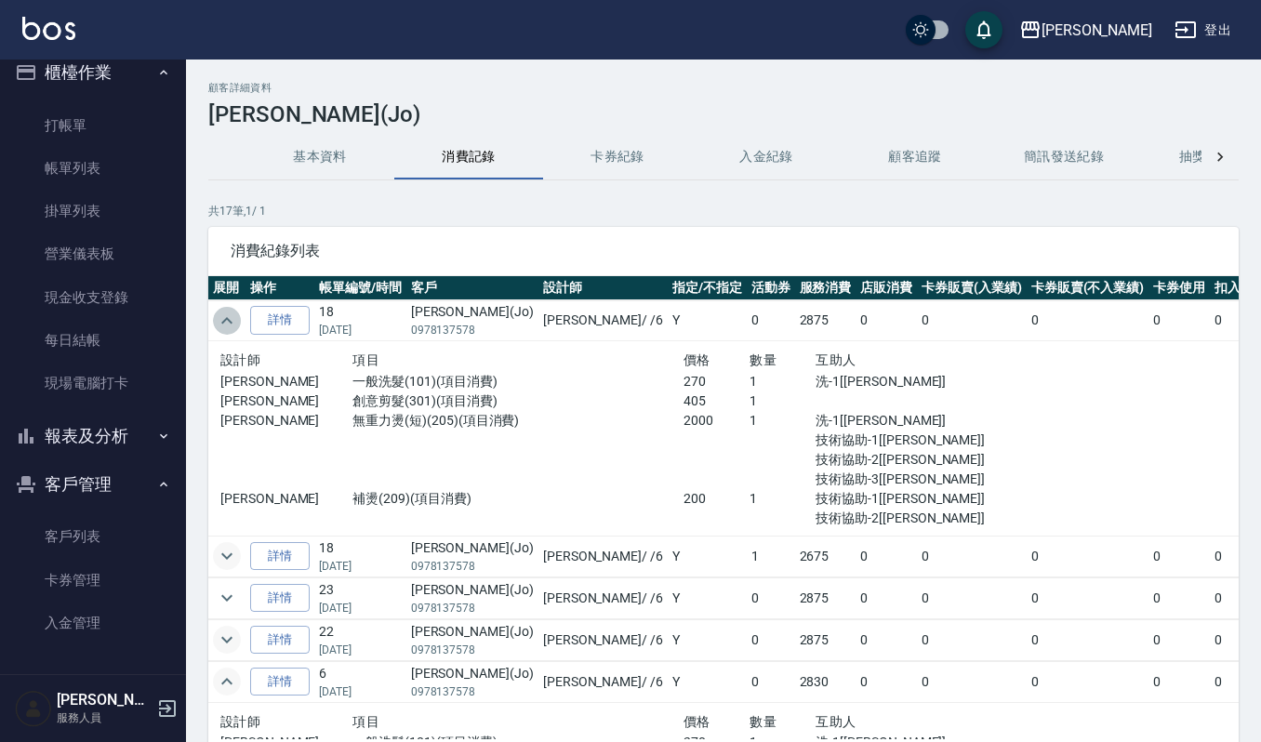
click at [232, 317] on icon "expand row" at bounding box center [227, 321] width 22 height 22
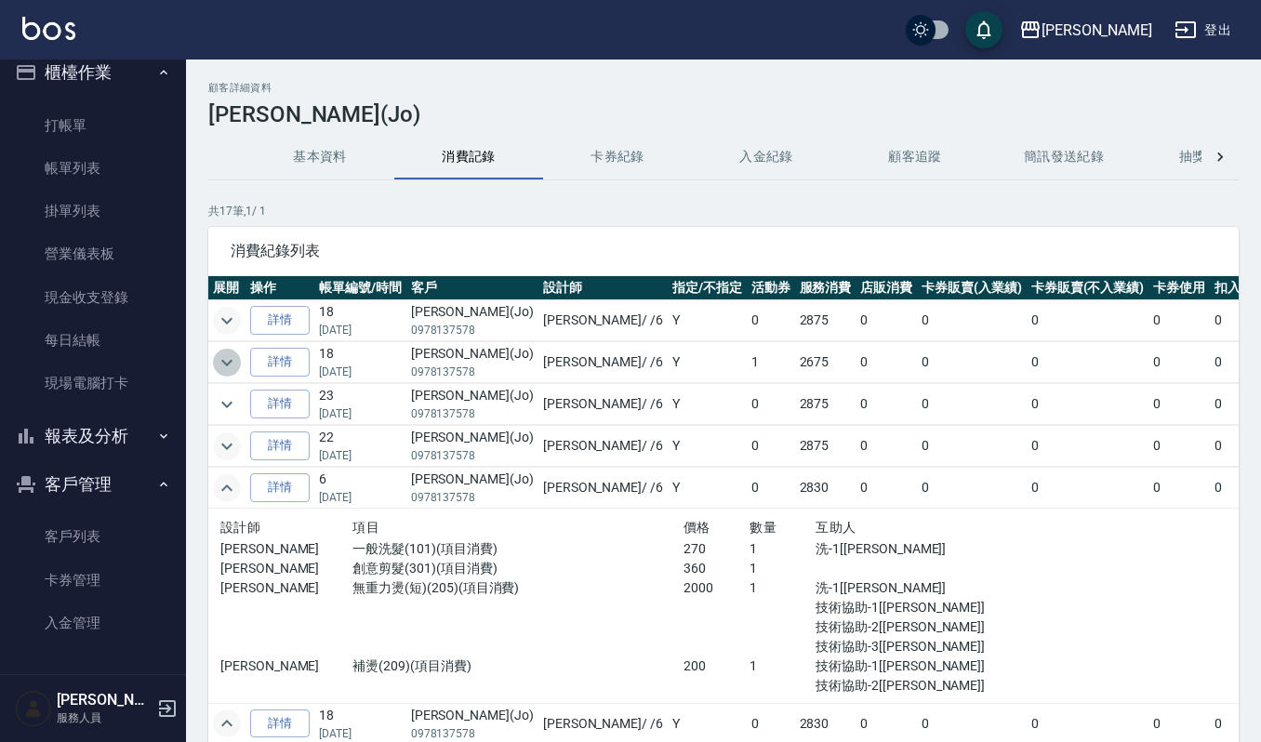
click at [236, 365] on icon "expand row" at bounding box center [227, 363] width 22 height 22
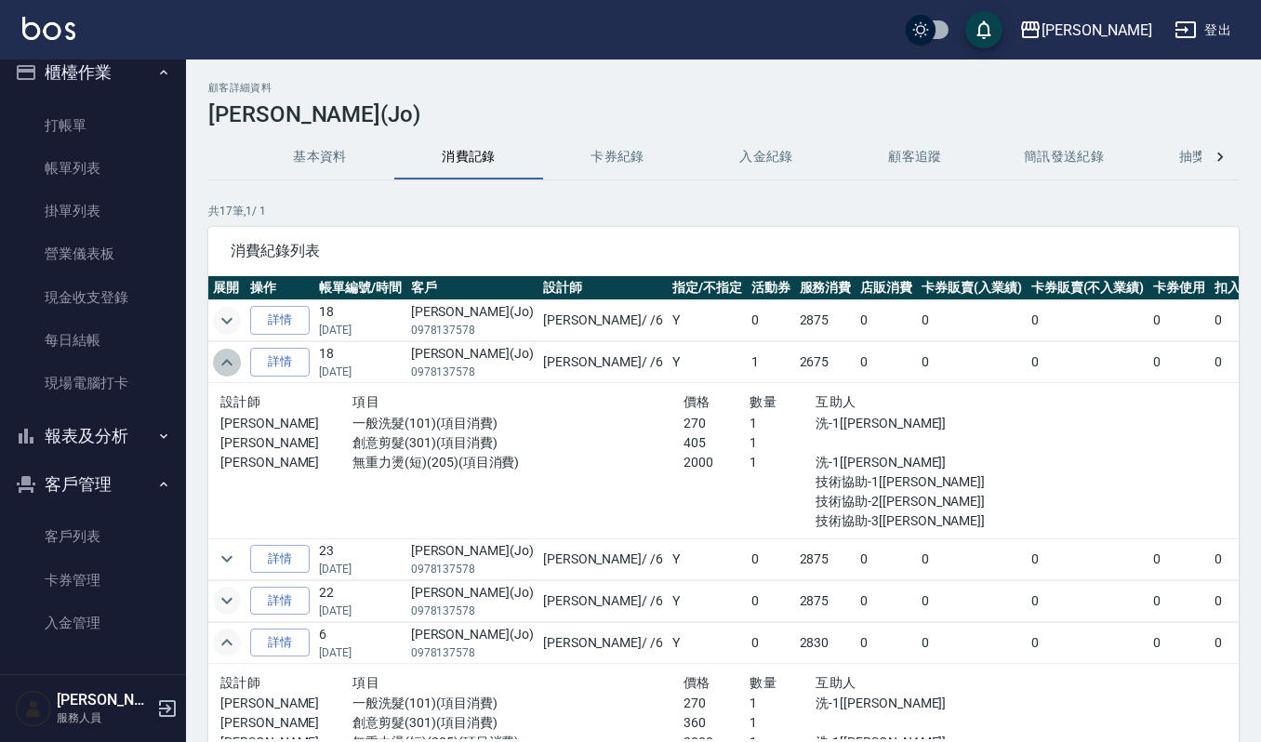
click at [236, 365] on icon "expand row" at bounding box center [227, 363] width 22 height 22
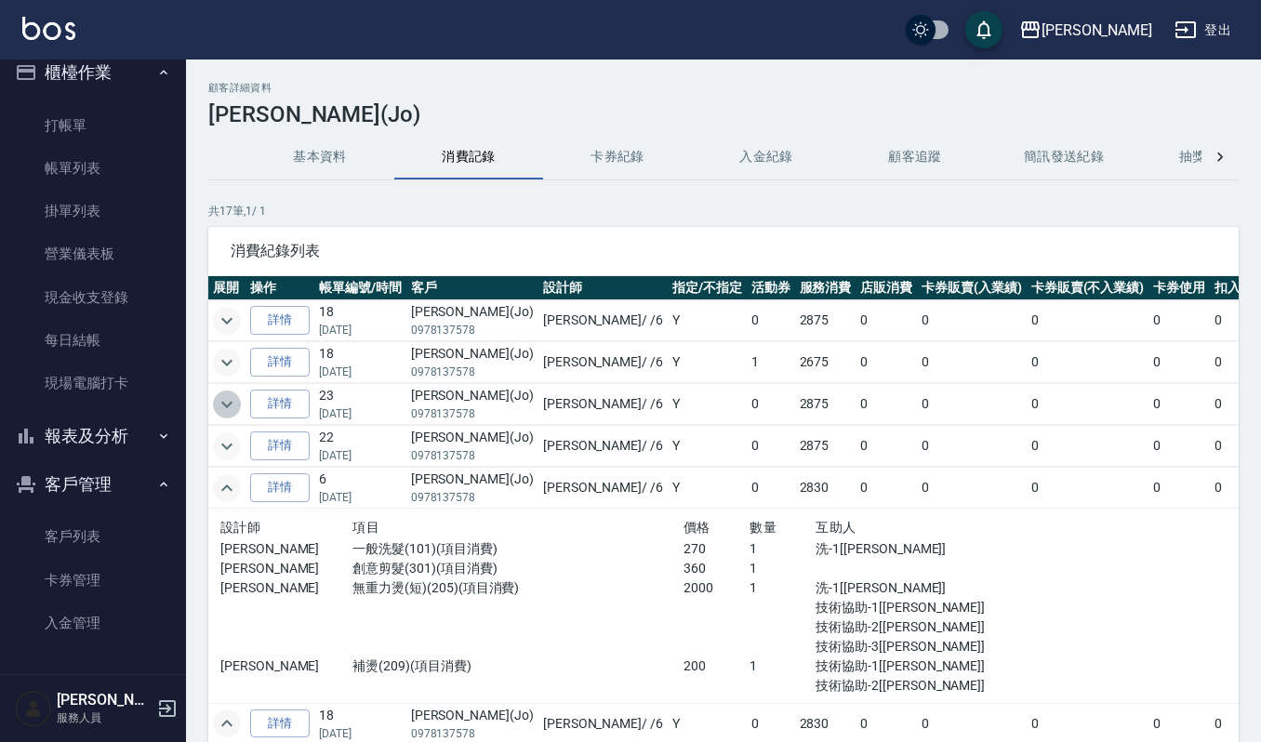
click at [229, 410] on icon "expand row" at bounding box center [227, 404] width 22 height 22
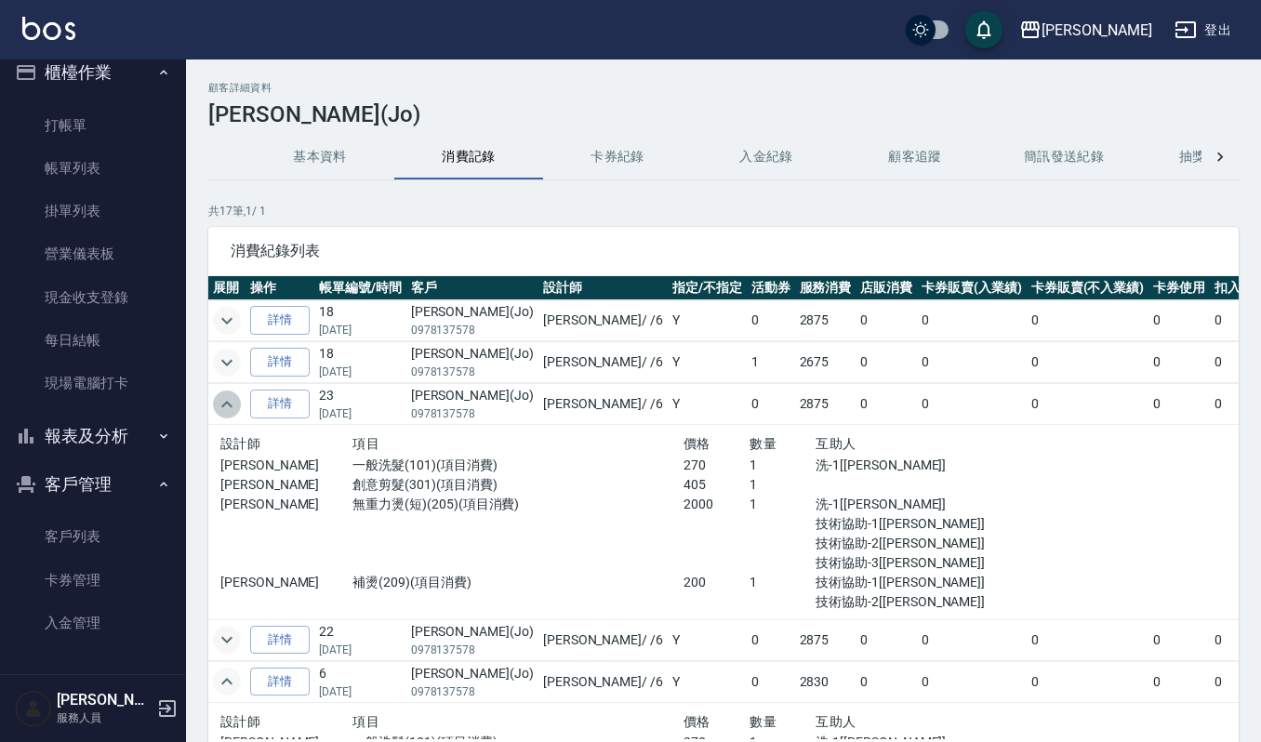
click at [229, 410] on icon "expand row" at bounding box center [227, 404] width 22 height 22
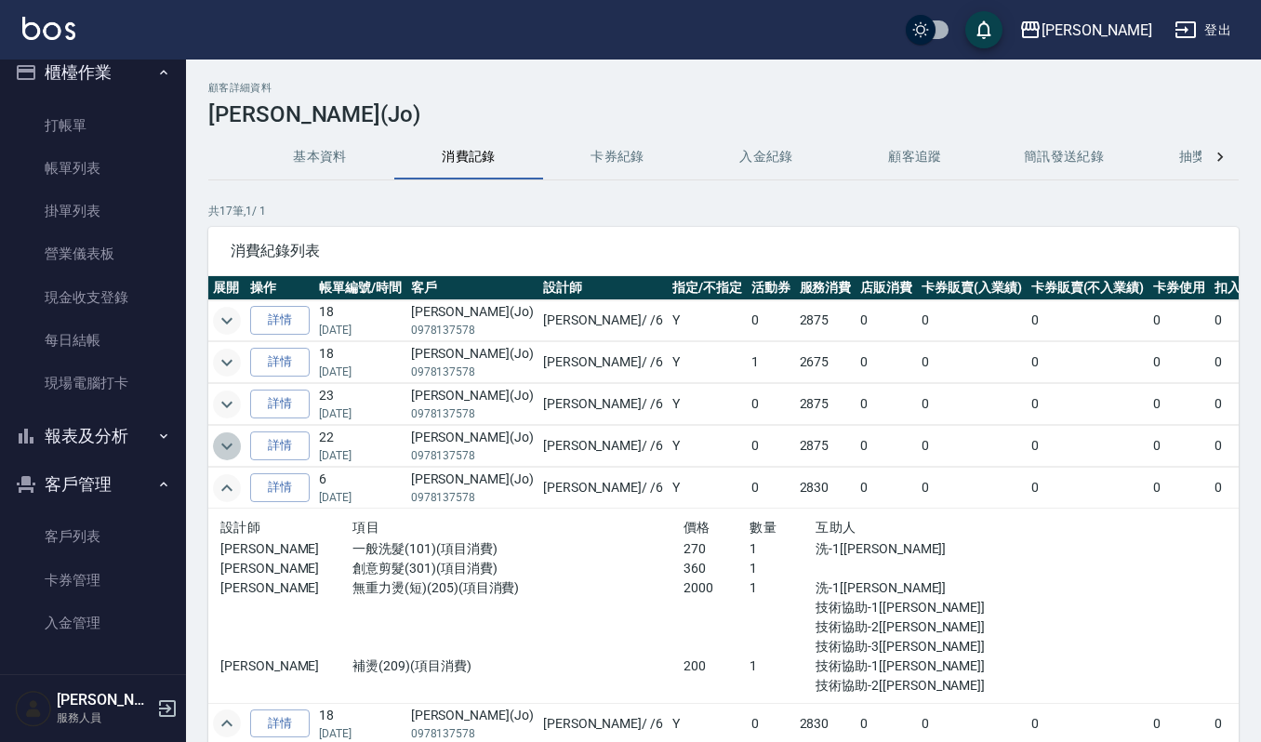
click at [220, 444] on icon "expand row" at bounding box center [227, 446] width 22 height 22
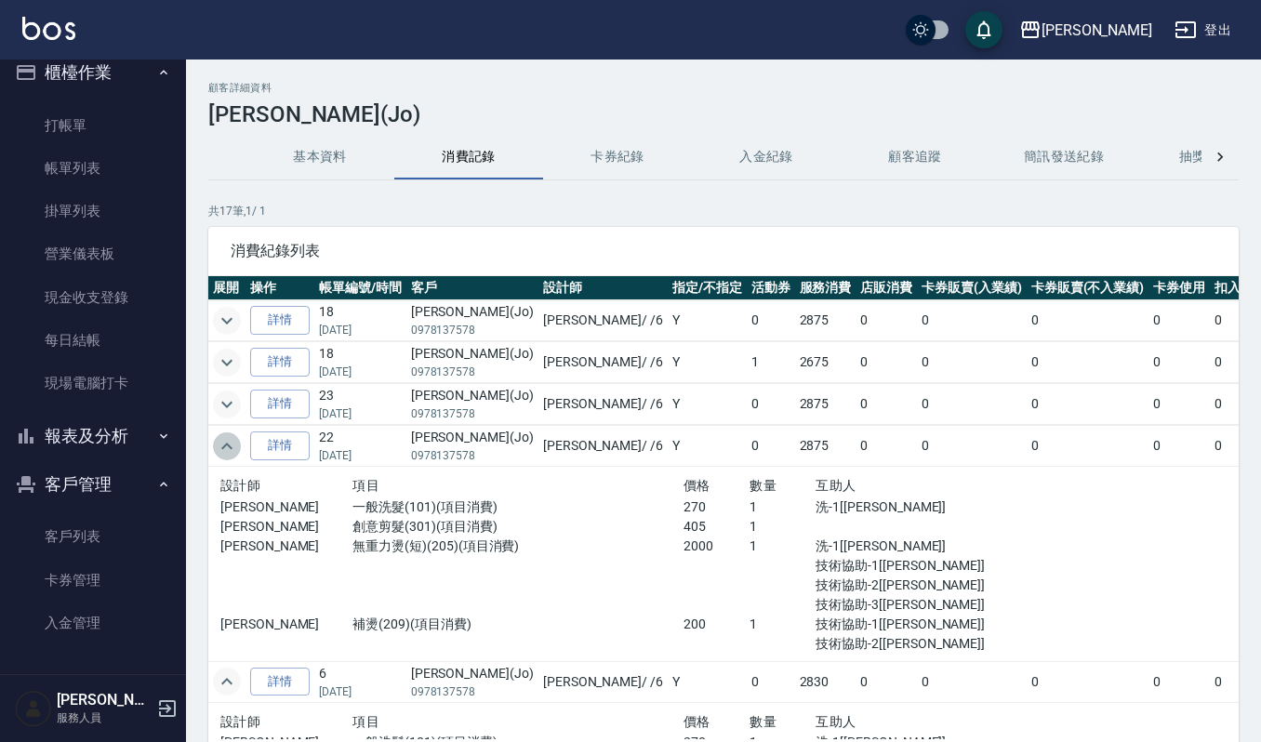
click at [220, 444] on icon "expand row" at bounding box center [227, 446] width 22 height 22
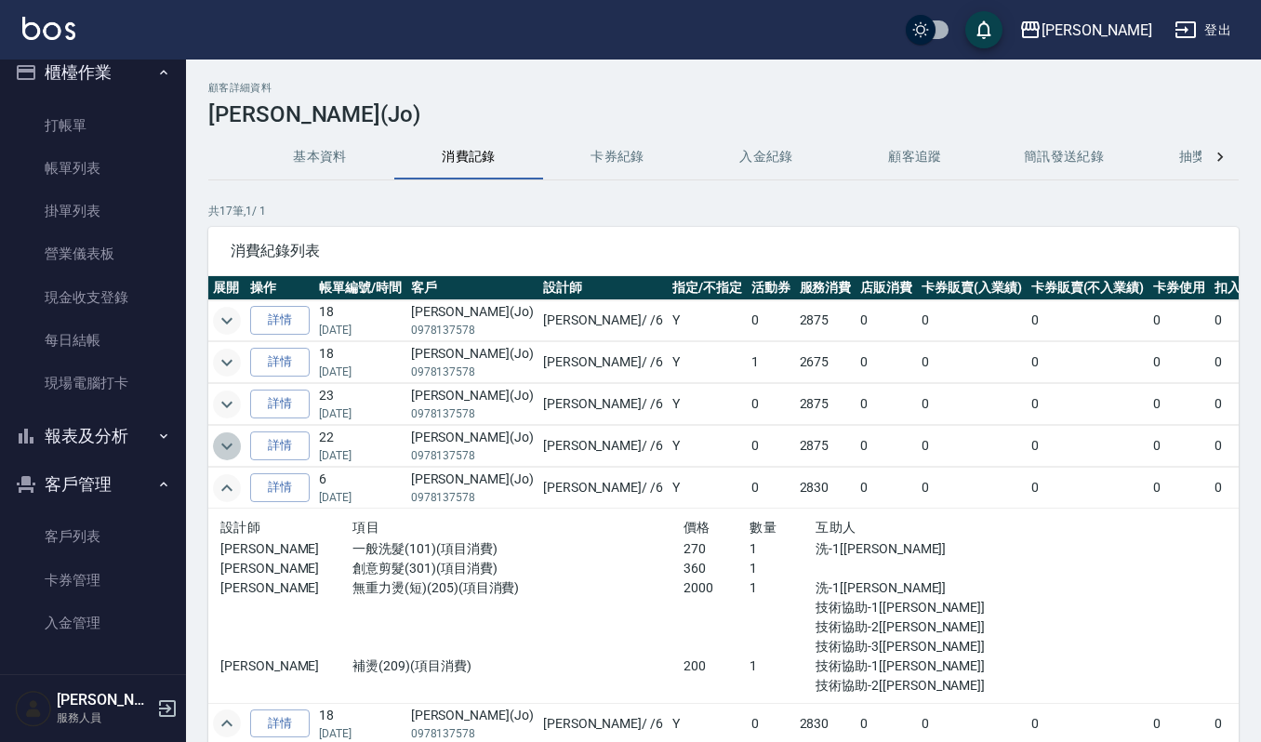
click at [220, 444] on icon "expand row" at bounding box center [227, 446] width 22 height 22
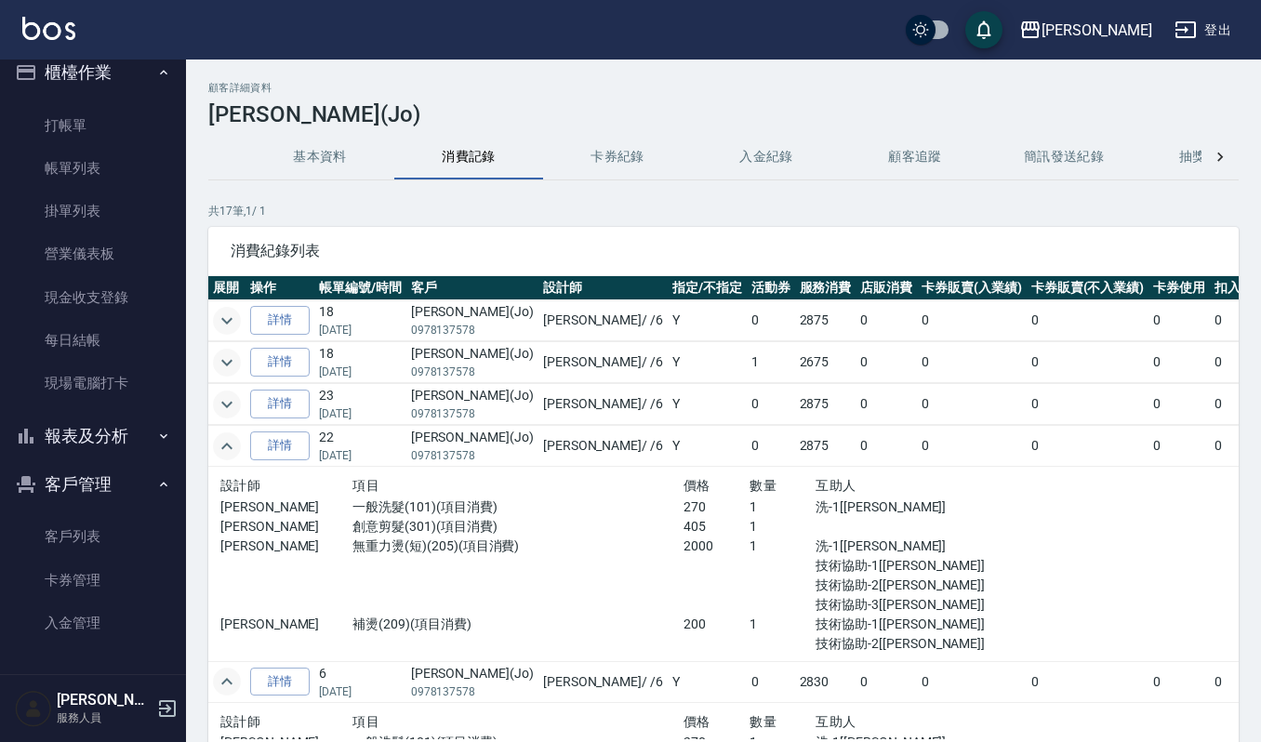
click at [220, 444] on icon "expand row" at bounding box center [227, 446] width 22 height 22
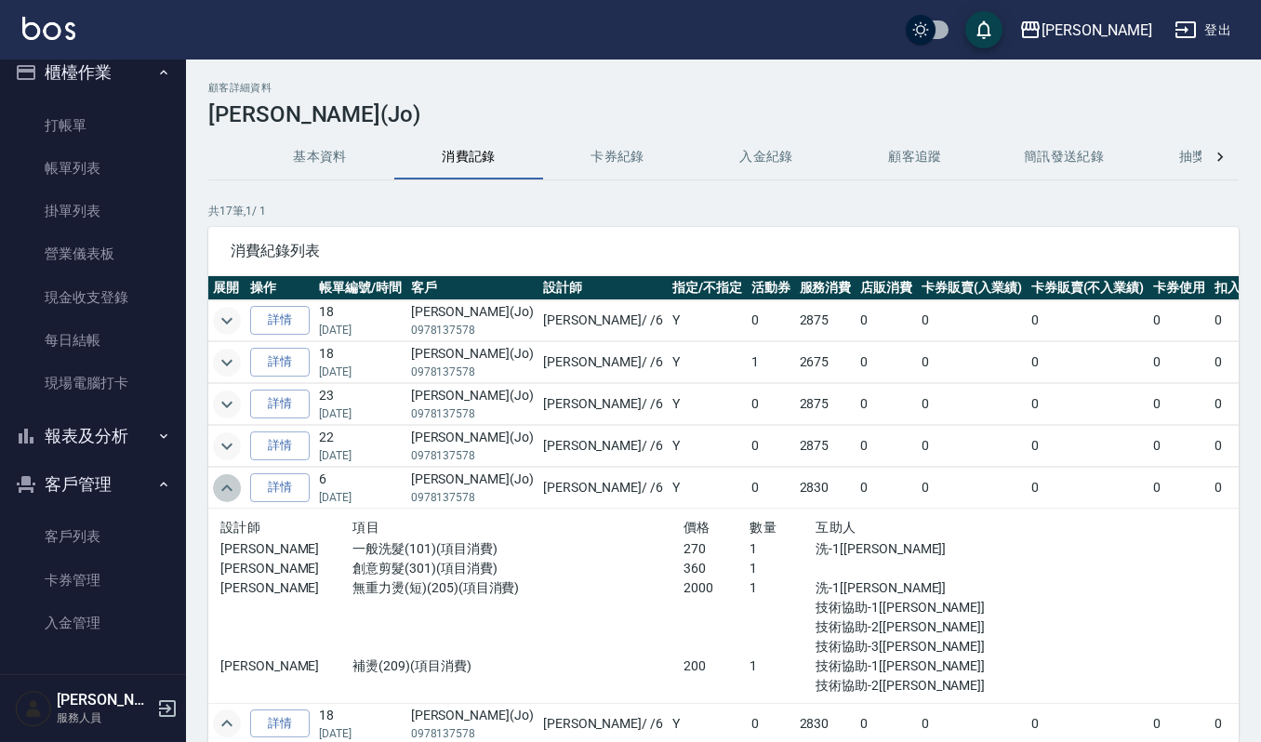
click at [232, 499] on icon "expand row" at bounding box center [227, 488] width 22 height 22
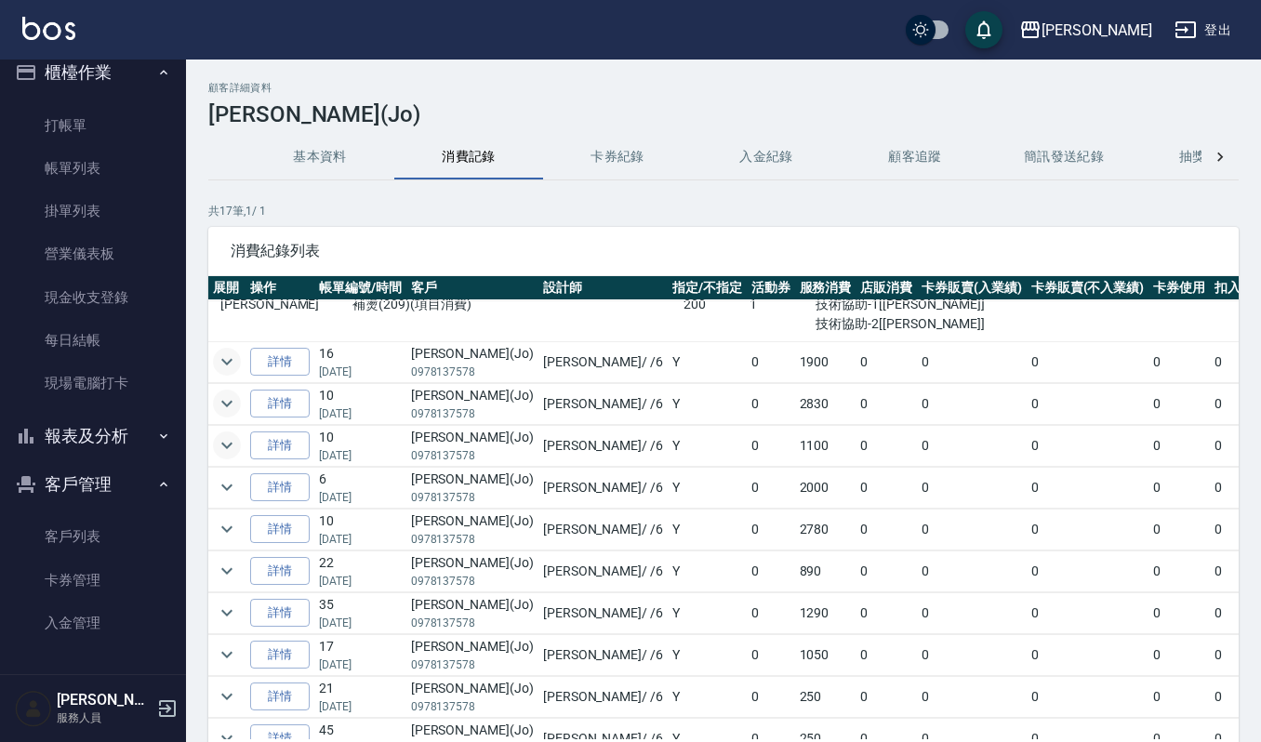
scroll to position [411, 0]
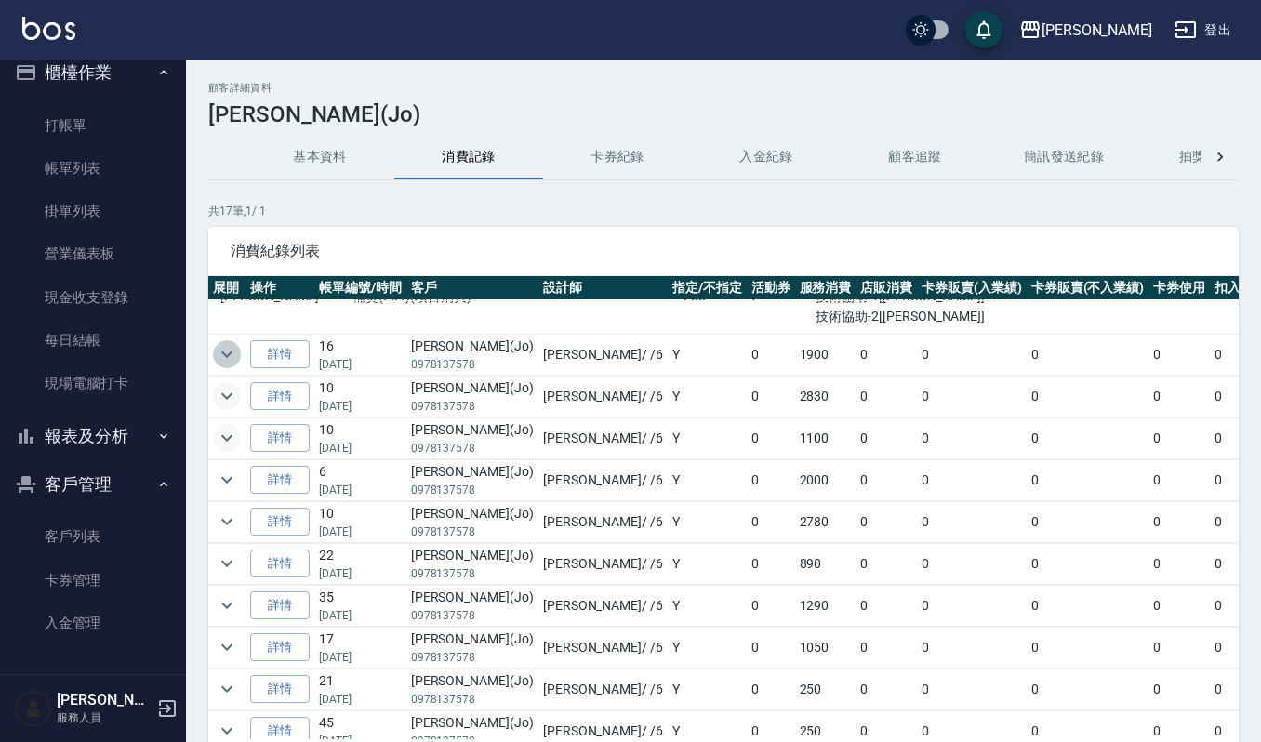
click at [228, 358] on icon "expand row" at bounding box center [226, 355] width 11 height 7
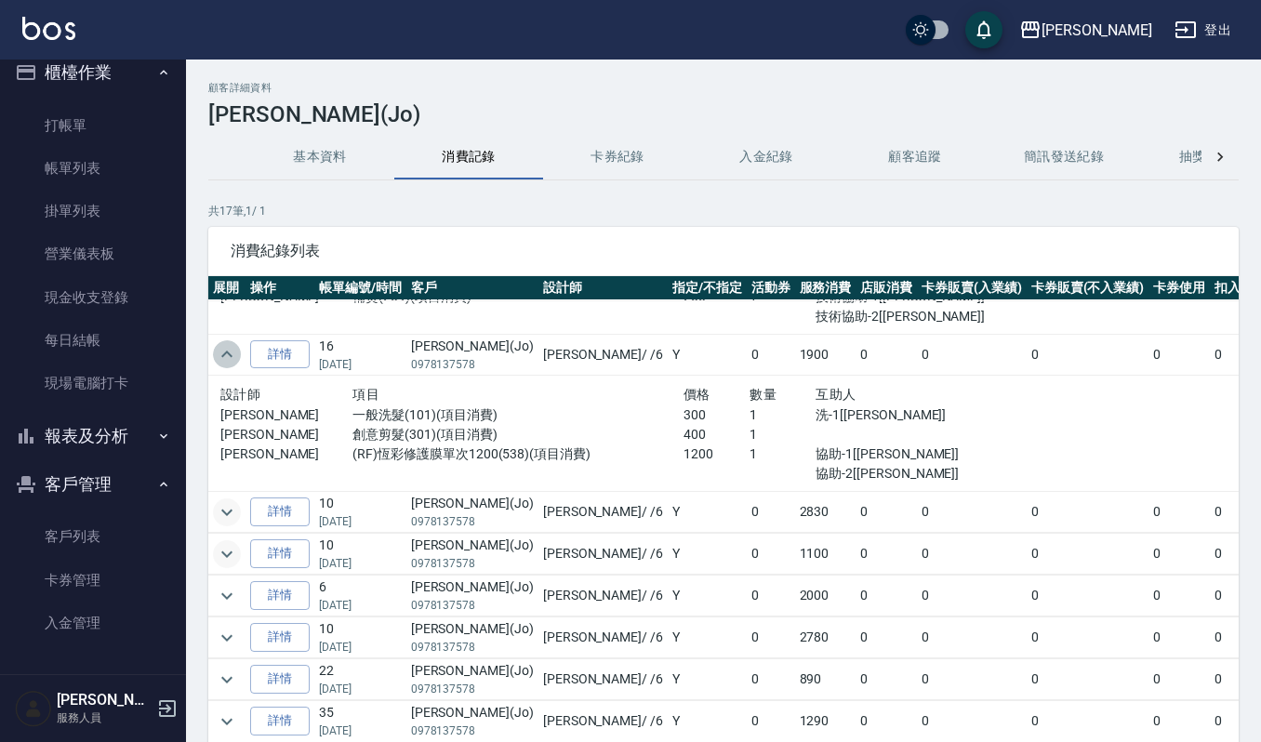
click at [228, 357] on icon "expand row" at bounding box center [226, 354] width 11 height 7
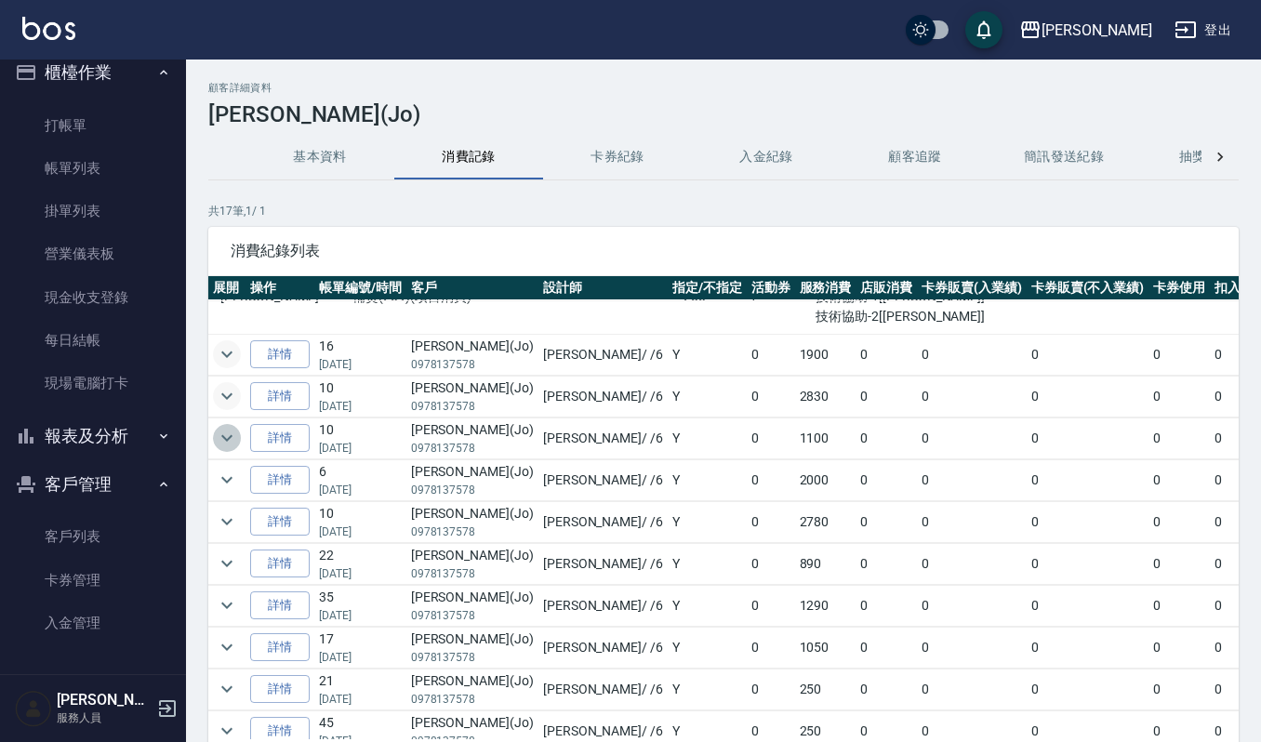
click at [234, 445] on icon "expand row" at bounding box center [227, 438] width 22 height 22
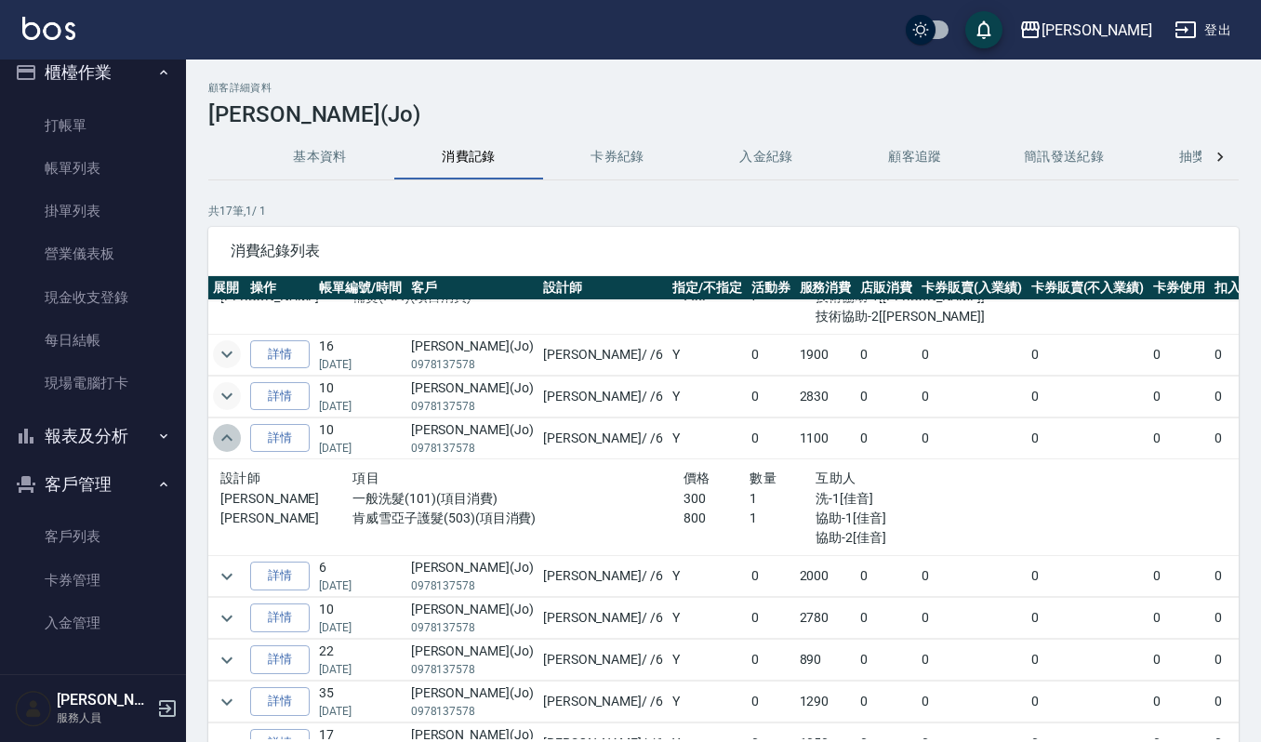
click at [234, 445] on icon "expand row" at bounding box center [227, 438] width 22 height 22
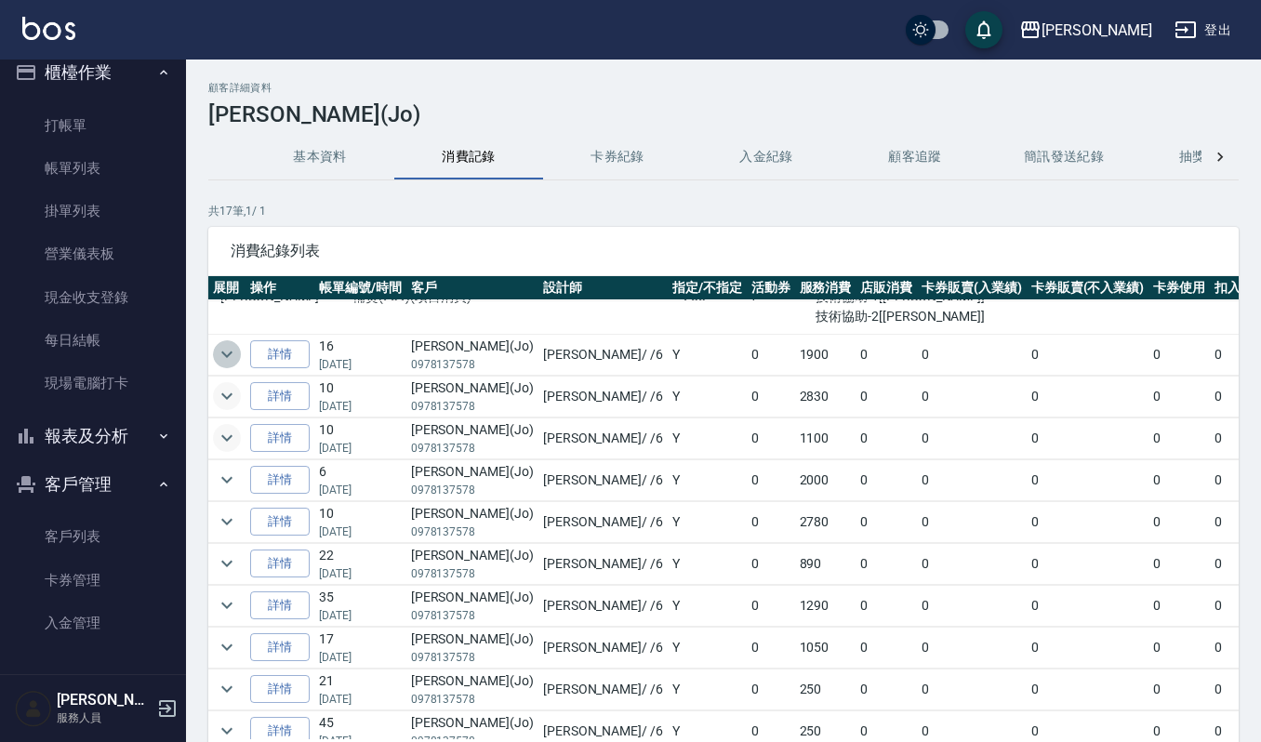
click at [234, 357] on icon "expand row" at bounding box center [227, 354] width 22 height 22
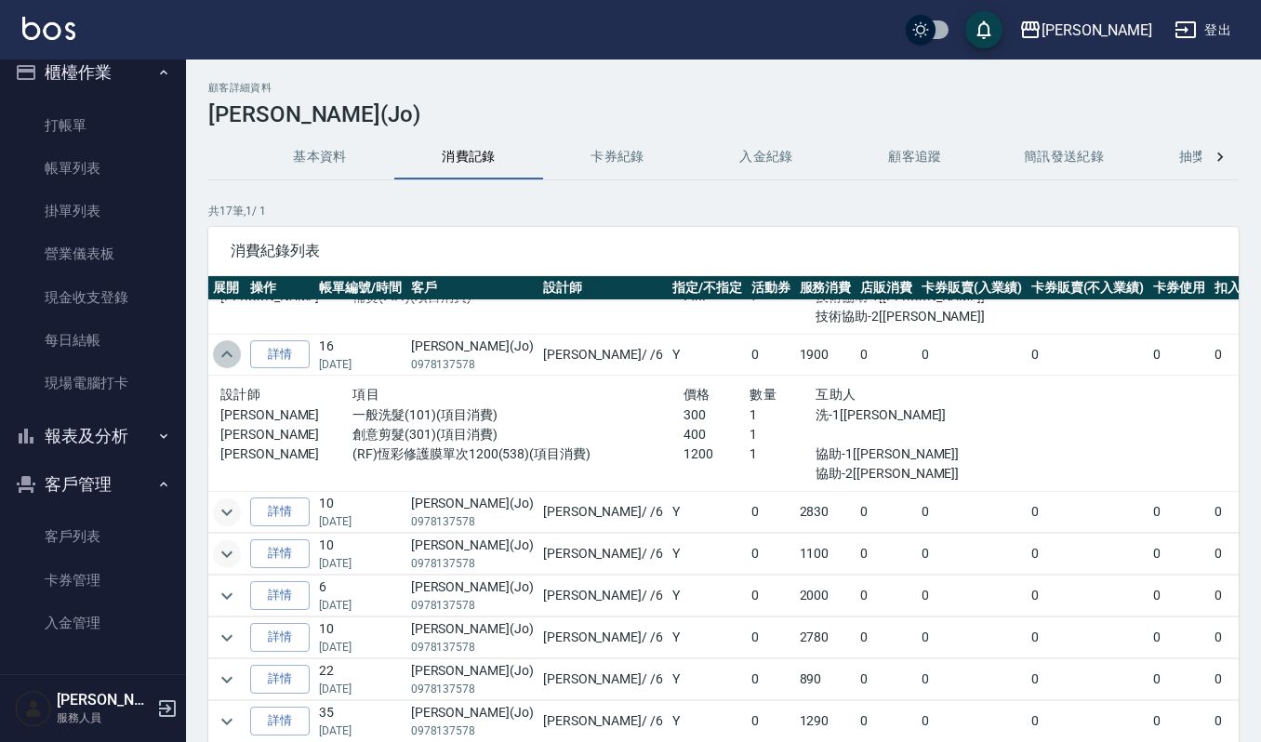
click at [234, 357] on icon "expand row" at bounding box center [227, 354] width 22 height 22
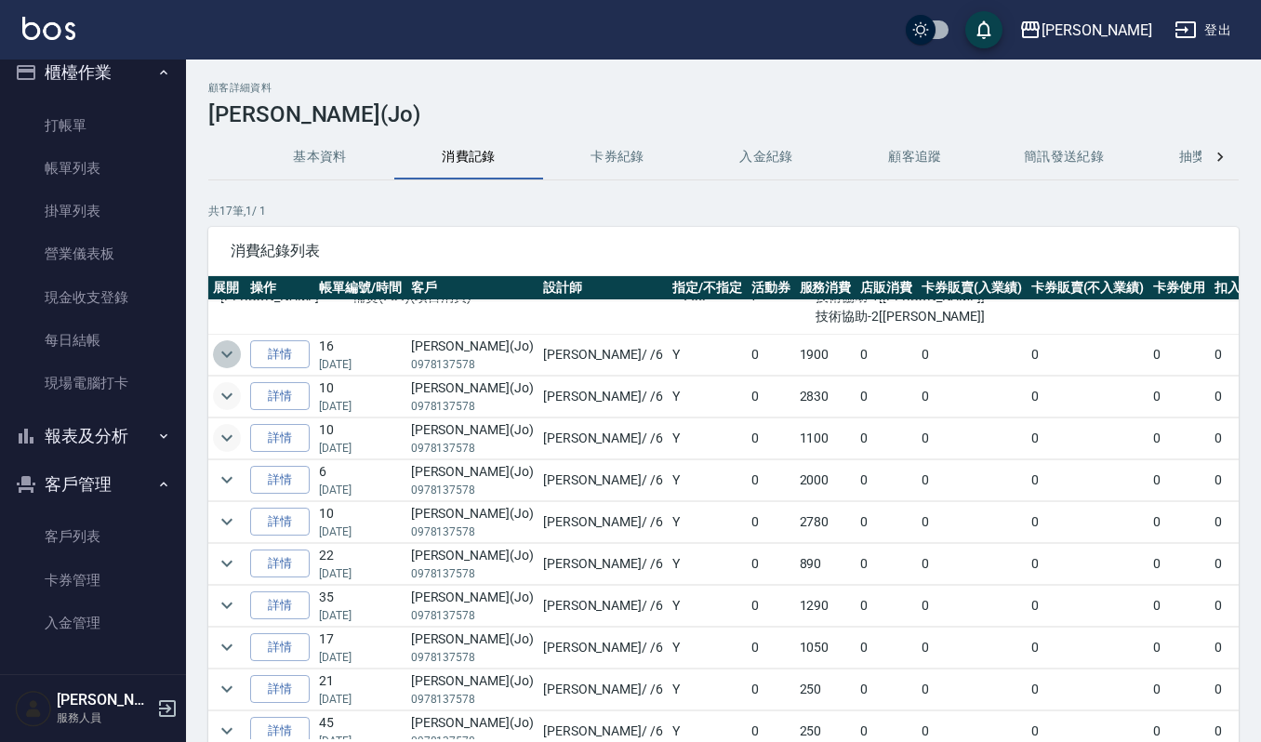
click at [234, 357] on icon "expand row" at bounding box center [227, 354] width 22 height 22
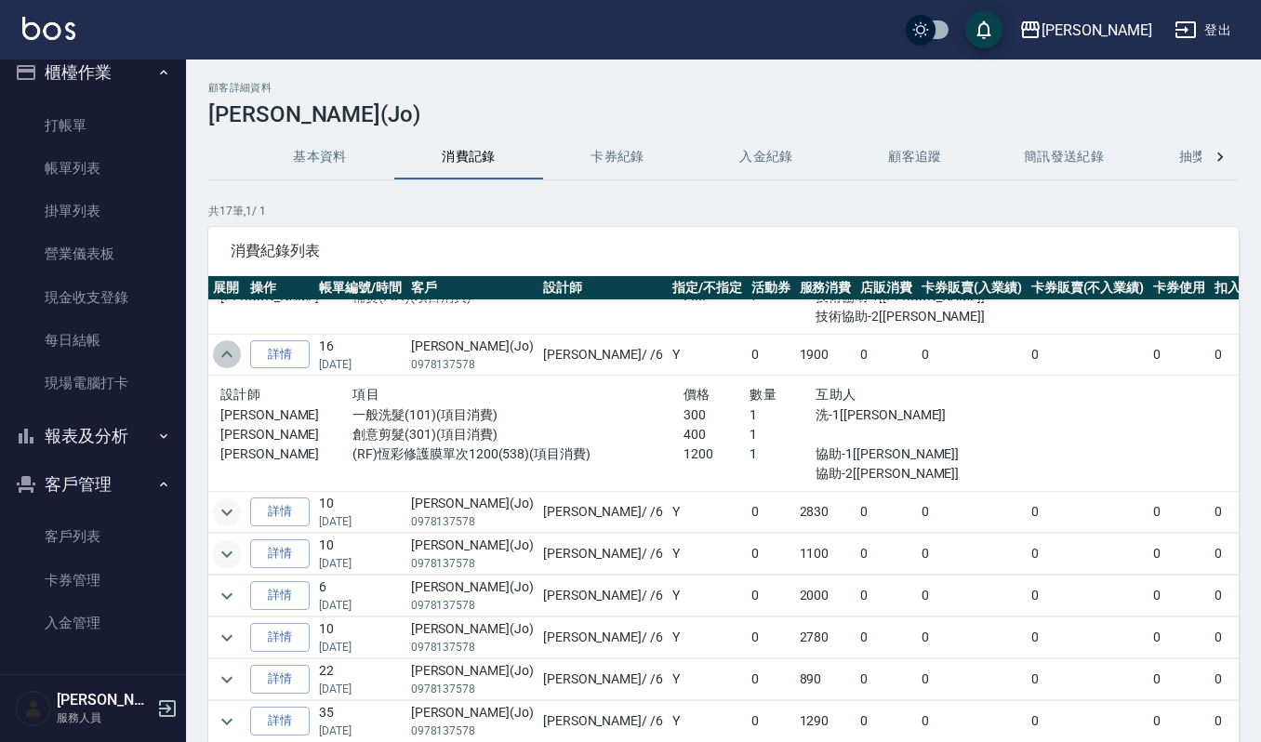
click at [234, 357] on icon "expand row" at bounding box center [227, 354] width 22 height 22
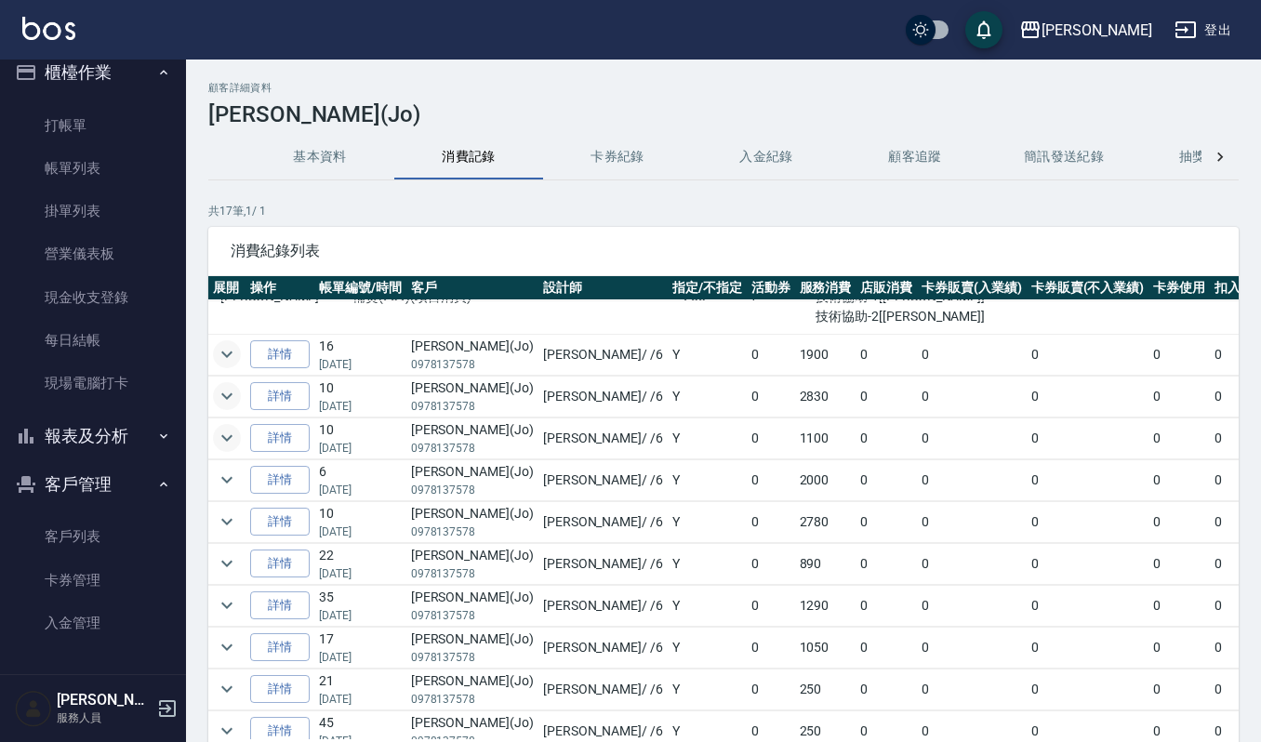
click at [232, 398] on icon "expand row" at bounding box center [227, 396] width 22 height 22
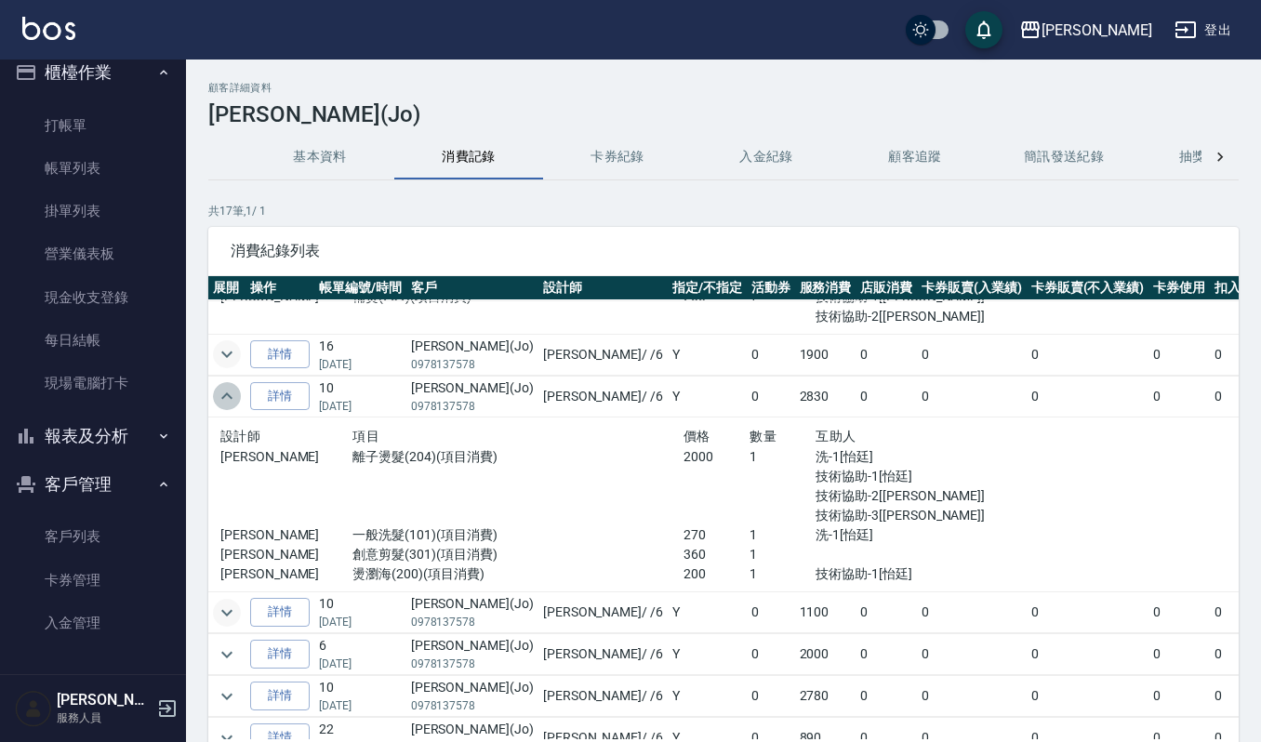
click at [232, 398] on icon "expand row" at bounding box center [227, 396] width 22 height 22
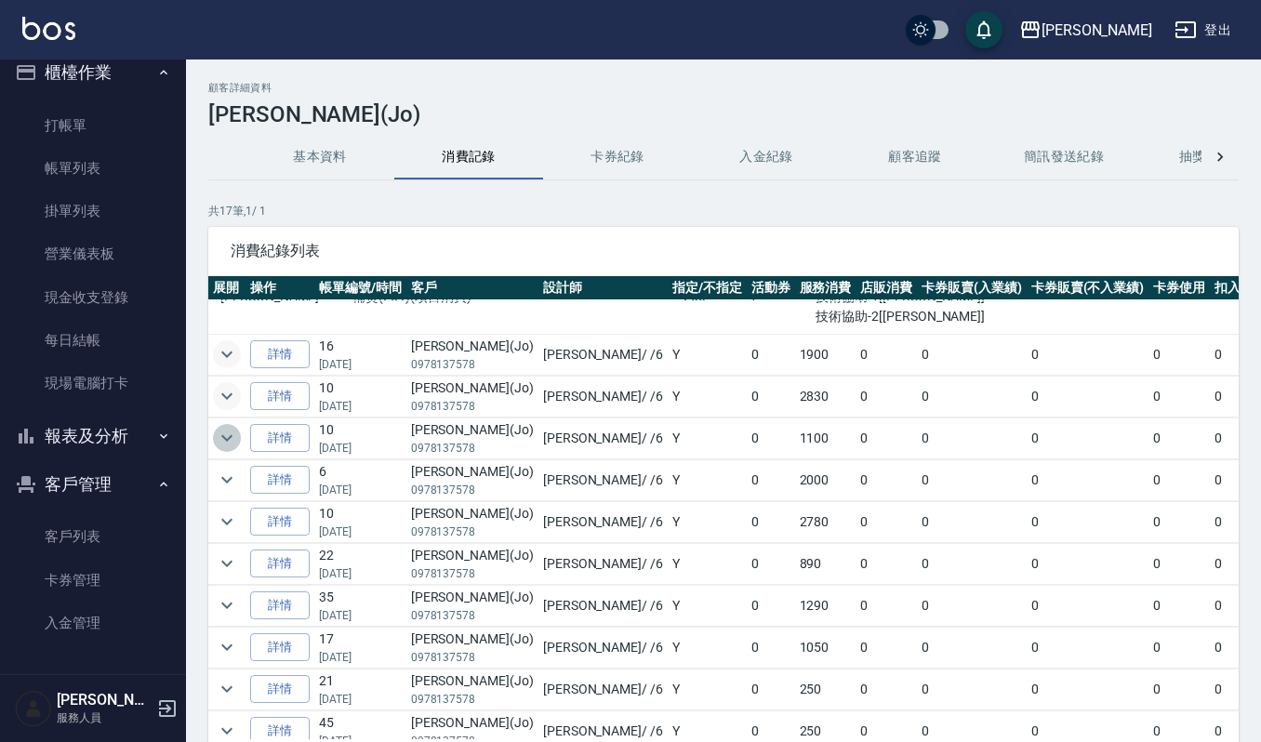
click at [229, 442] on icon "expand row" at bounding box center [226, 438] width 11 height 7
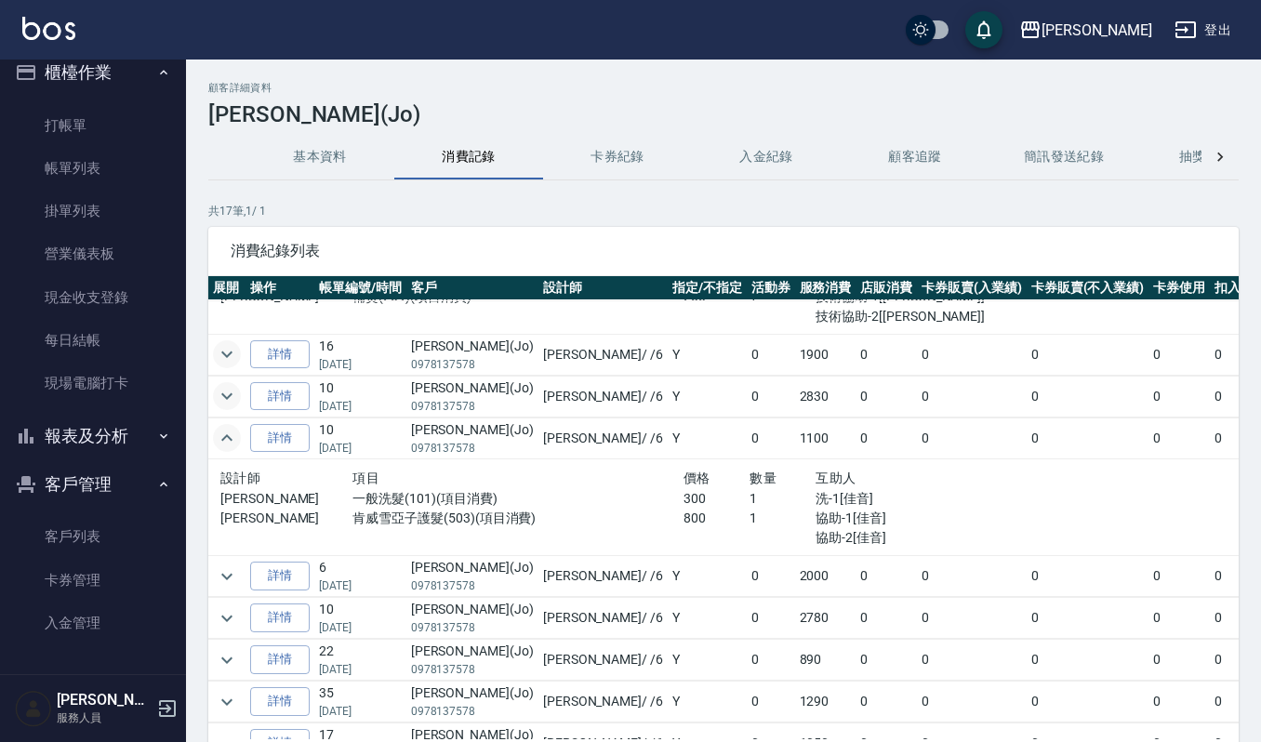
click at [229, 441] on icon "expand row" at bounding box center [226, 437] width 11 height 7
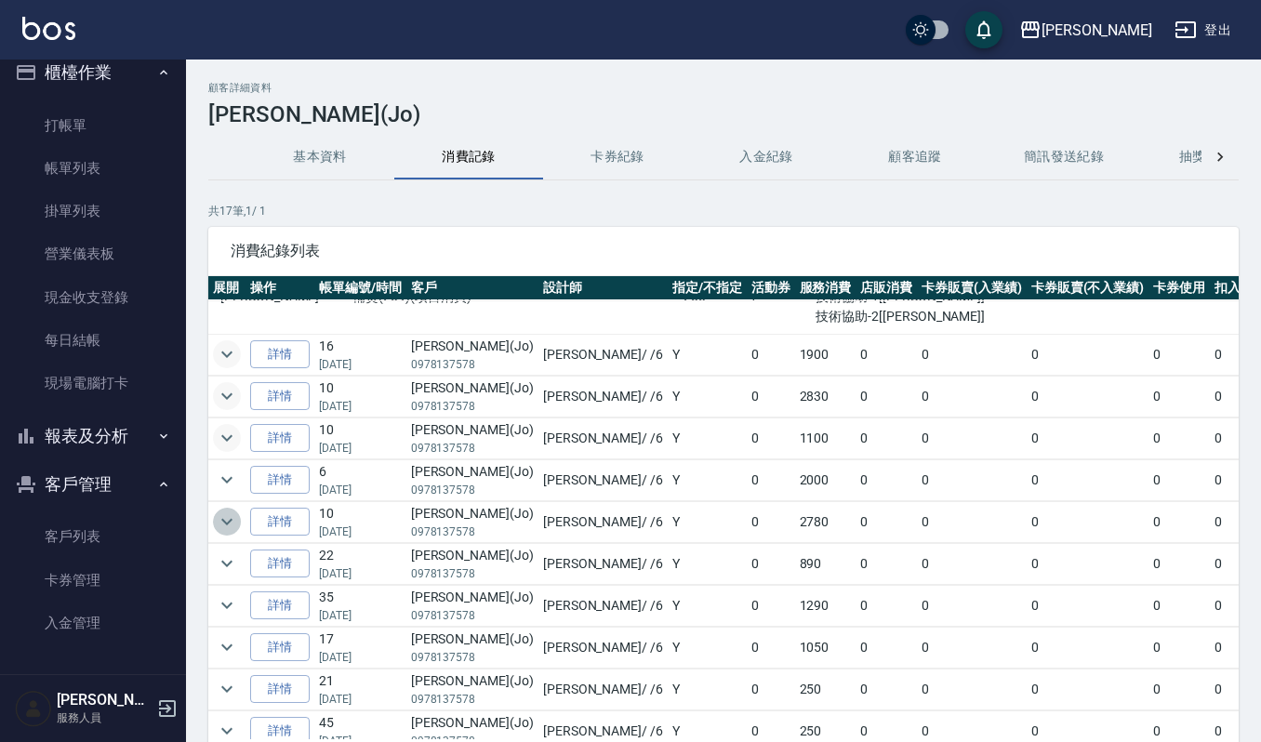
click at [227, 533] on icon "expand row" at bounding box center [227, 522] width 22 height 22
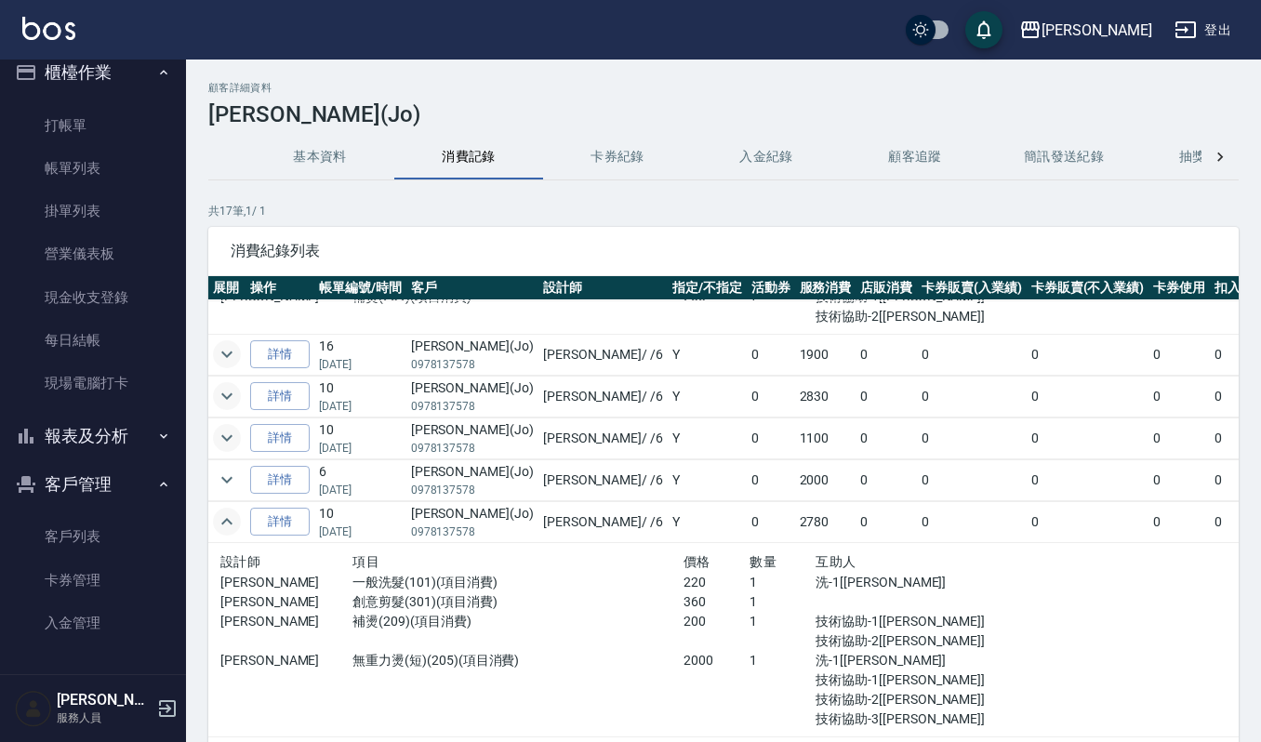
click at [1239, 329] on div "顧客詳細資料 [PERSON_NAME](Jo) 基本資料 消費記錄 卡券紀錄 入金紀錄 顧客追蹤 簡訊發送紀錄 抽獎券紀錄 共 17 筆, 1 / 1 消費…" at bounding box center [723, 464] width 1075 height 765
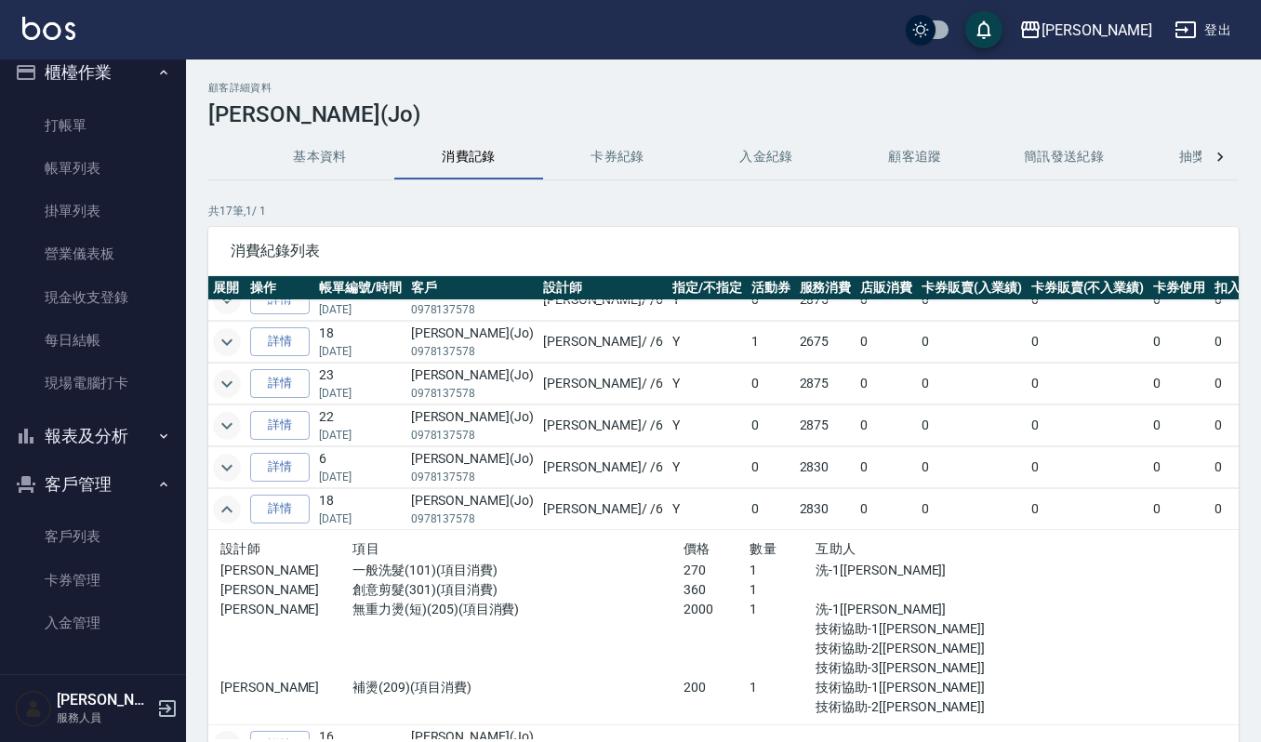
scroll to position [0, 0]
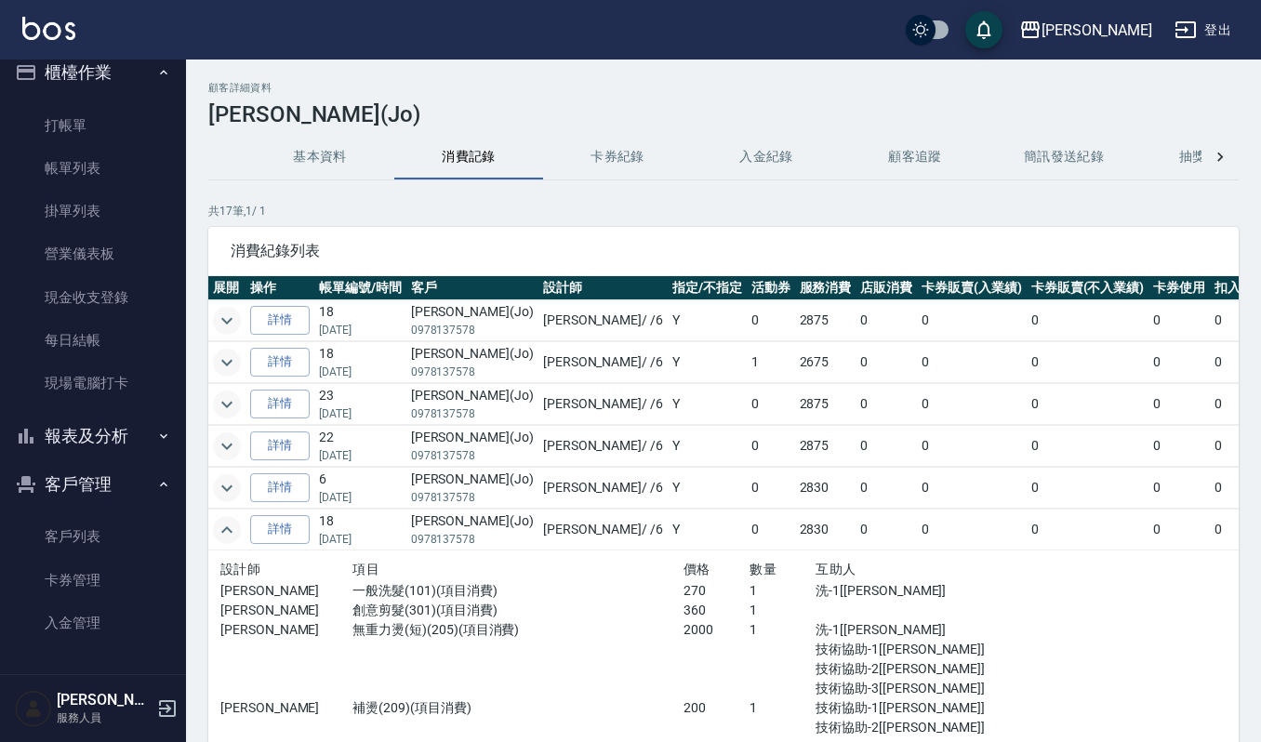
click at [223, 538] on icon "expand row" at bounding box center [227, 530] width 22 height 22
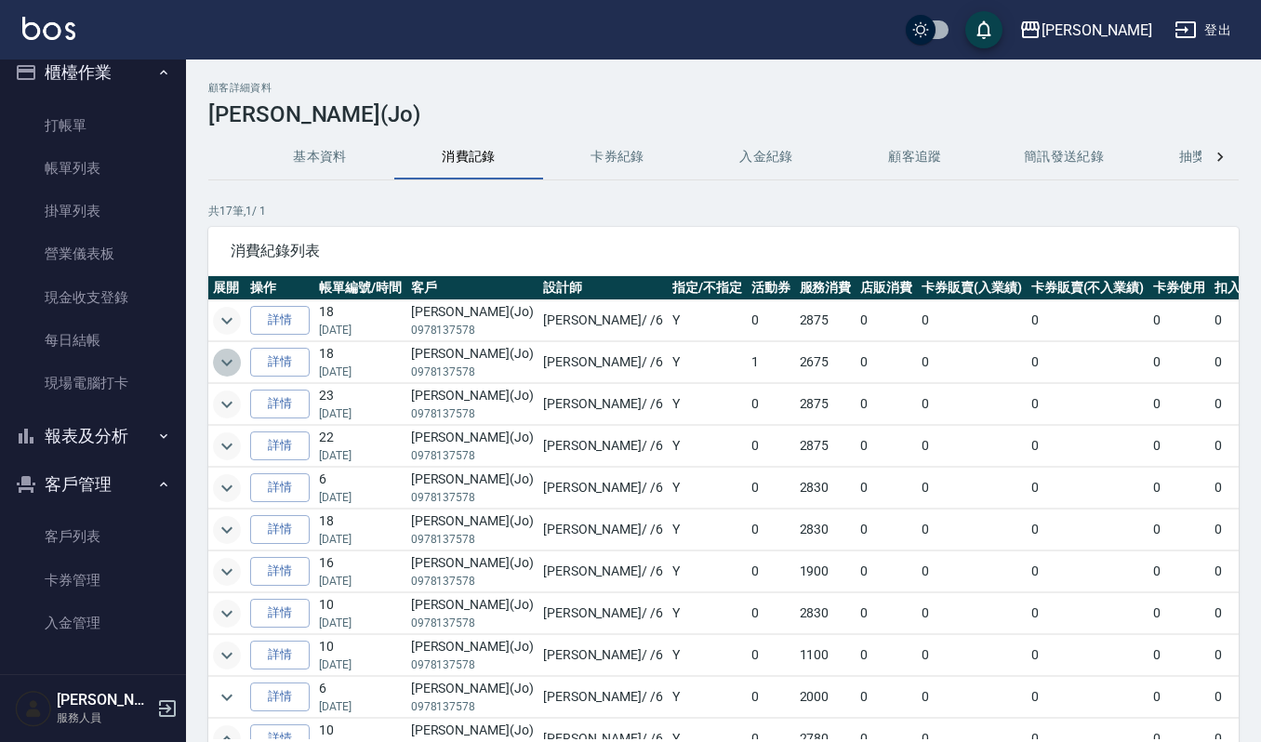
click at [231, 357] on icon "expand row" at bounding box center [227, 363] width 22 height 22
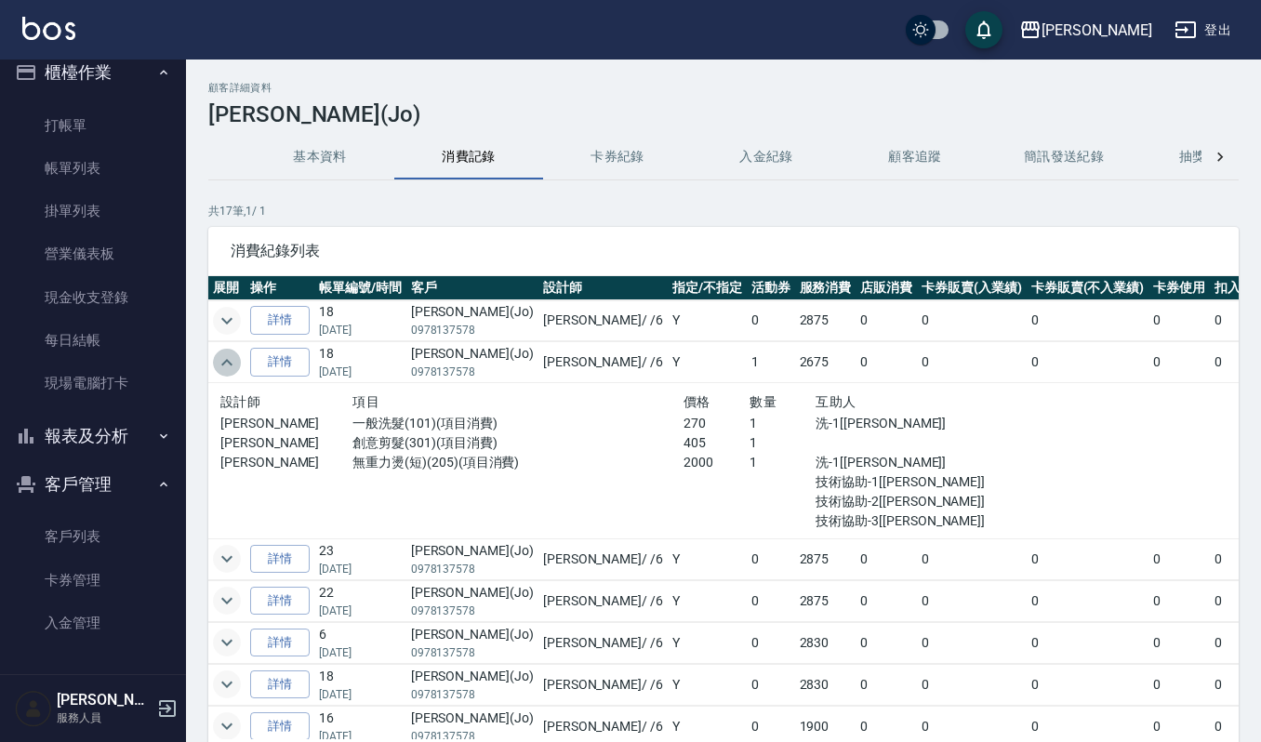
click at [236, 372] on icon "expand row" at bounding box center [227, 363] width 22 height 22
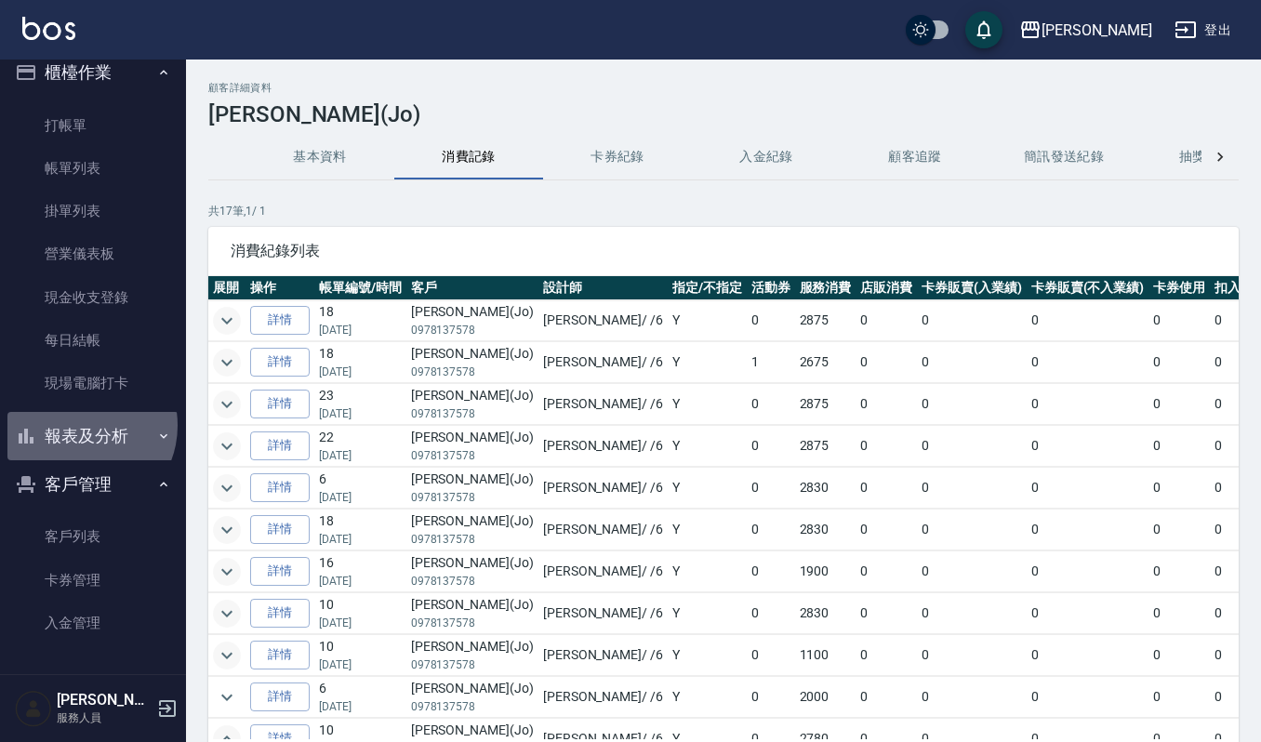
click at [80, 425] on button "報表及分析" at bounding box center [92, 436] width 171 height 48
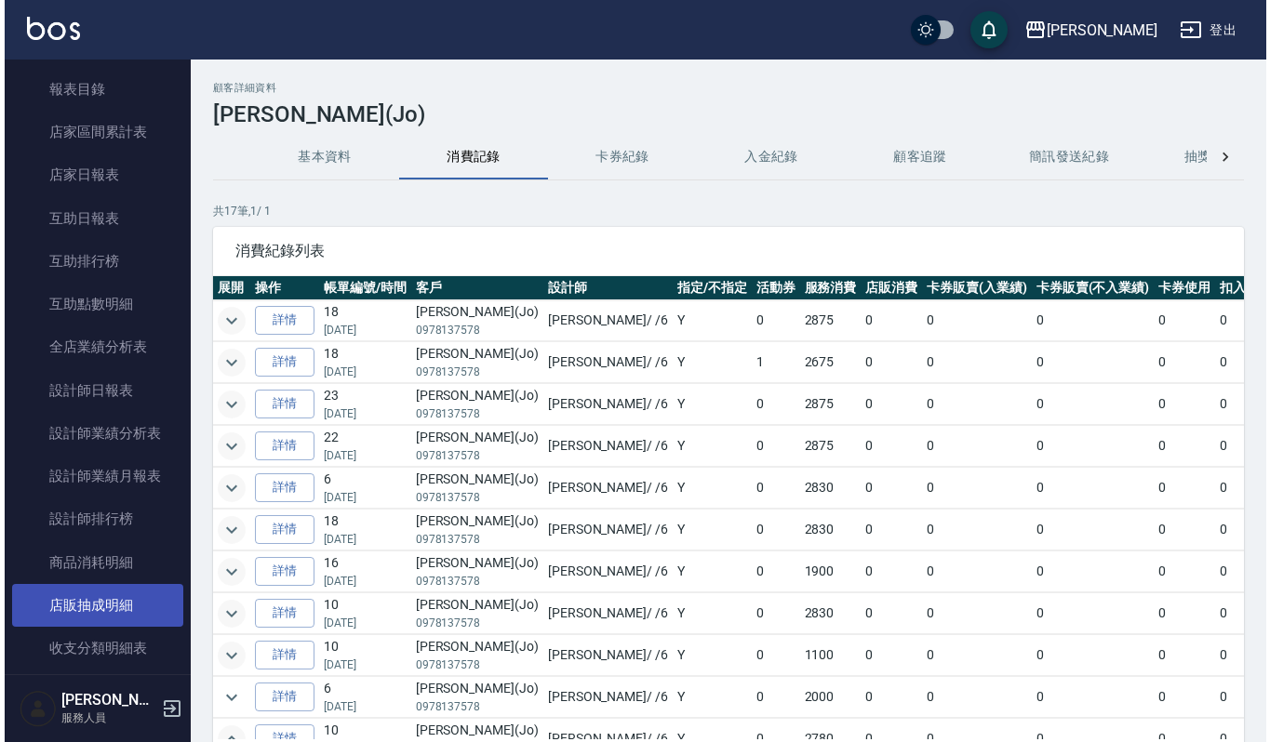
scroll to position [514, 0]
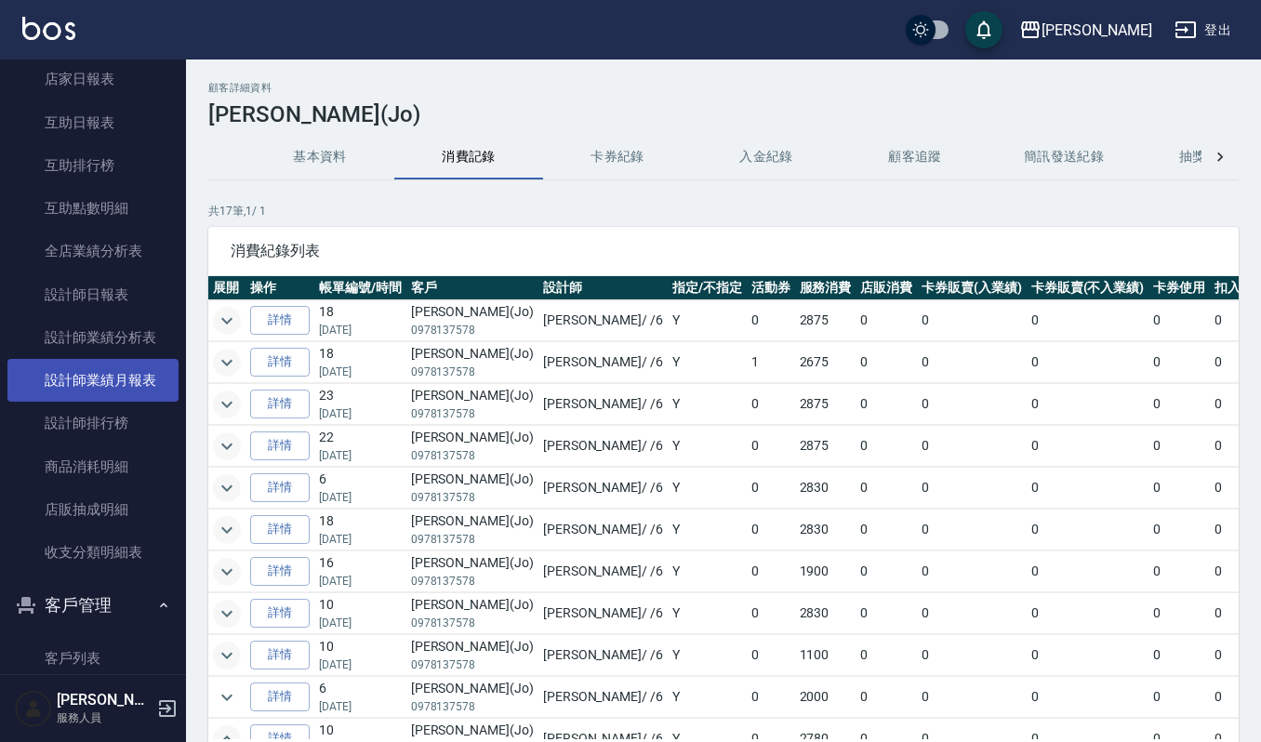
click at [99, 378] on link "設計師業績月報表" at bounding box center [92, 380] width 171 height 43
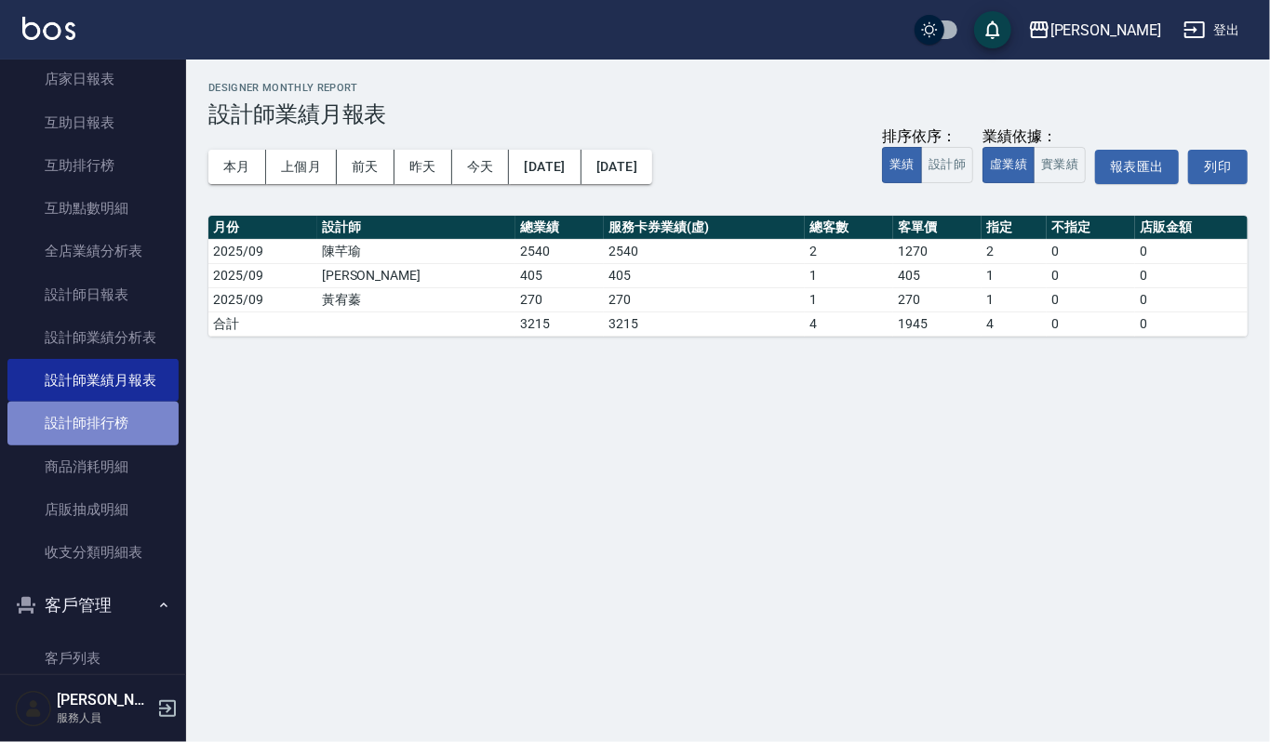
click at [100, 429] on link "設計師排行榜" at bounding box center [92, 423] width 171 height 43
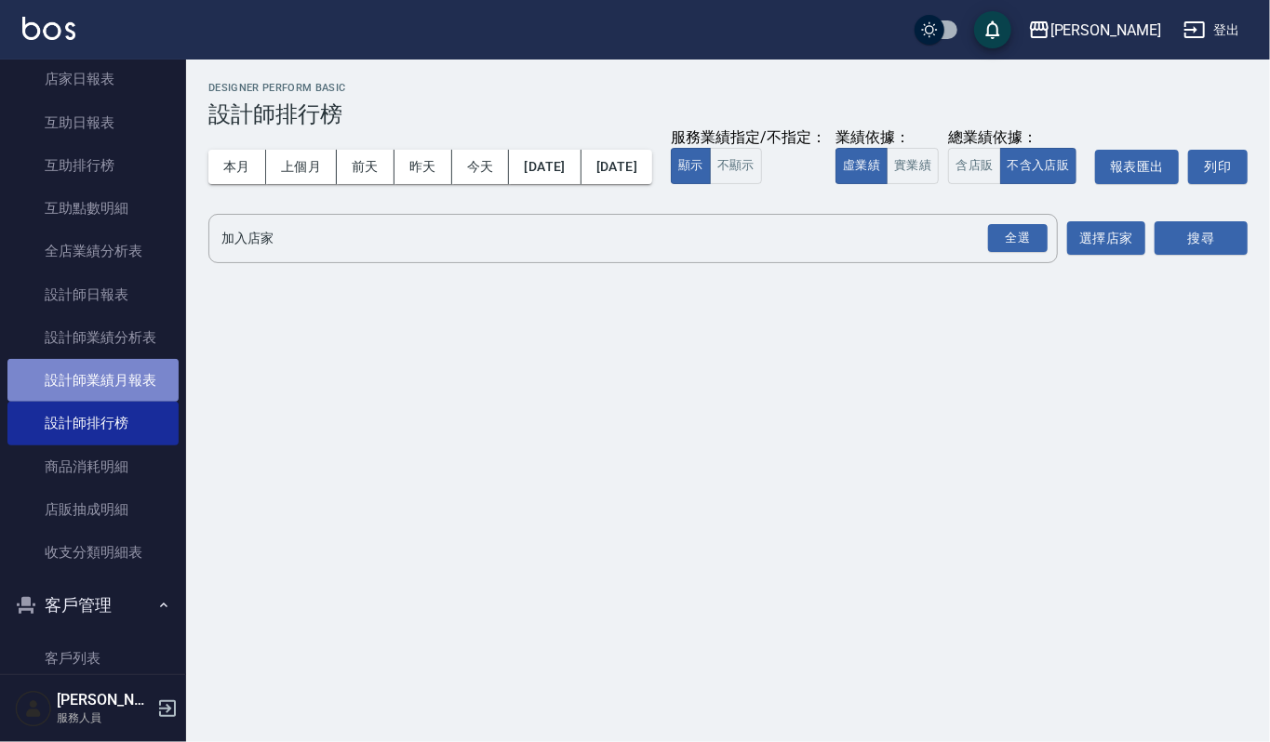
click at [106, 380] on link "設計師業績月報表" at bounding box center [92, 380] width 171 height 43
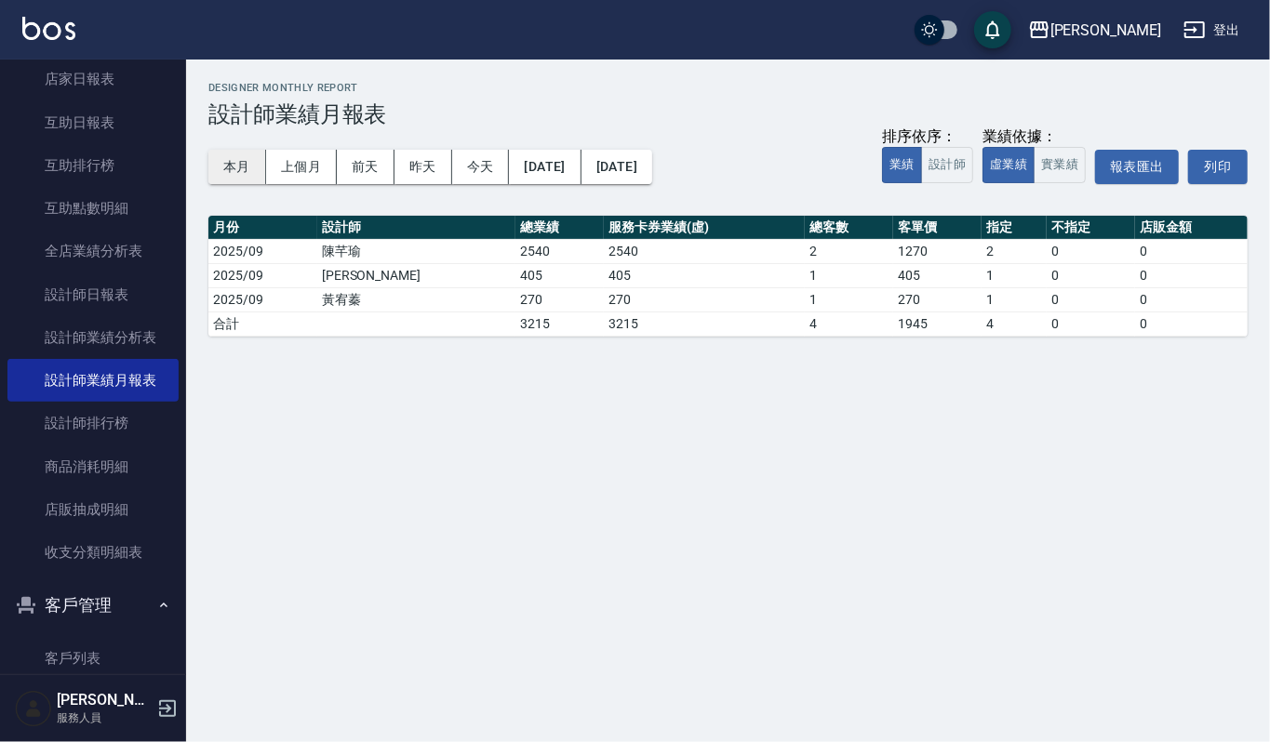
click at [232, 162] on button "本月" at bounding box center [237, 167] width 58 height 34
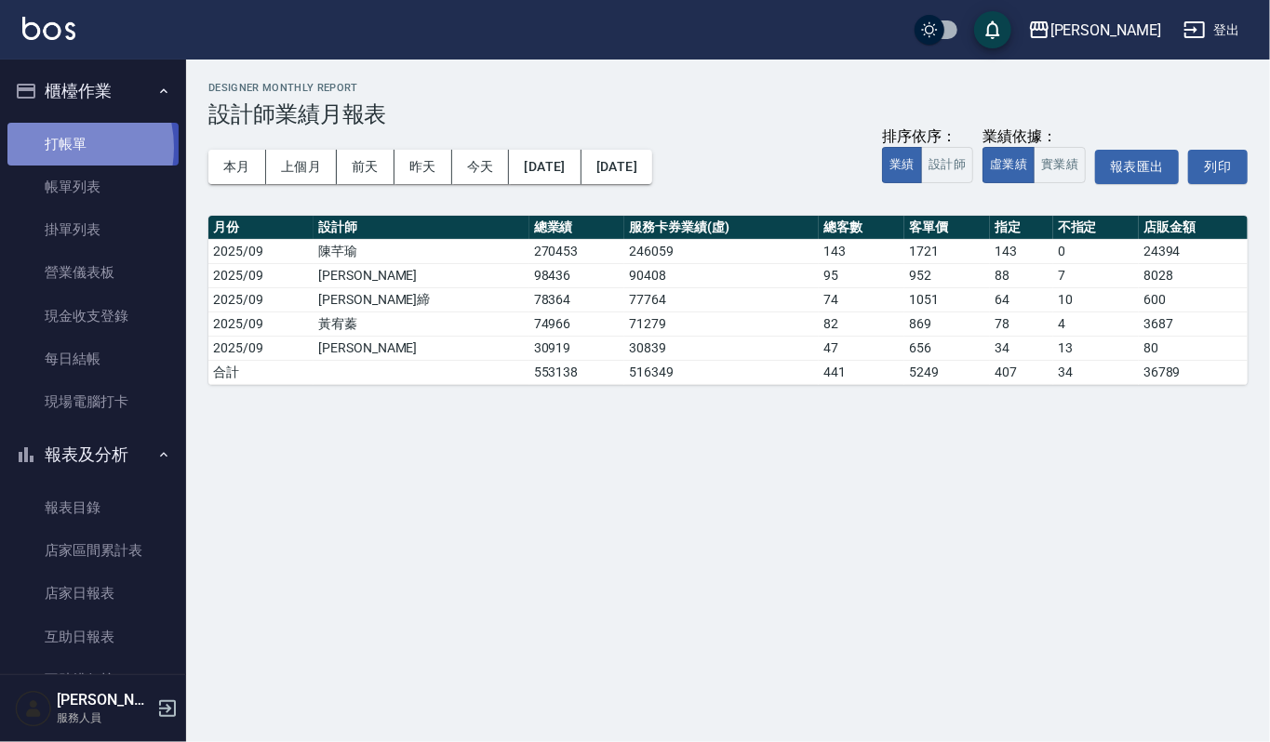
click at [57, 147] on link "打帳單" at bounding box center [92, 144] width 171 height 43
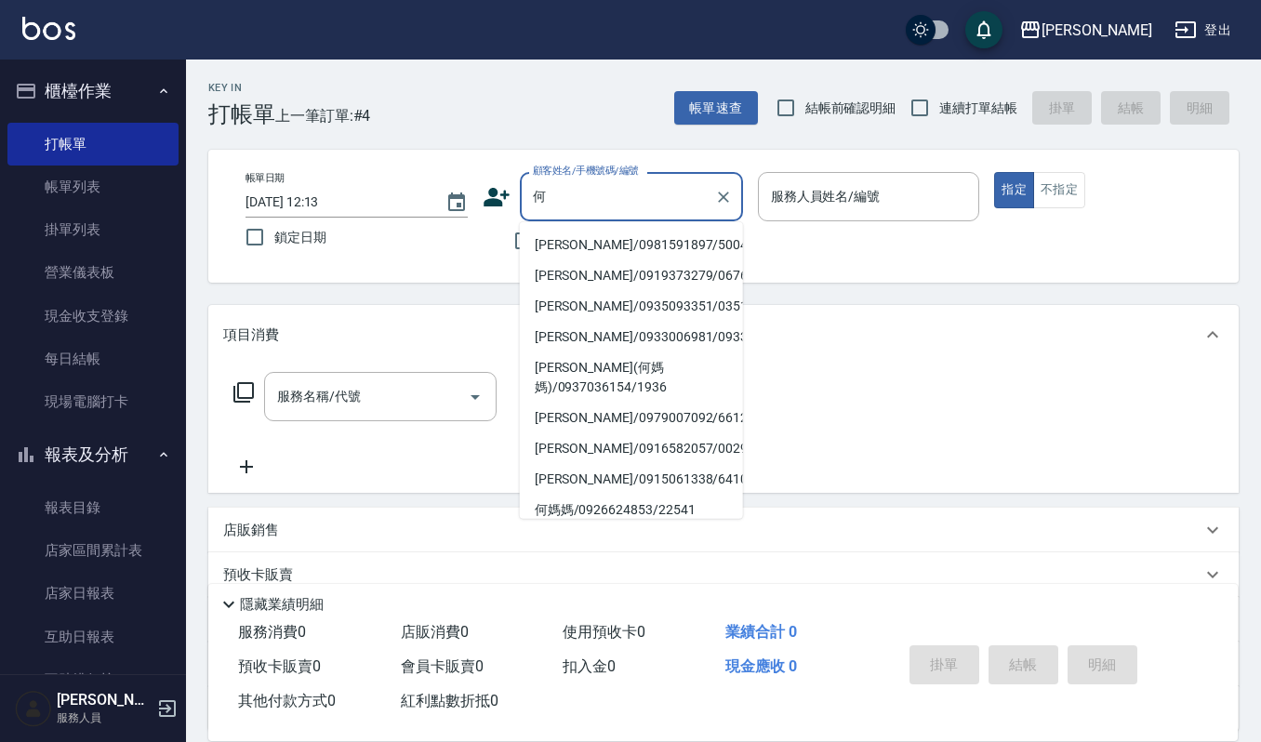
type input "[PERSON_NAME]/0981591897/500412"
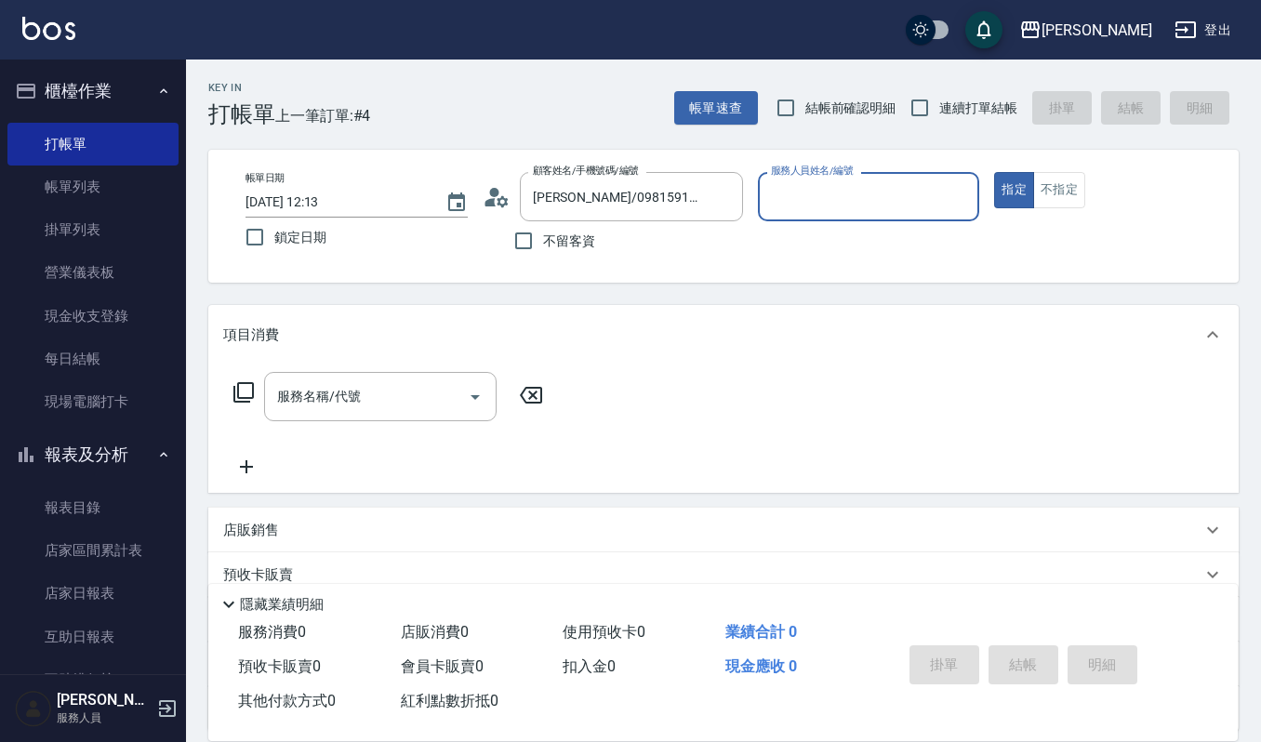
type input "Ruby-17"
click at [994, 172] on button "指定" at bounding box center [1014, 190] width 40 height 36
type button "true"
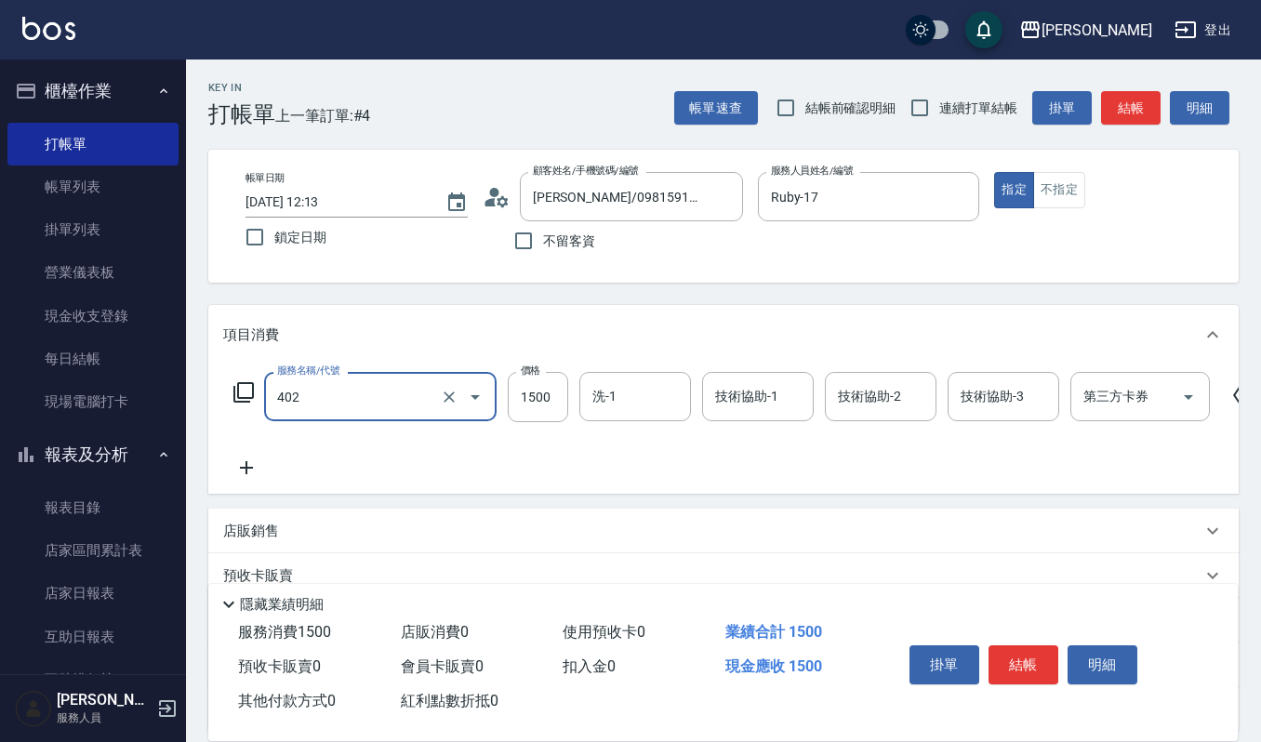
type input "打底染髮(402)"
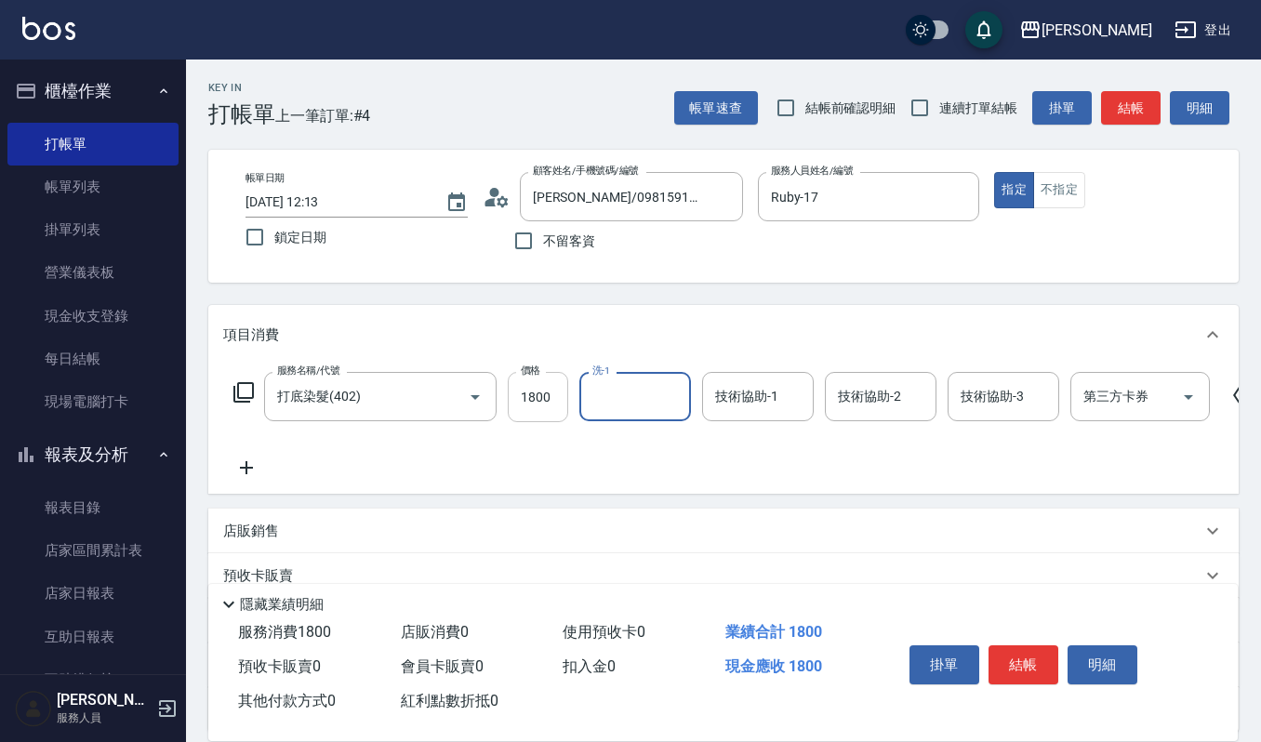
click at [556, 392] on input "1800" at bounding box center [538, 397] width 60 height 50
type input "1600"
type input "1"
type input "[PERSON_NAME]-22"
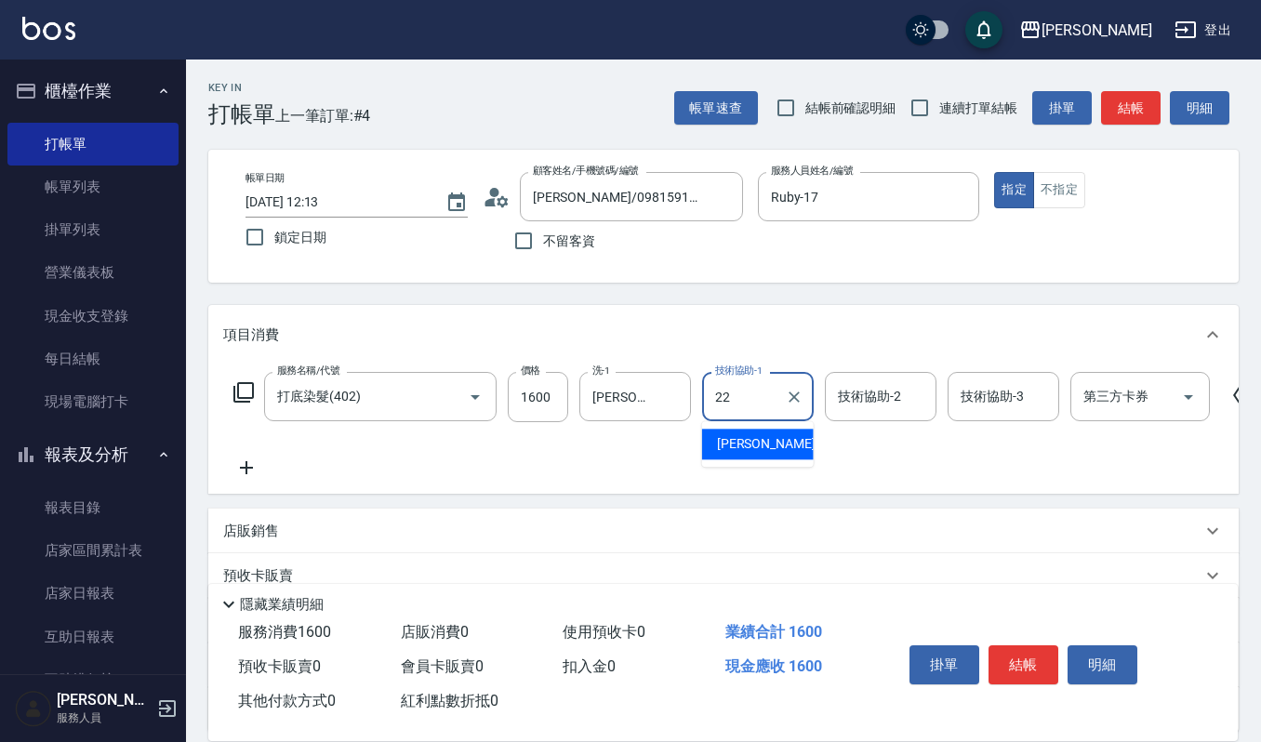
type input "[PERSON_NAME]-22"
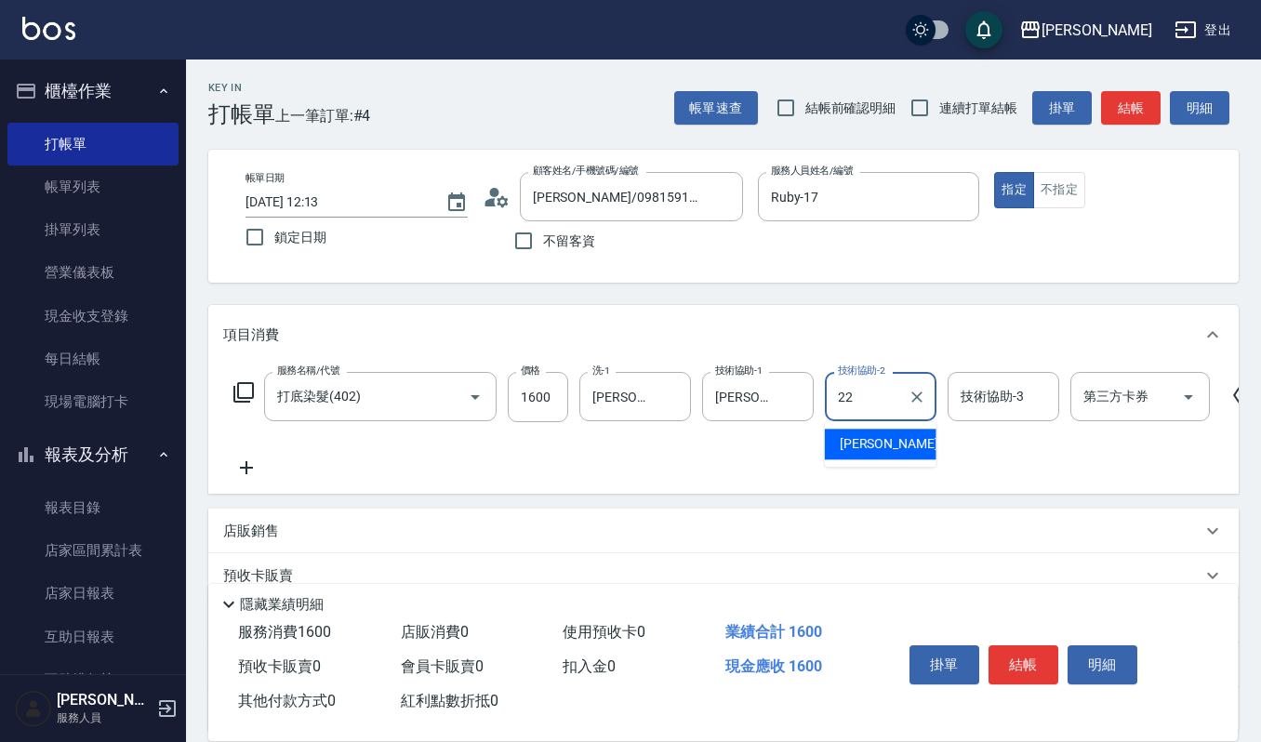
type input "[PERSON_NAME]-22"
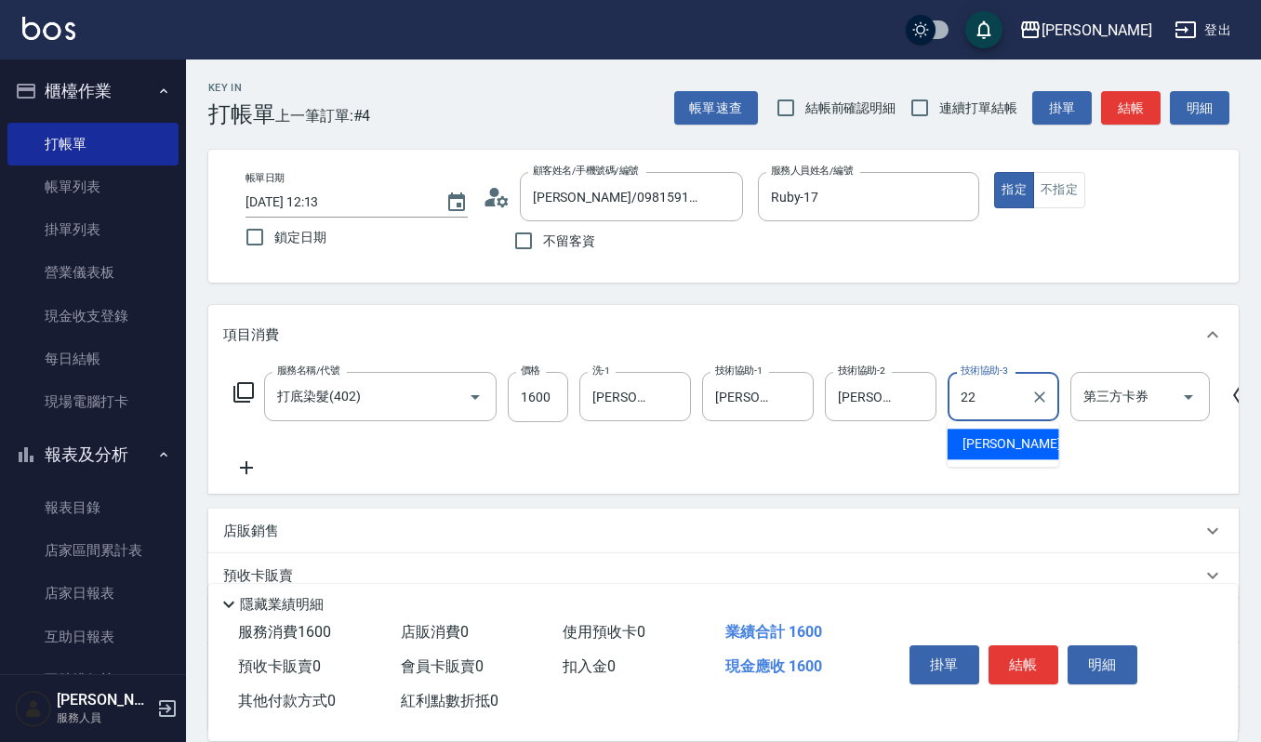
type input "[PERSON_NAME]-22"
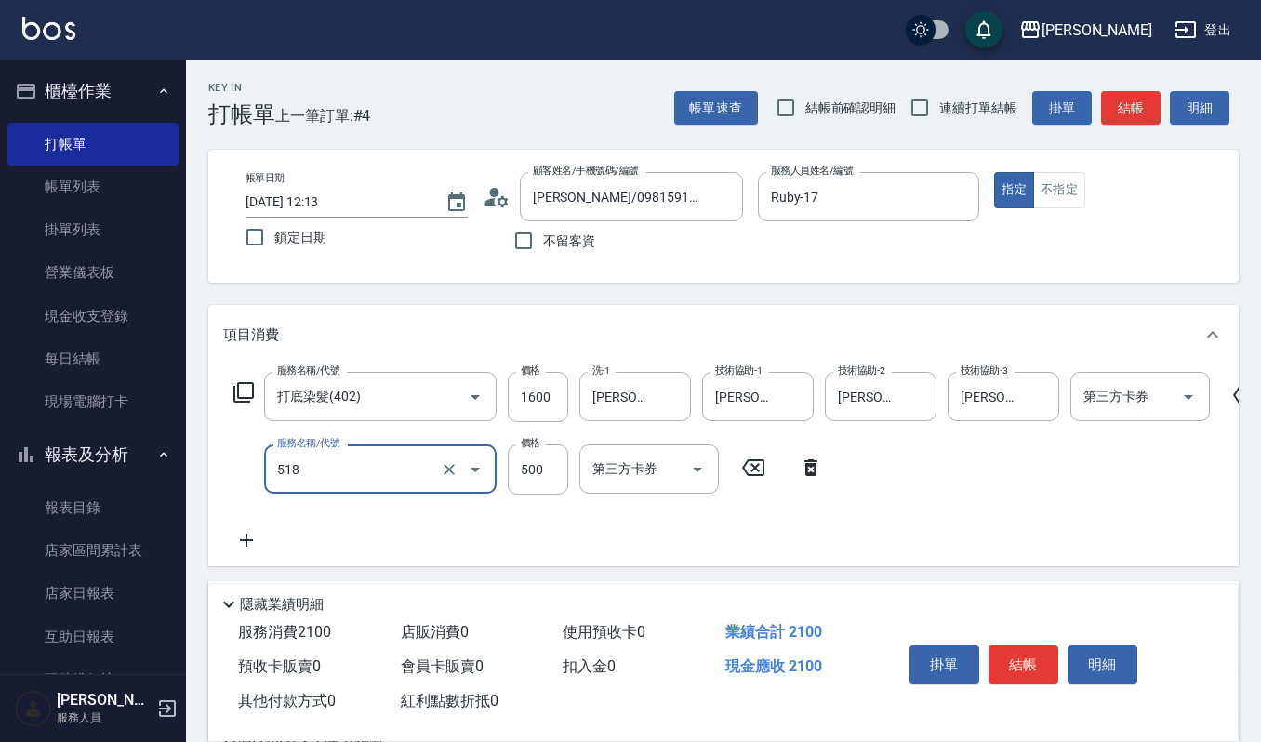
type input "(雲提)燙染前頭皮防護(518)"
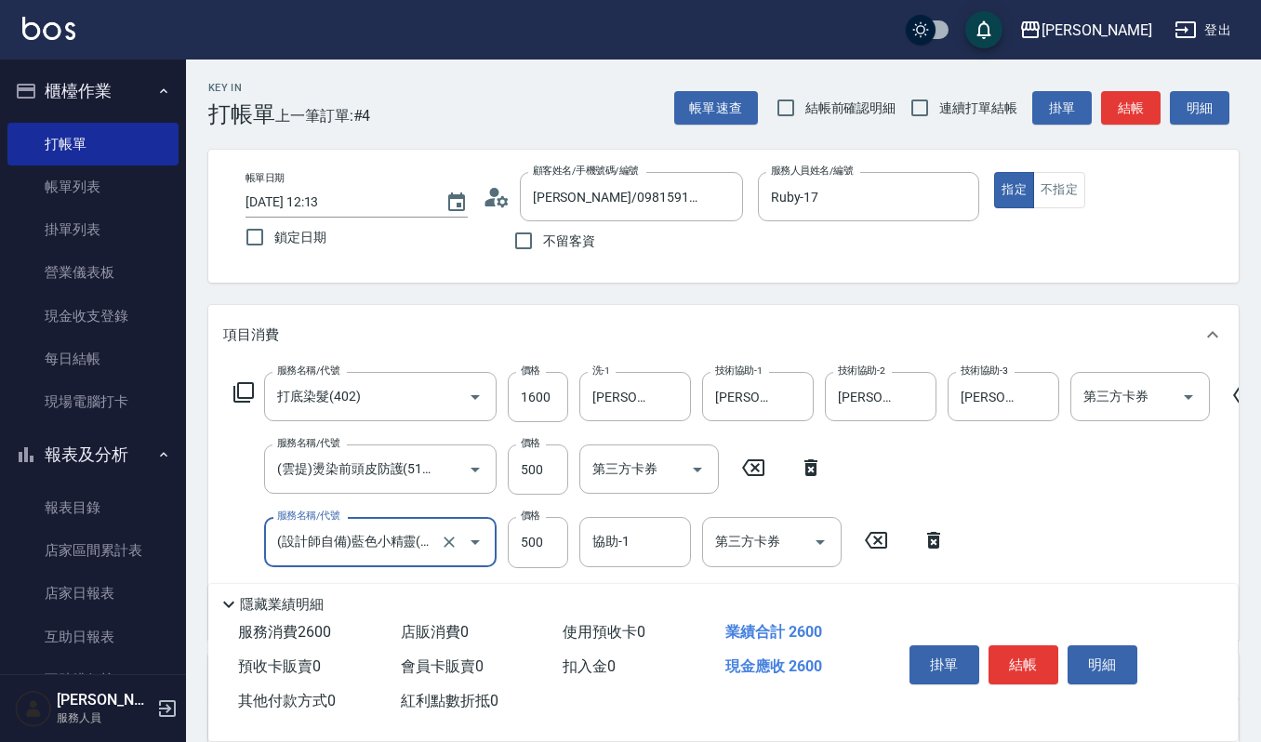
type input "(設計師自備)藍色小精靈(570)"
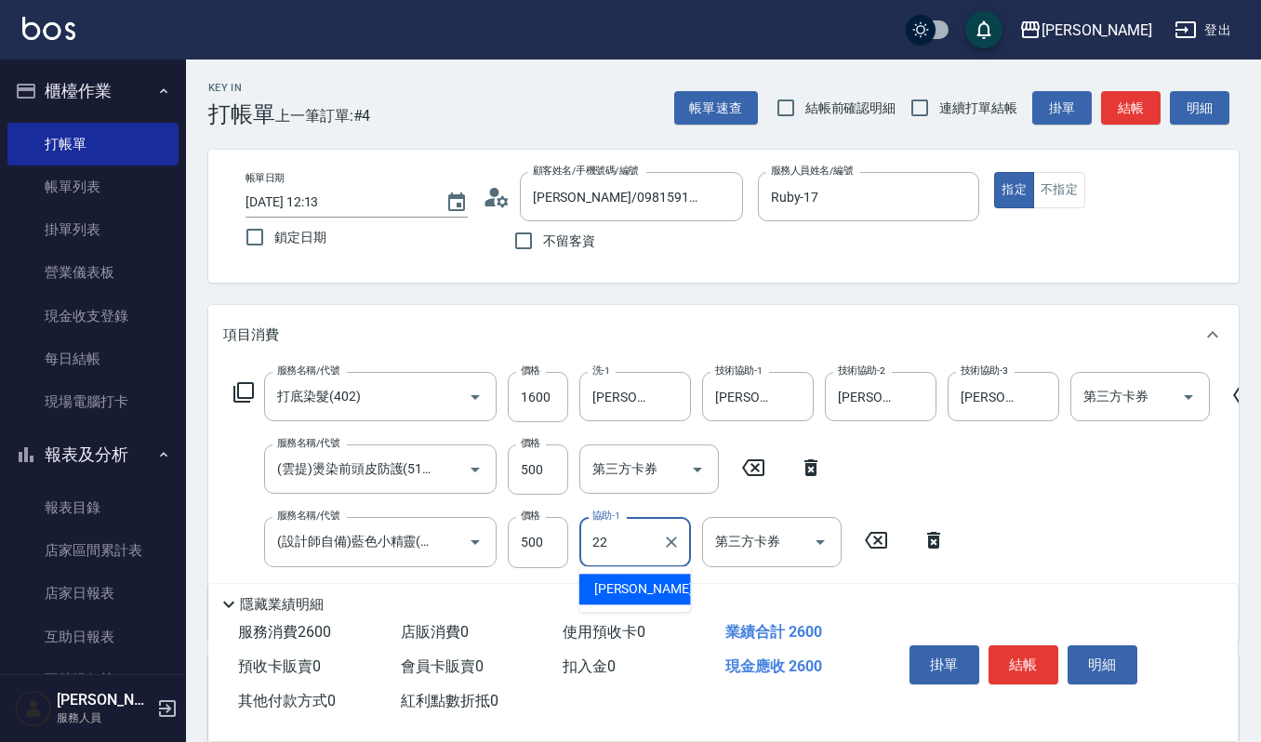
type input "[PERSON_NAME]-22"
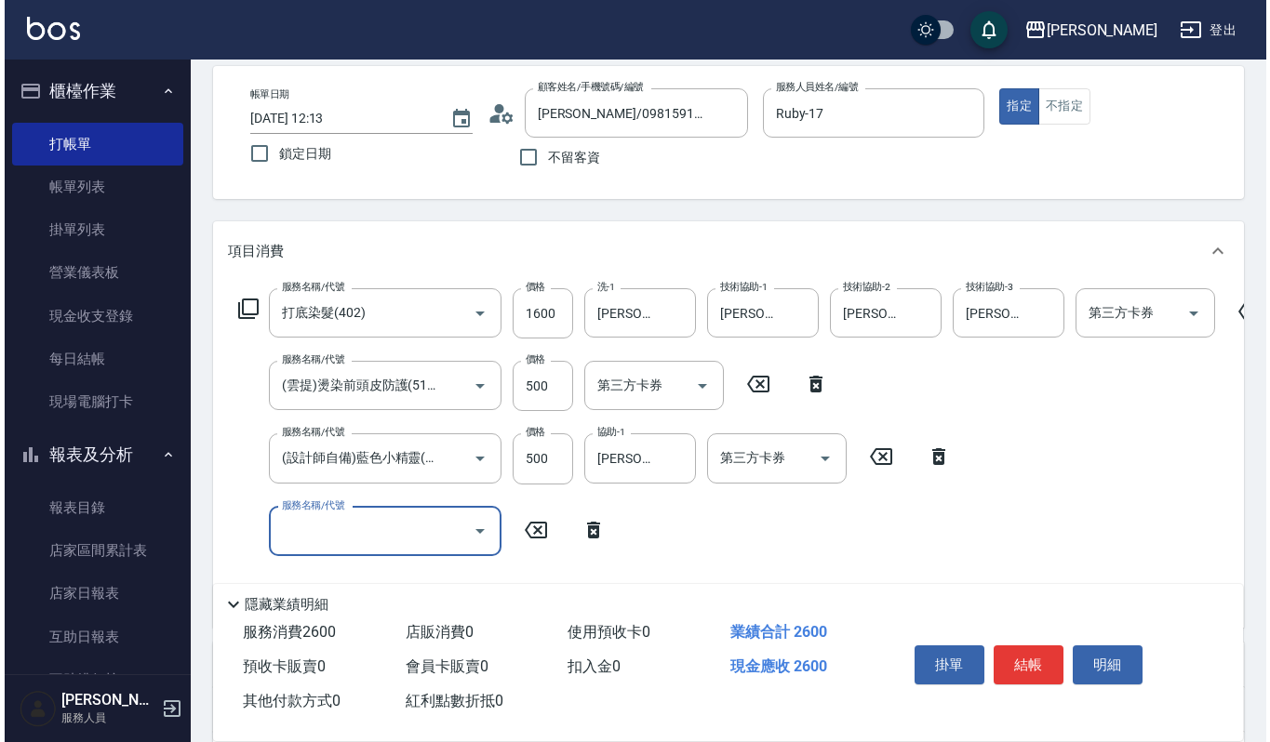
scroll to position [124, 0]
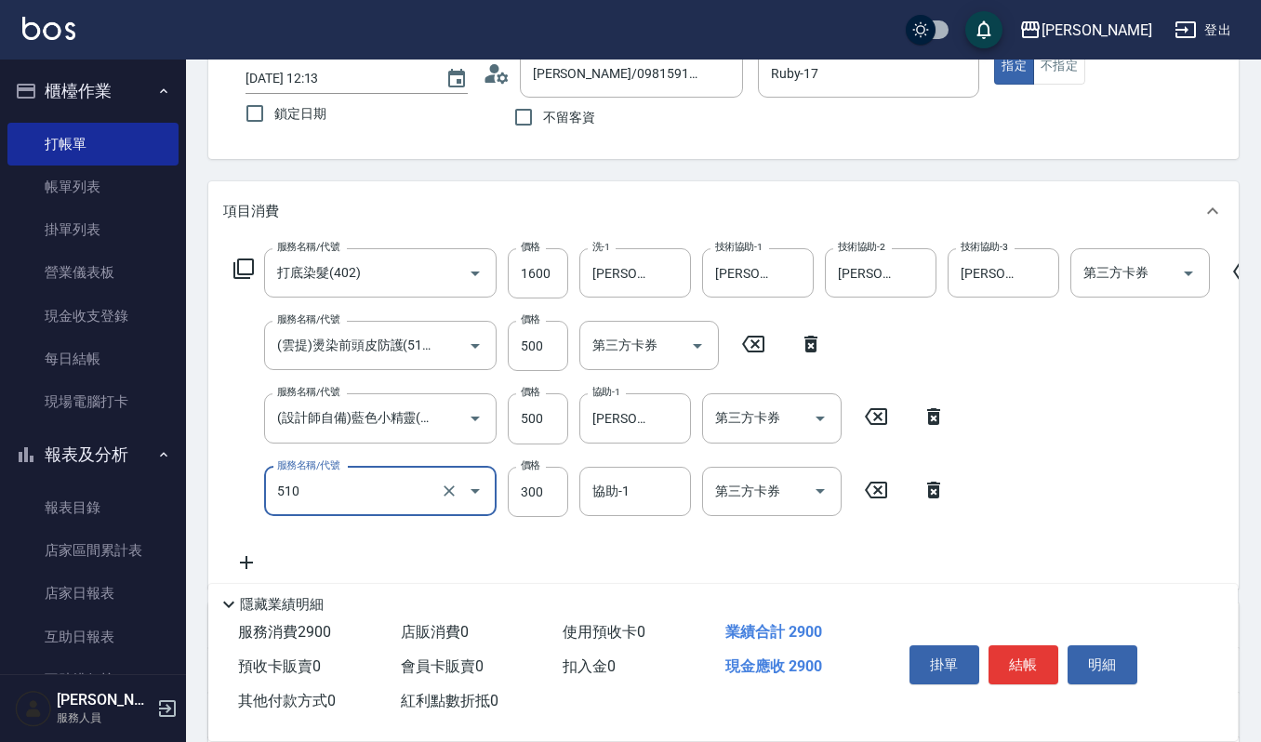
type input "~自備~護髮(510)"
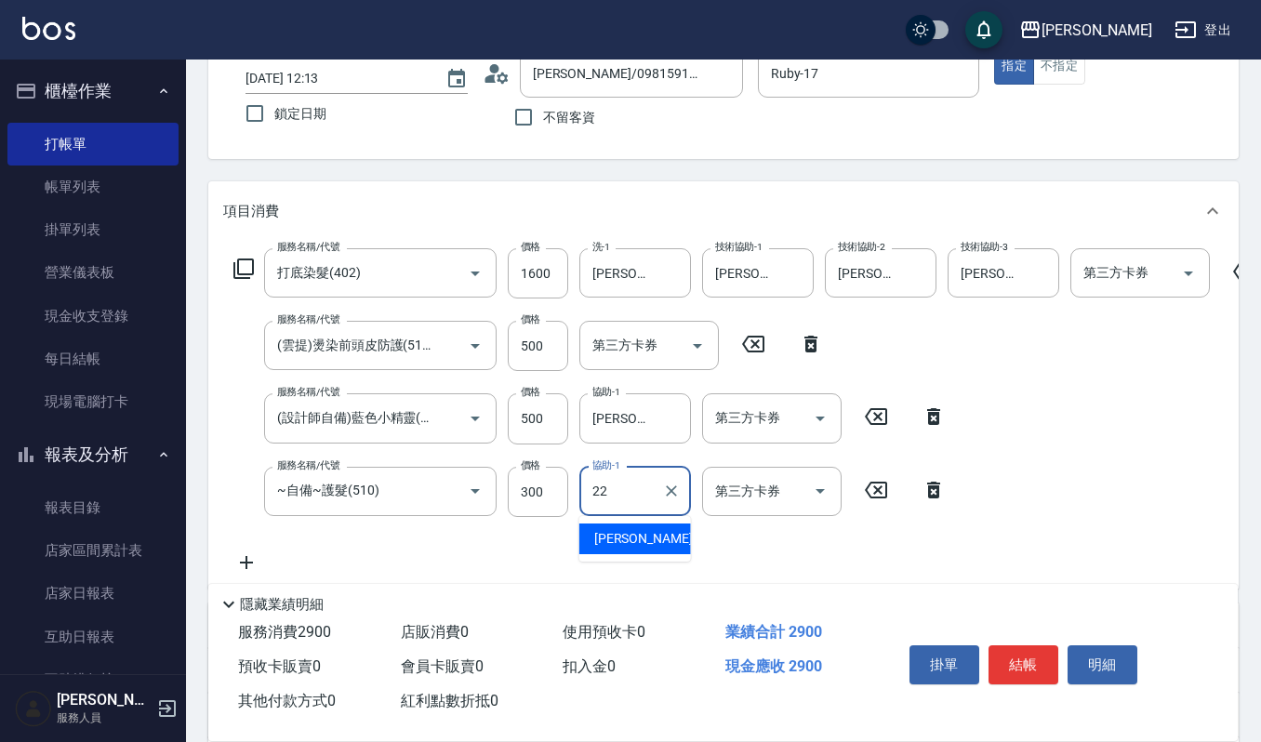
type input "[PERSON_NAME]-22"
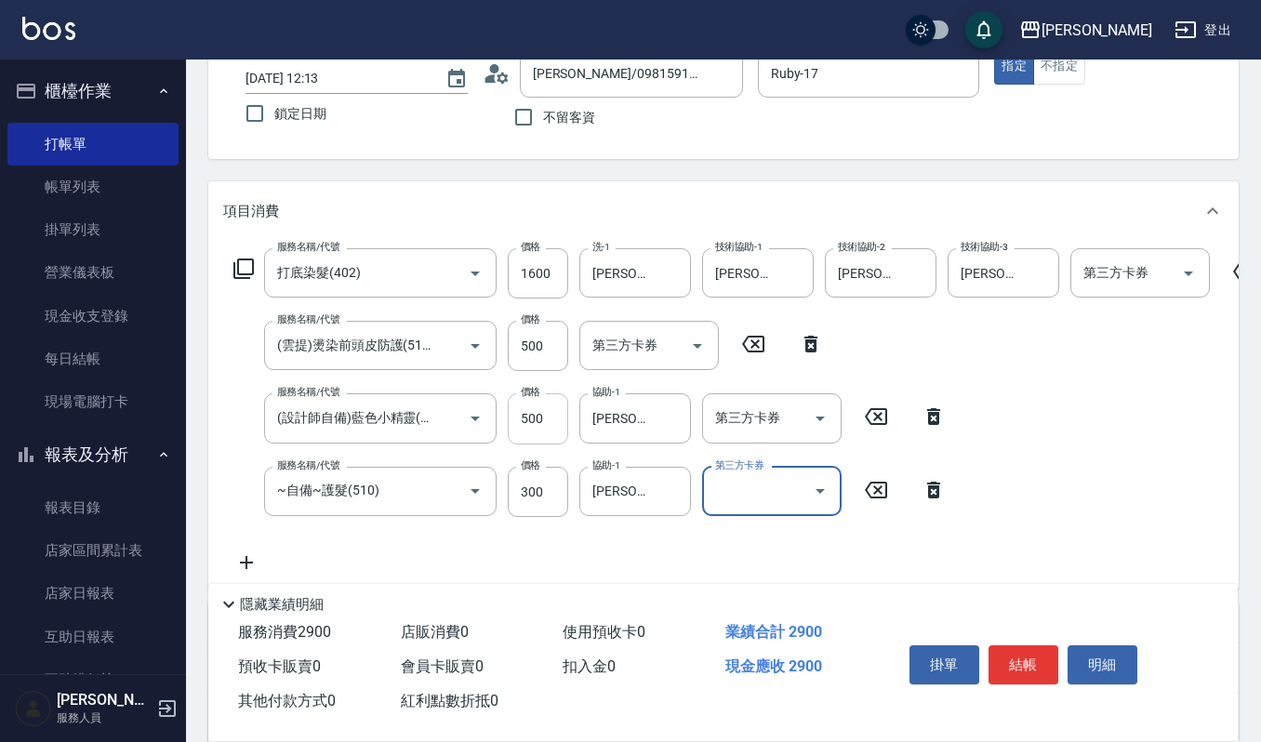
click at [547, 430] on input "500" at bounding box center [538, 418] width 60 height 50
drag, startPoint x: 555, startPoint y: 417, endPoint x: 567, endPoint y: 417, distance: 12.1
click at [555, 417] on input "500" at bounding box center [538, 418] width 60 height 50
type input "300"
click at [1124, 656] on button "明細" at bounding box center [1103, 664] width 70 height 39
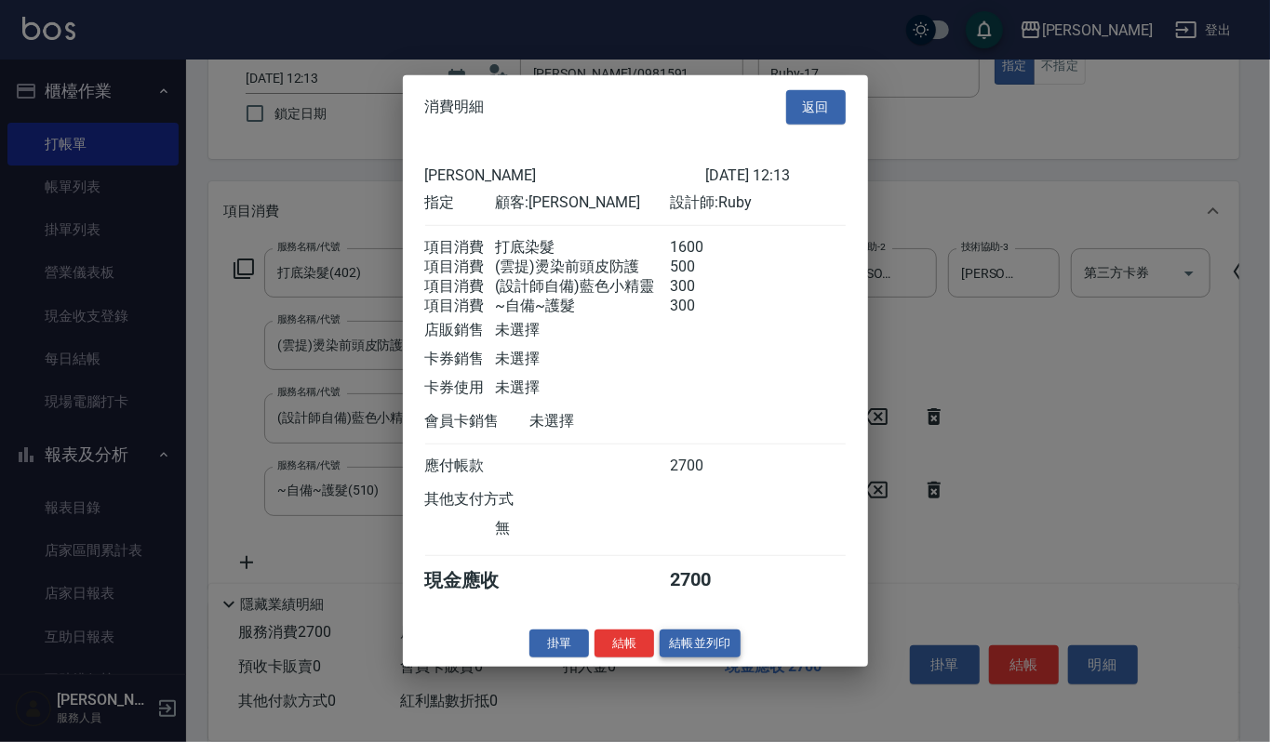
click at [698, 653] on button "結帳並列印" at bounding box center [699, 643] width 81 height 29
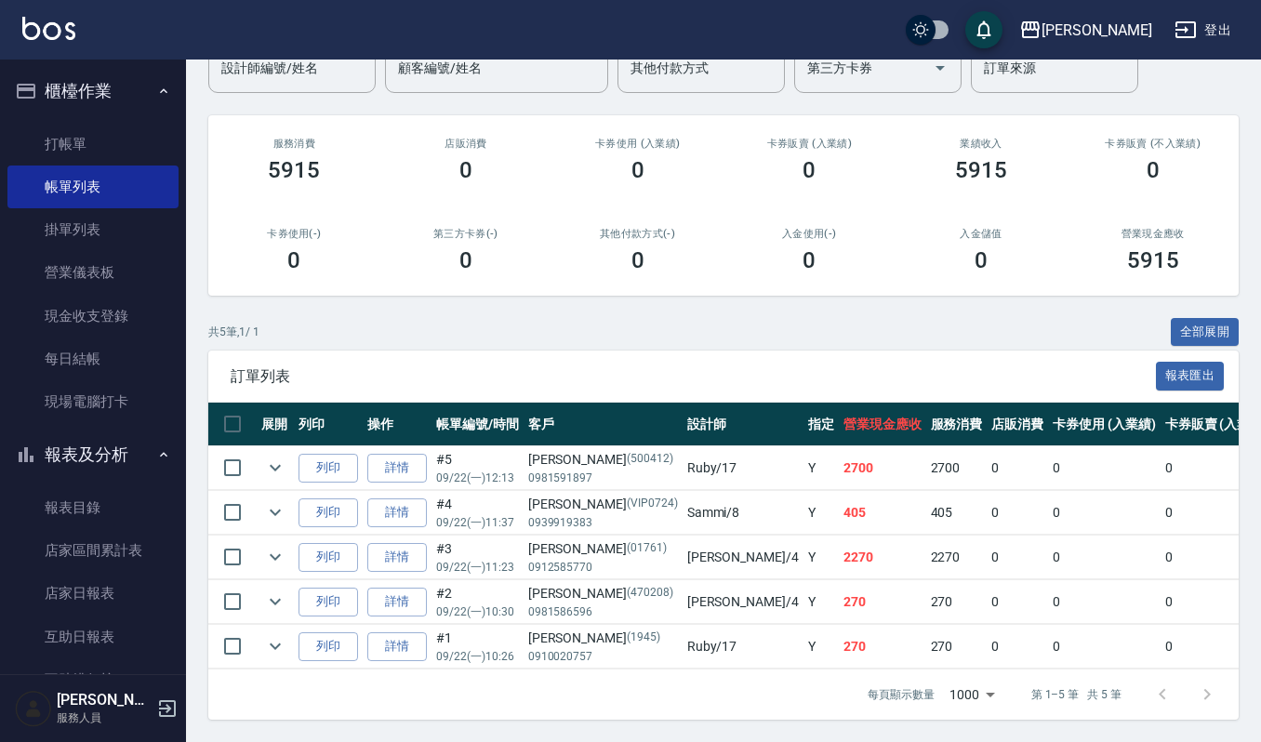
scroll to position [193, 0]
click at [94, 156] on link "打帳單" at bounding box center [92, 144] width 171 height 43
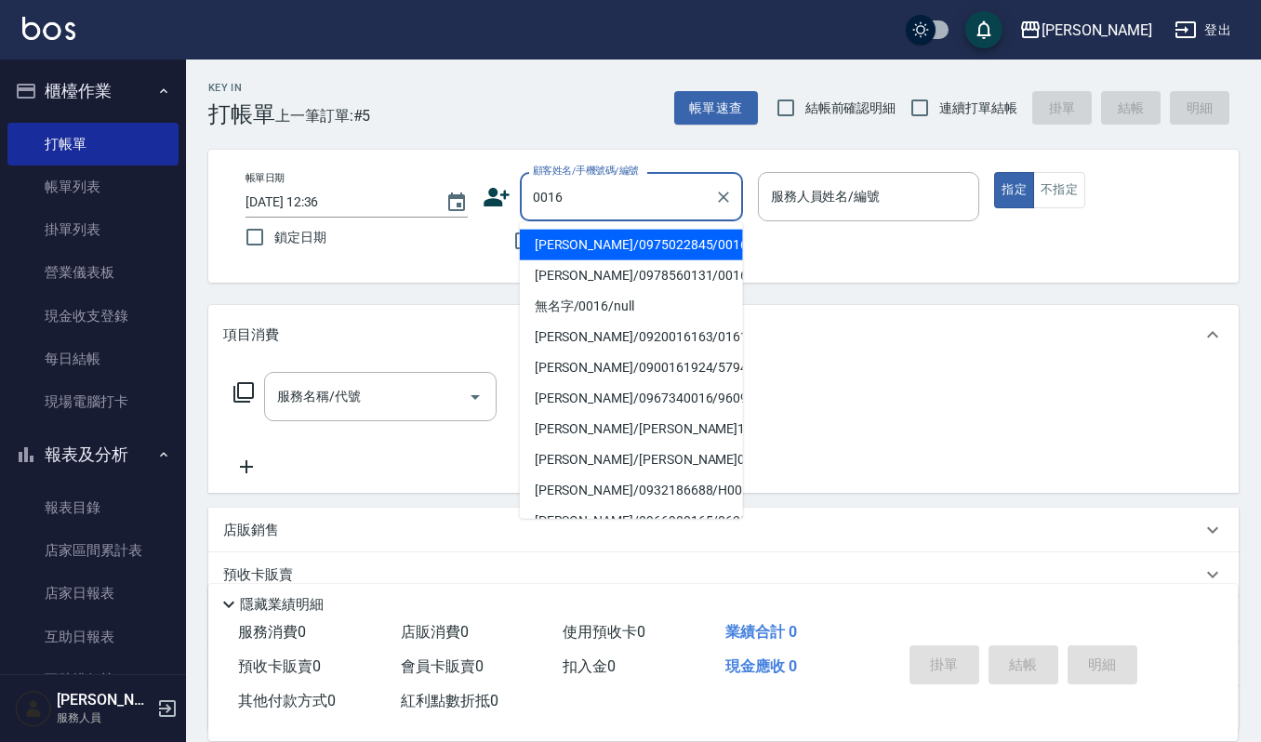
type input "[PERSON_NAME]/0975022845/0016"
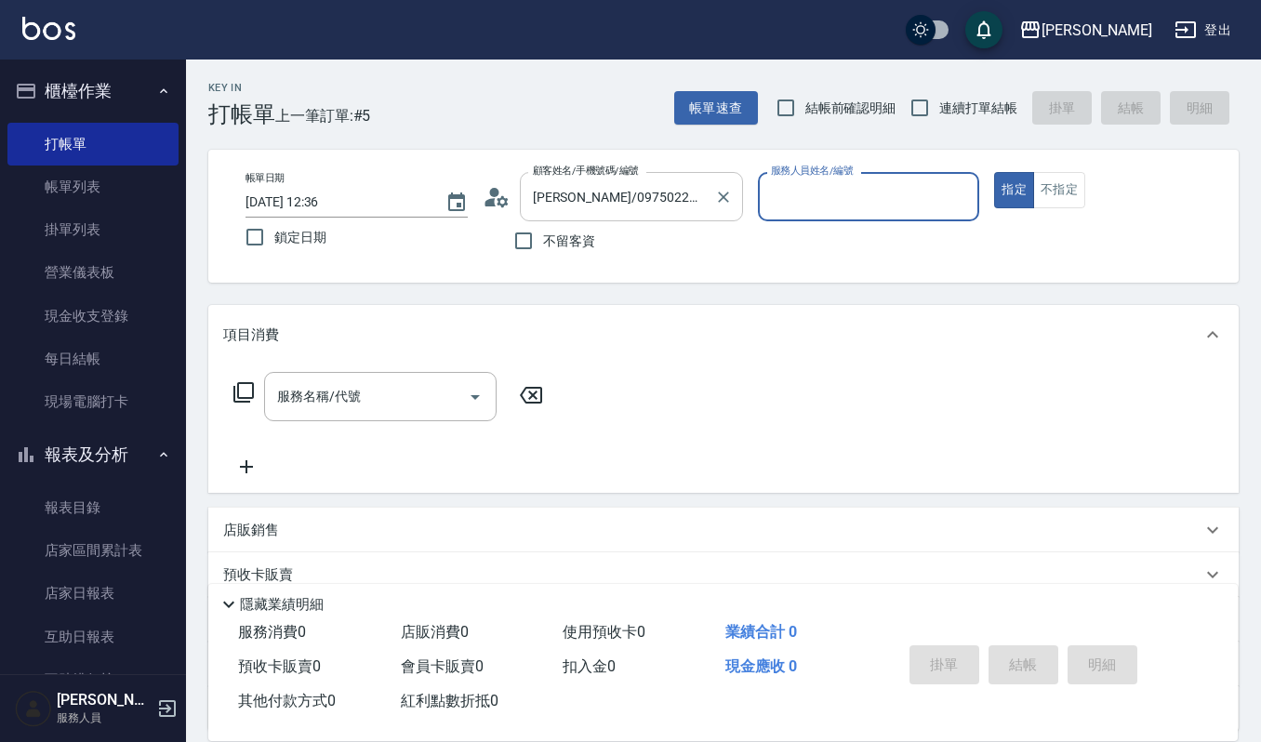
type input "Ruby-17"
click at [994, 172] on button "指定" at bounding box center [1014, 190] width 40 height 36
type button "true"
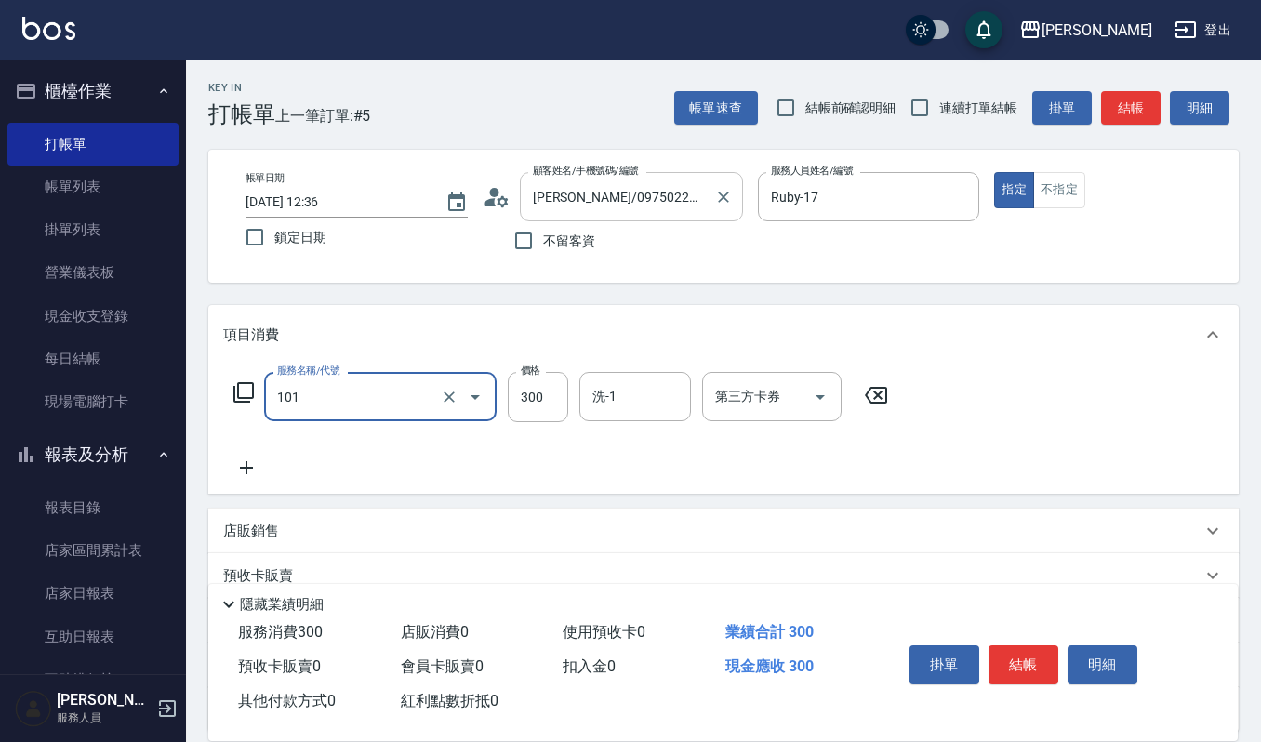
type input "一般洗髮(101)"
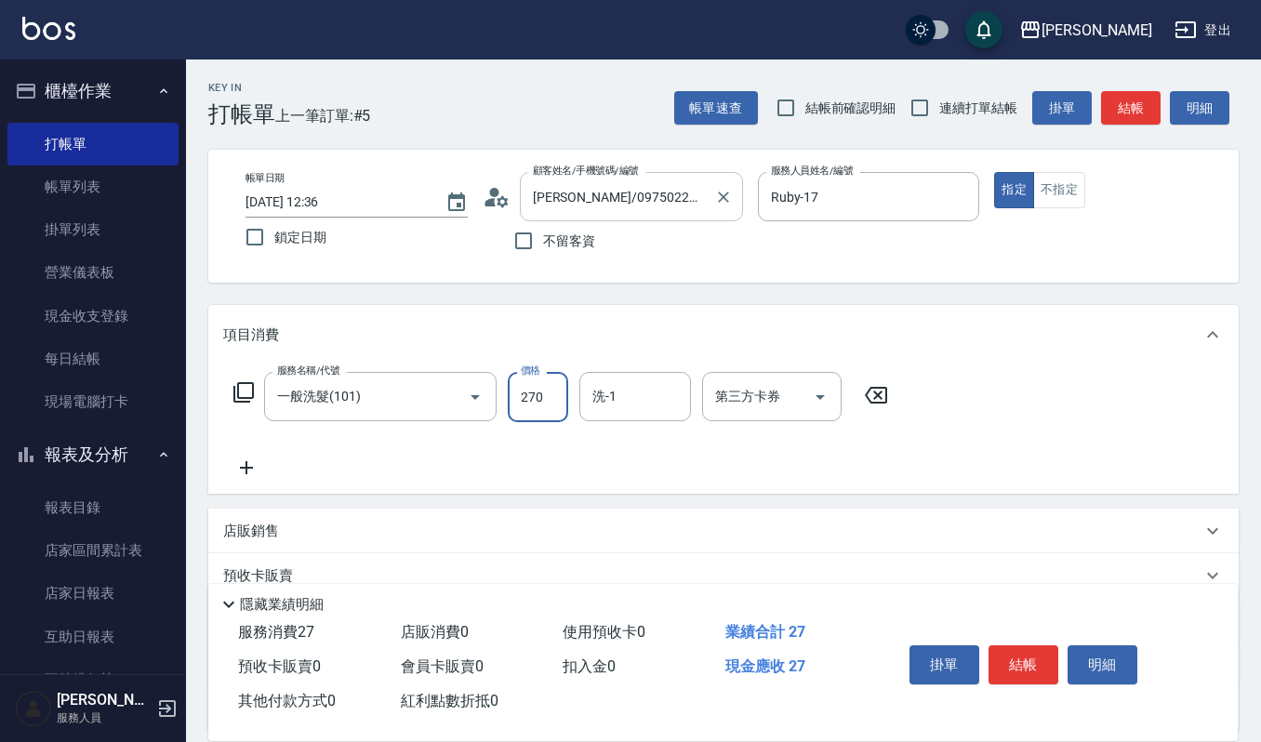
type input "270"
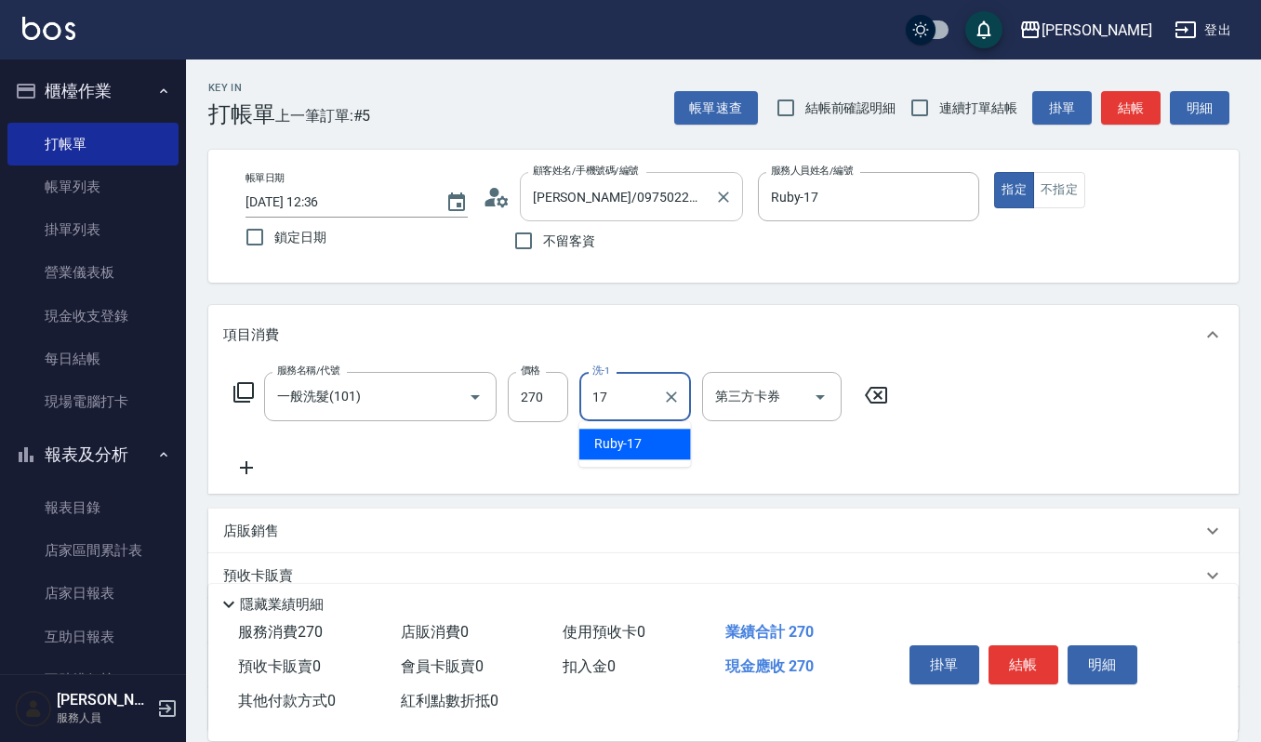
type input "Ruby-17"
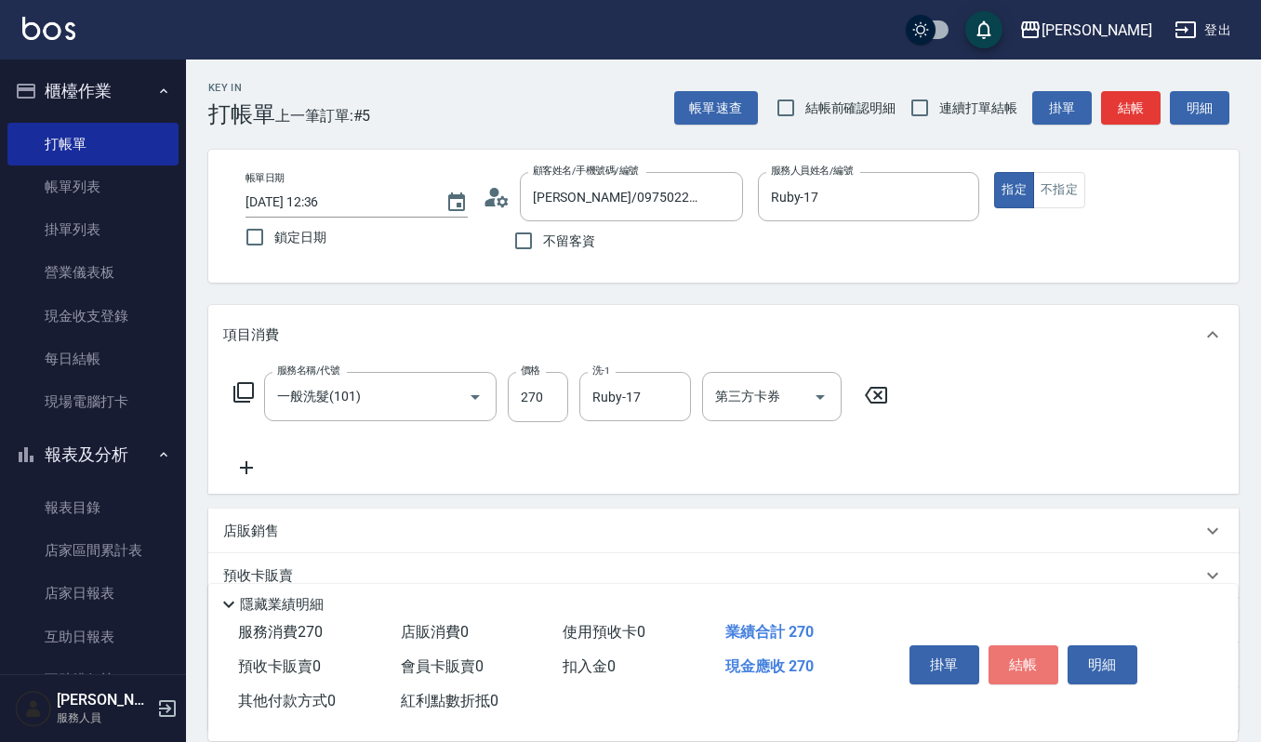
click at [1036, 662] on button "結帳" at bounding box center [1024, 664] width 70 height 39
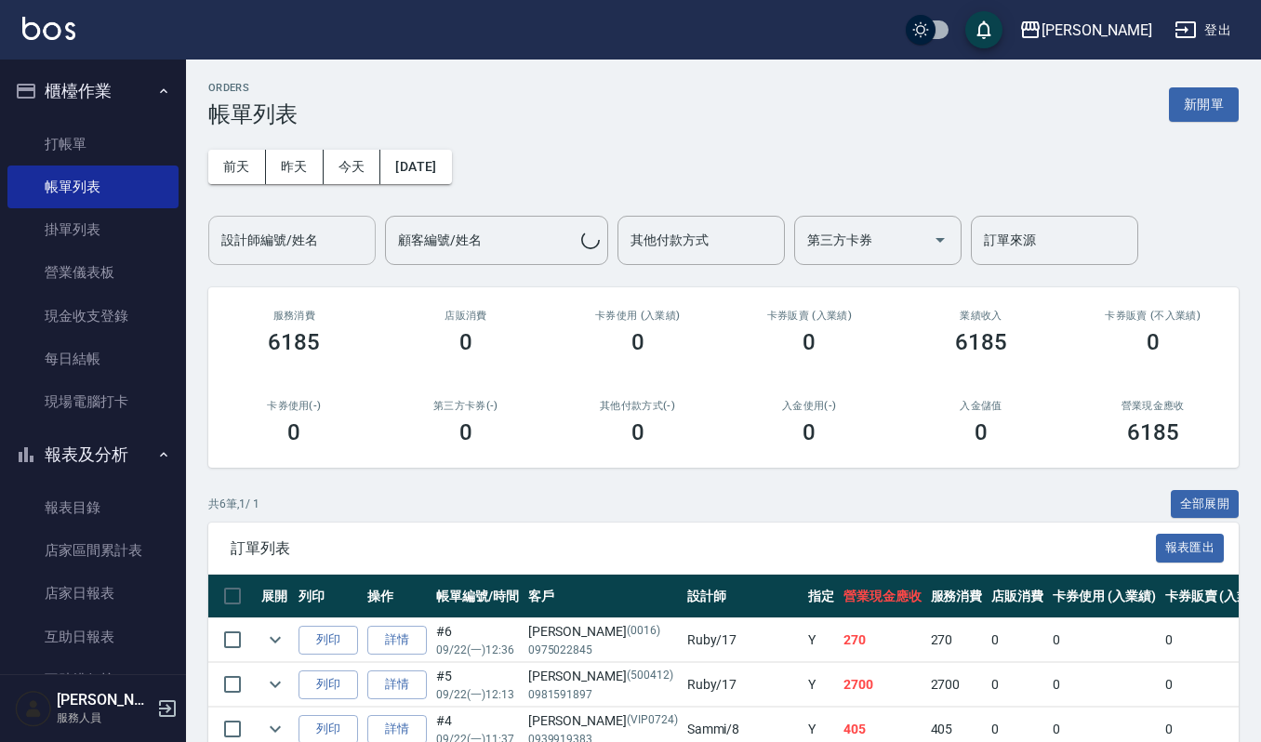
click at [296, 240] on input "設計師編號/姓名" at bounding box center [292, 240] width 151 height 33
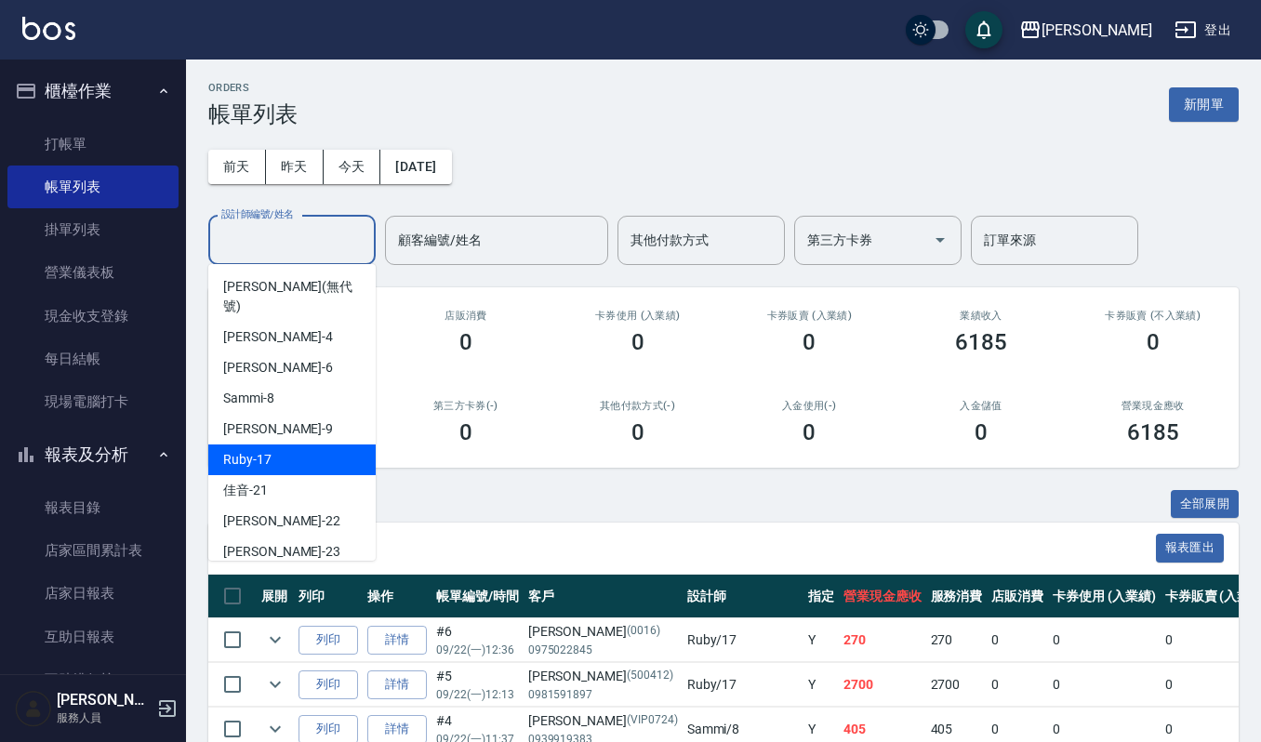
click at [317, 450] on div "Ruby -17" at bounding box center [291, 460] width 167 height 31
type input "Ruby-17"
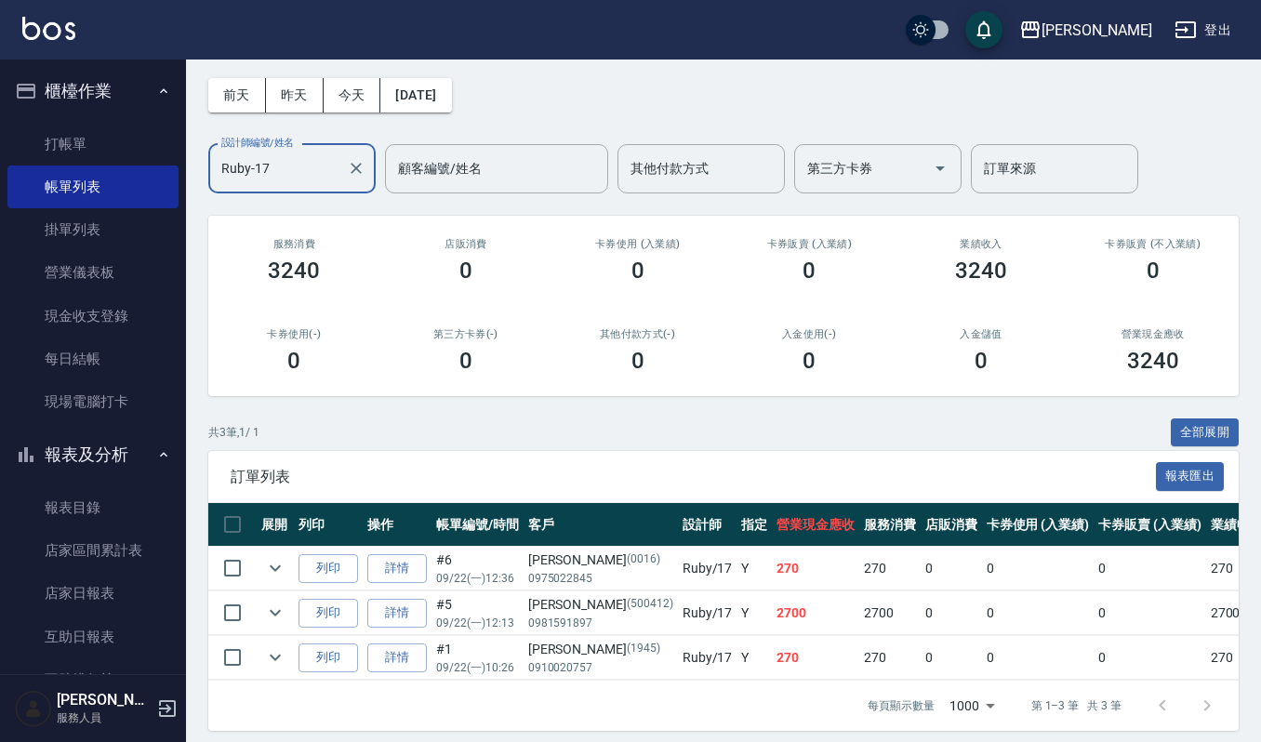
scroll to position [102, 0]
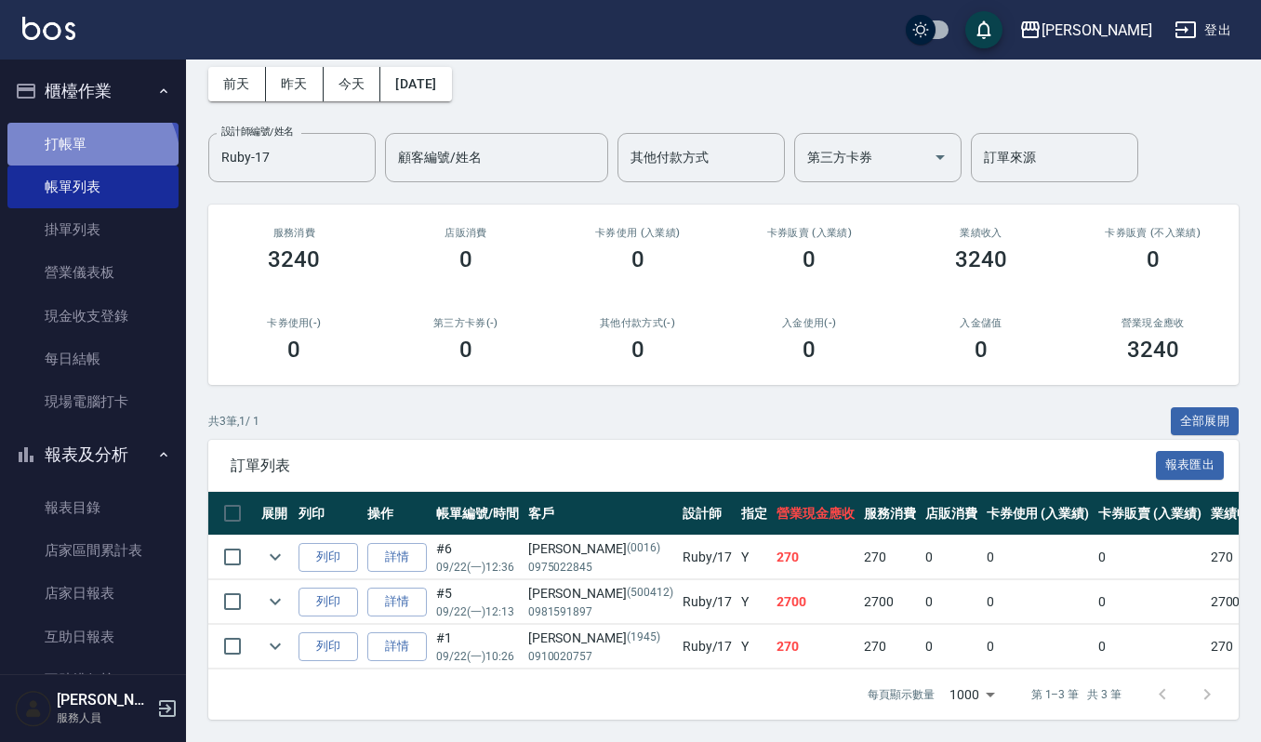
click at [86, 161] on link "打帳單" at bounding box center [92, 144] width 171 height 43
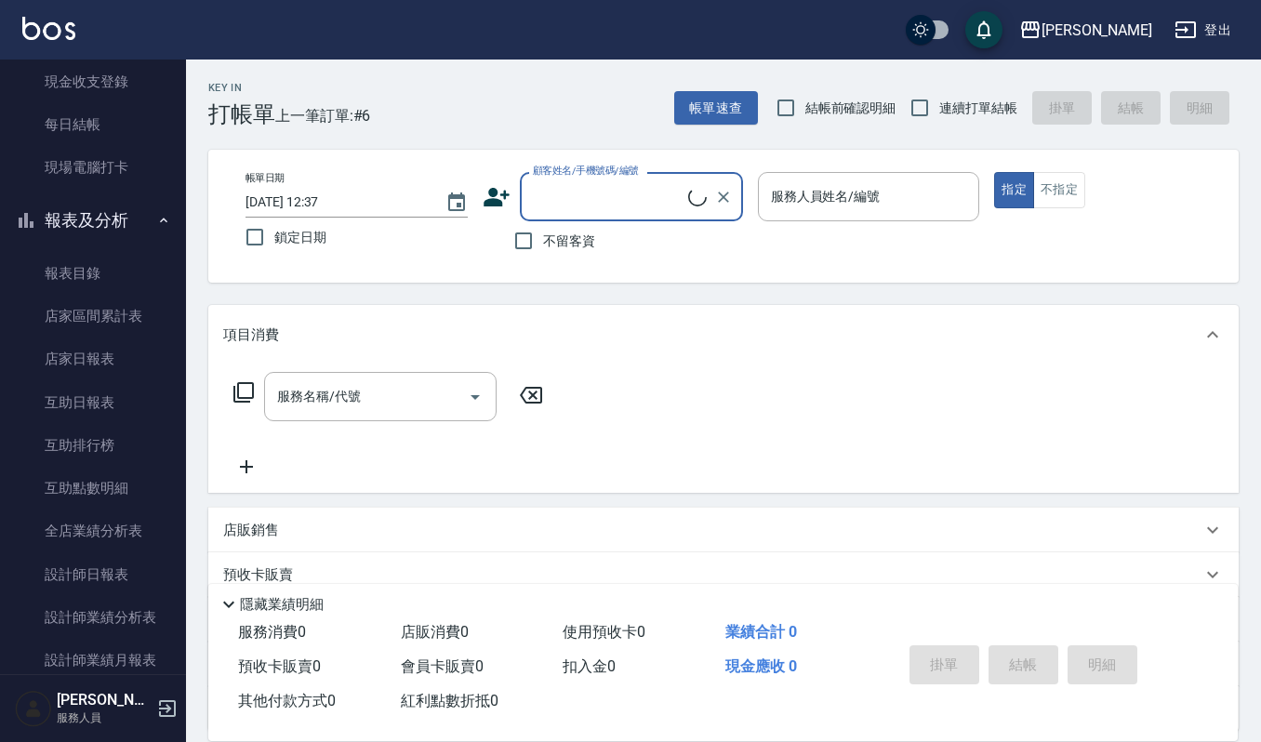
scroll to position [496, 0]
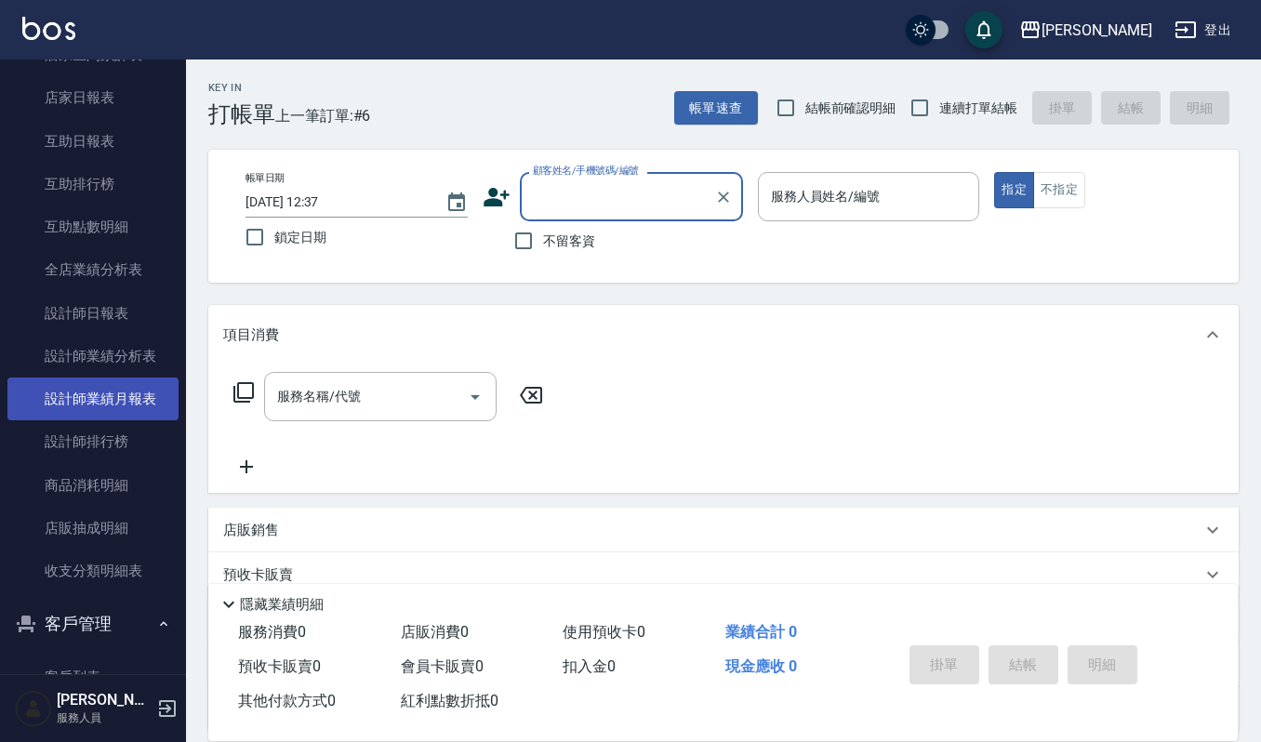
click at [127, 399] on link "設計師業績月報表" at bounding box center [92, 399] width 171 height 43
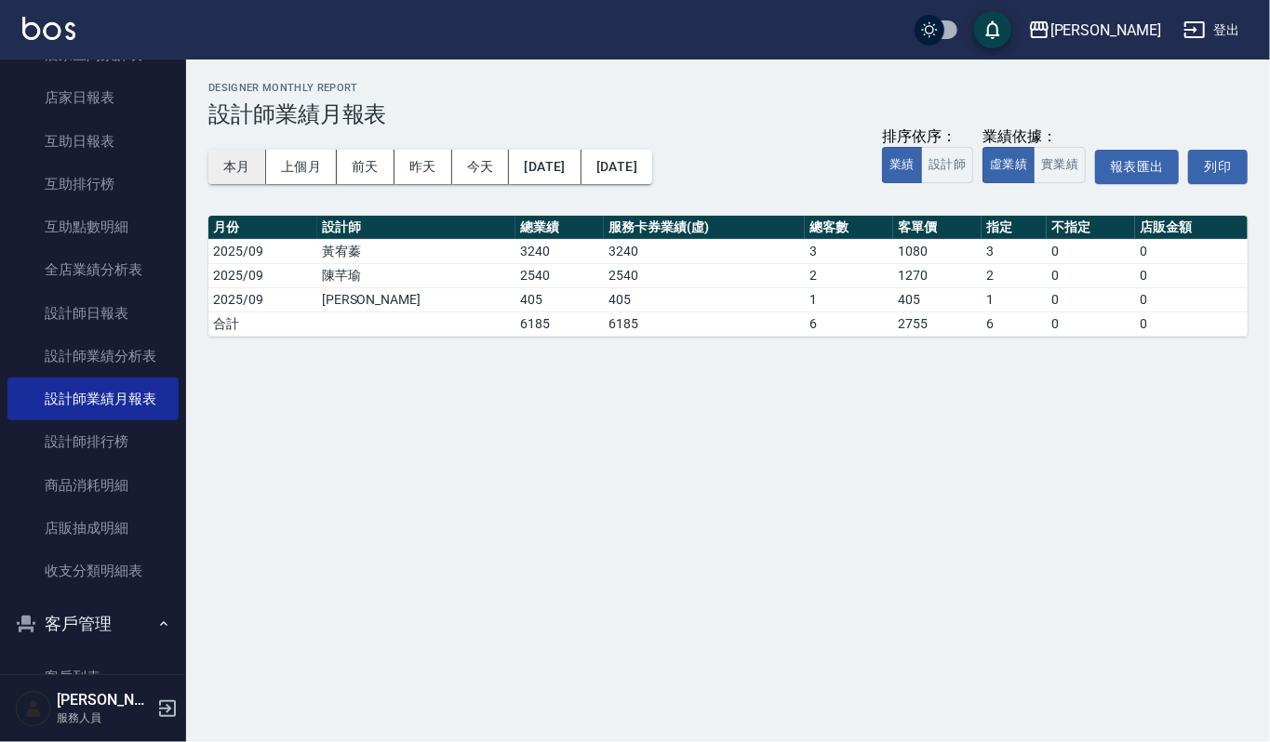
click at [229, 167] on button "本月" at bounding box center [237, 167] width 58 height 34
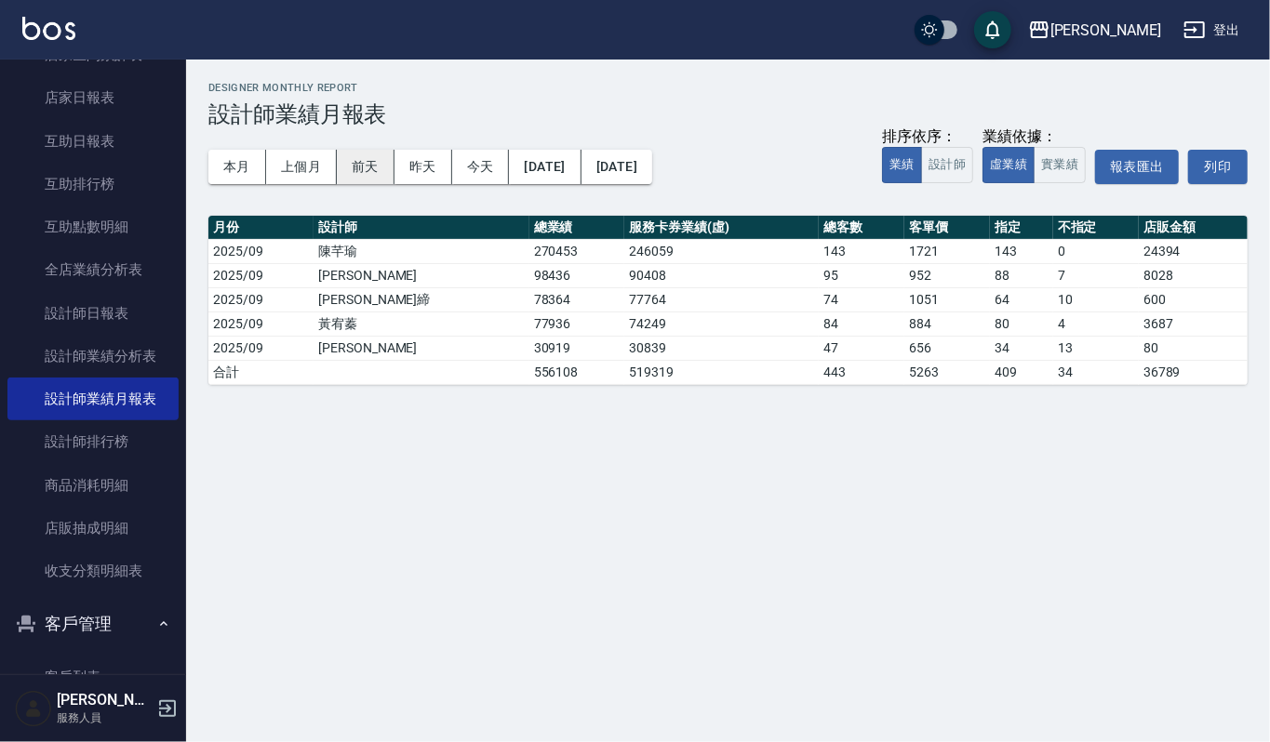
click at [376, 166] on button "前天" at bounding box center [366, 167] width 58 height 34
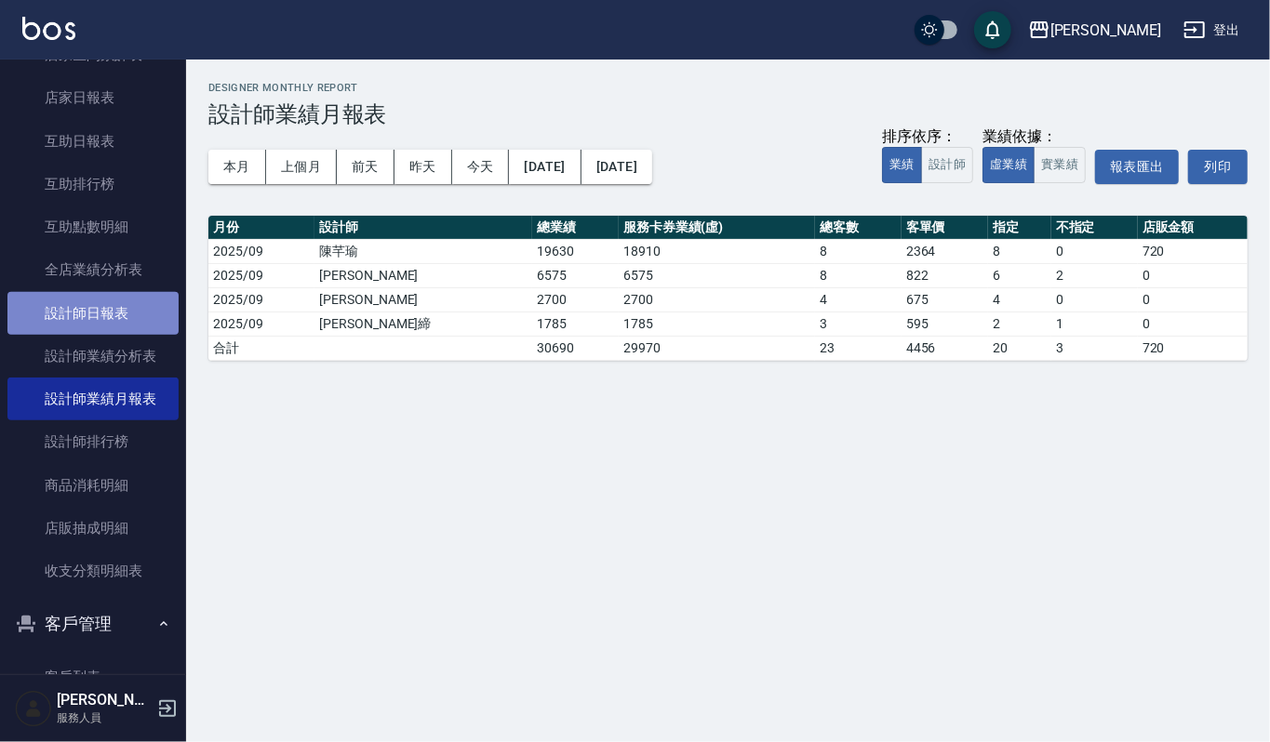
click at [106, 322] on link "設計師日報表" at bounding box center [92, 313] width 171 height 43
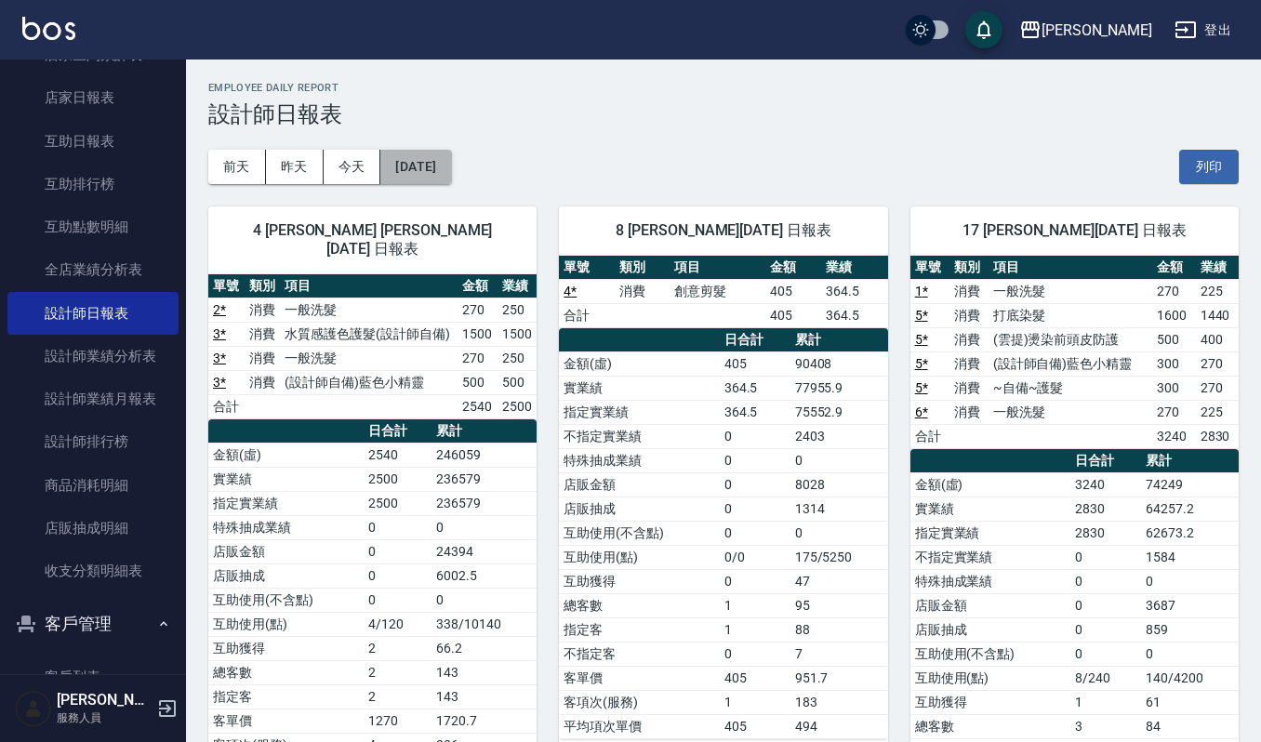
click at [451, 167] on button "[DATE]" at bounding box center [415, 167] width 71 height 34
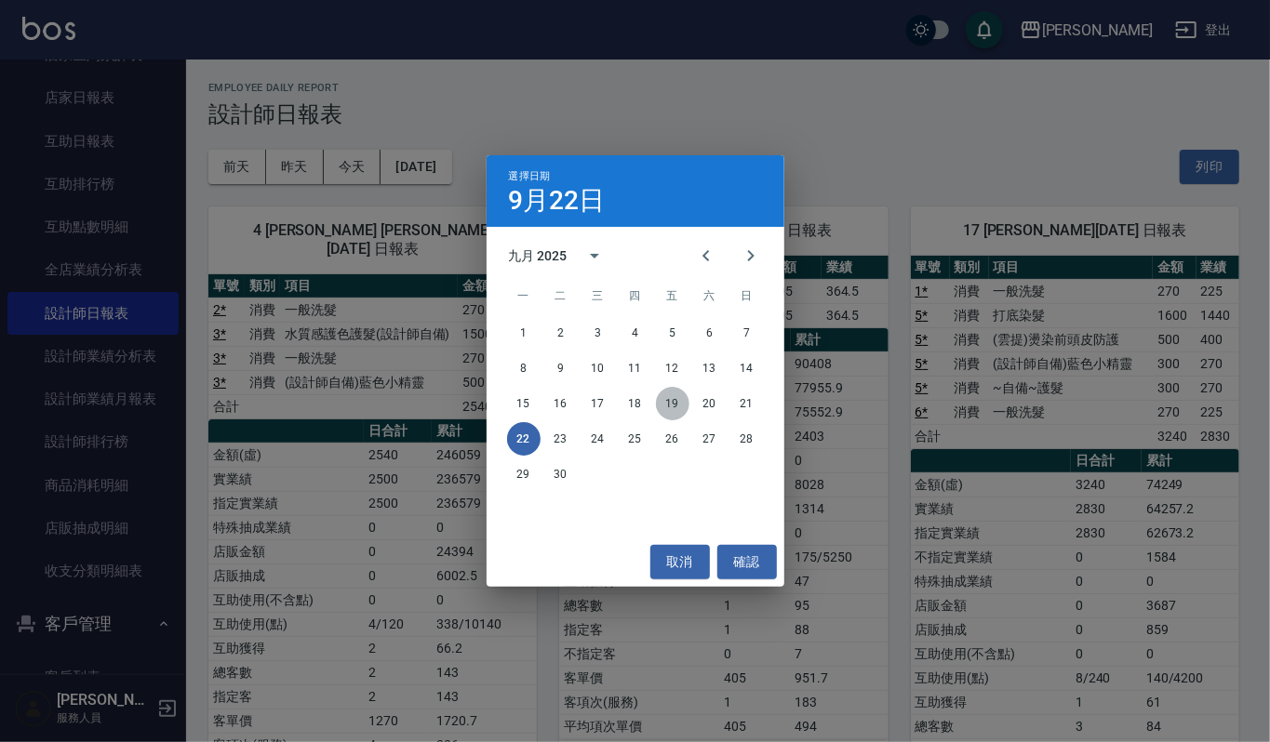
click at [671, 409] on button "19" at bounding box center [672, 403] width 33 height 33
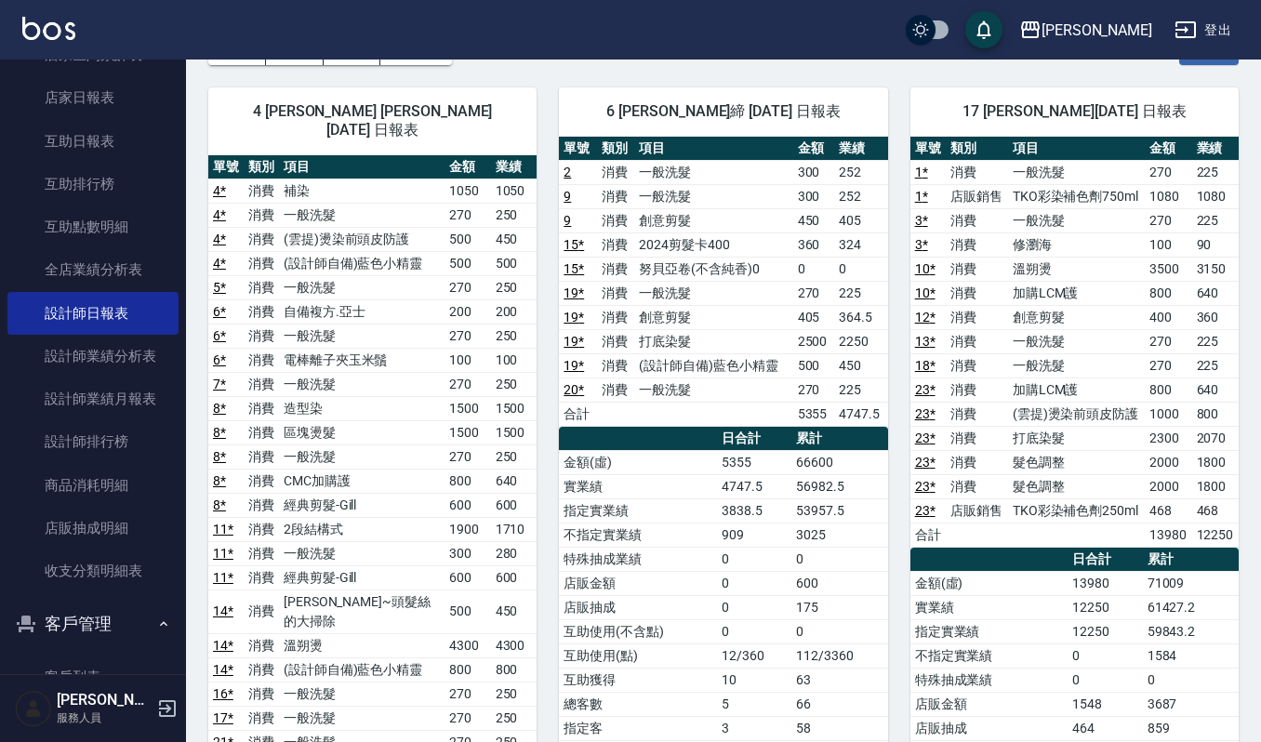
scroll to position [124, 0]
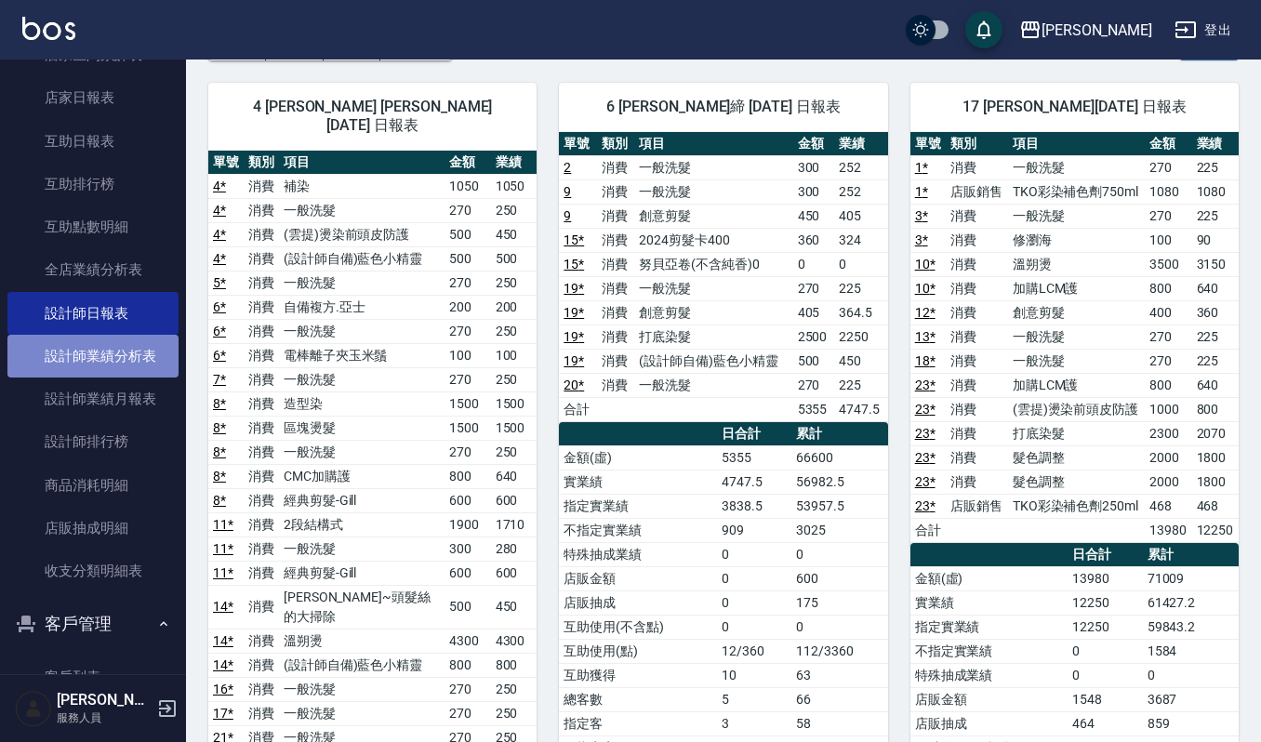
click at [124, 358] on link "設計師業績分析表" at bounding box center [92, 356] width 171 height 43
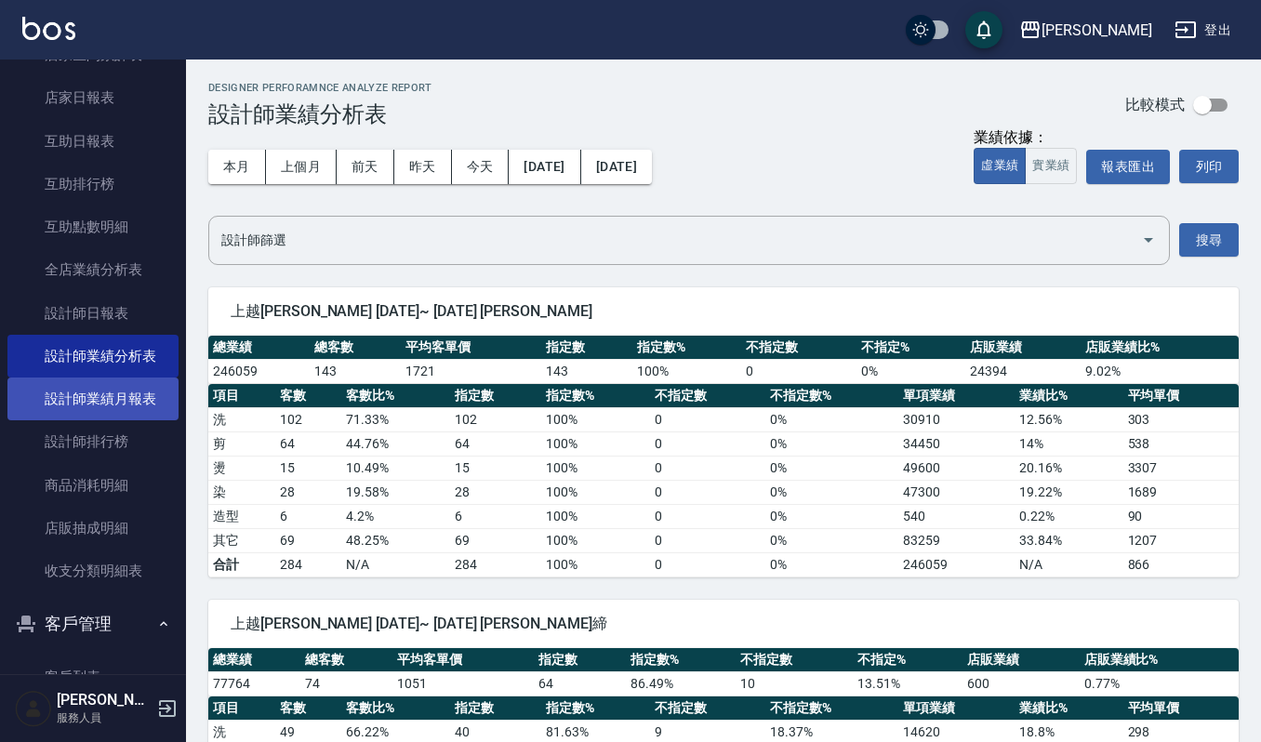
click at [116, 383] on link "設計師業績月報表" at bounding box center [92, 399] width 171 height 43
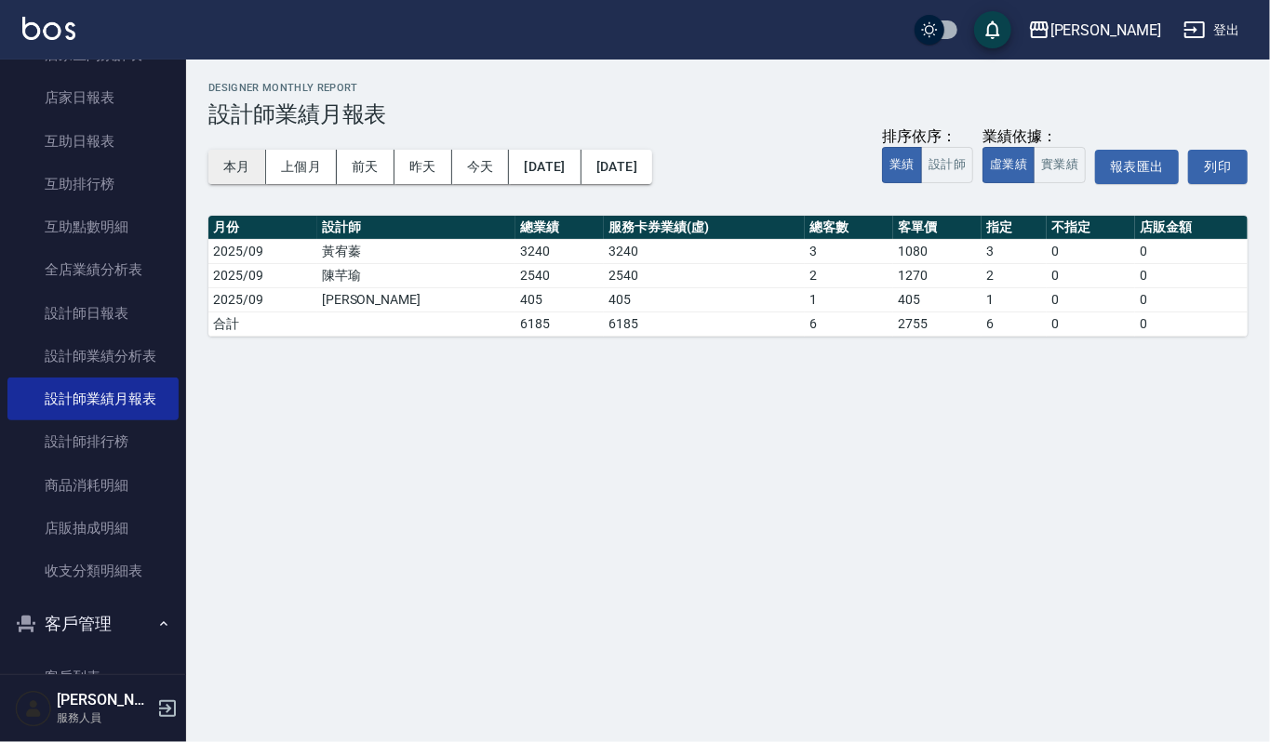
click at [235, 168] on button "本月" at bounding box center [237, 167] width 58 height 34
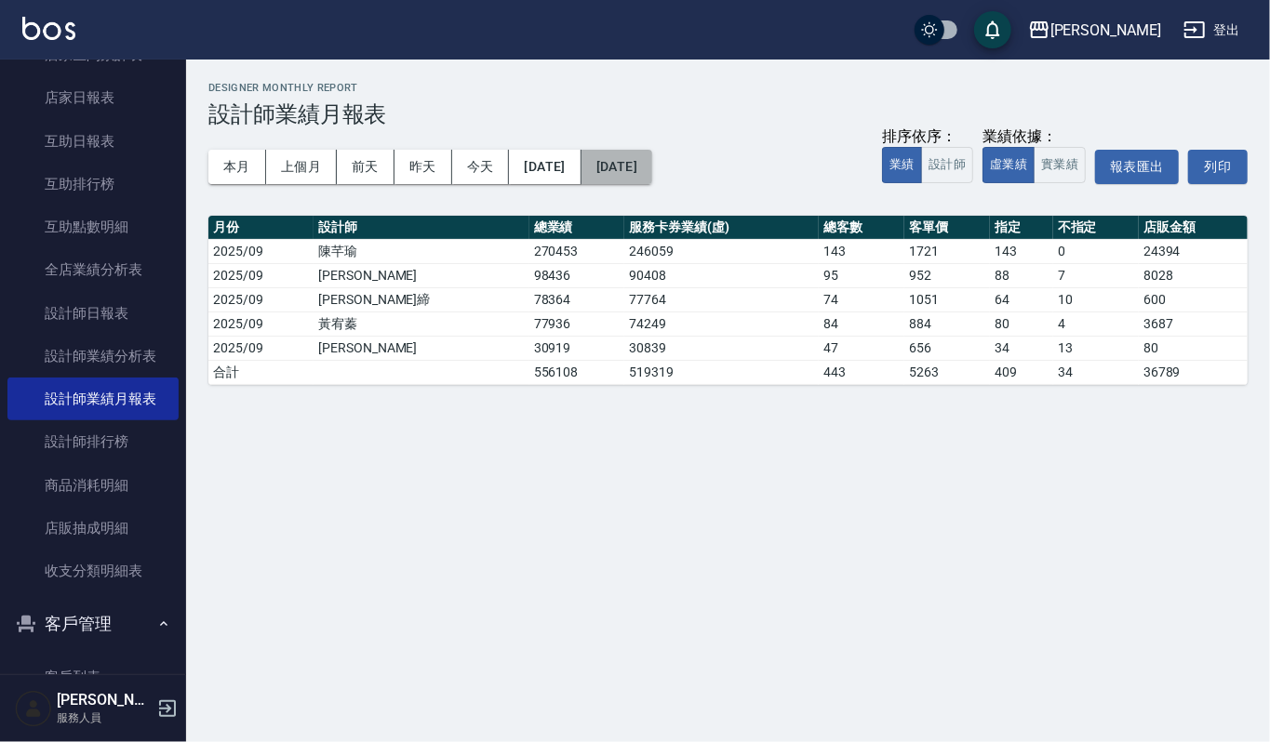
click at [652, 156] on button "[DATE]" at bounding box center [616, 167] width 71 height 34
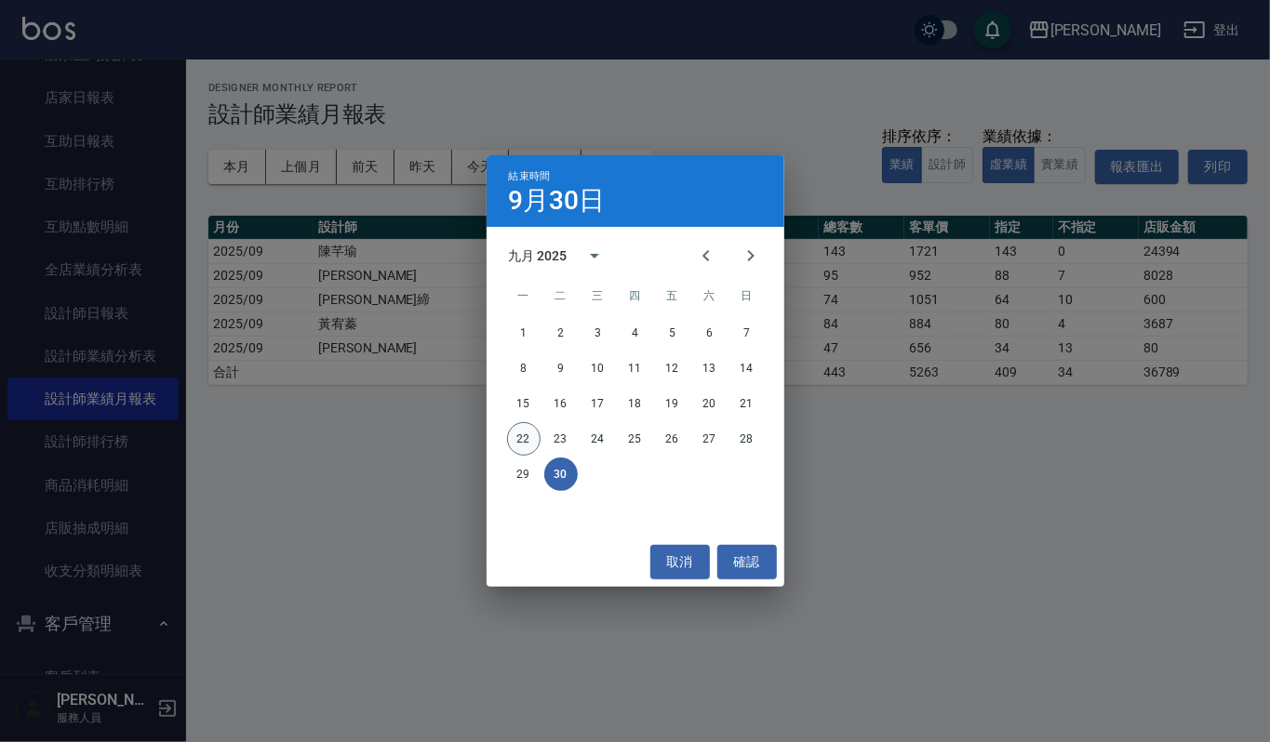
click at [522, 433] on button "22" at bounding box center [523, 438] width 33 height 33
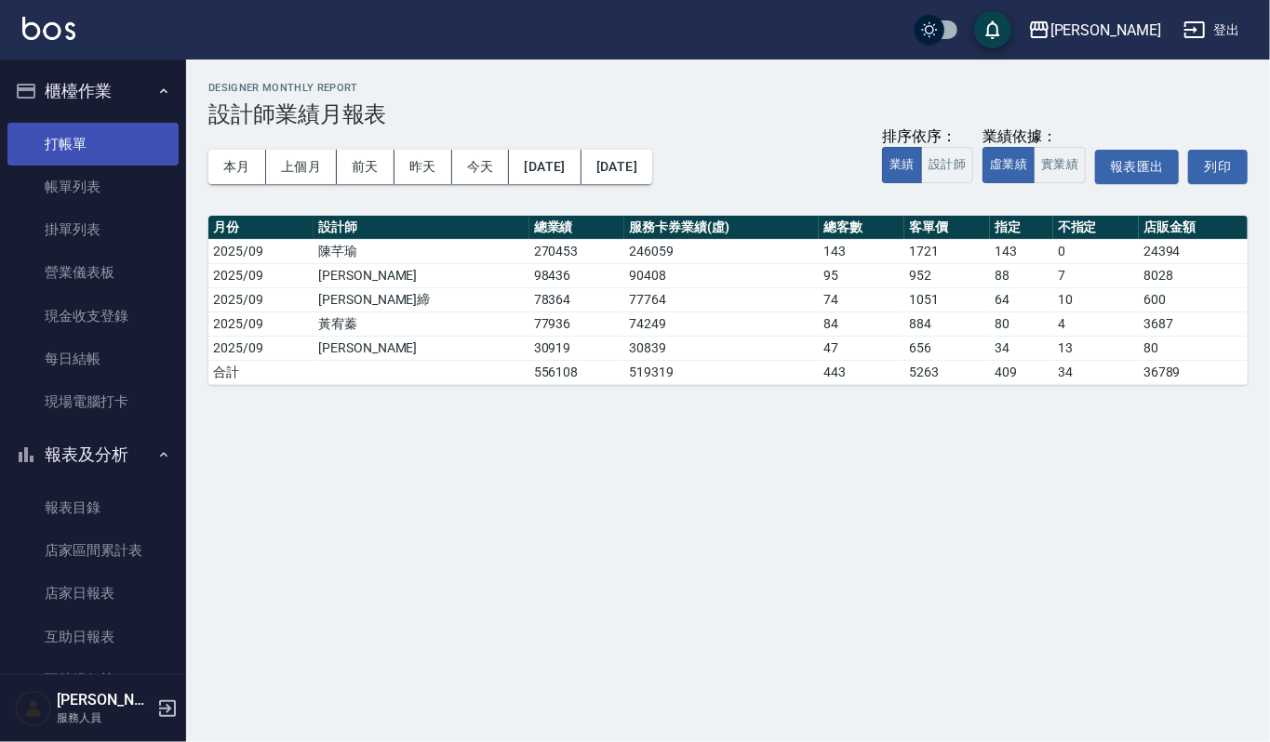
click at [71, 142] on link "打帳單" at bounding box center [92, 144] width 171 height 43
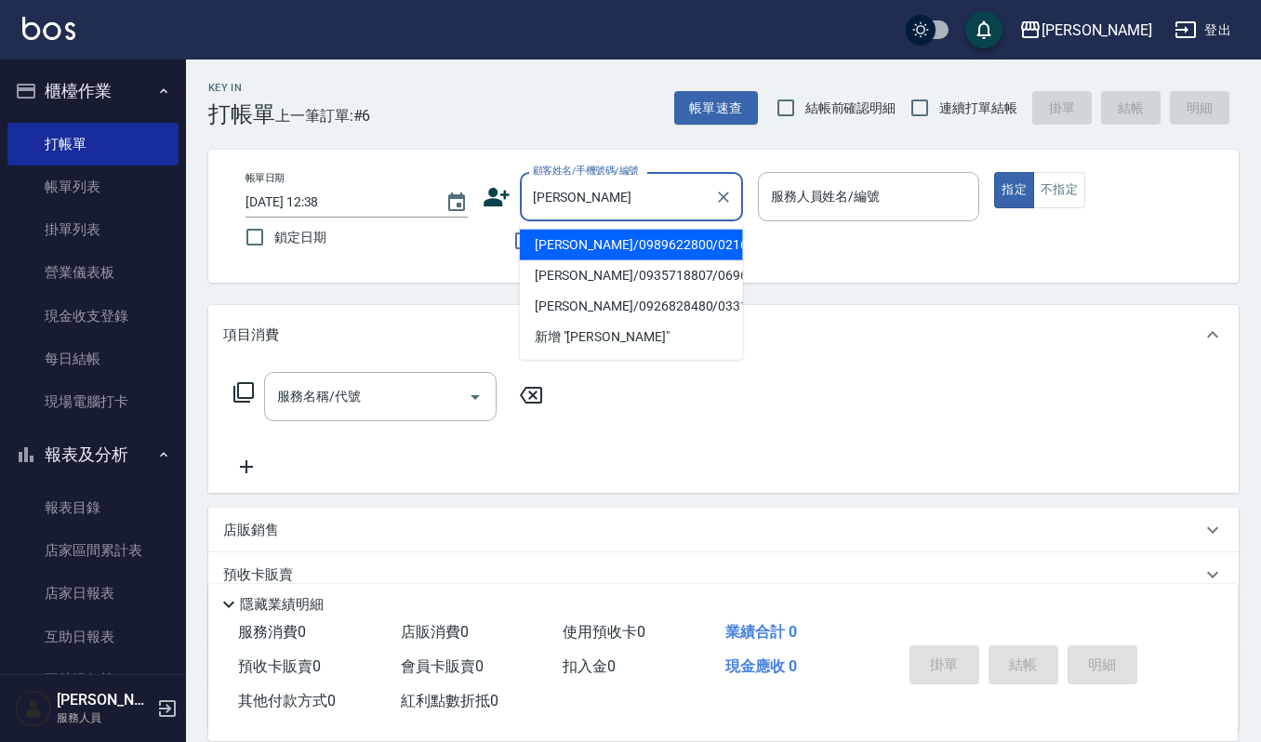
click at [668, 239] on li "[PERSON_NAME]/0989622800/02168" at bounding box center [631, 245] width 223 height 31
type input "[PERSON_NAME]/0989622800/02168"
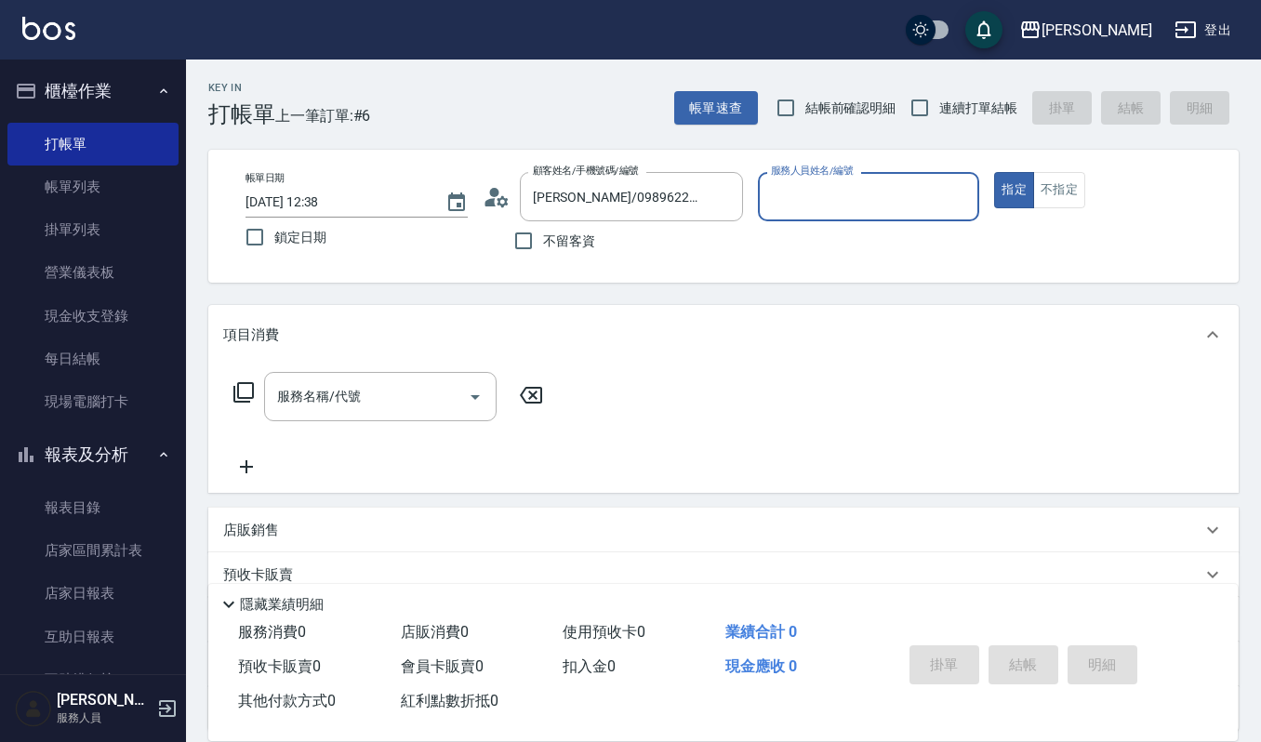
type input "[PERSON_NAME]-4"
click at [429, 388] on input "服務名稱/代號" at bounding box center [367, 396] width 188 height 33
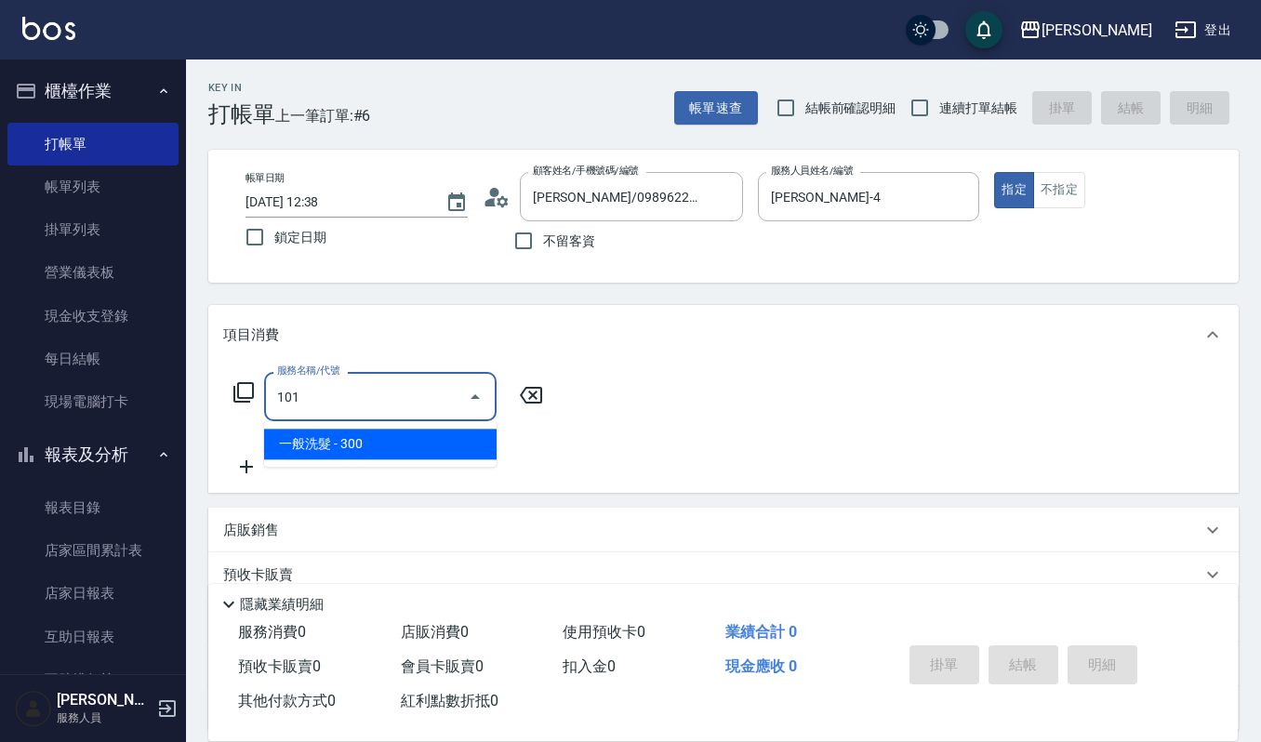
type input "一般洗髮(101)"
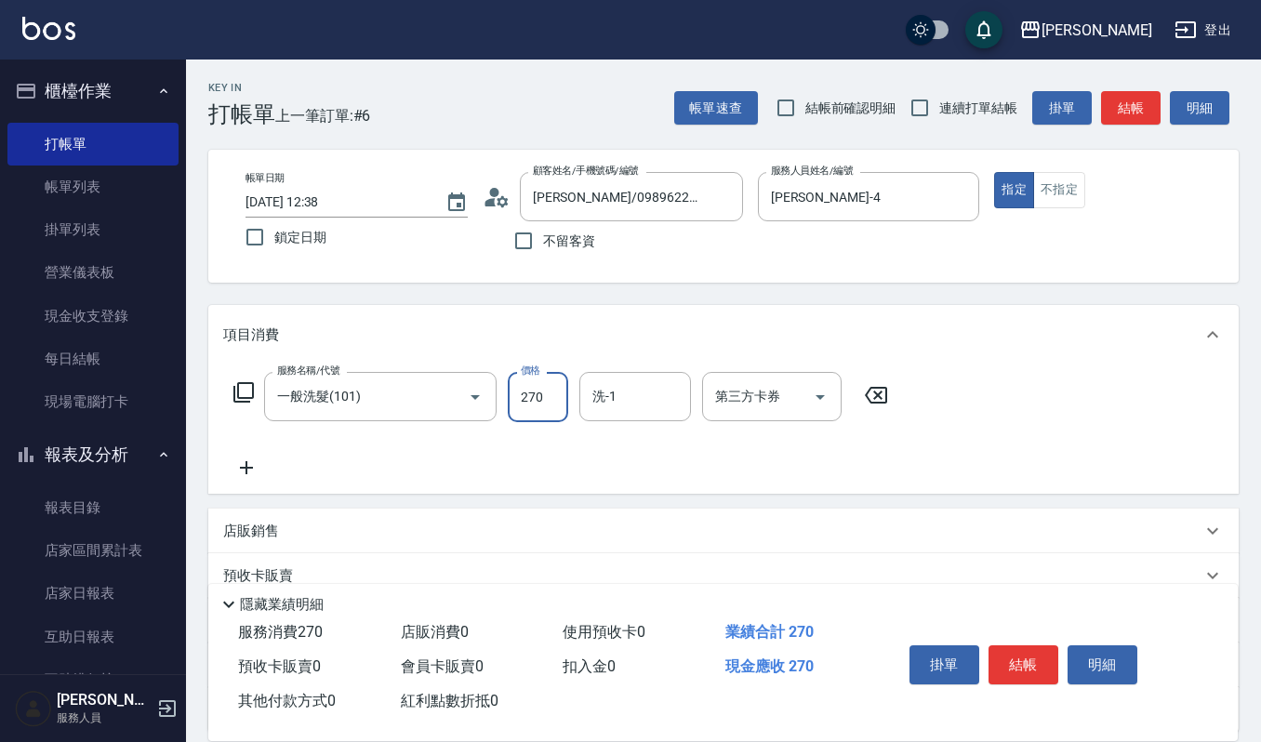
type input "270"
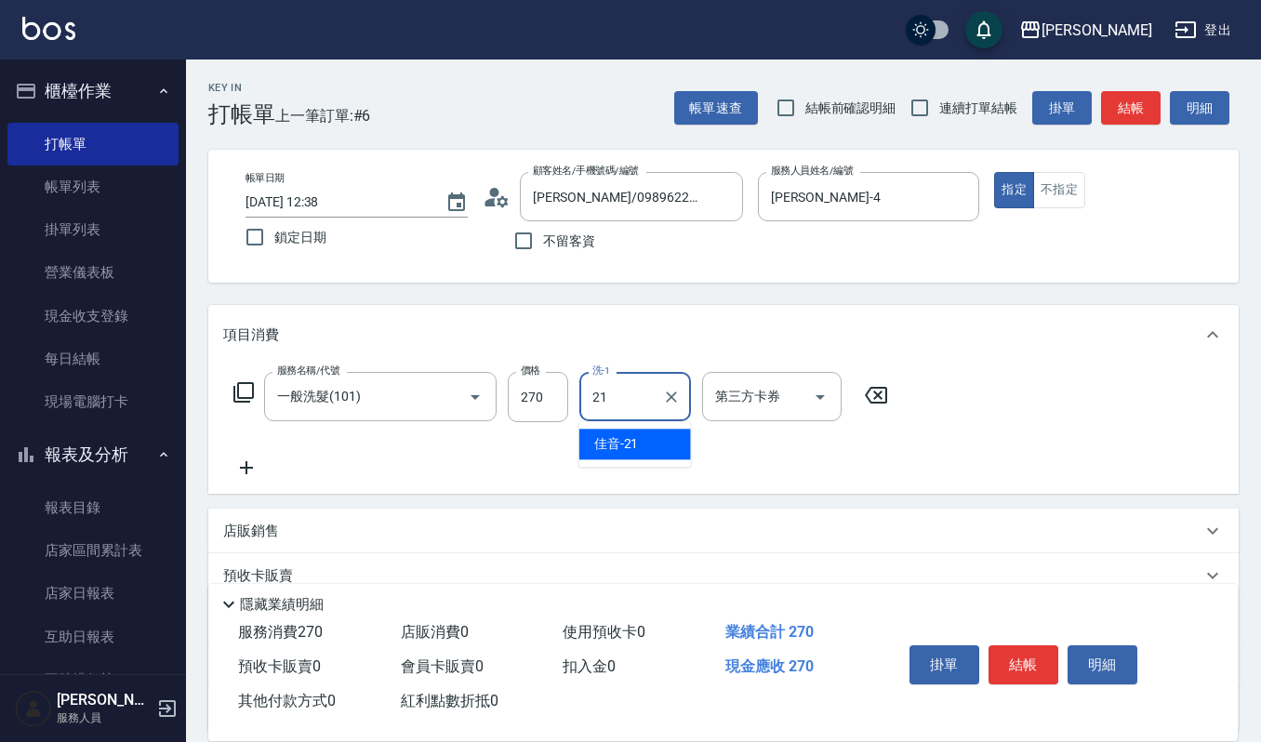
type input "佳音-21"
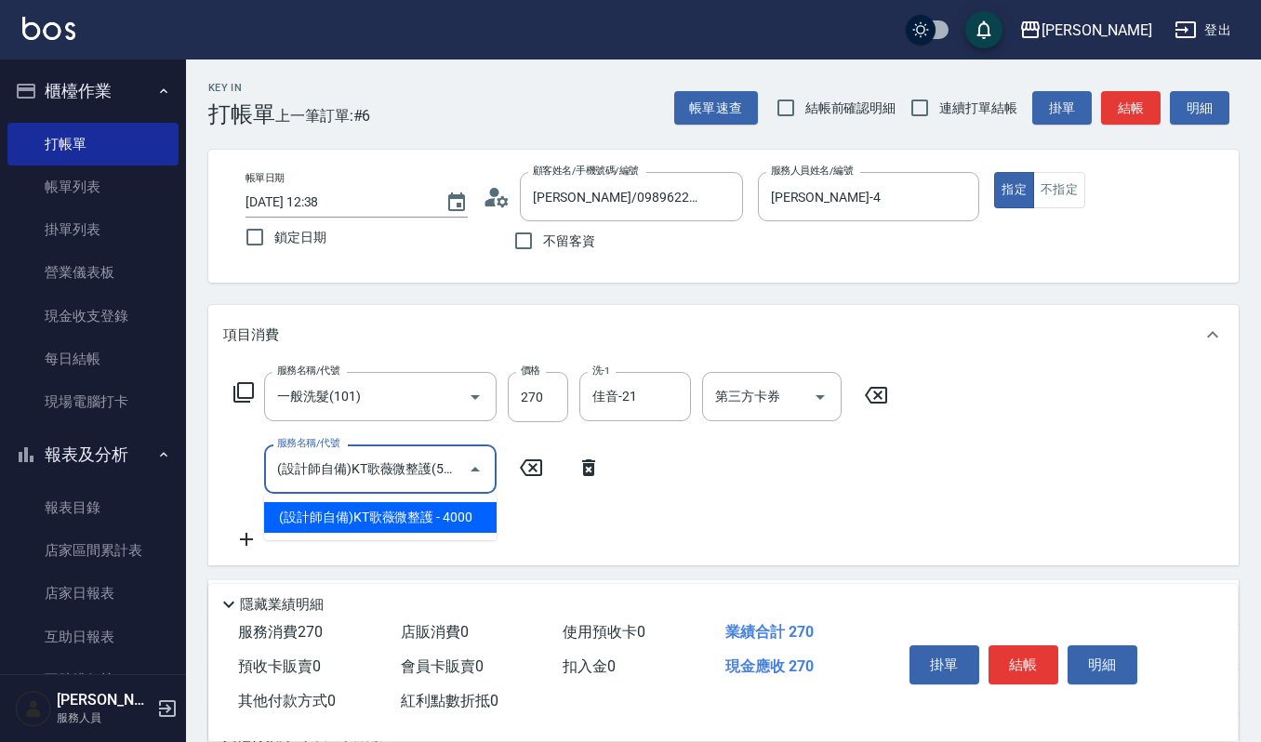
type input "(設計師自備)KT歌薇微整護(588)"
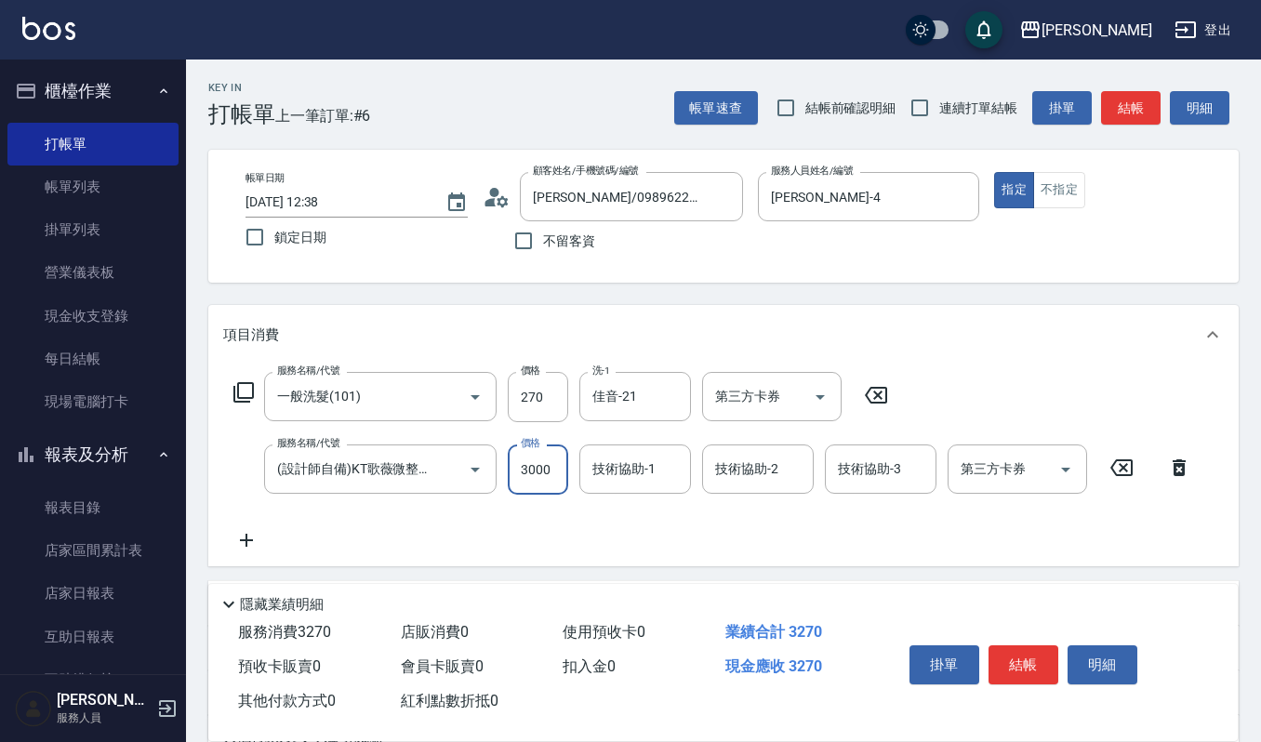
type input "3000"
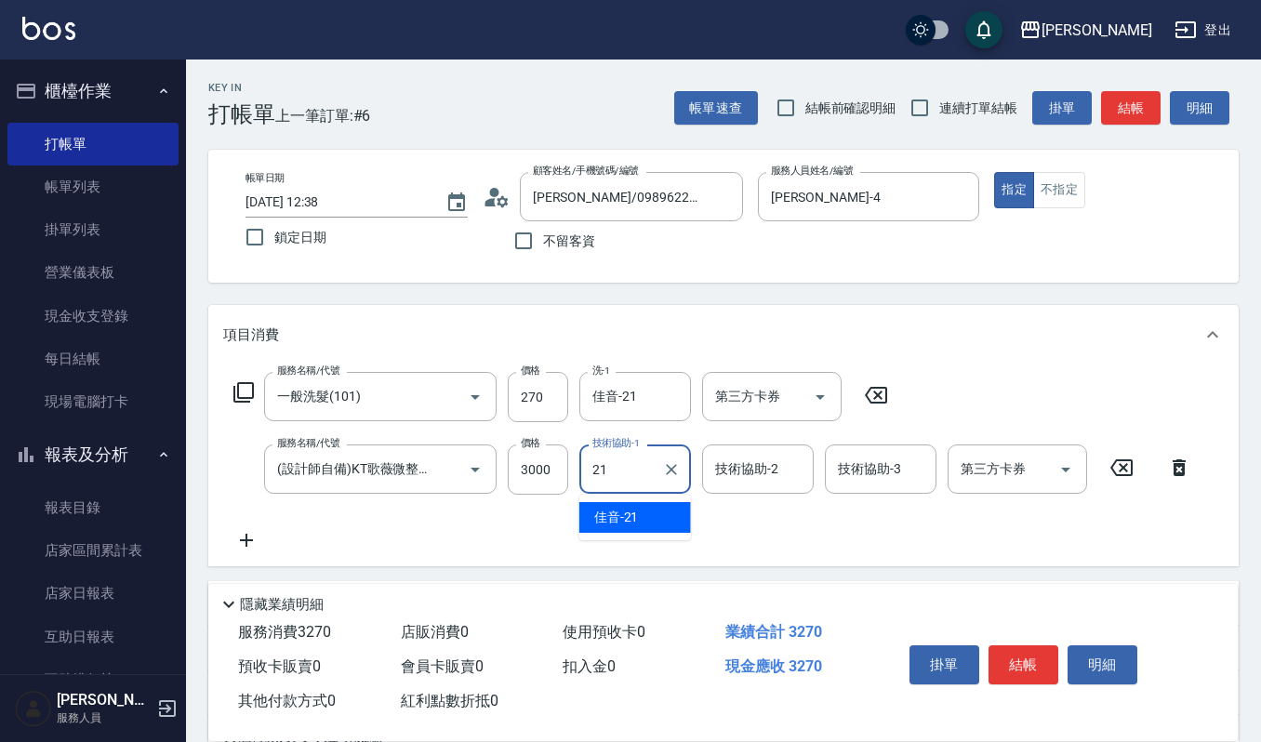
type input "佳音-21"
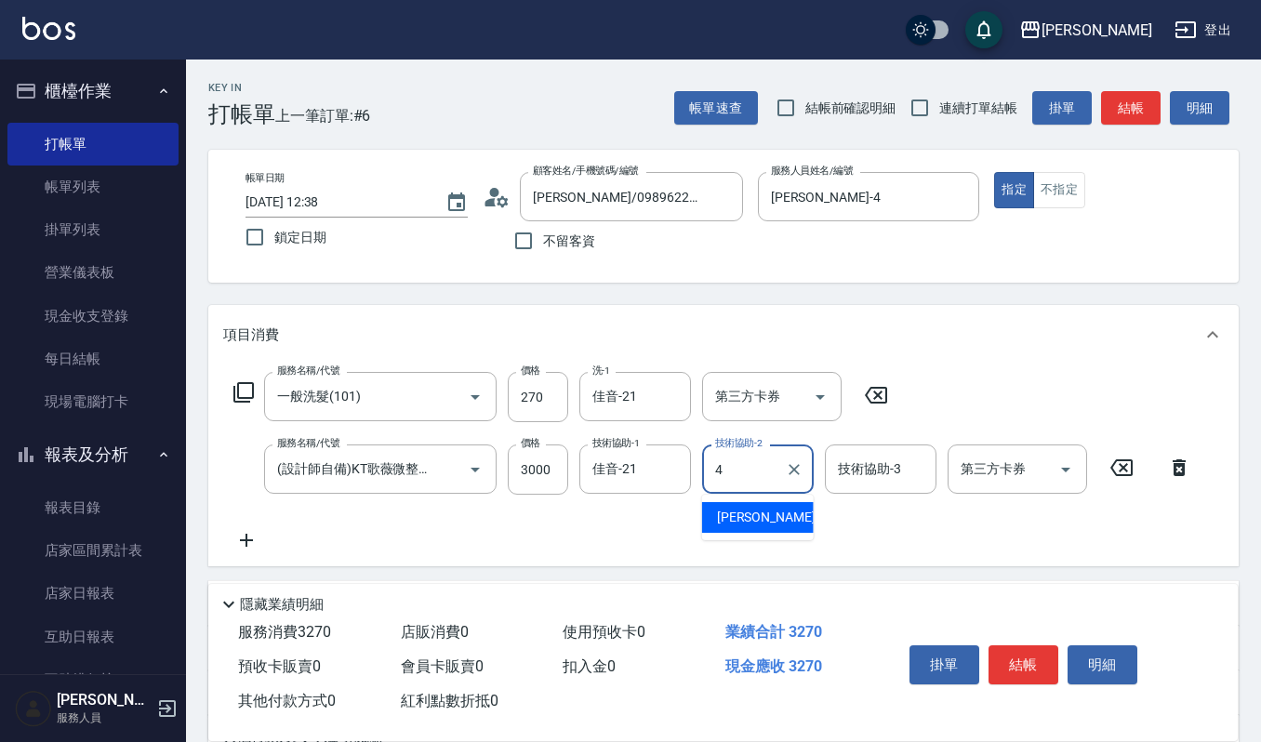
type input "[PERSON_NAME]-4"
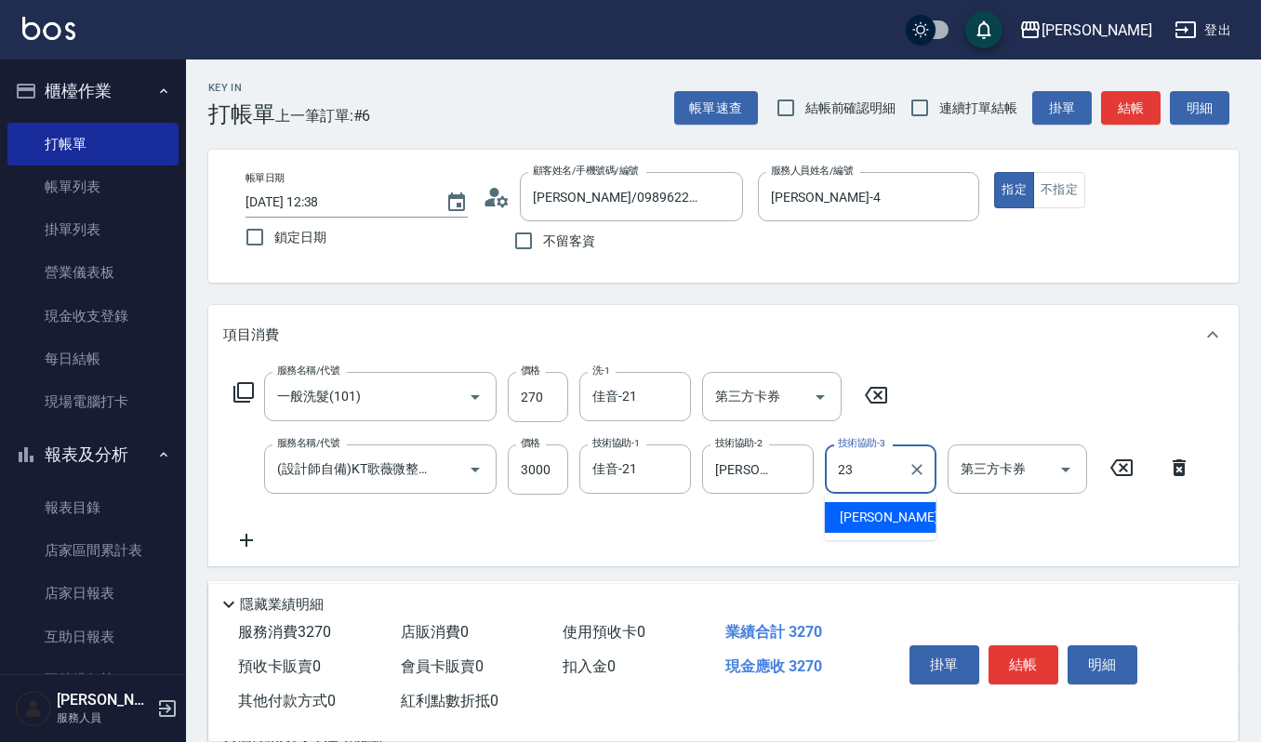
type input "[PERSON_NAME]-23"
click at [1166, 368] on div "服務名稱/代號 一般洗髮(101) 服務名稱/代號 價格 270 價格 洗-1 佳音-21 洗-1 第三方卡券 第三方卡券 服務名稱/代號 (設計師自備)KT…" at bounding box center [723, 466] width 1031 height 202
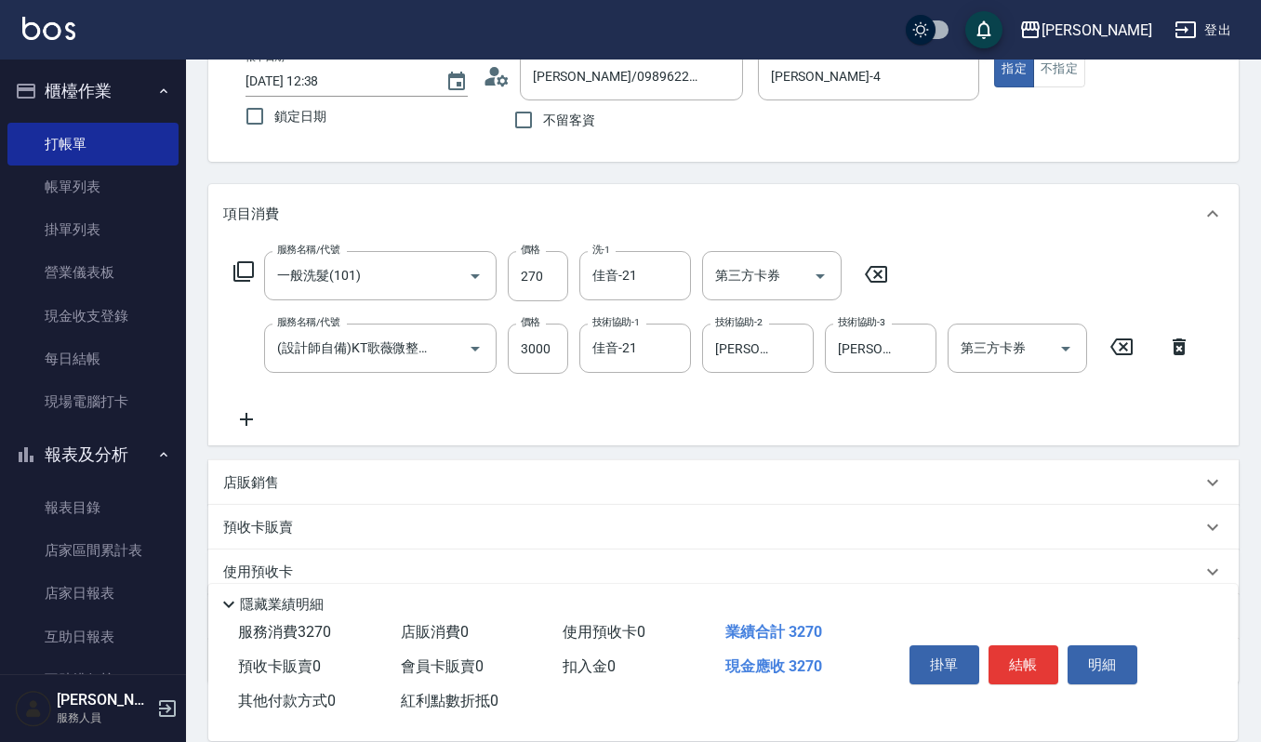
scroll to position [236, 0]
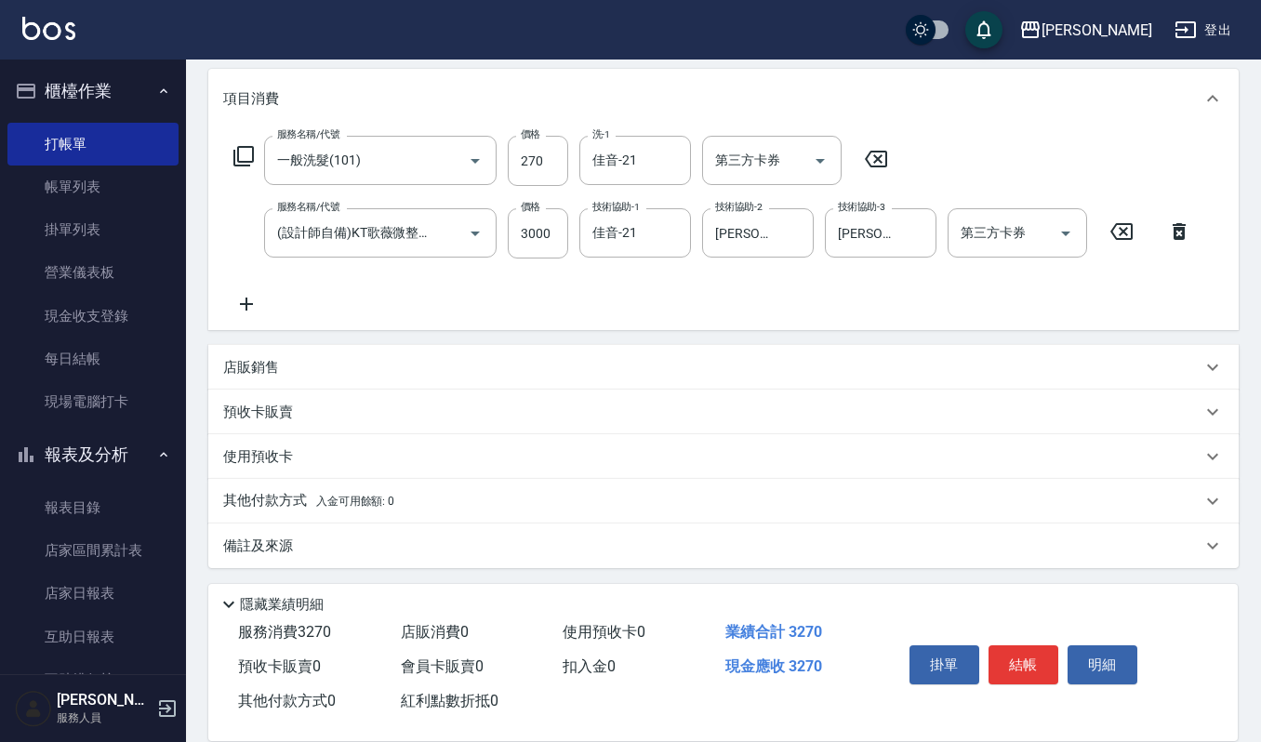
click at [299, 350] on div "店販銷售" at bounding box center [723, 367] width 1031 height 45
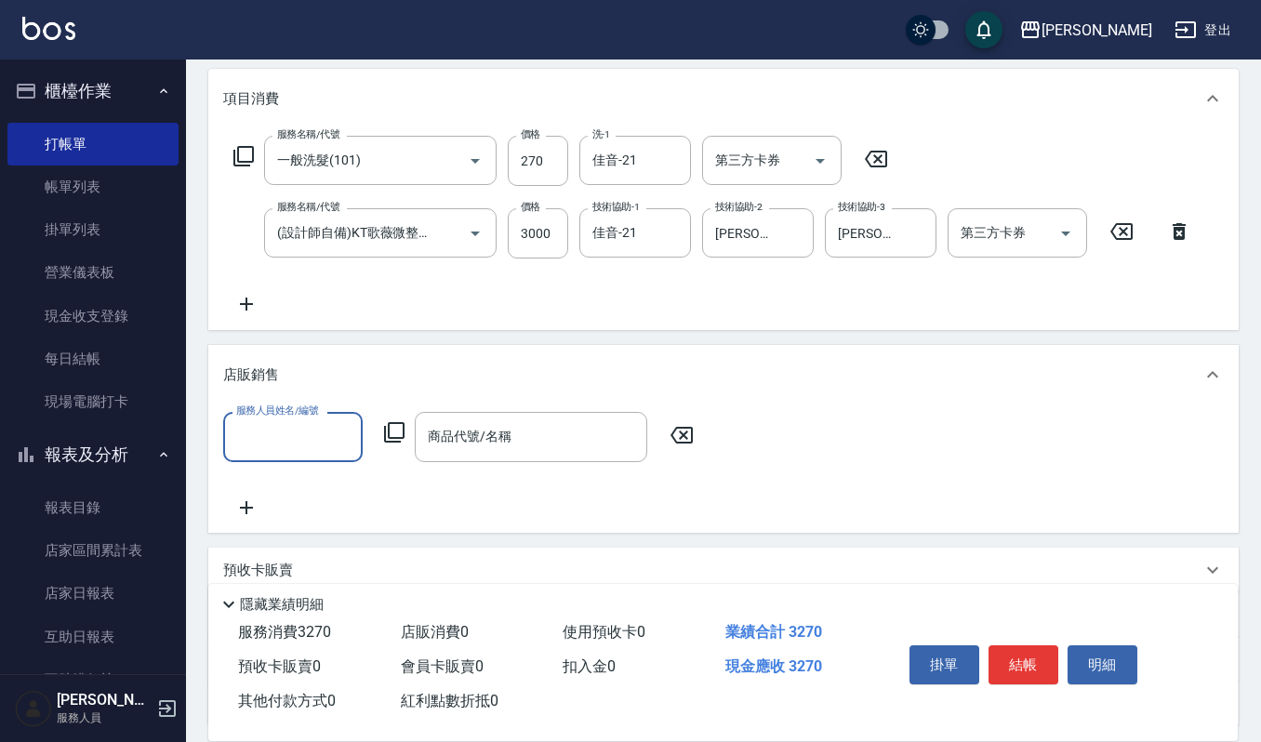
scroll to position [1, 0]
type input "[PERSON_NAME]-4"
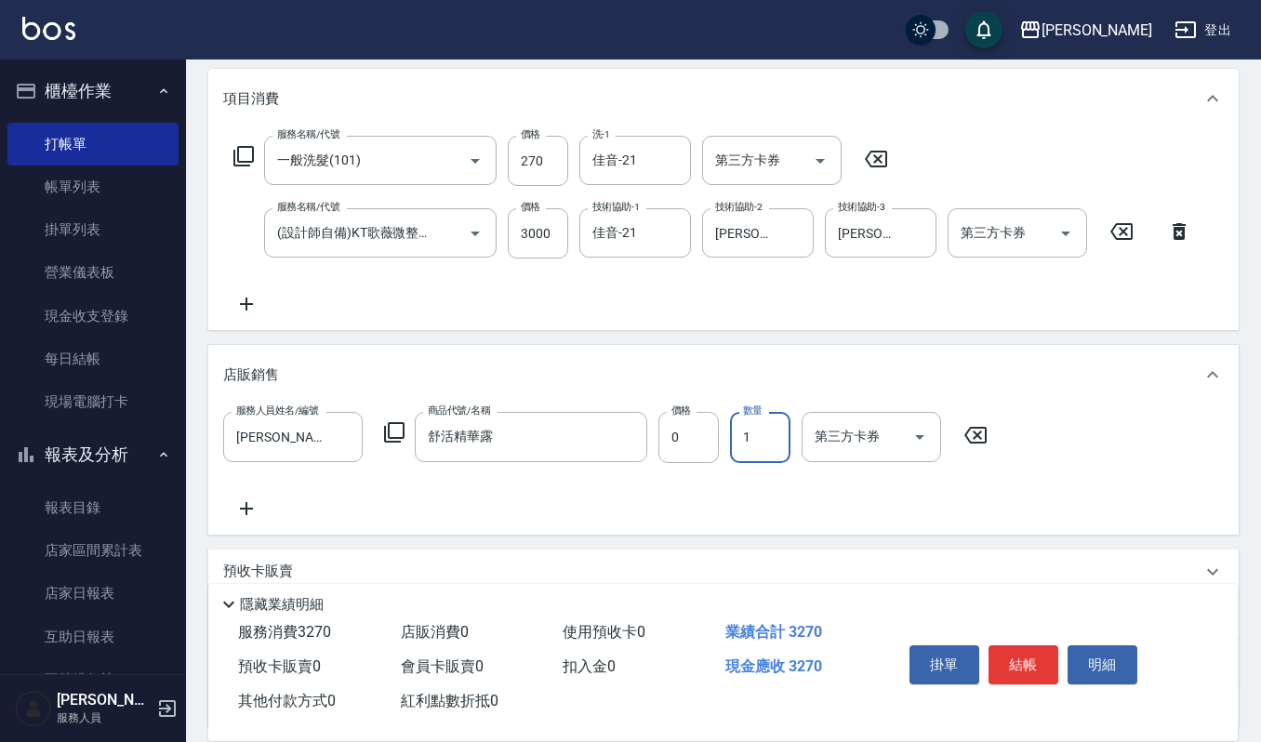
click at [737, 420] on input "1" at bounding box center [760, 437] width 60 height 50
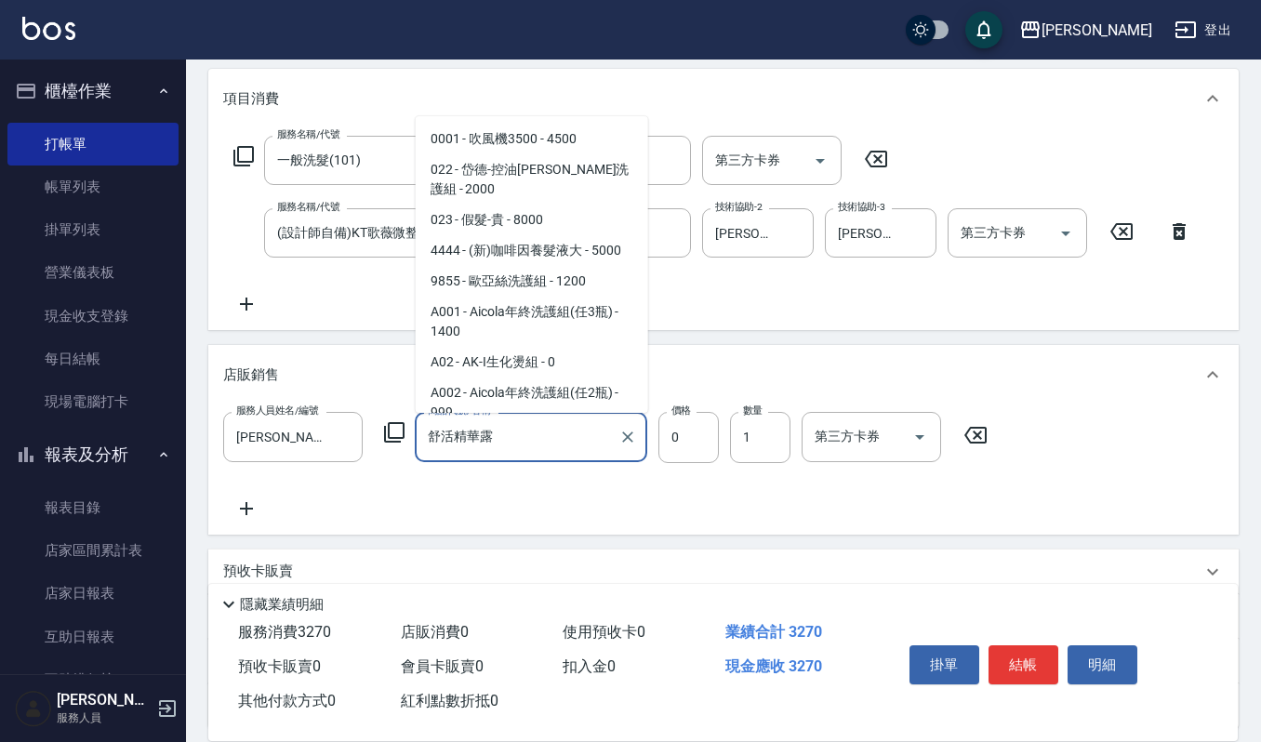
drag, startPoint x: 514, startPoint y: 433, endPoint x: 526, endPoint y: 404, distance: 32.1
click at [513, 433] on input "舒活精華露" at bounding box center [517, 436] width 188 height 33
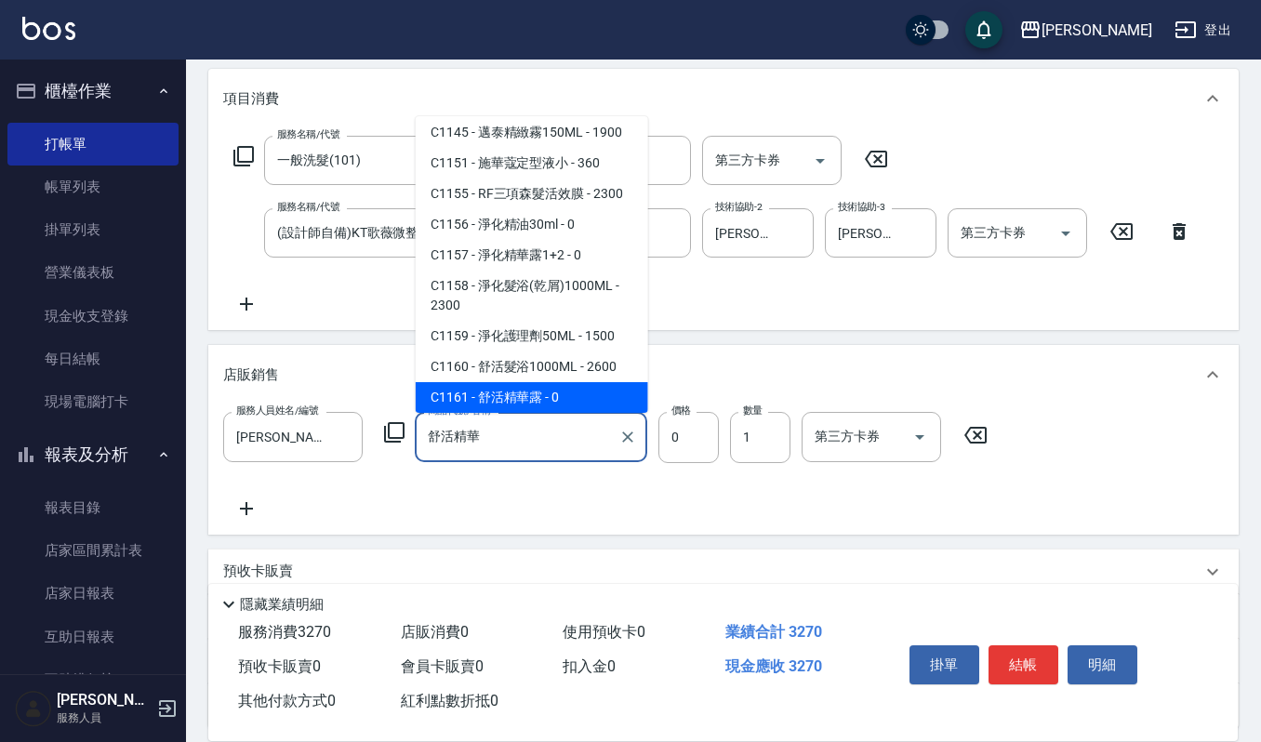
scroll to position [0, 0]
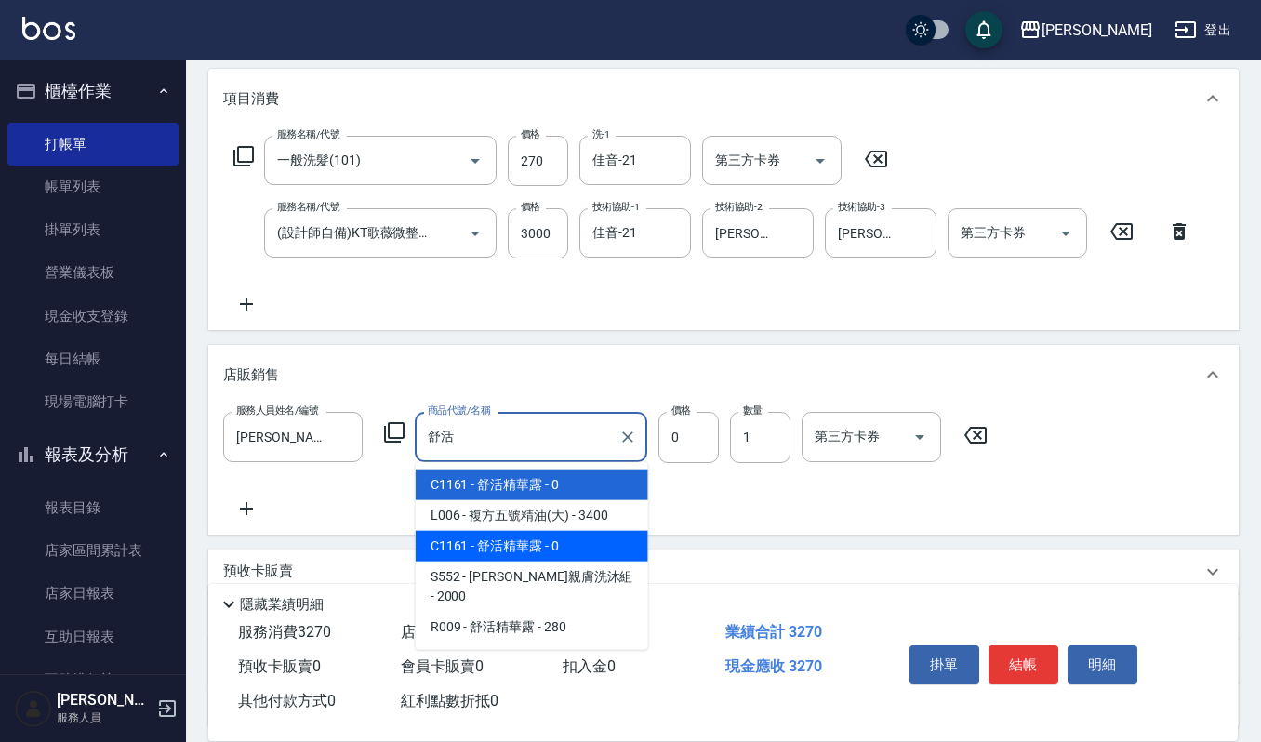
type input "[PERSON_NAME]"
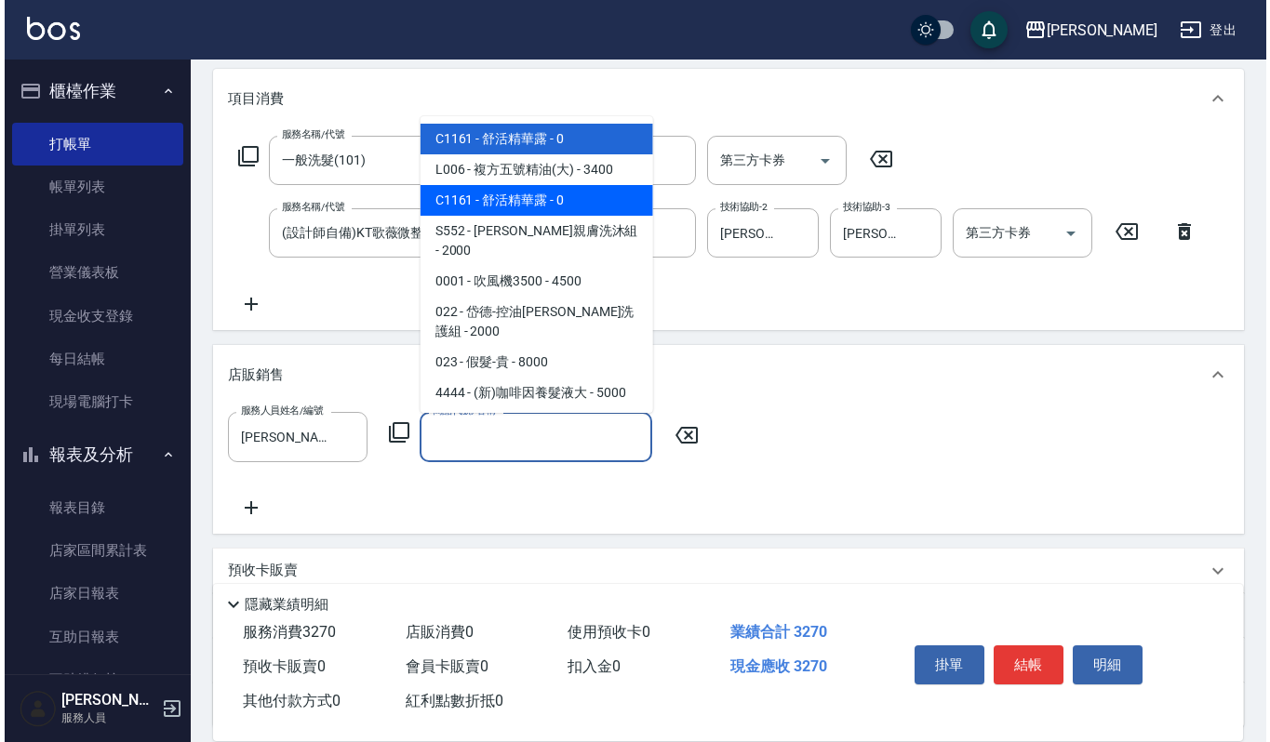
scroll to position [69, 0]
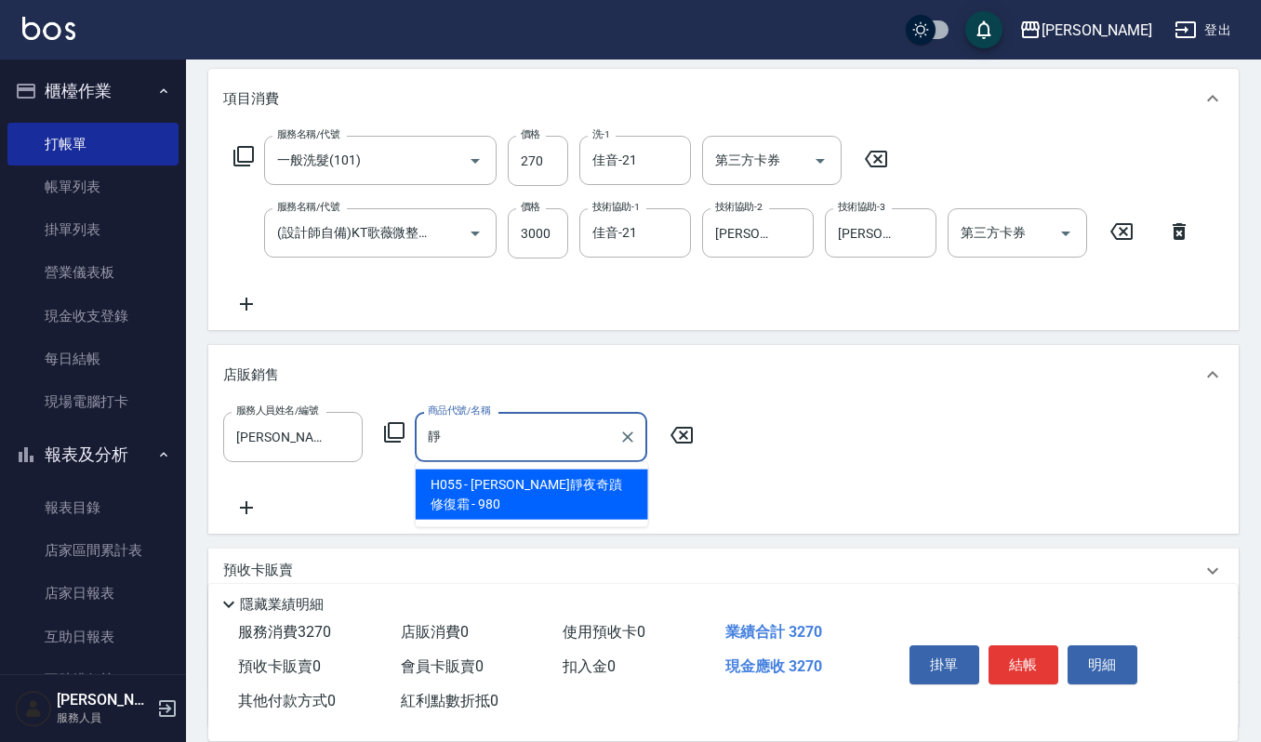
type input "[PERSON_NAME]靜夜奇蹟修復霜"
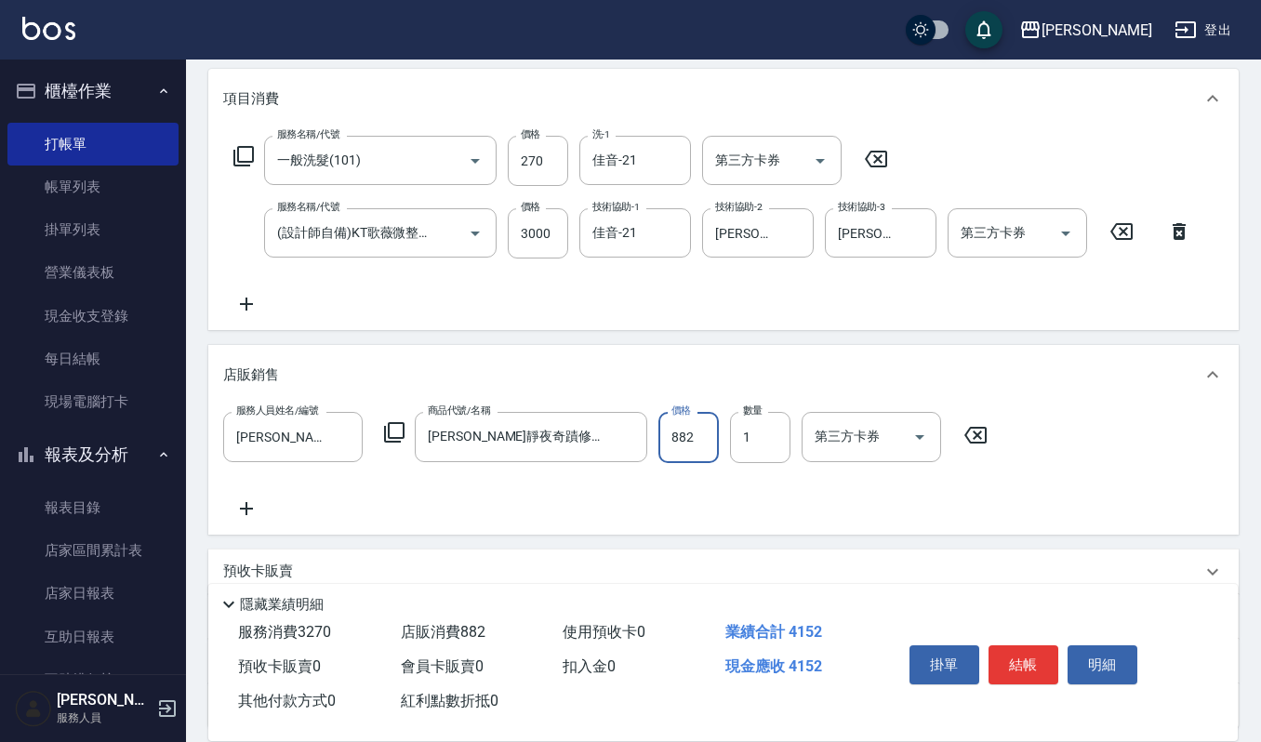
type input "882"
click at [1124, 666] on button "明細" at bounding box center [1103, 664] width 70 height 39
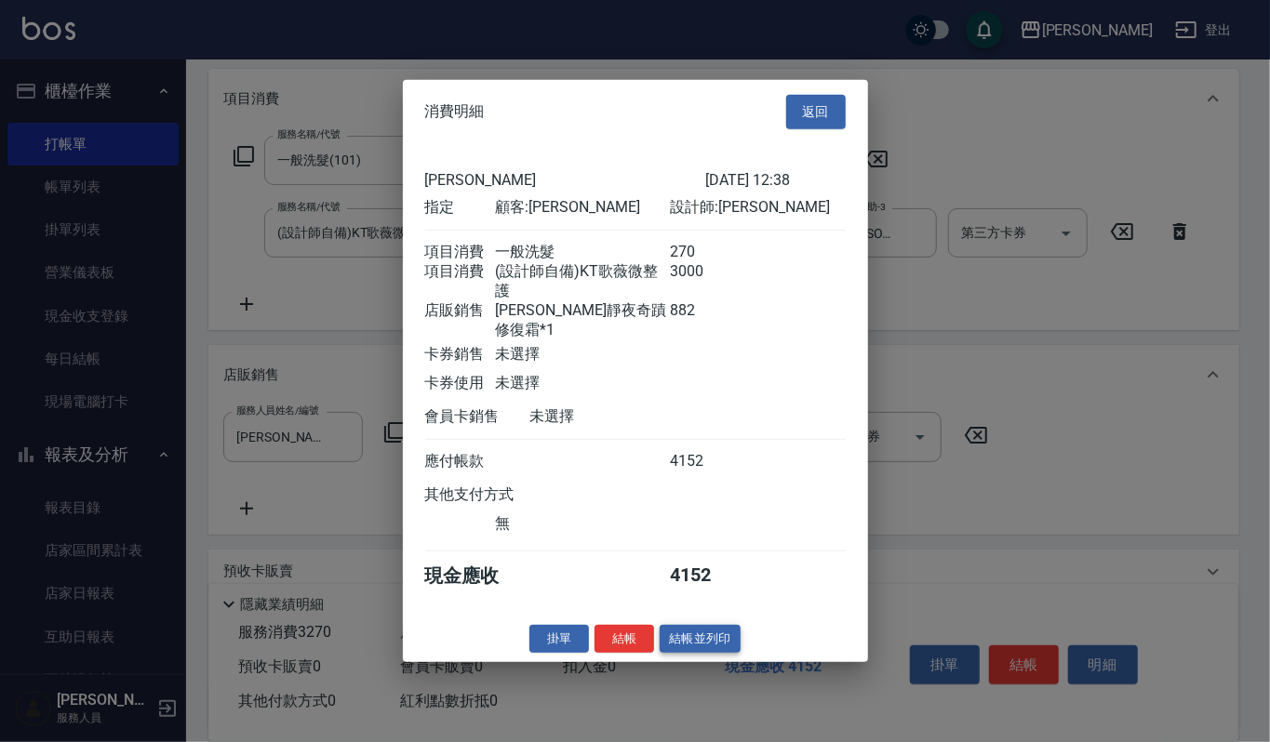
click at [674, 648] on button "結帳並列印" at bounding box center [699, 638] width 81 height 29
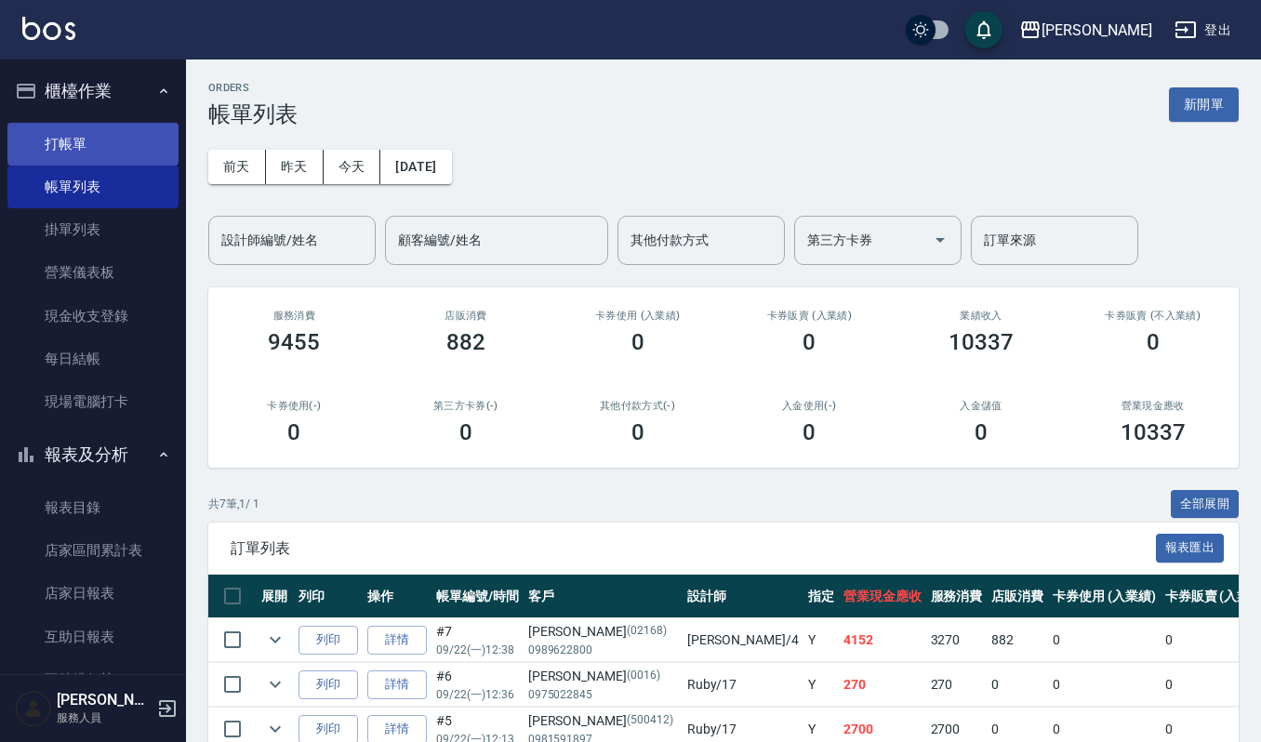
click at [112, 150] on link "打帳單" at bounding box center [92, 144] width 171 height 43
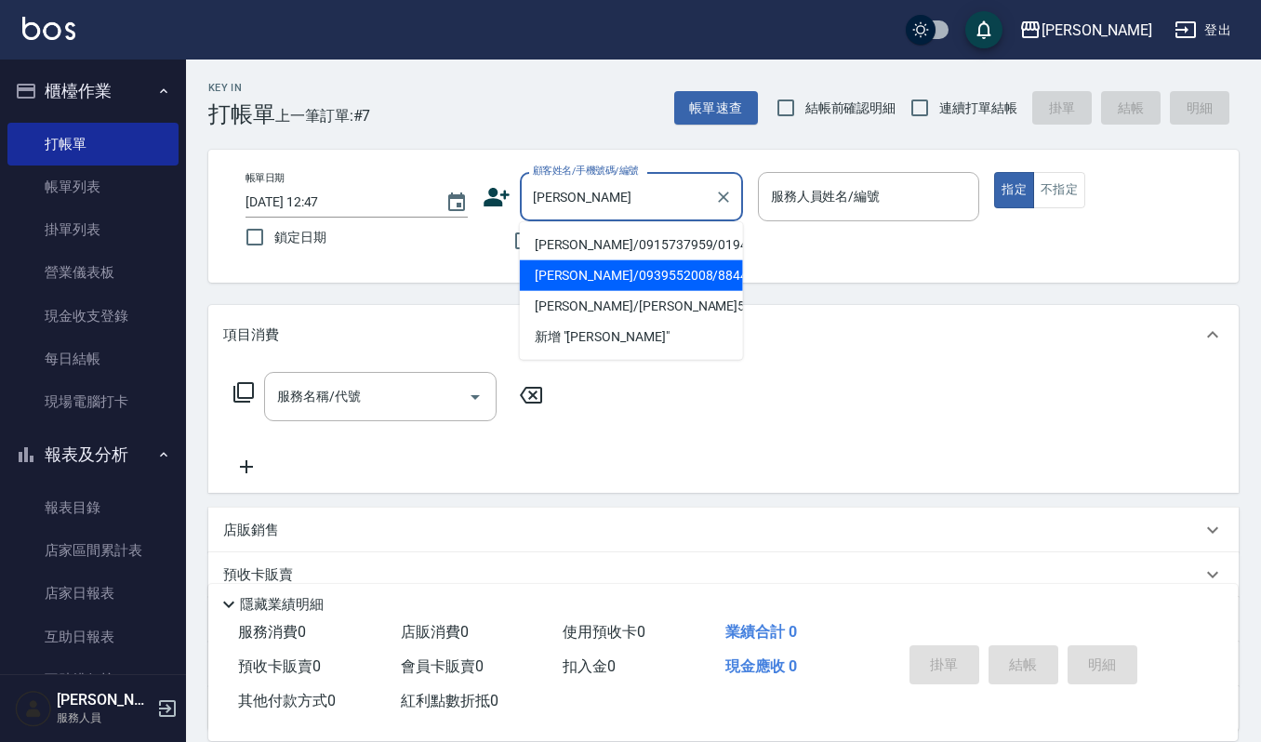
click at [569, 285] on li "[PERSON_NAME]/0939552008/88448" at bounding box center [631, 275] width 223 height 31
type input "[PERSON_NAME]/0939552008/88448"
type input "[PERSON_NAME]-4"
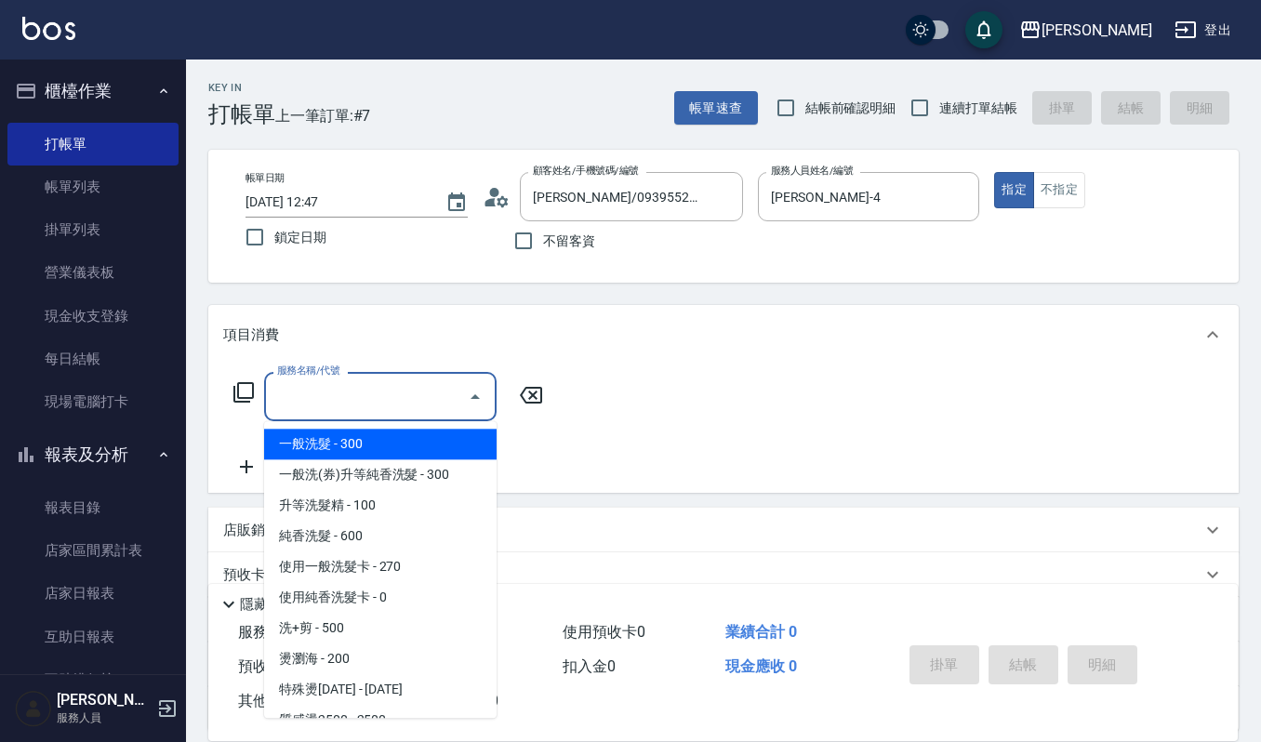
drag, startPoint x: 425, startPoint y: 396, endPoint x: 1269, endPoint y: 24, distance: 922.0
click at [428, 395] on input "服務名稱/代號" at bounding box center [367, 396] width 188 height 33
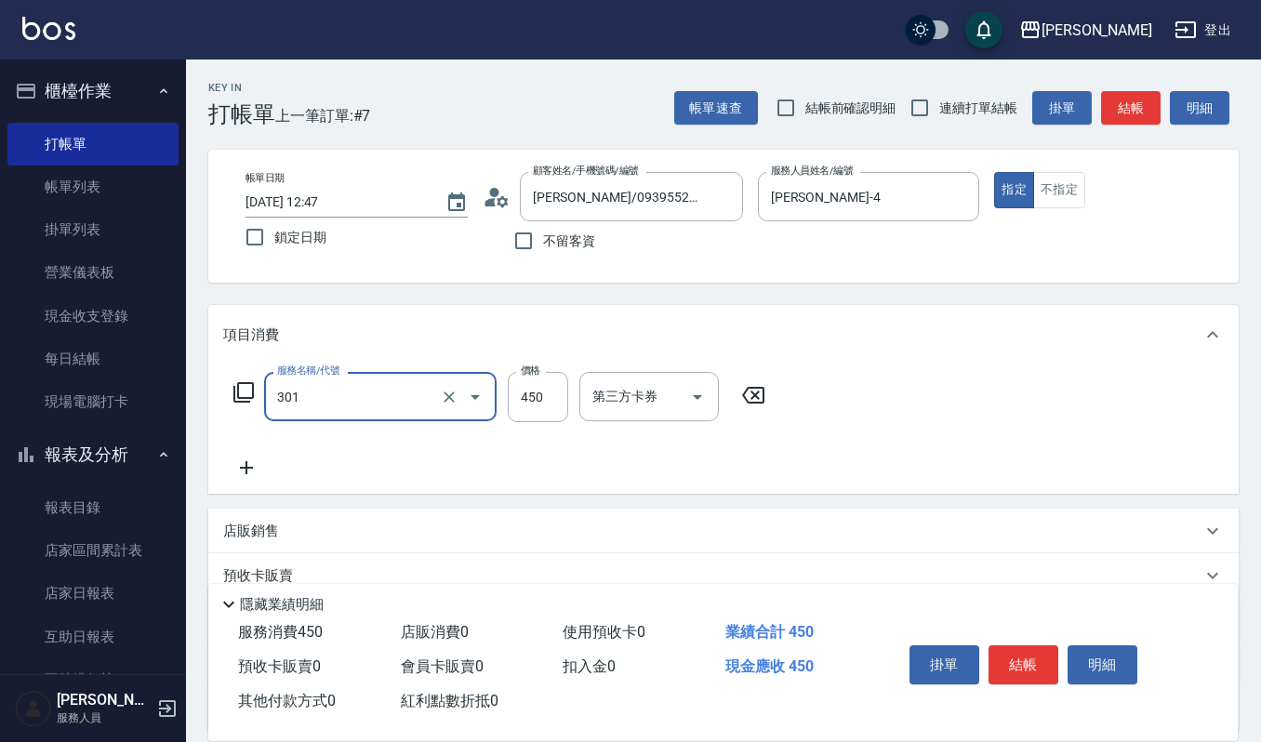
type input "創意剪髮(301)"
click at [446, 392] on icon "Clear" at bounding box center [449, 397] width 19 height 19
type input "修瀏海(303)"
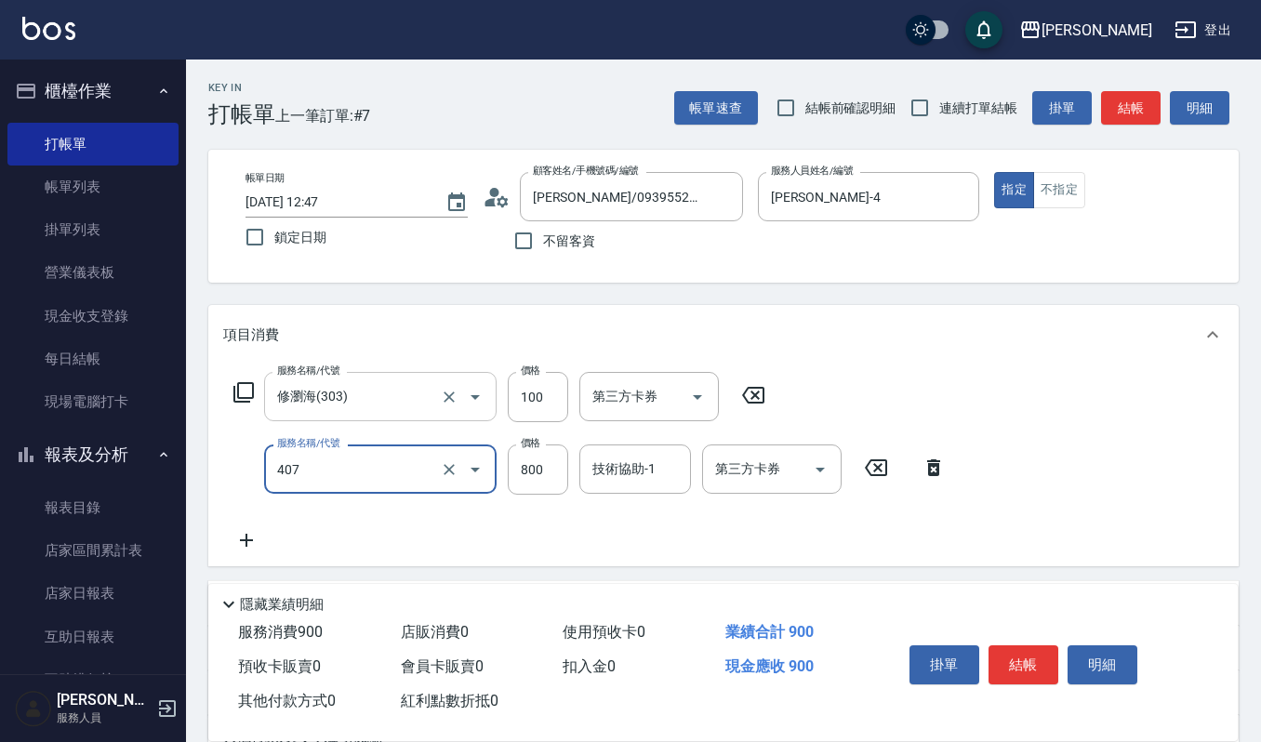
type input "補染(407)"
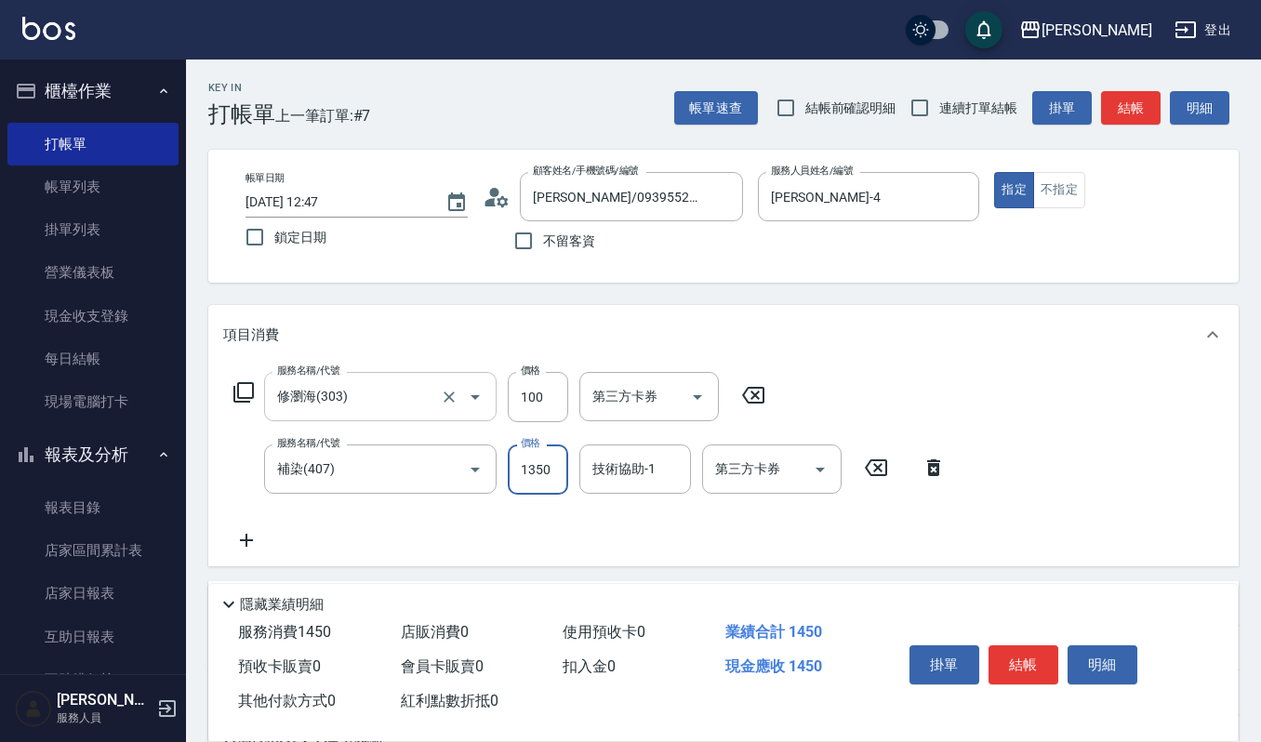
type input "1350"
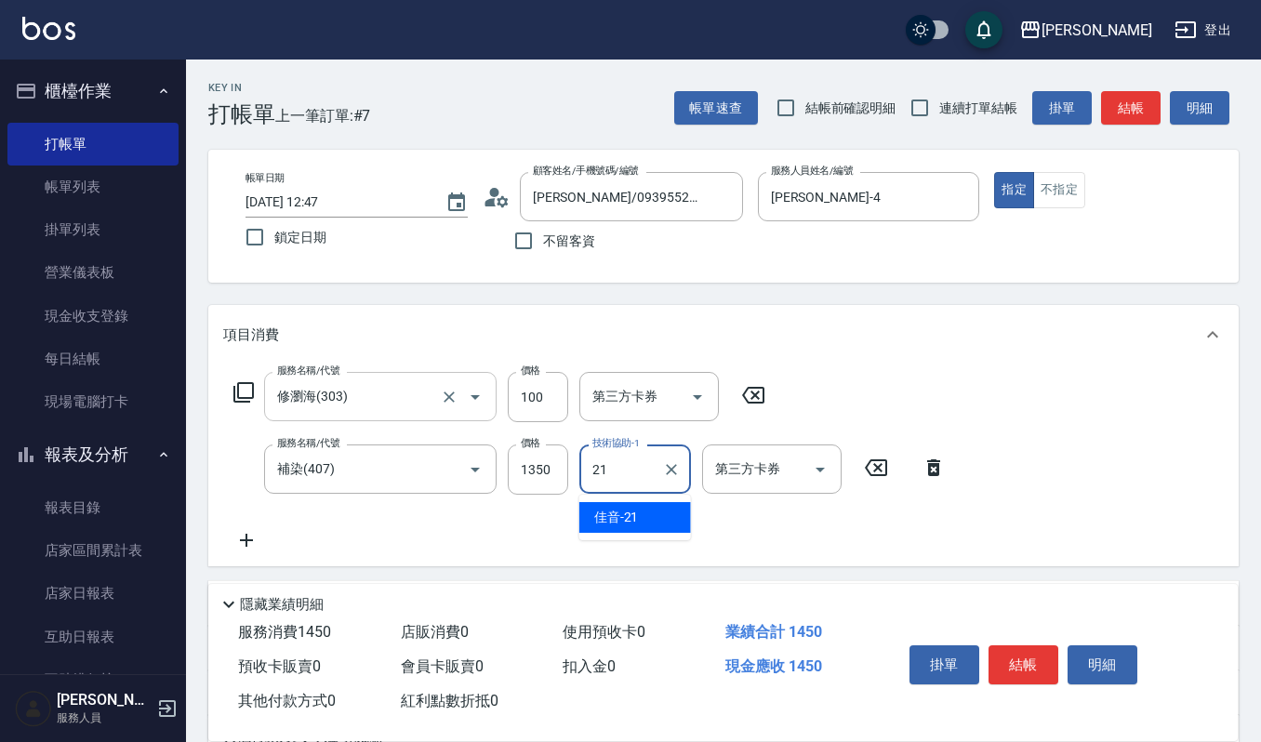
type input "佳音-21"
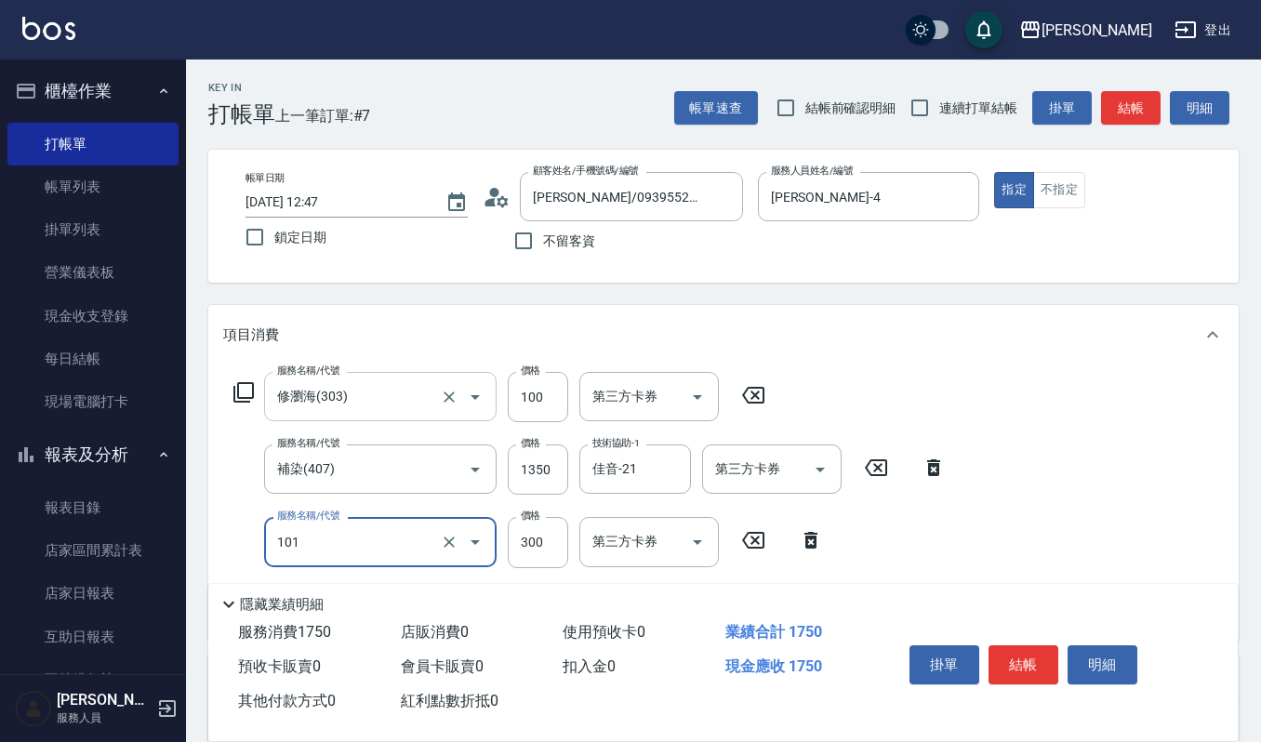
type input "一般洗髮(101)"
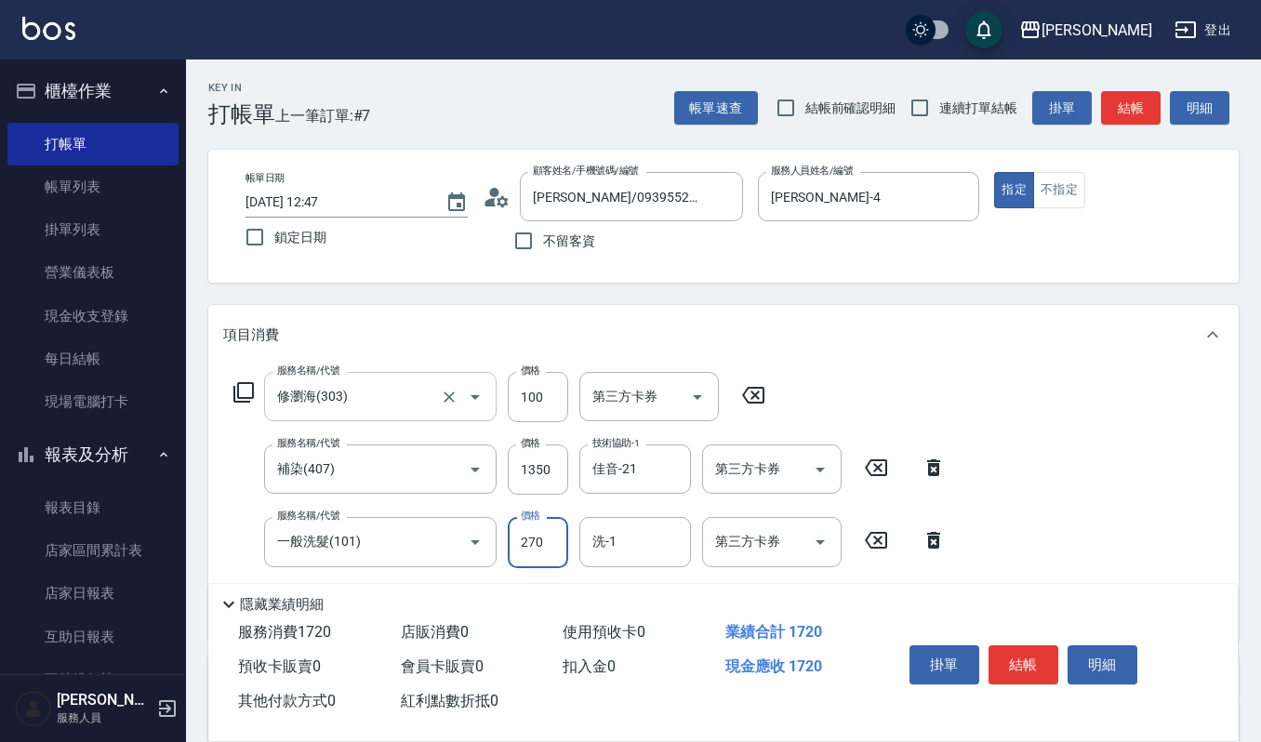
type input "270"
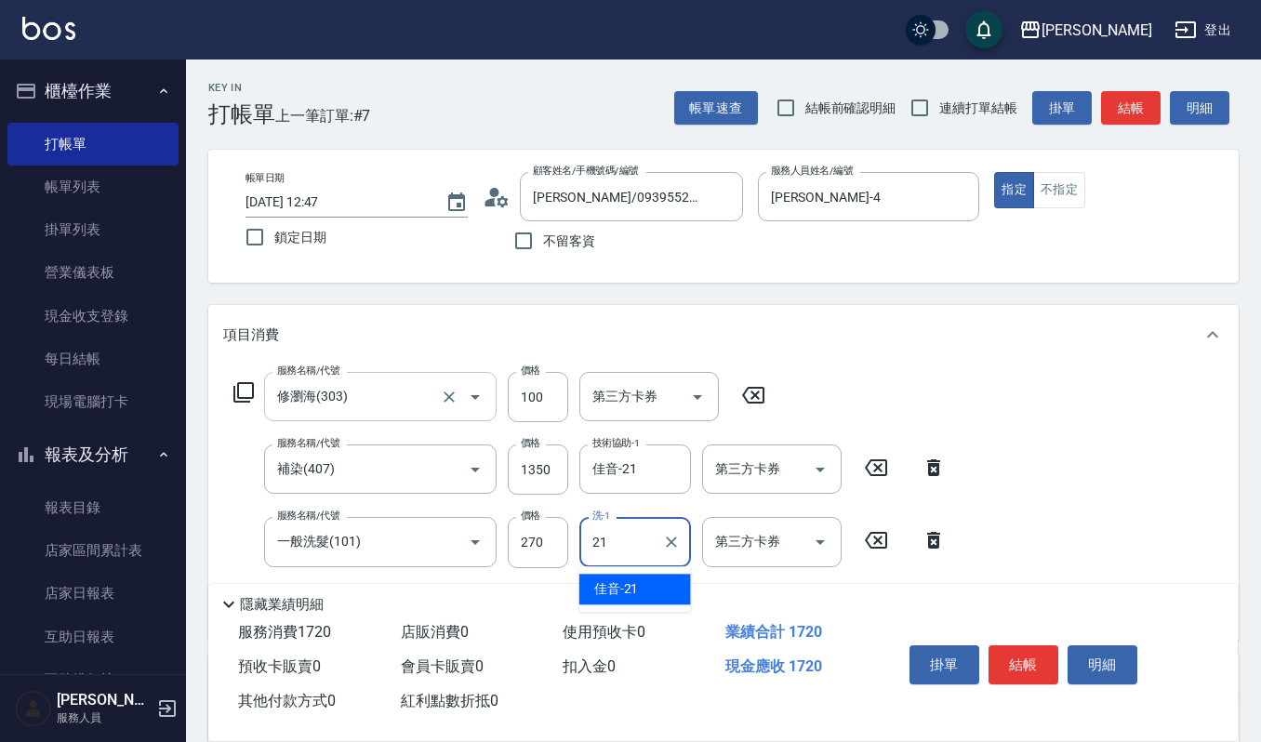
type input "佳音-21"
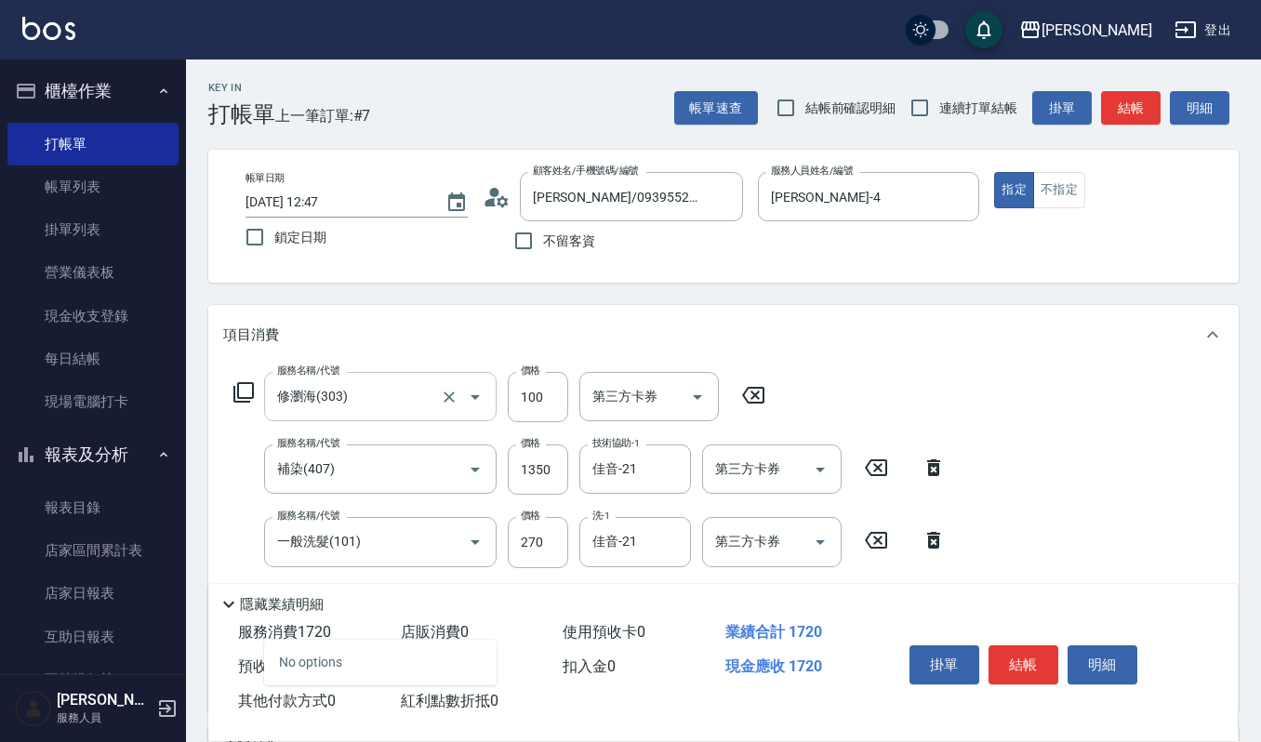
type input "7"
type input "2段結構式(584)"
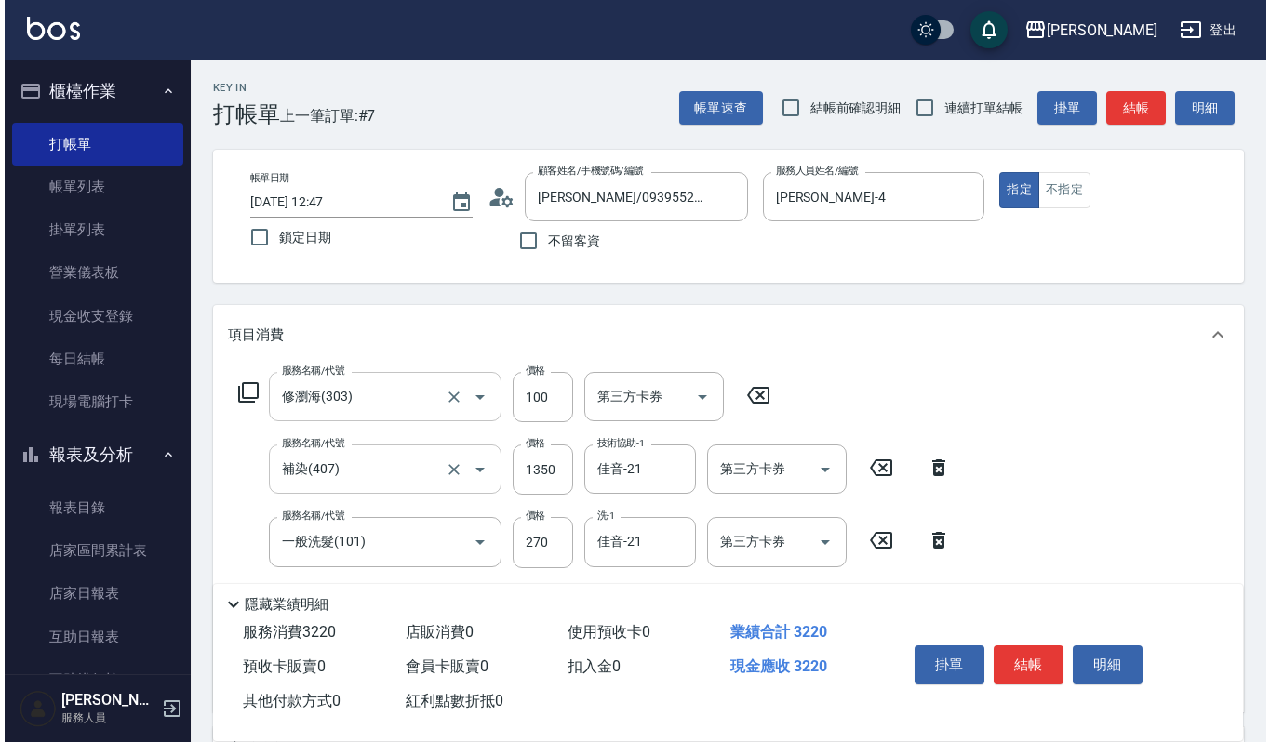
scroll to position [372, 0]
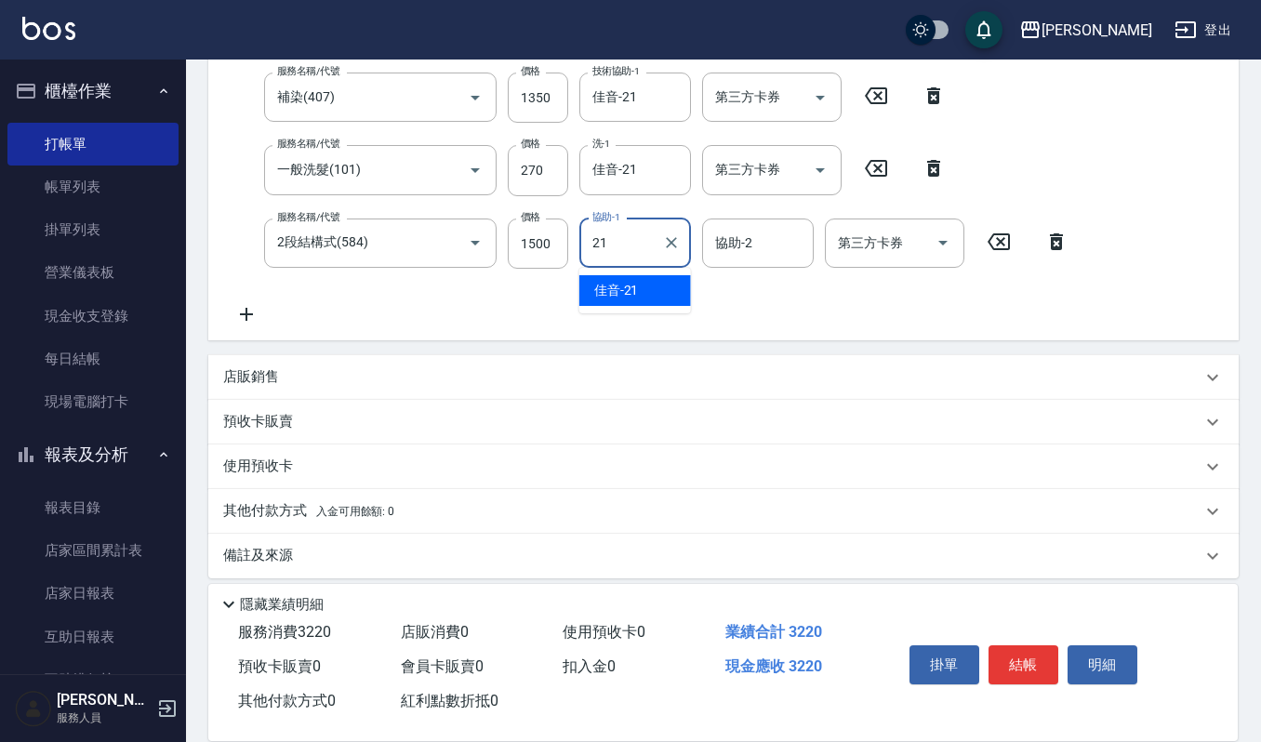
type input "佳音-21"
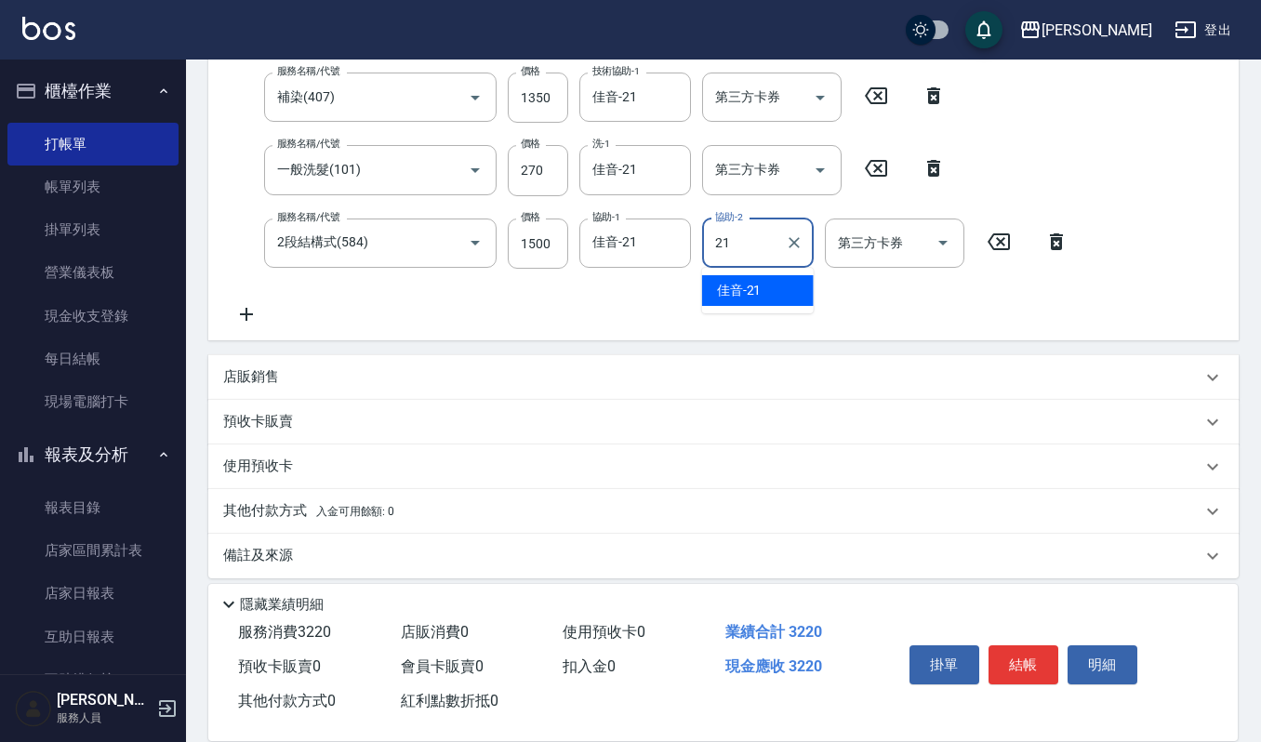
type input "佳音-21"
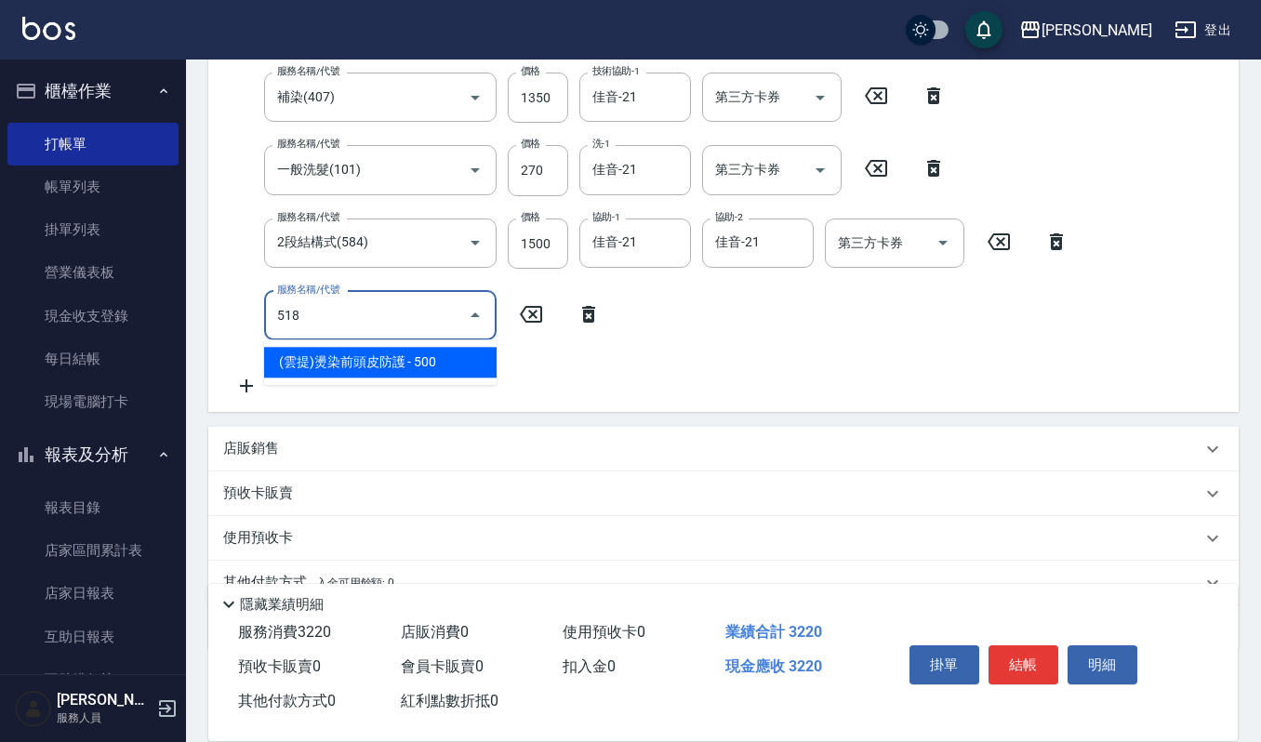
type input "(雲提)燙染前頭皮防護(518)"
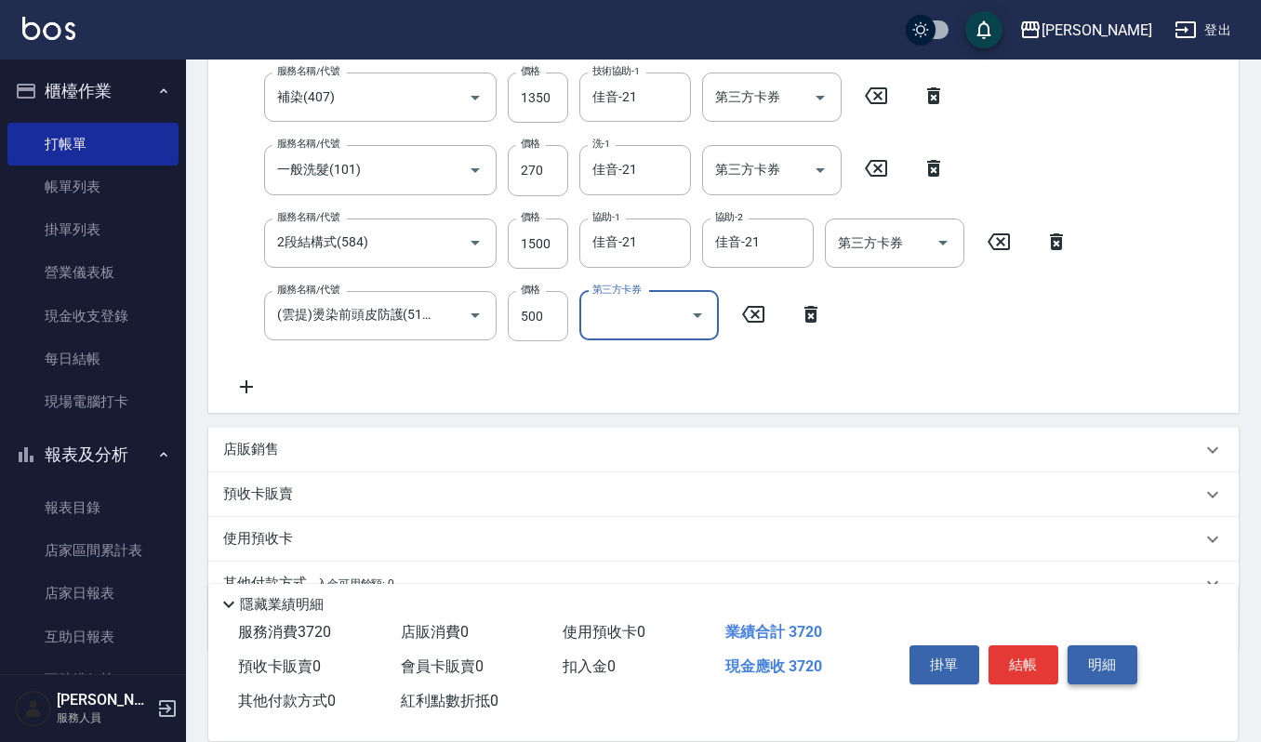
click at [1098, 673] on button "明細" at bounding box center [1103, 664] width 70 height 39
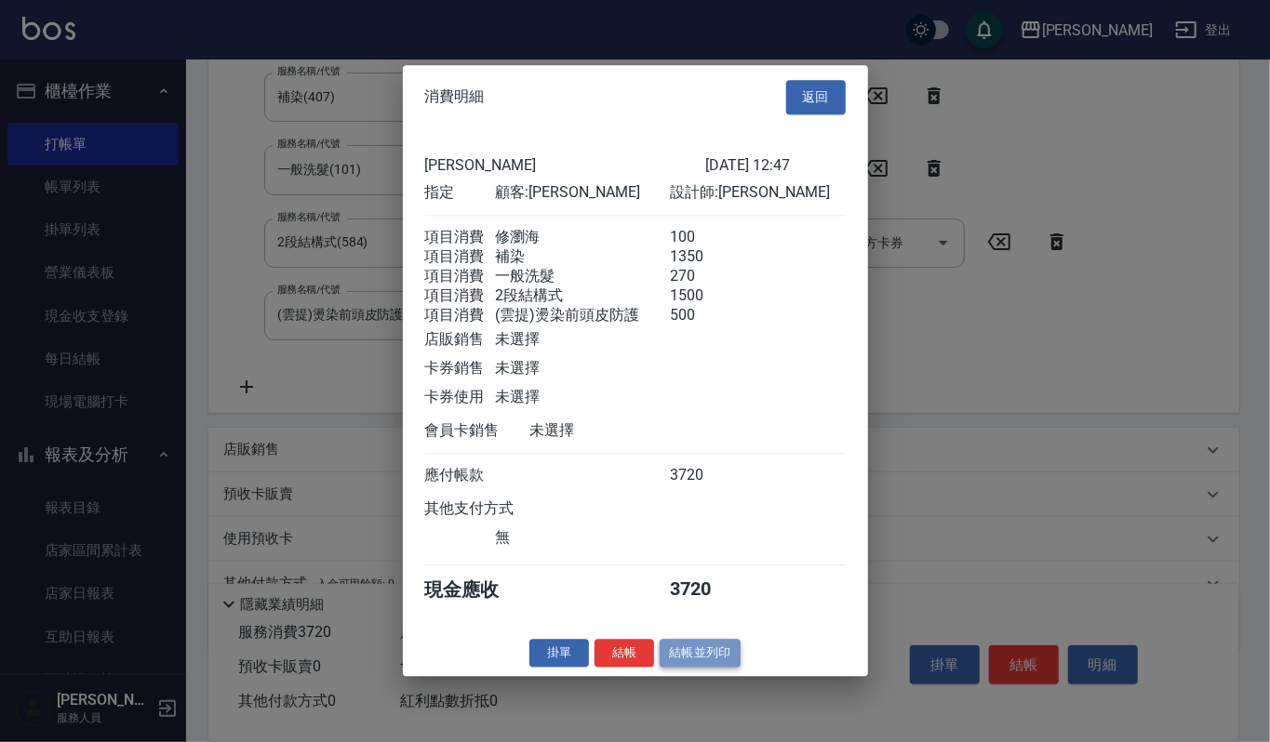
click at [694, 666] on button "結帳並列印" at bounding box center [699, 653] width 81 height 29
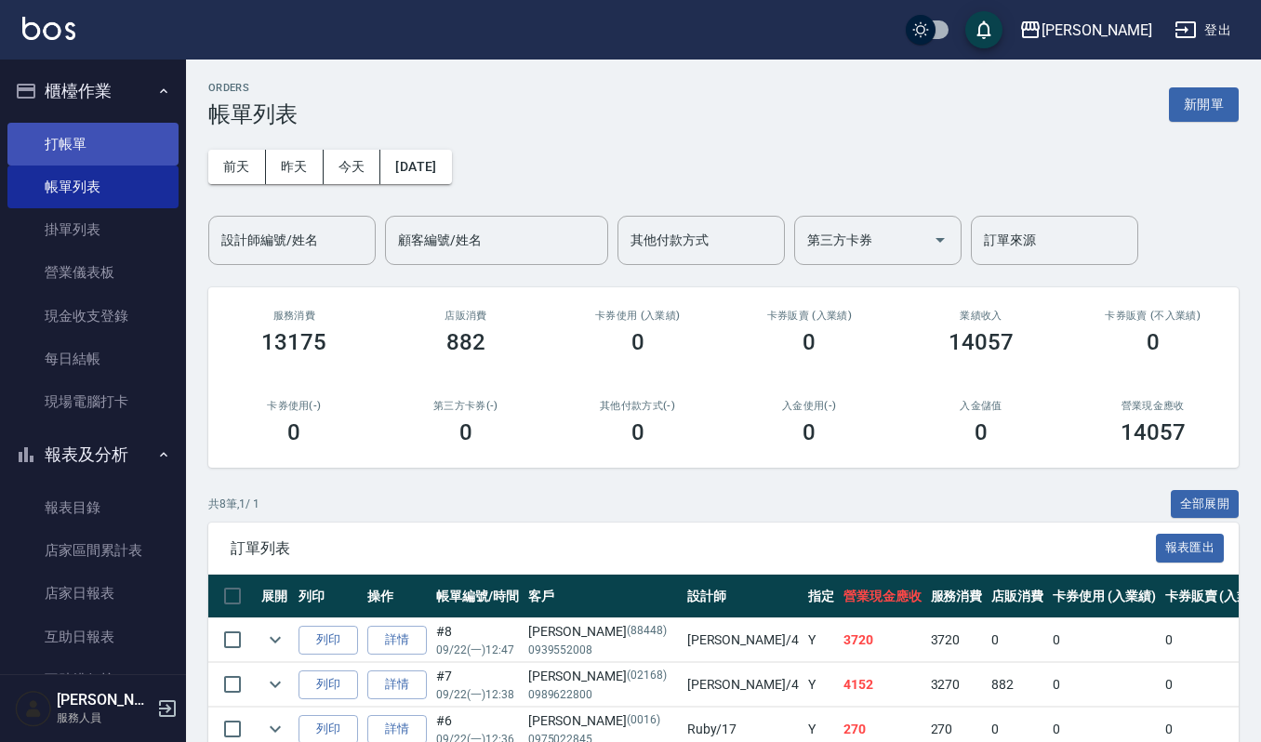
drag, startPoint x: 73, startPoint y: 143, endPoint x: 110, endPoint y: 134, distance: 38.3
click at [75, 143] on link "打帳單" at bounding box center [92, 144] width 171 height 43
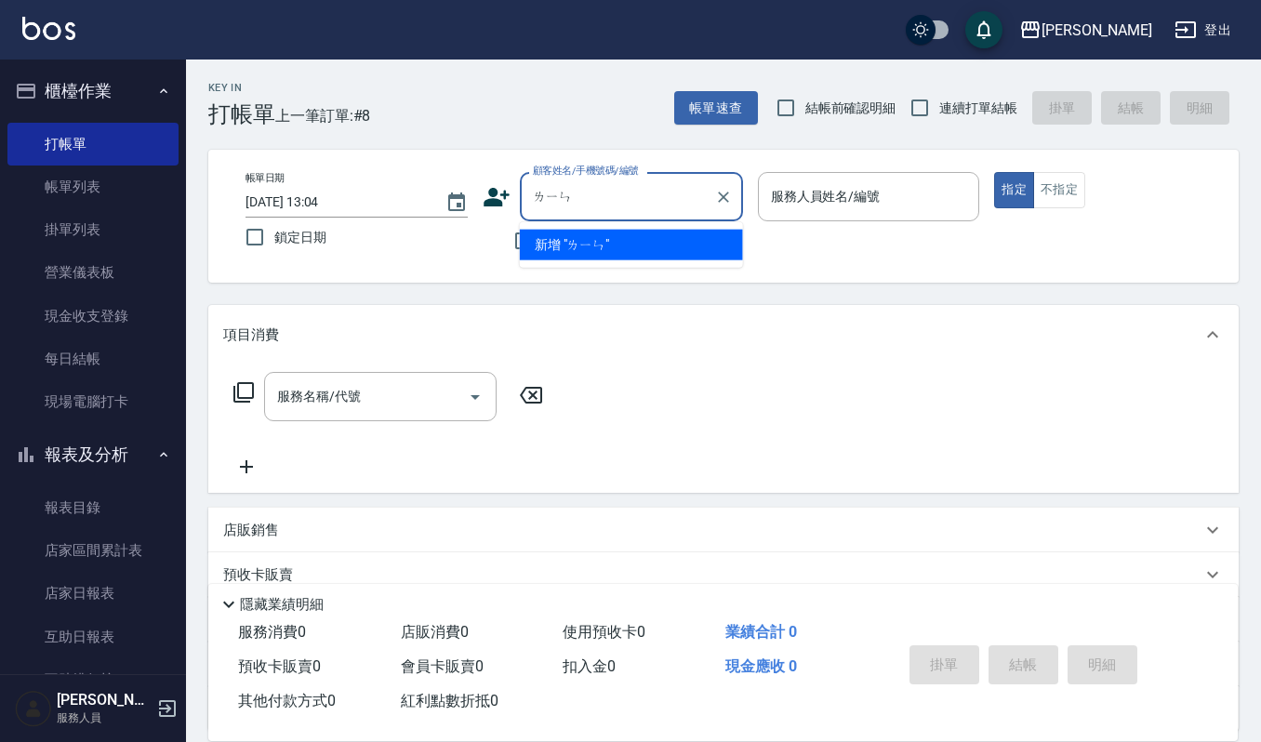
type input "林"
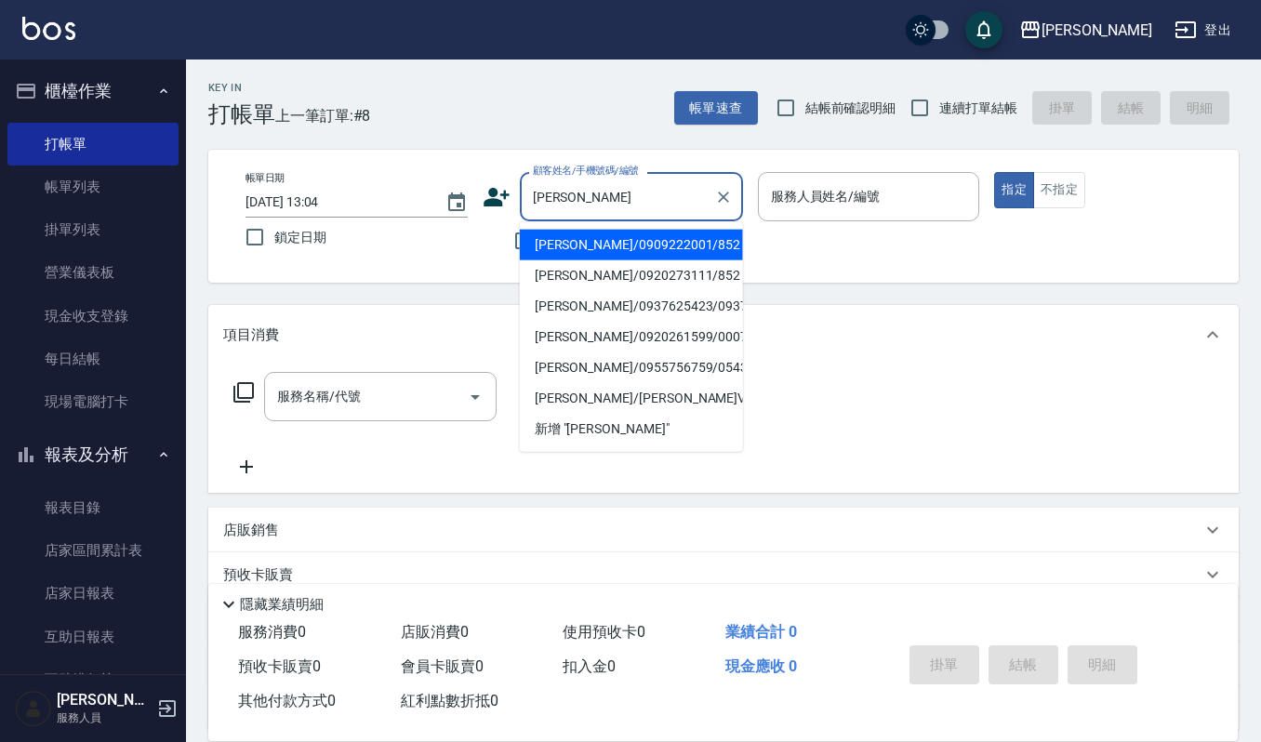
click at [626, 246] on li "[PERSON_NAME]/0909222001/852" at bounding box center [631, 245] width 223 height 31
type input "[PERSON_NAME]/0909222001/852"
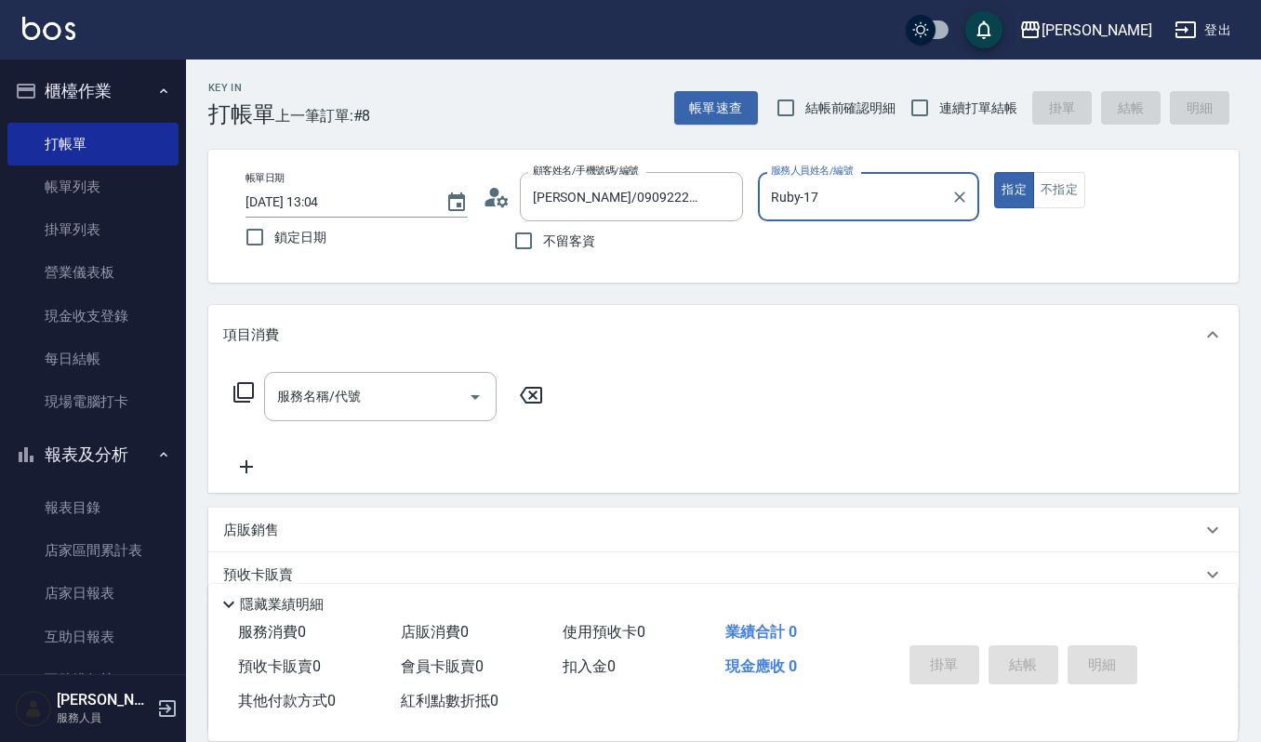
type input "Ruby-17"
click at [384, 366] on div "項目消費 服務名稱/代號 服務名稱/代號" at bounding box center [723, 399] width 1031 height 188
drag, startPoint x: 369, startPoint y: 407, endPoint x: 425, endPoint y: 362, distance: 72.1
click at [383, 403] on input "服務名稱/代號" at bounding box center [367, 396] width 188 height 33
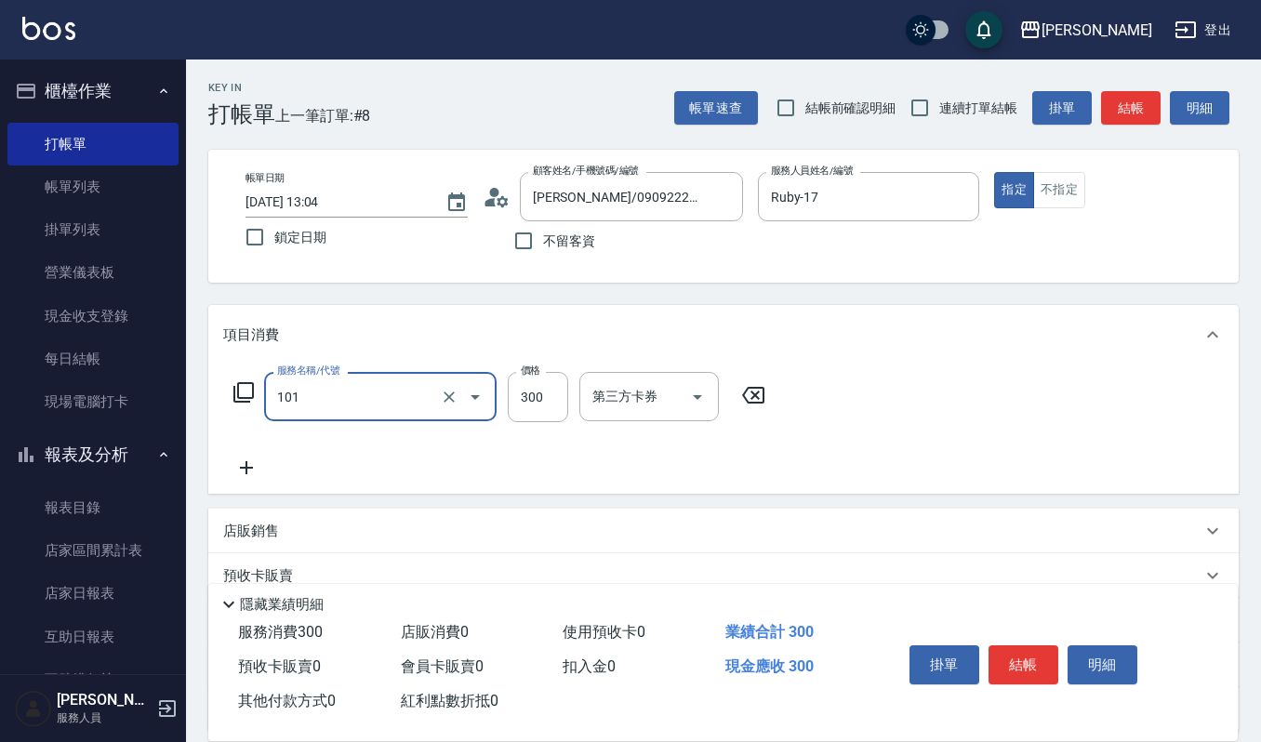
type input "一般洗髮(101)"
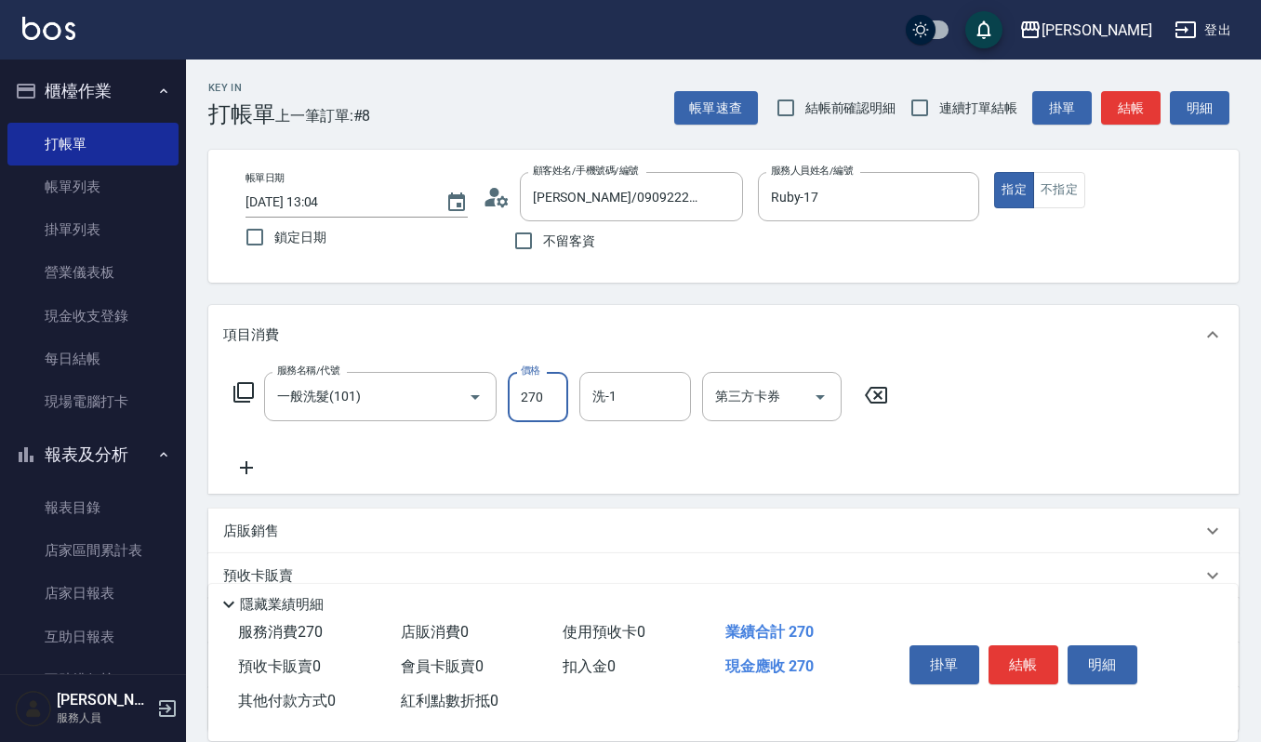
type input "270"
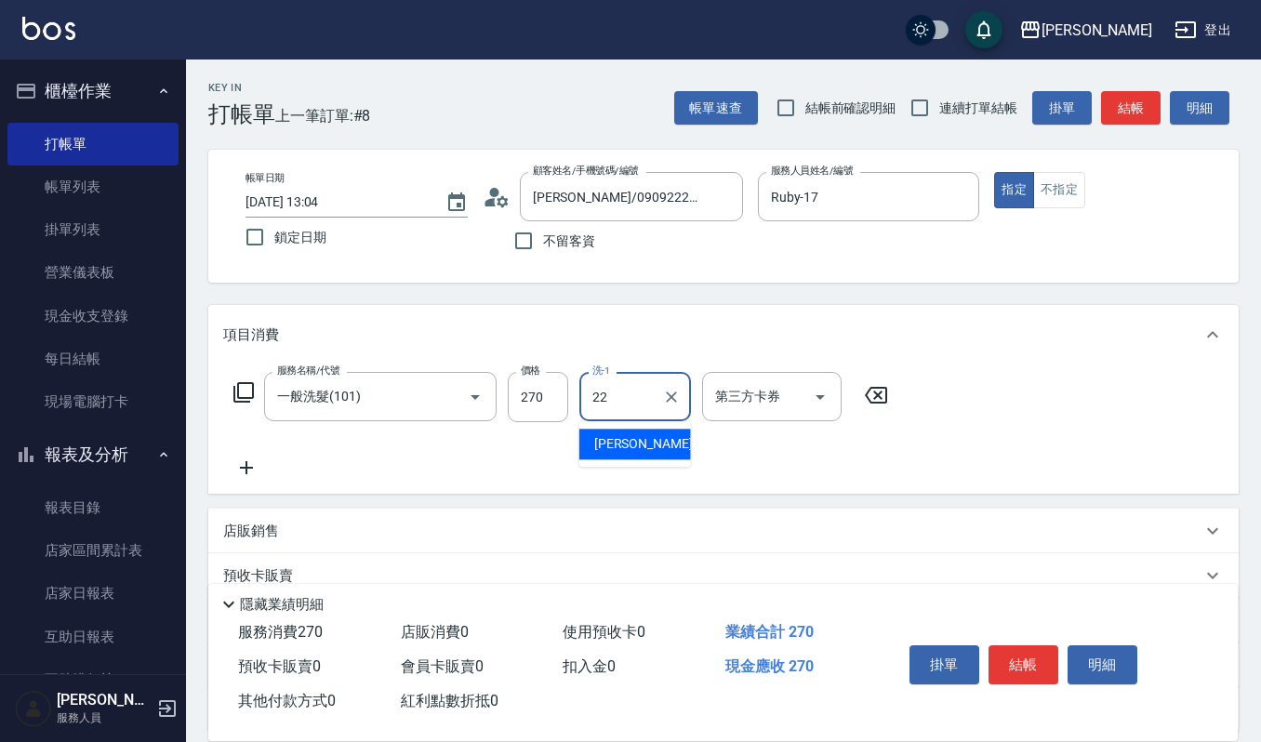
type input "[PERSON_NAME]-22"
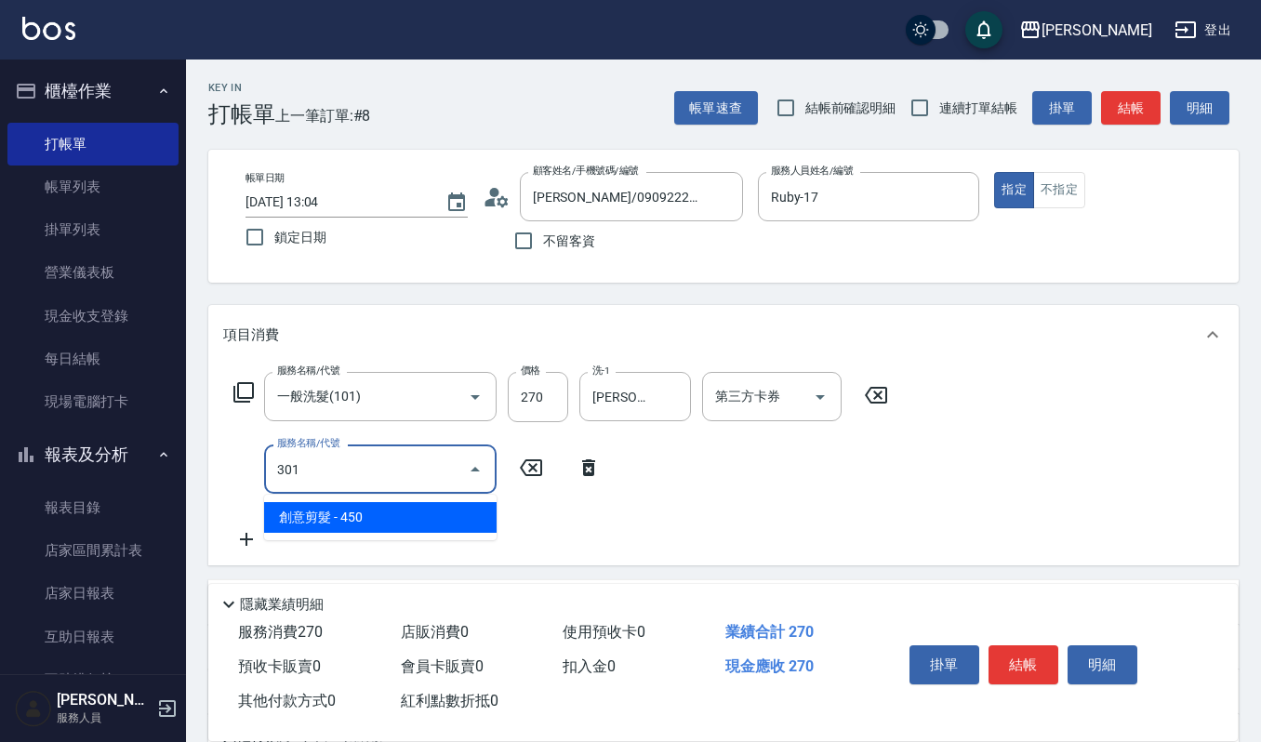
type input "創意剪髮(301)"
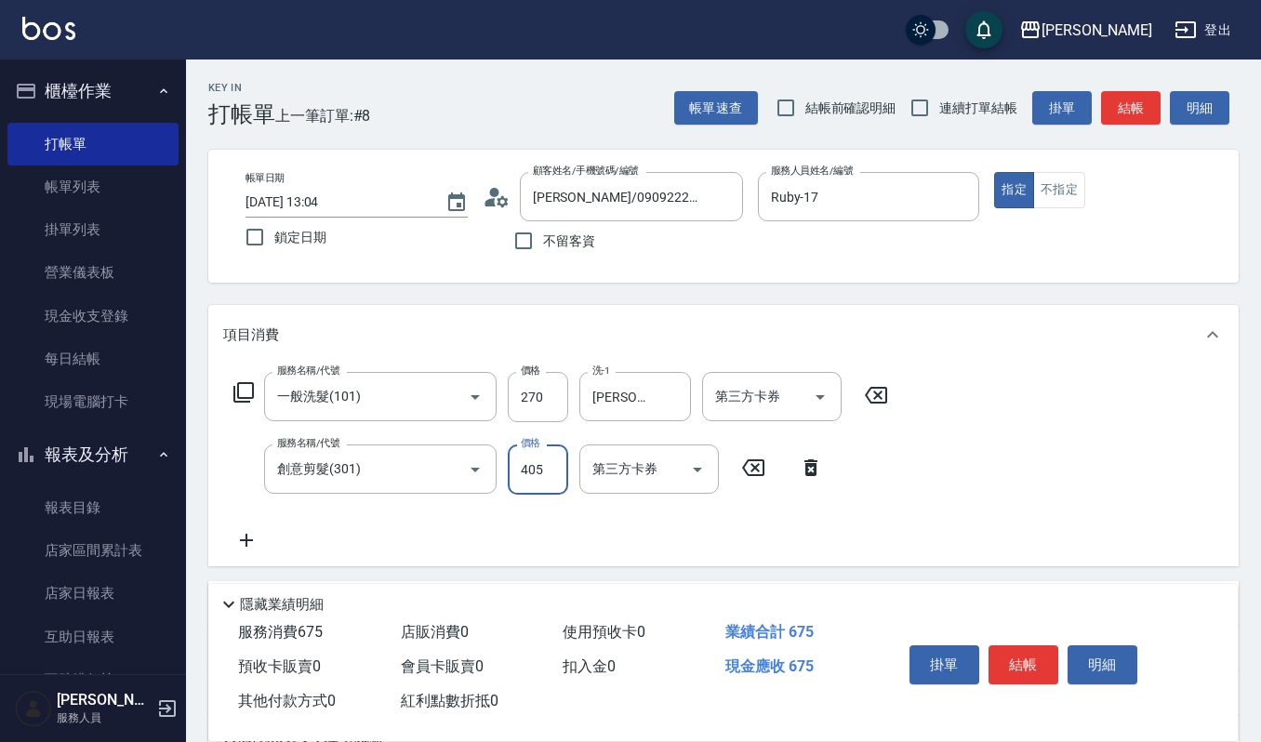
type input "405"
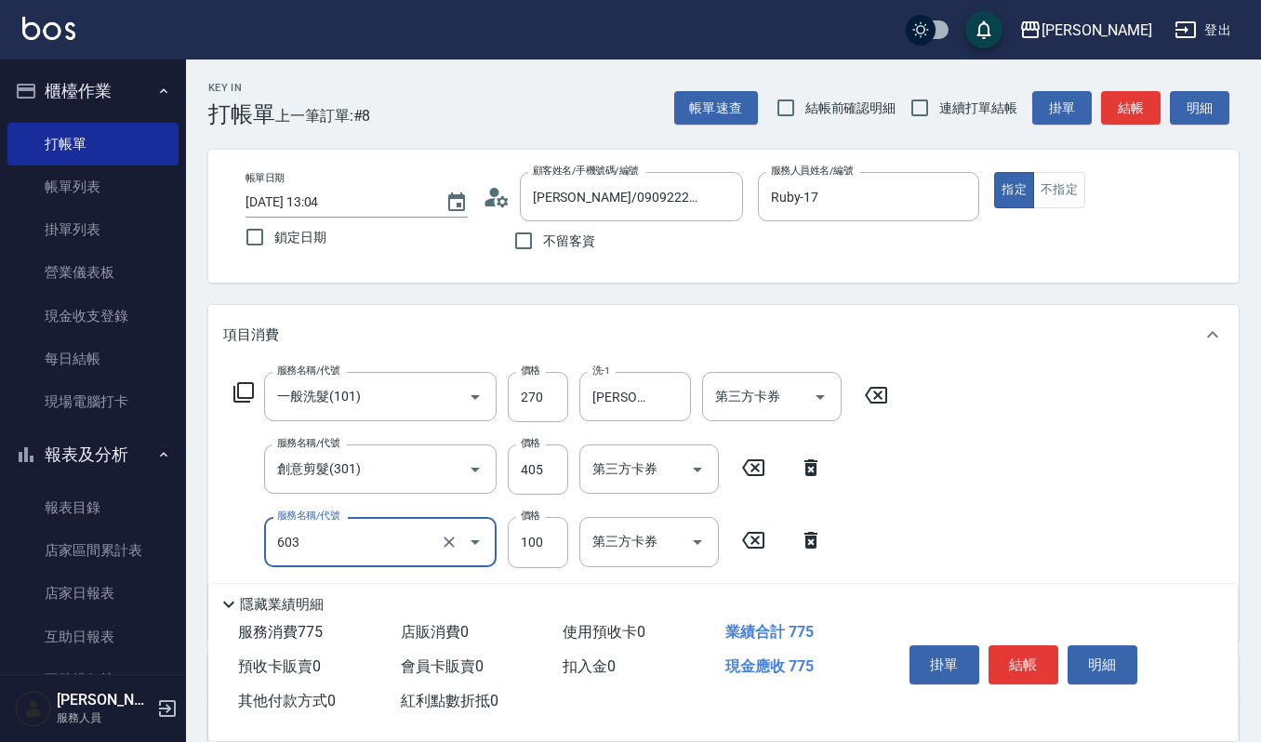
type input "電棒離子夾玉米鬚(603)"
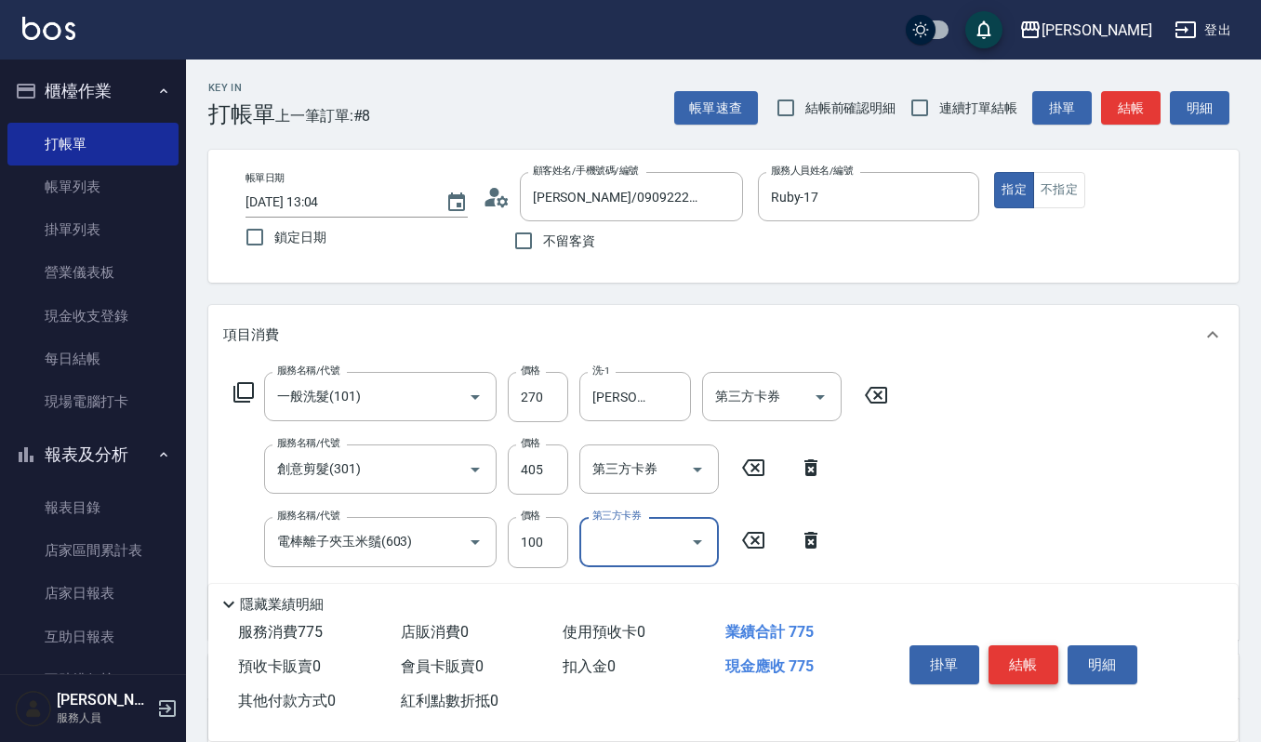
click at [1019, 671] on button "結帳" at bounding box center [1024, 664] width 70 height 39
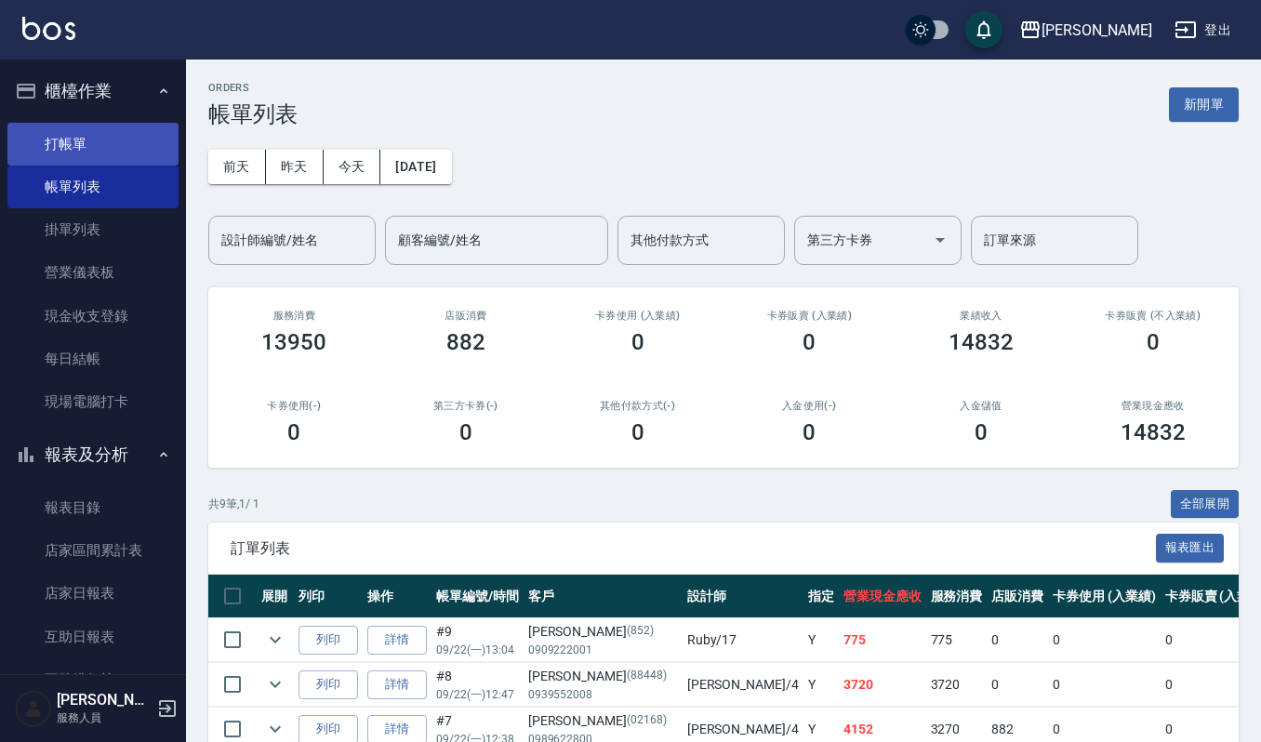
click at [78, 131] on link "打帳單" at bounding box center [92, 144] width 171 height 43
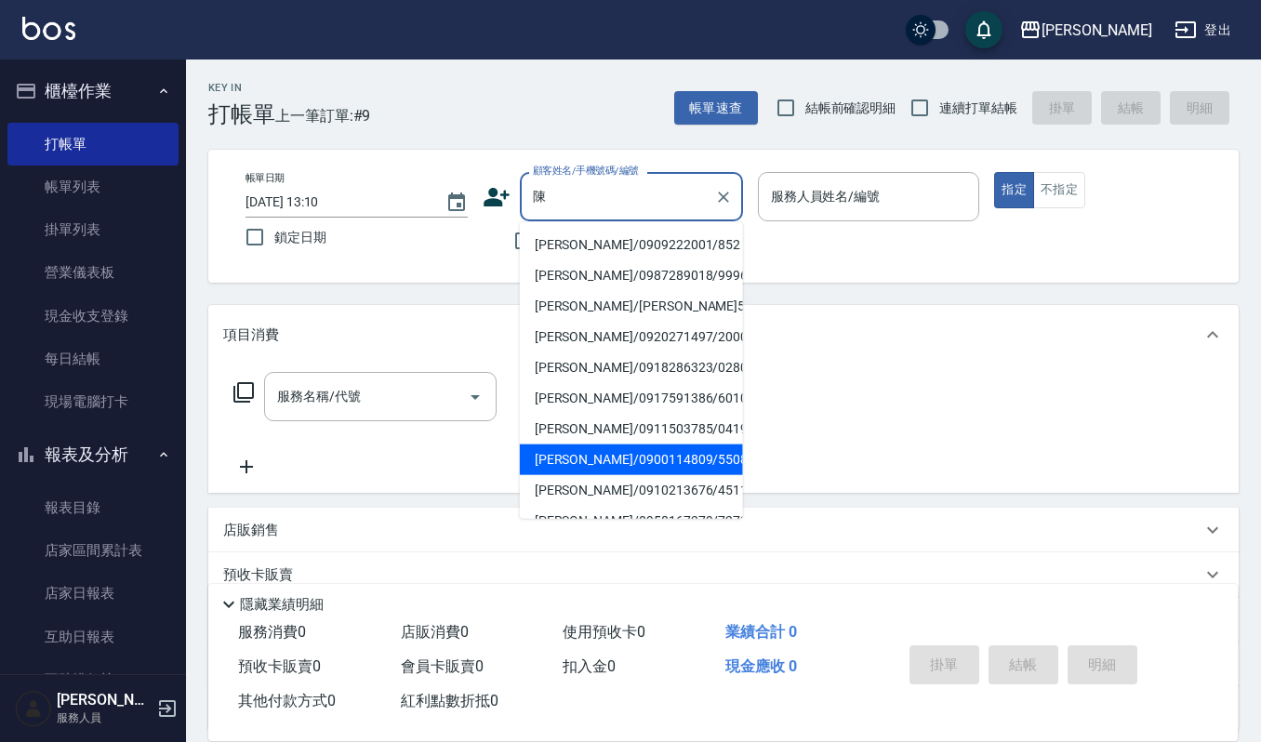
click at [582, 473] on li "[PERSON_NAME]/0900114809/550818" at bounding box center [631, 460] width 223 height 31
type input "[PERSON_NAME]/0900114809/550818"
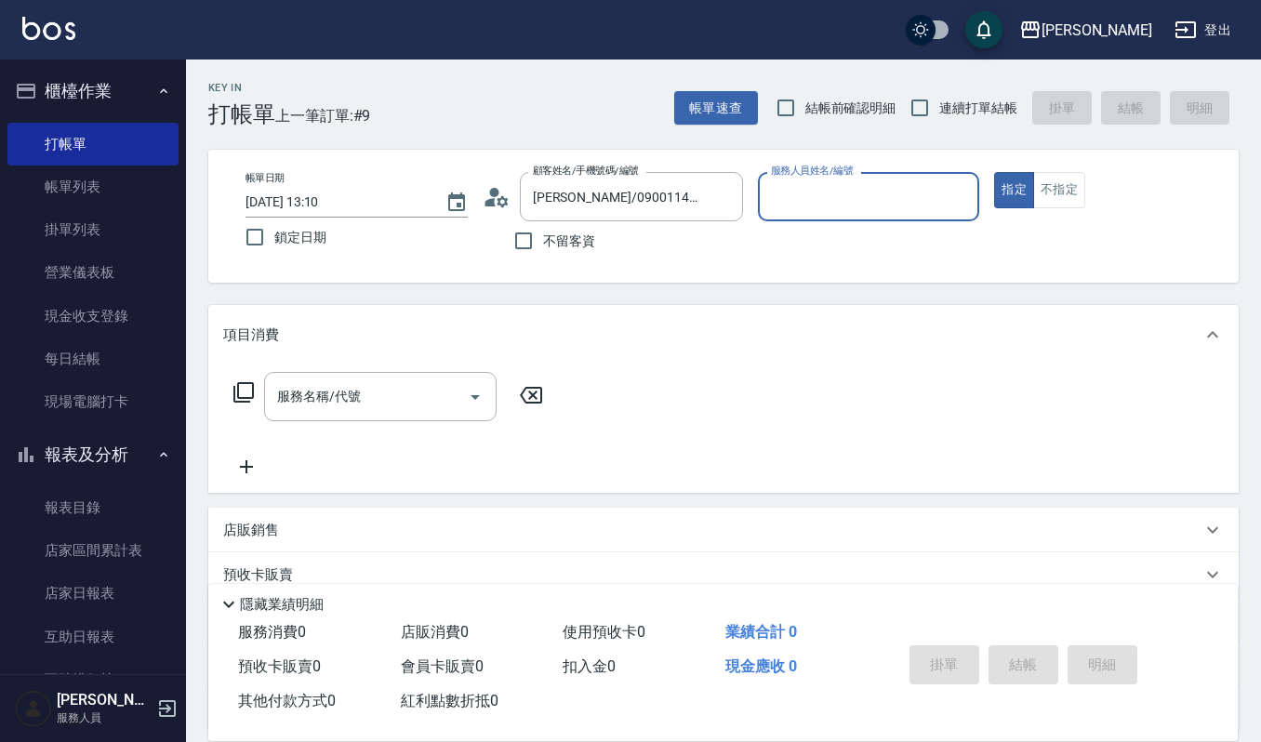
type input "Sammi-8"
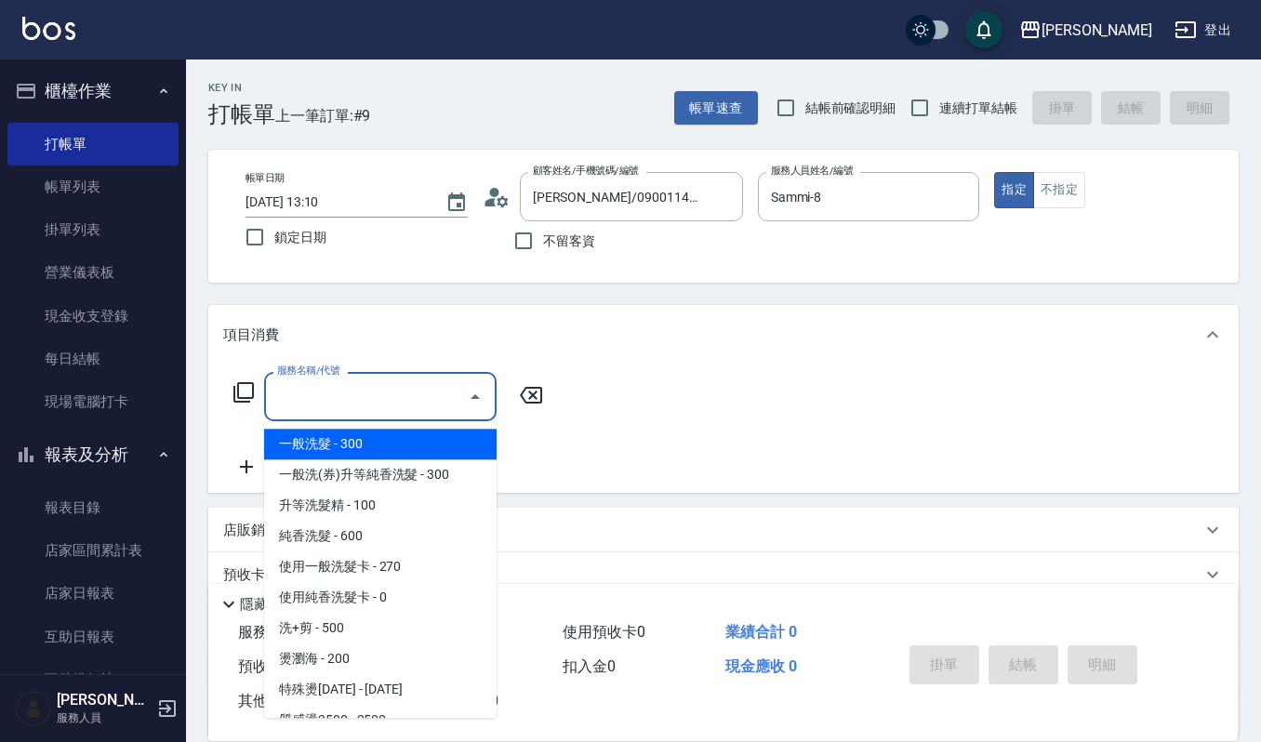
click at [381, 387] on input "服務名稱/代號" at bounding box center [367, 396] width 188 height 33
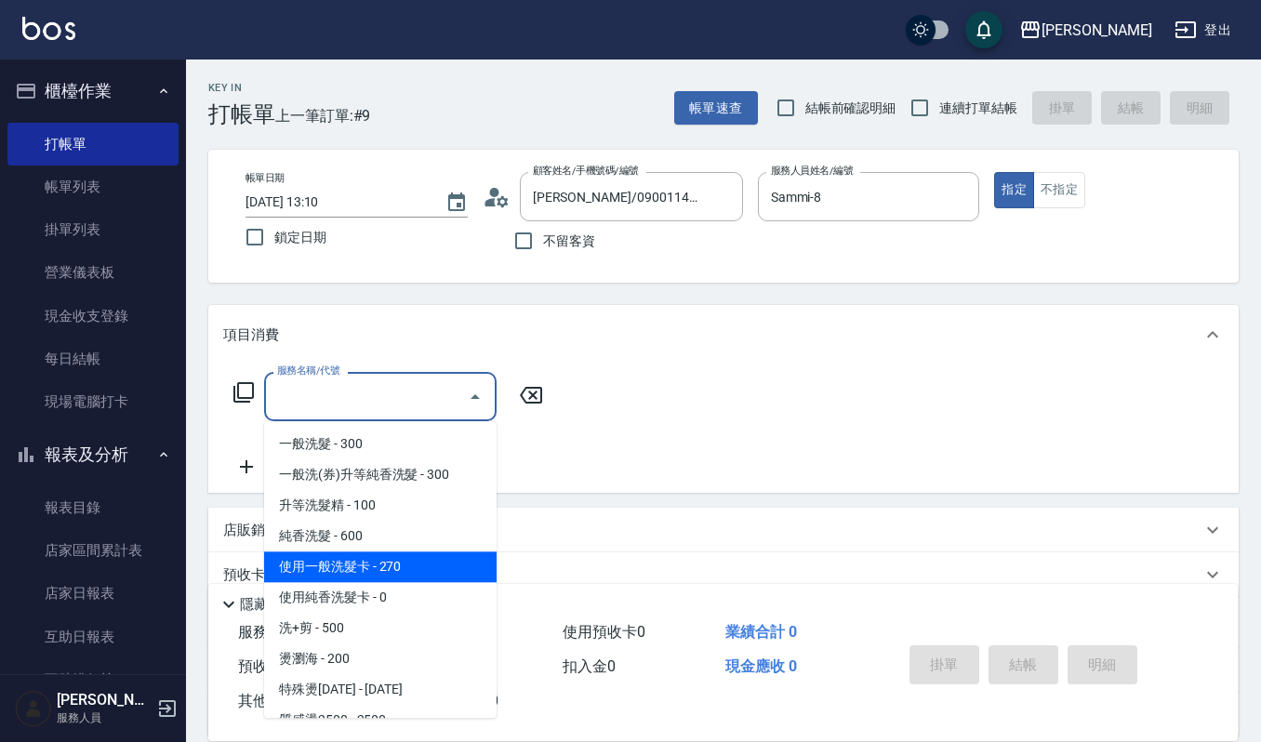
click at [374, 558] on span "使用一般洗髮卡 - 270" at bounding box center [380, 567] width 233 height 31
type input "使用一般洗髮卡(119)"
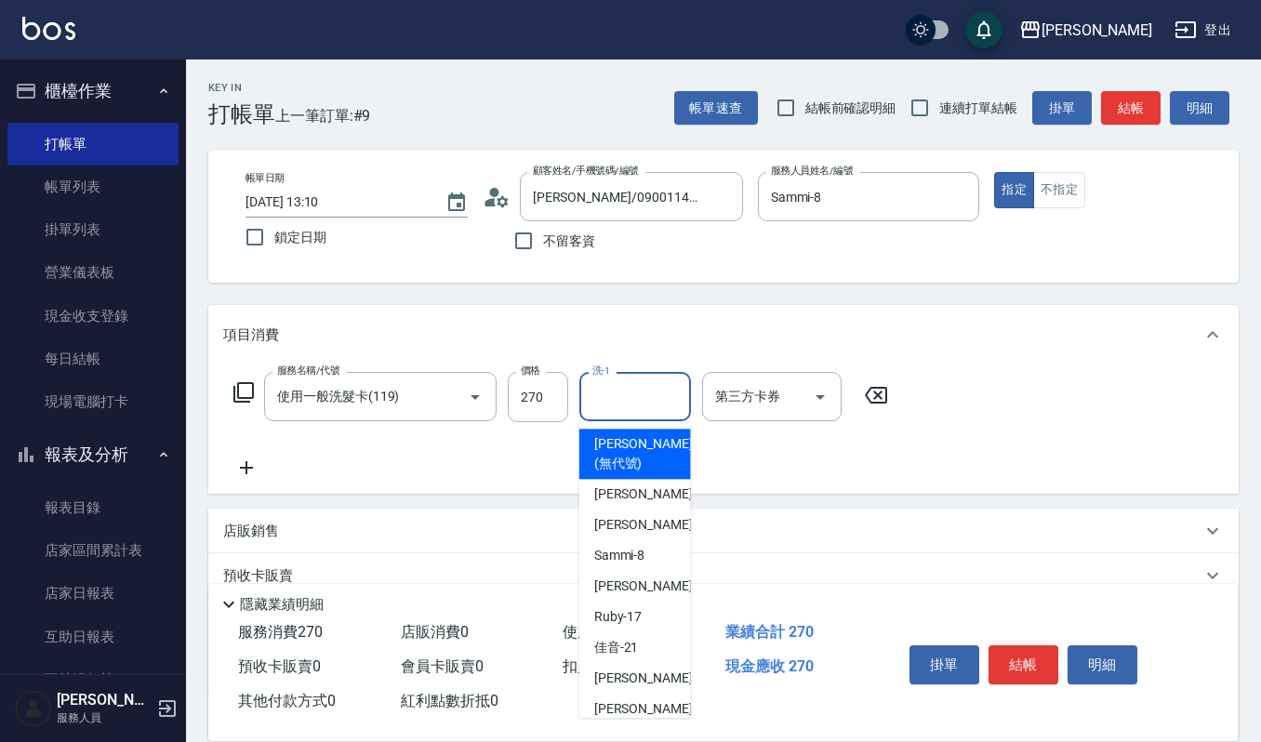
click at [634, 407] on input "洗-1" at bounding box center [635, 396] width 95 height 33
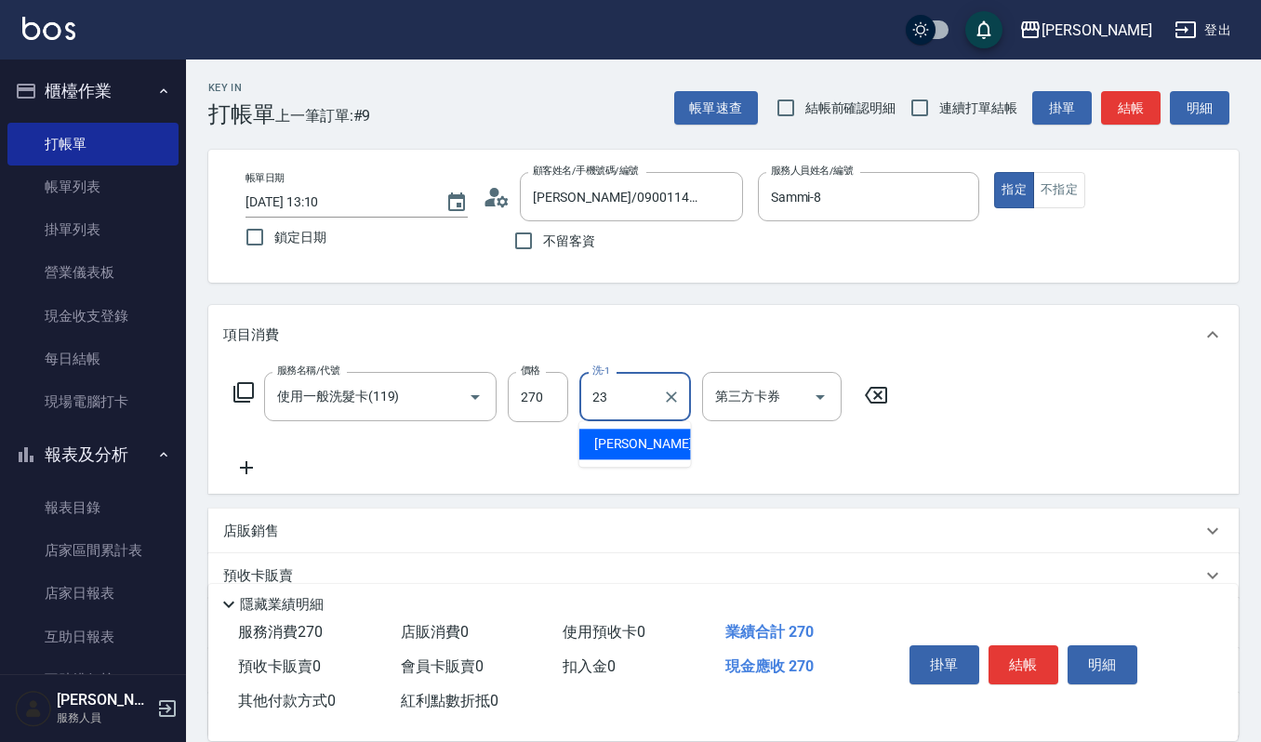
type input "[PERSON_NAME]-23"
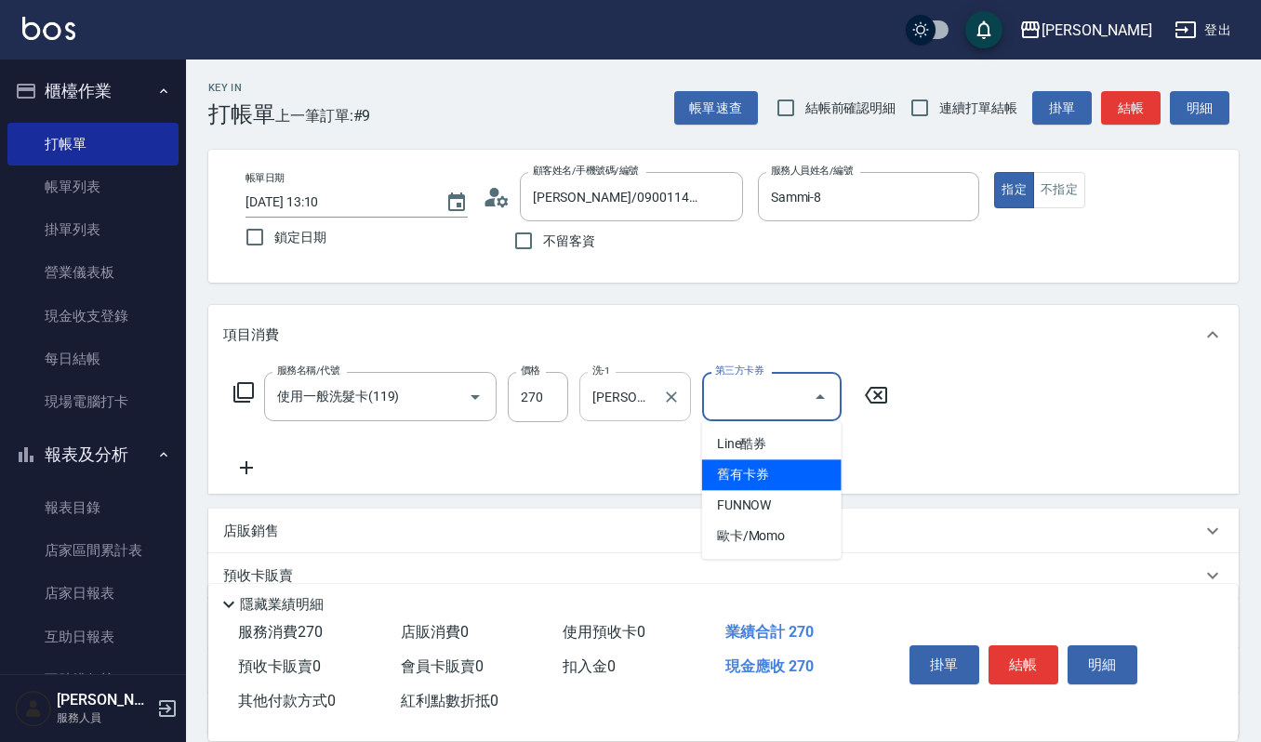
type input "舊有卡券"
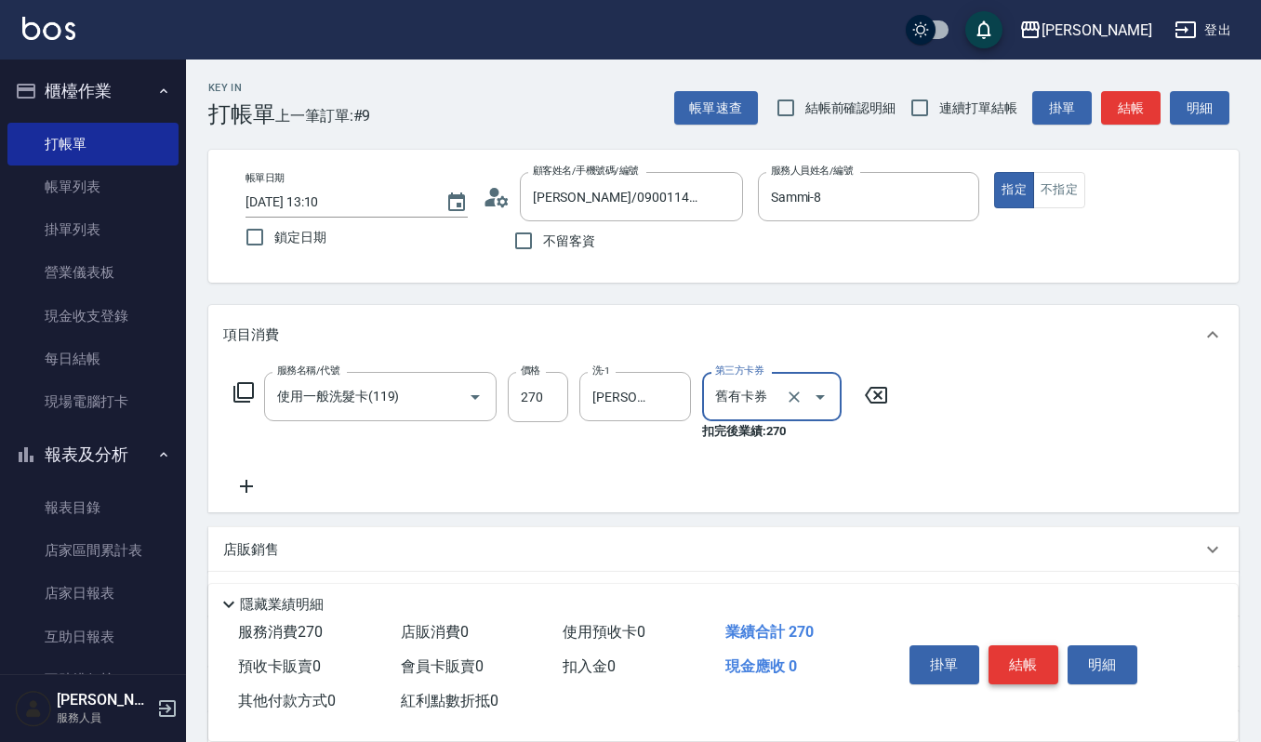
click at [1014, 672] on button "結帳" at bounding box center [1024, 664] width 70 height 39
